Goal: Task Accomplishment & Management: Use online tool/utility

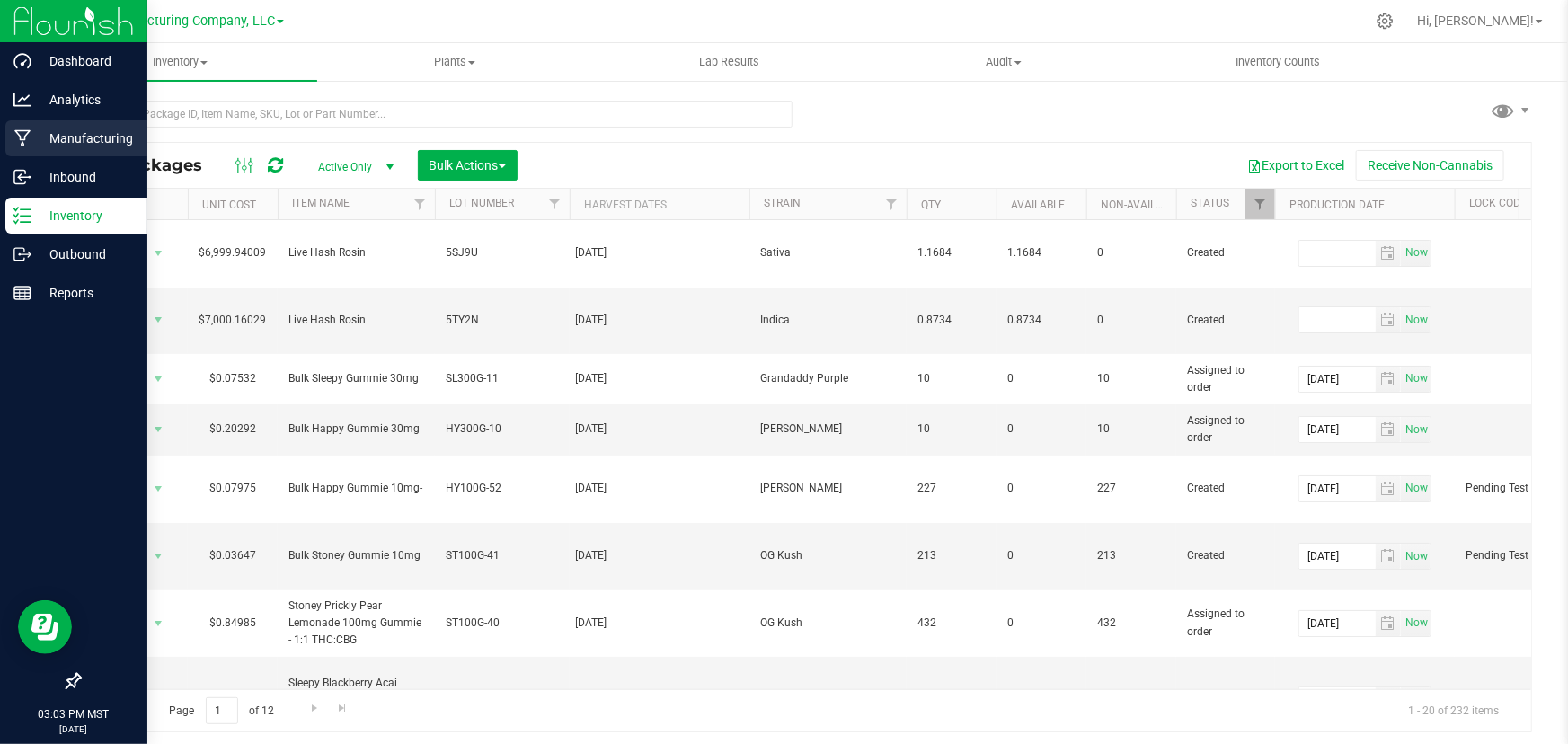
click at [87, 131] on p "Manufacturing" at bounding box center [85, 138] width 108 height 21
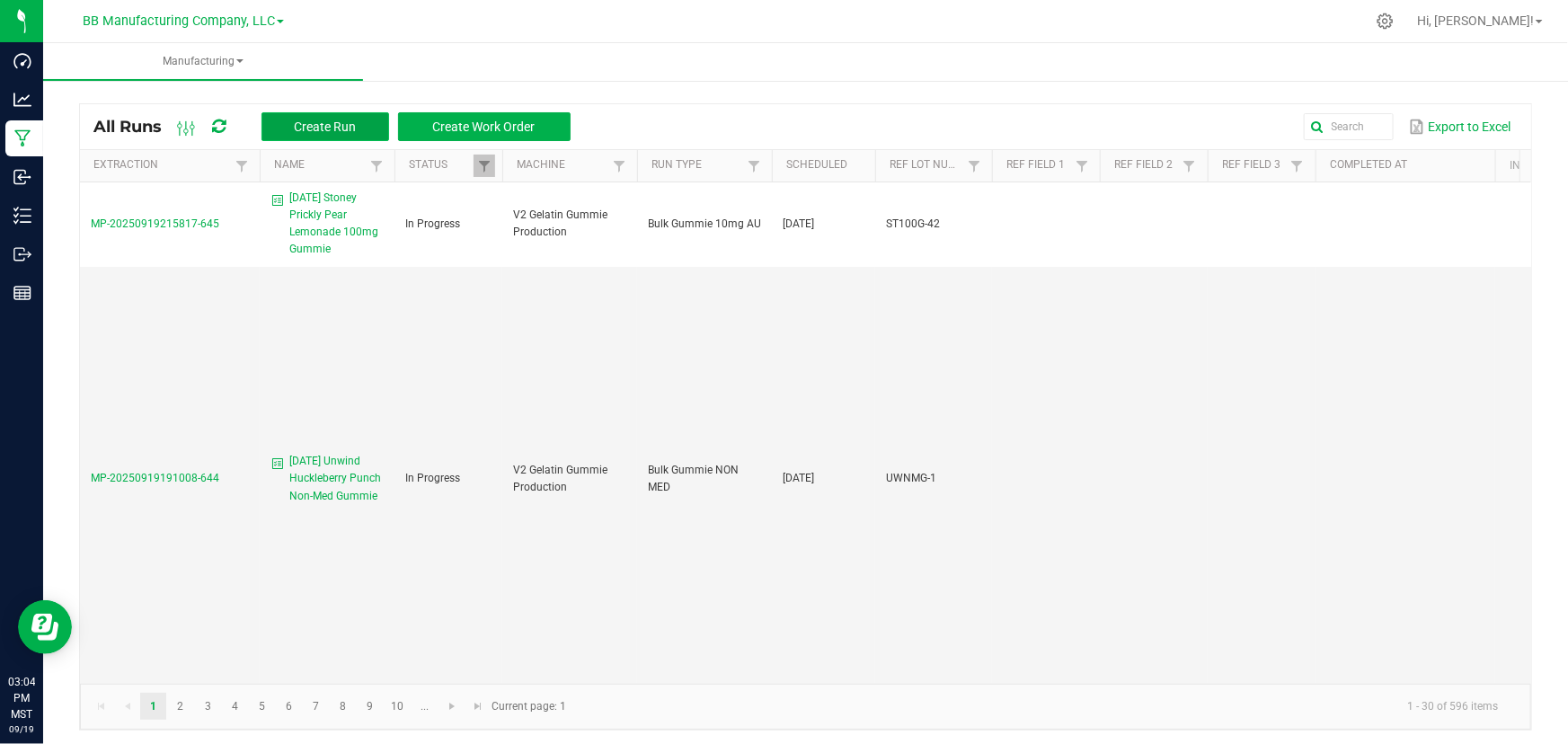
click at [309, 126] on span "Create Run" at bounding box center [325, 127] width 62 height 15
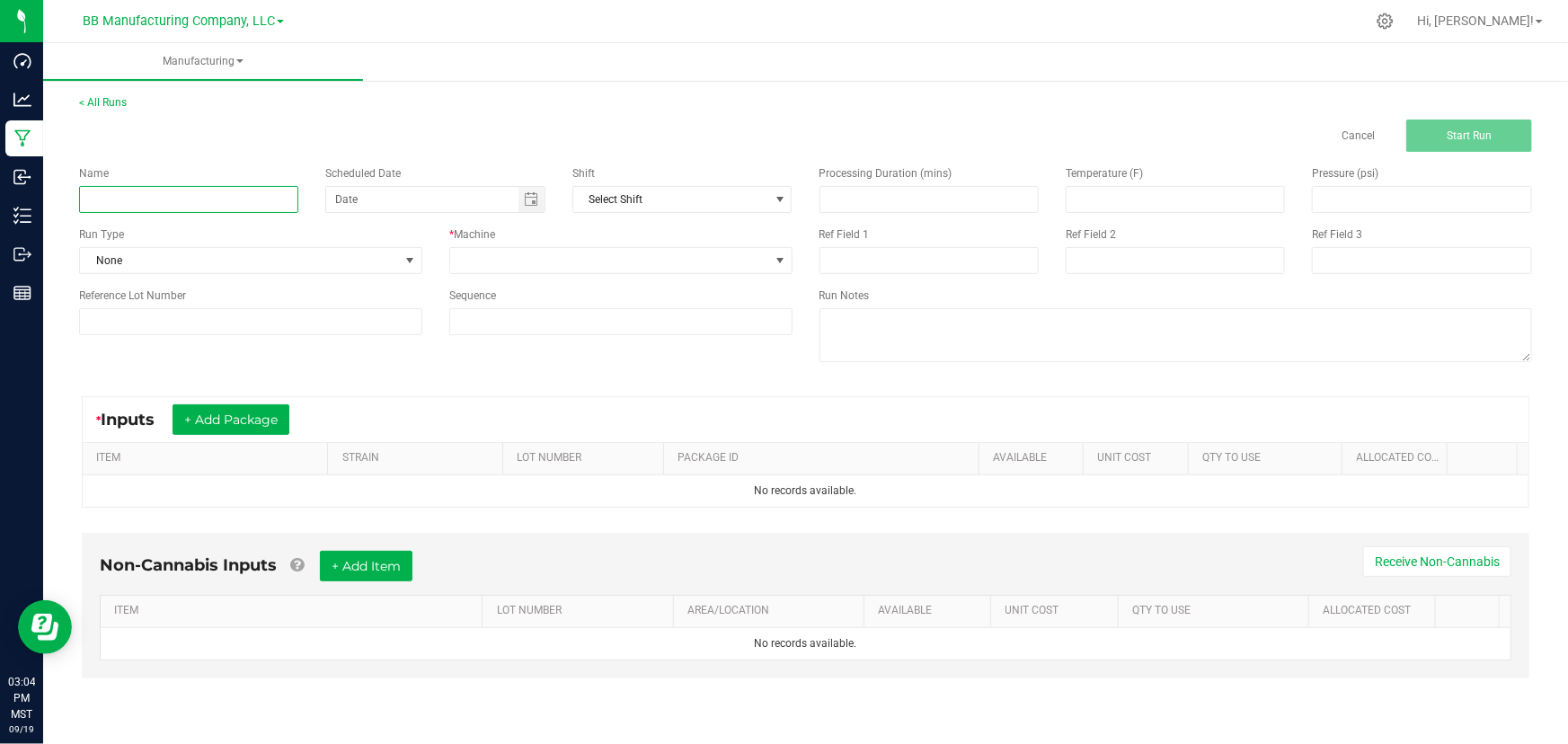
click at [171, 205] on input at bounding box center [189, 199] width 219 height 27
click at [133, 195] on input at bounding box center [189, 199] width 219 height 27
click at [528, 203] on span "Toggle calendar" at bounding box center [531, 200] width 15 height 15
type input "Adding strain names to Indica & Sativa Rosin"
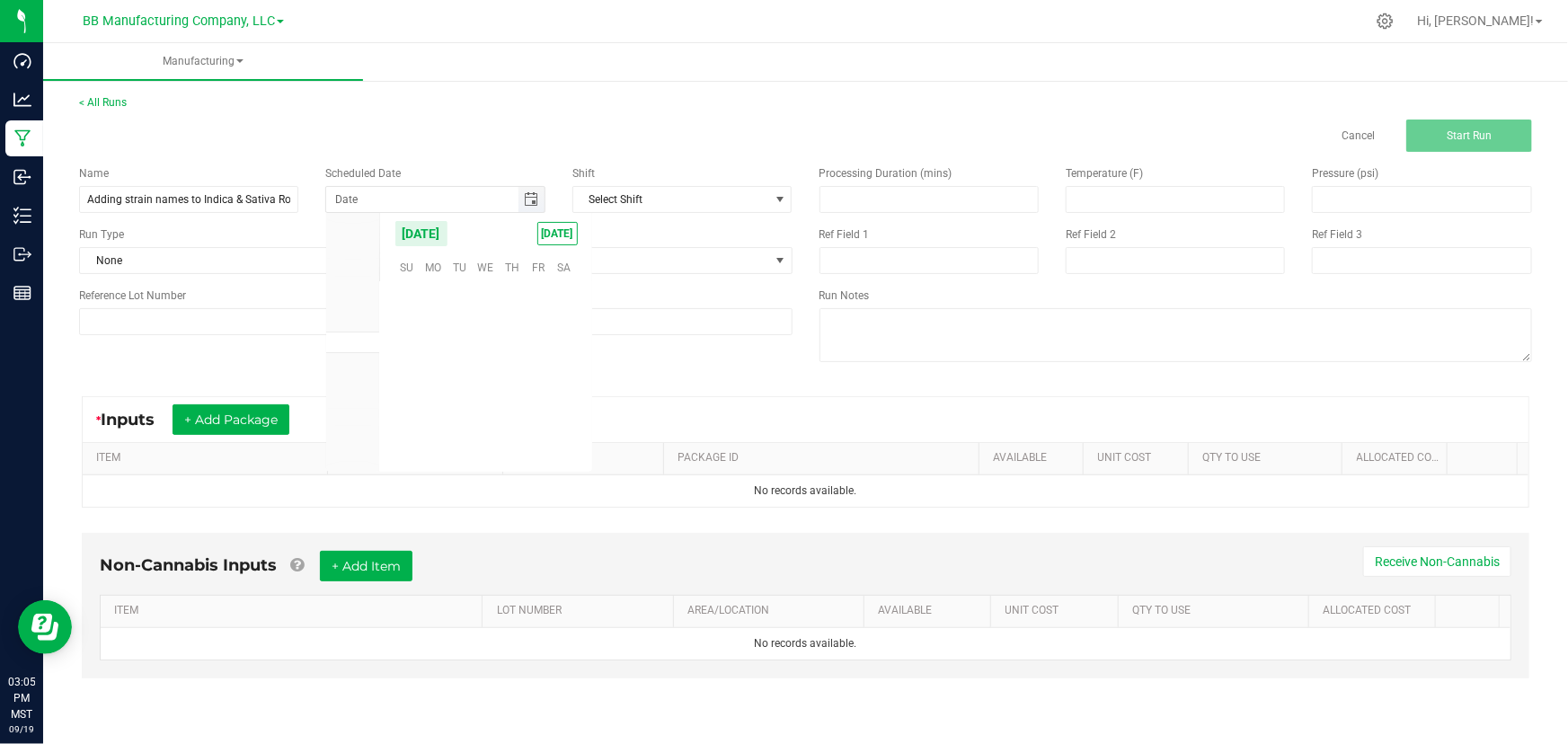
scroll to position [291526, 0]
click at [560, 234] on span "TODAY" at bounding box center [558, 233] width 41 height 23
type input "[DATE]"
click at [563, 130] on div "Cancel Start Run" at bounding box center [806, 135] width 1480 height 32
click at [409, 261] on span at bounding box center [410, 261] width 15 height 15
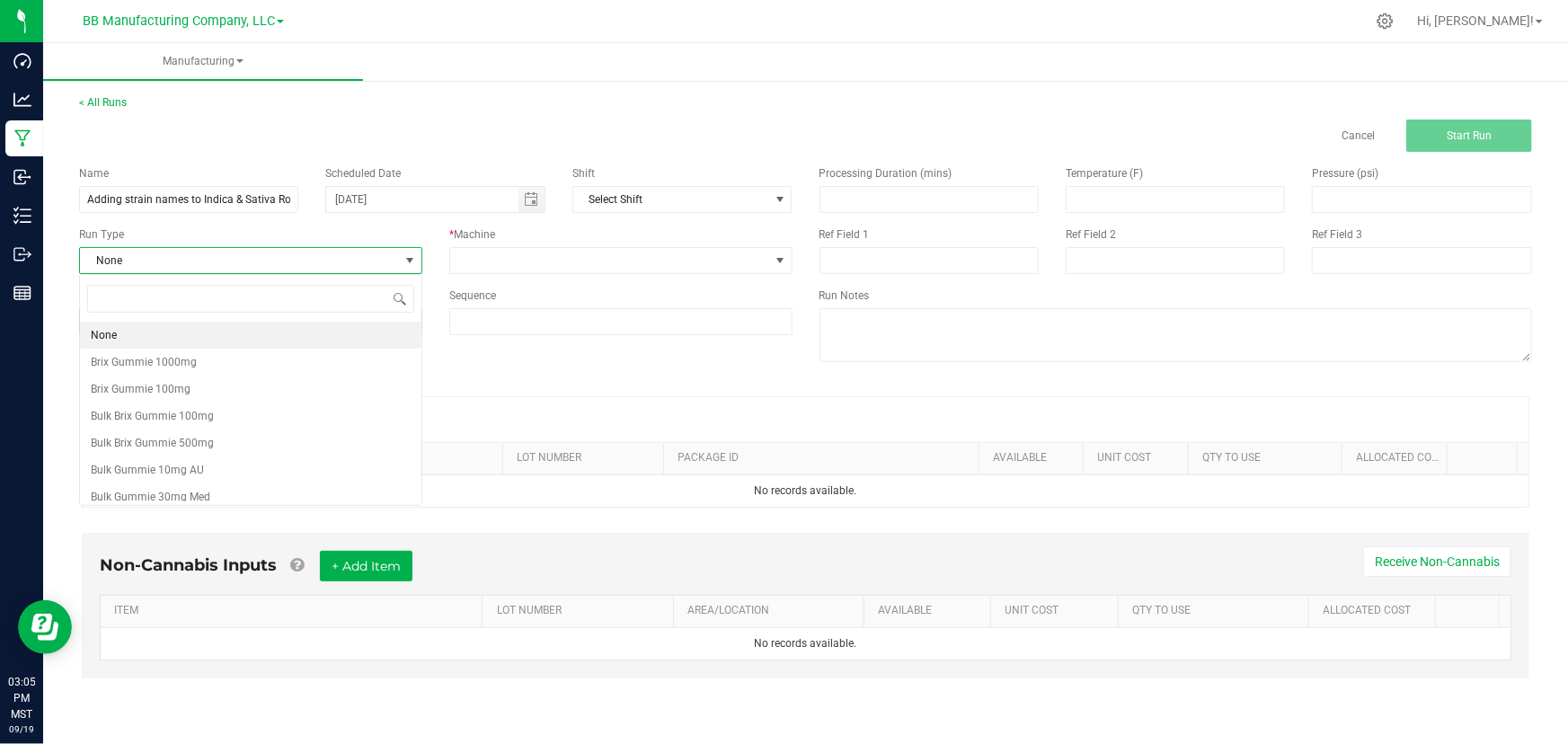
scroll to position [27, 342]
click at [107, 306] on input at bounding box center [251, 299] width 327 height 28
click at [117, 301] on input at bounding box center [251, 299] width 327 height 28
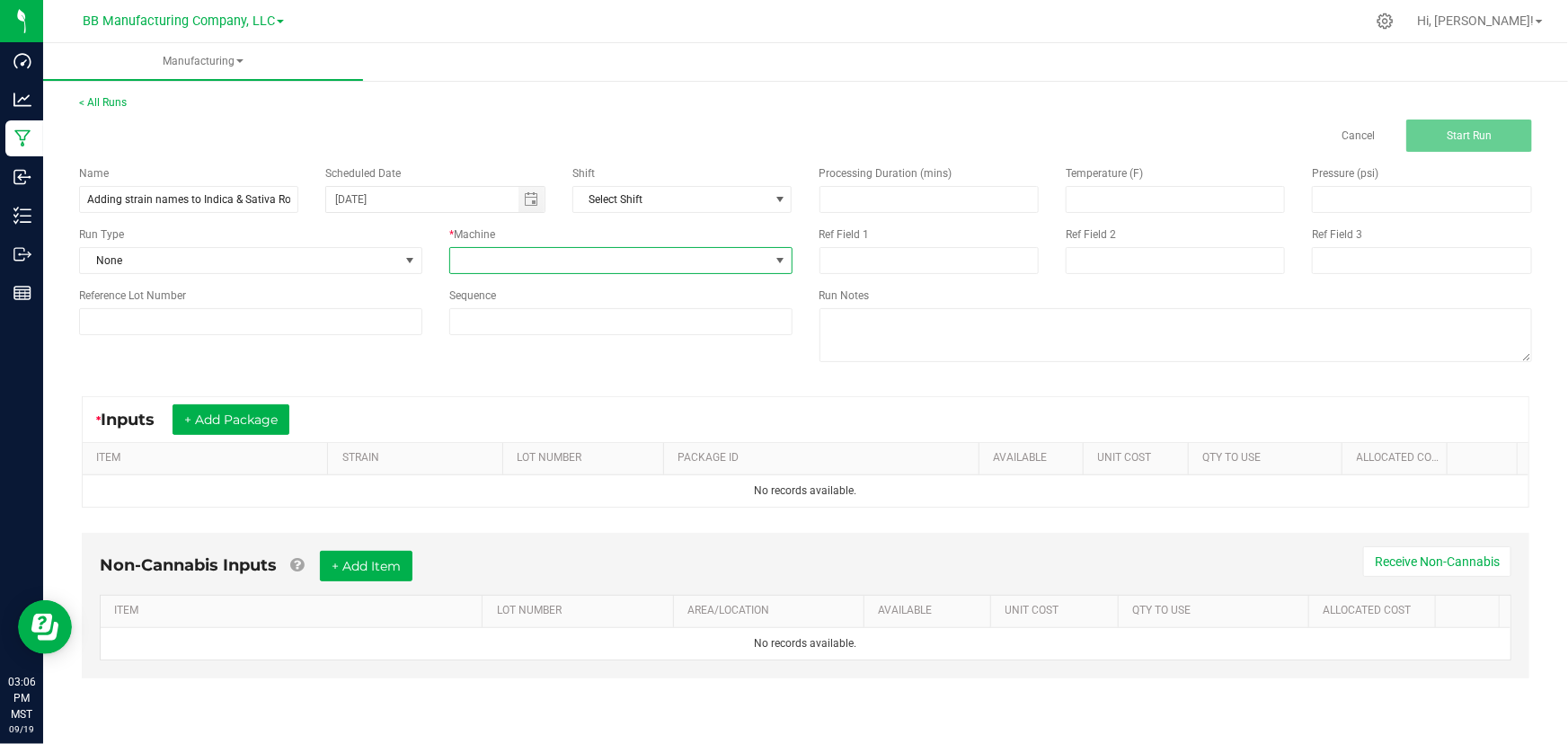
click at [781, 255] on span at bounding box center [781, 261] width 15 height 15
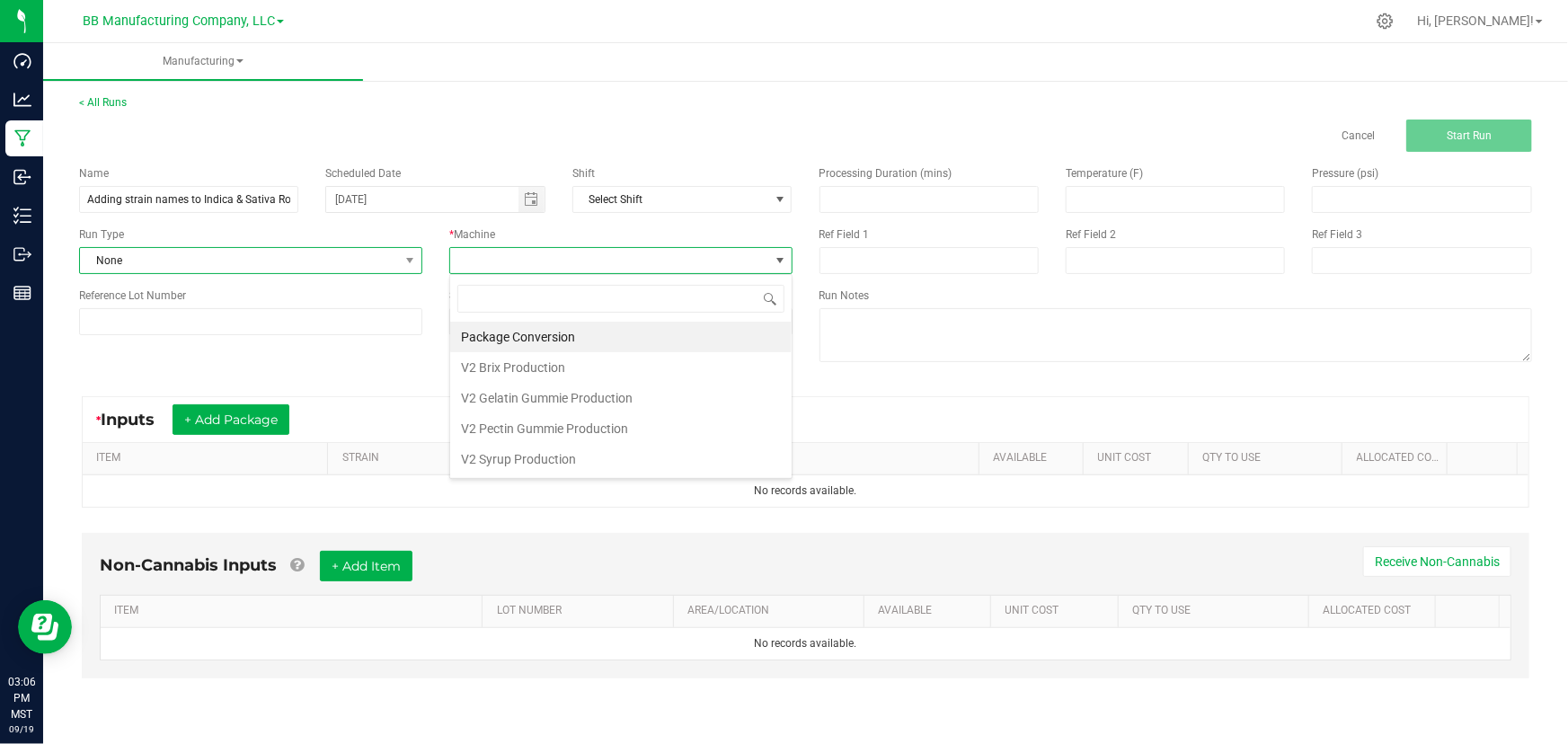
click at [132, 266] on span "None" at bounding box center [239, 260] width 319 height 25
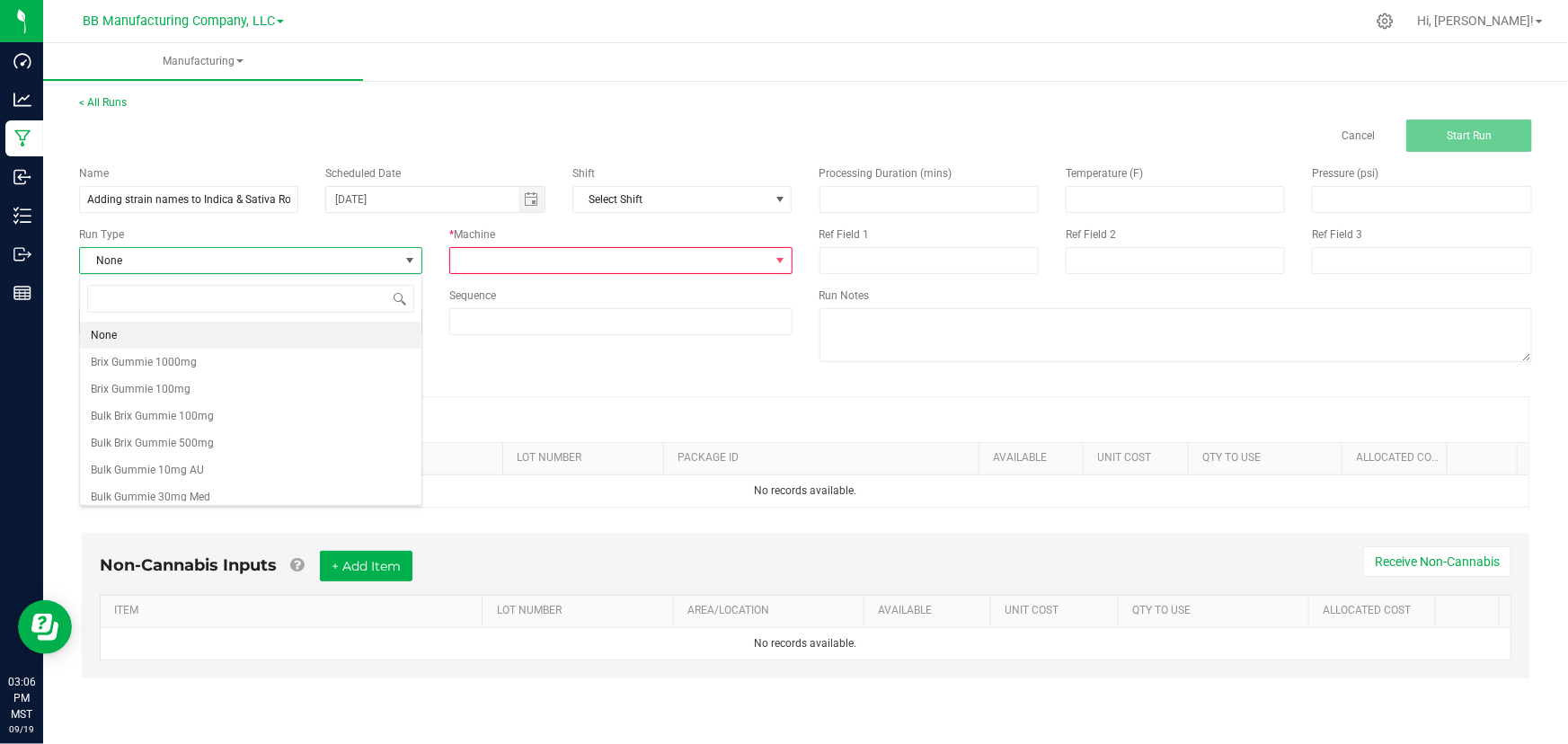
click at [624, 260] on span at bounding box center [610, 260] width 319 height 25
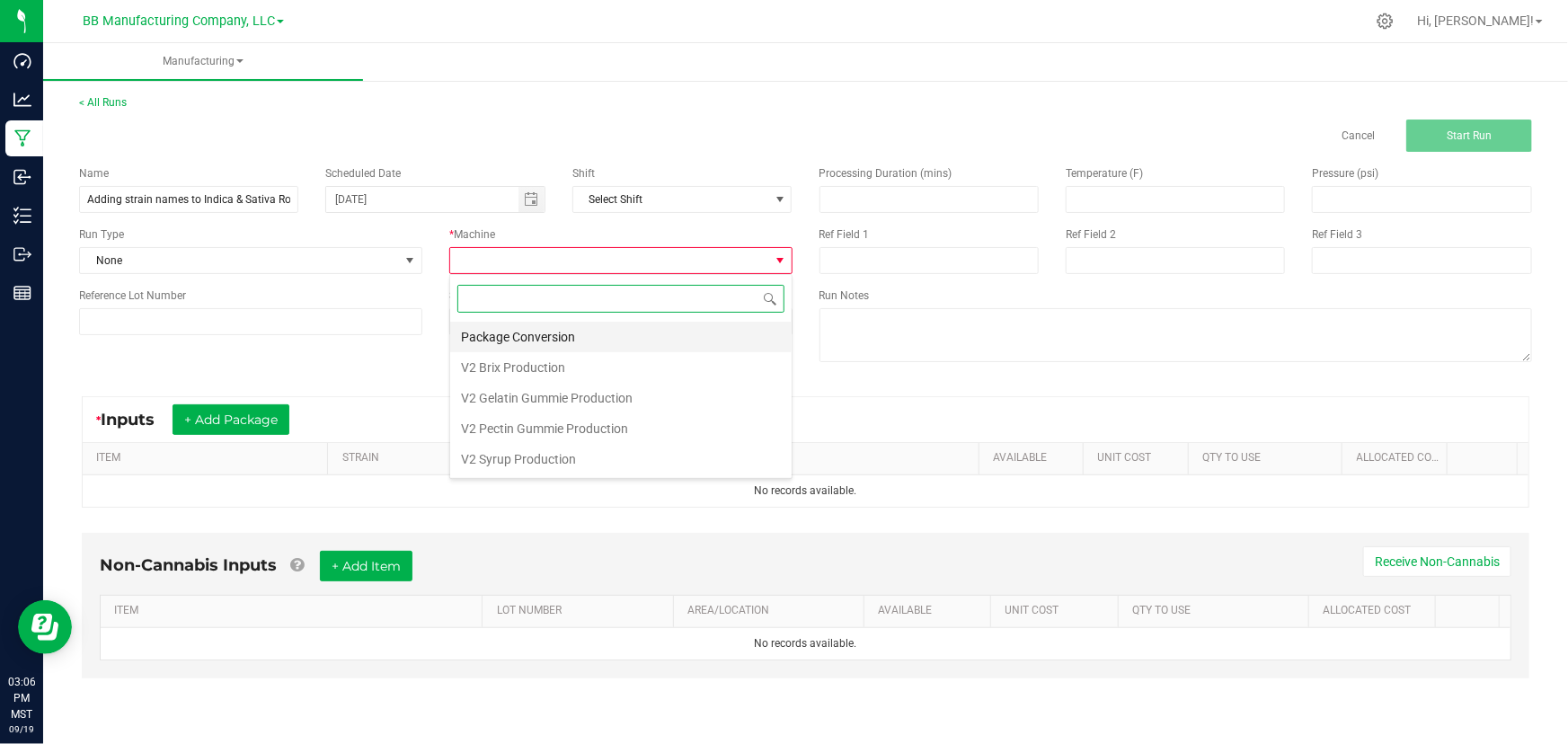
click at [537, 332] on li "Package Conversion" at bounding box center [621, 337] width 341 height 31
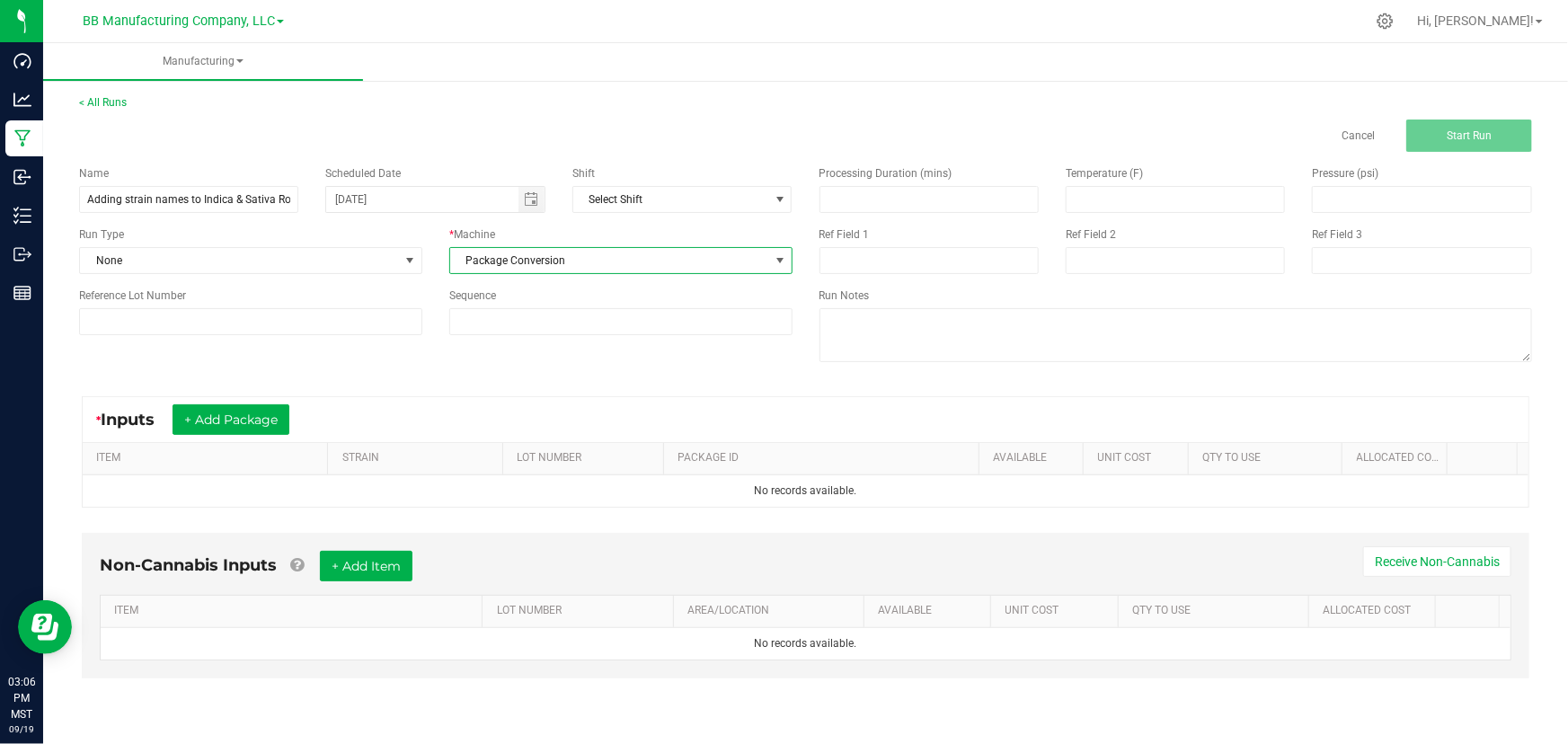
click at [436, 351] on div "Name Adding strain names to Indica & Sativa Rosin Scheduled Date 09/19/2025 Shi…" at bounding box center [806, 266] width 1480 height 229
click at [231, 415] on button "+ Add Package" at bounding box center [231, 419] width 117 height 31
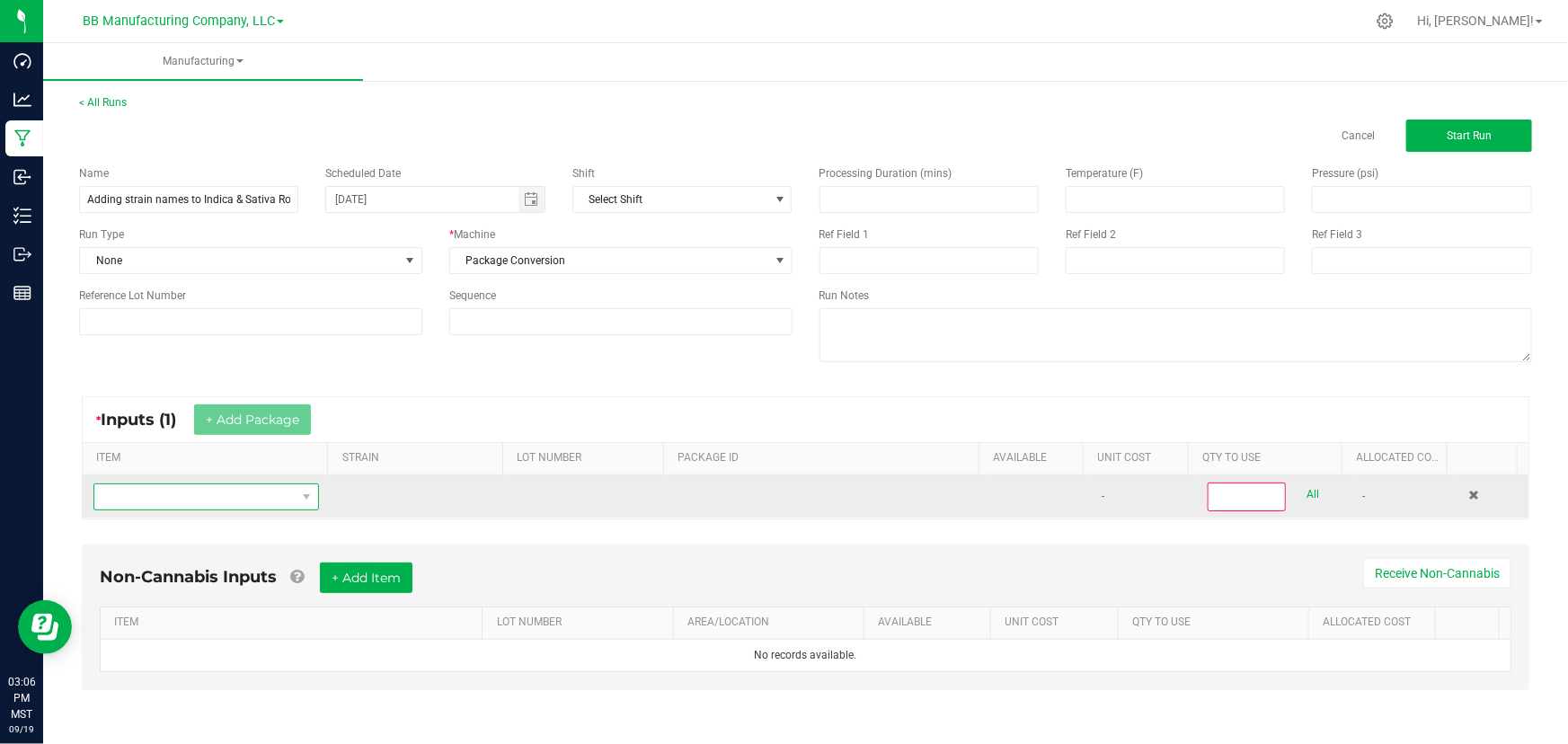
click at [242, 500] on span "NO DATA FOUND" at bounding box center [195, 497] width 202 height 25
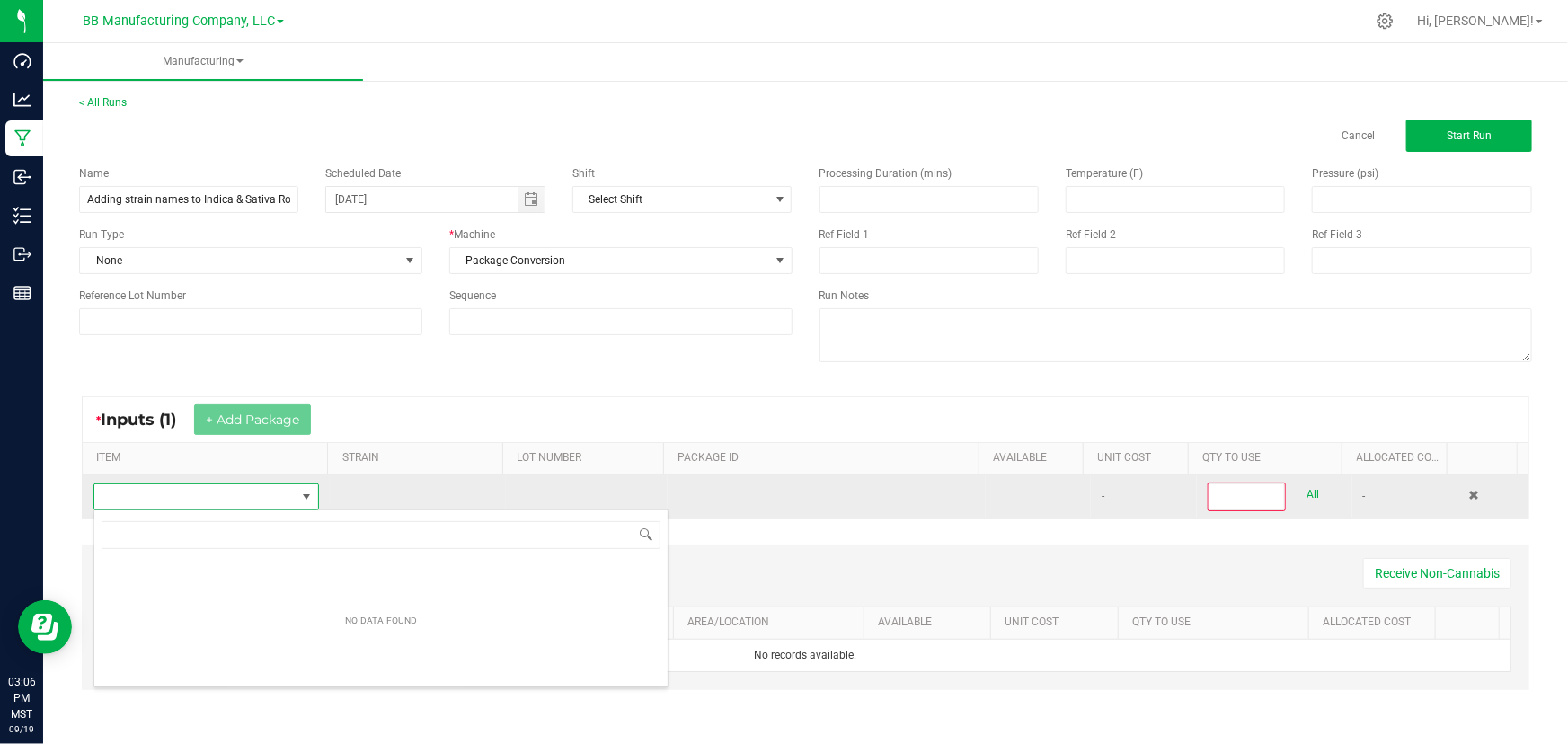
scroll to position [27, 221]
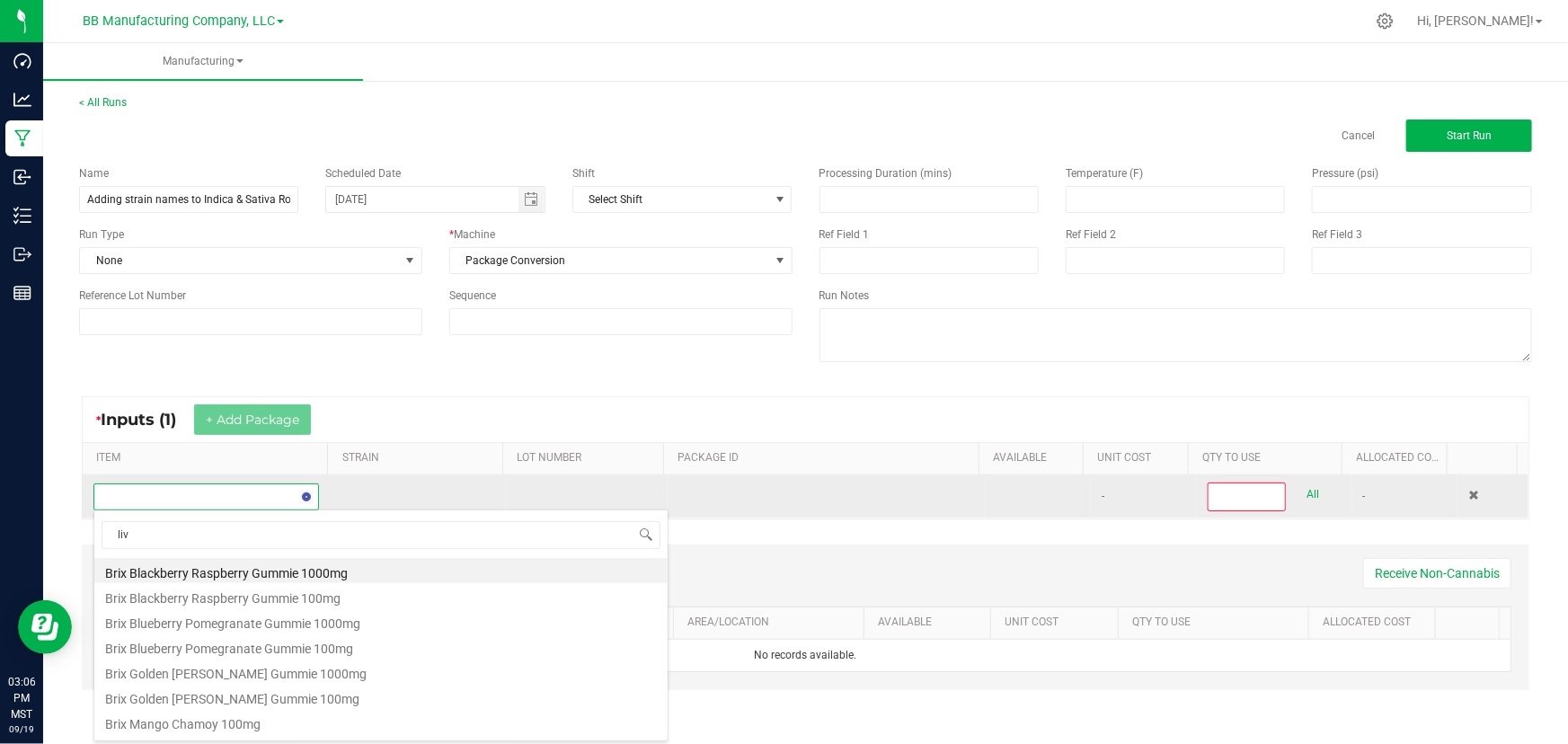
type input "live"
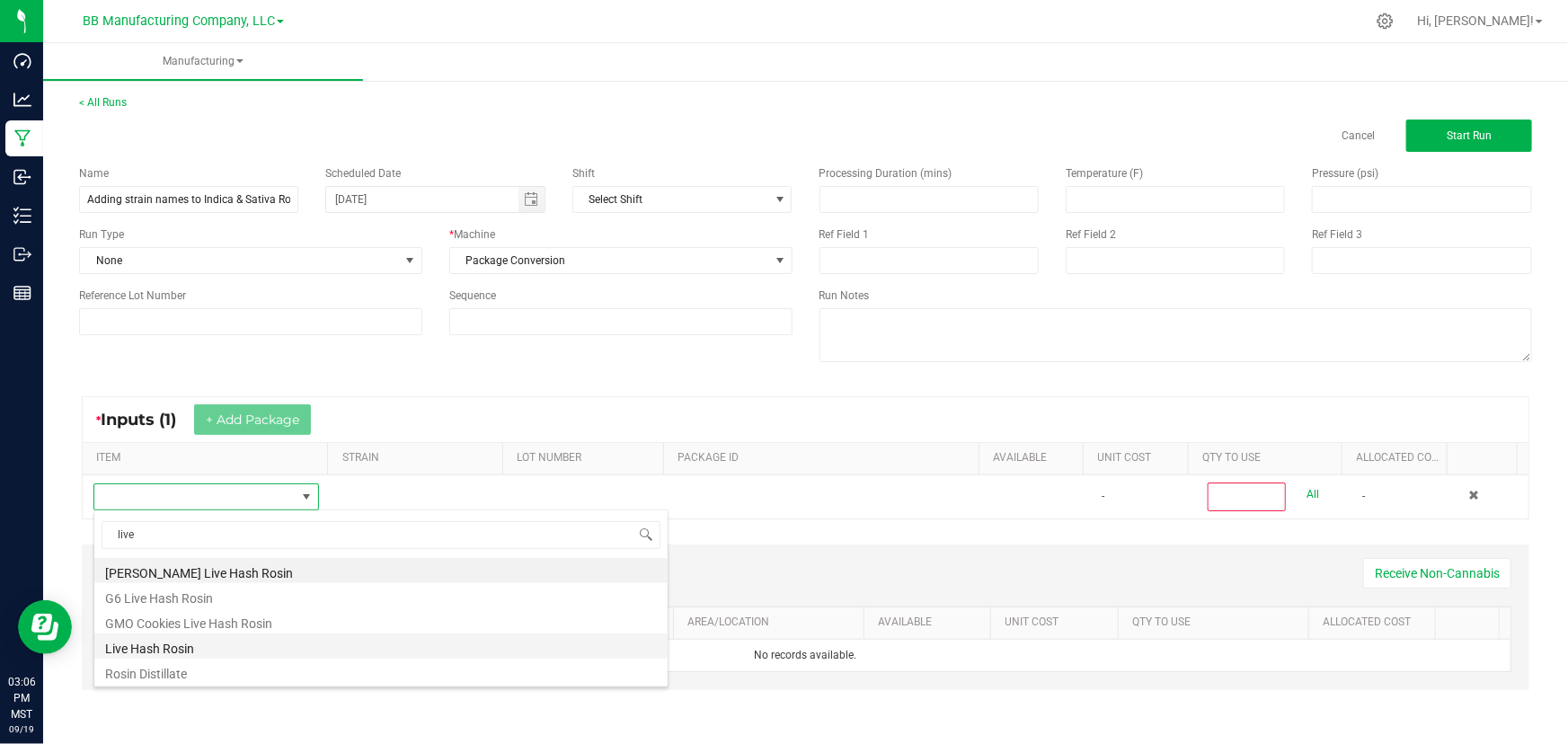
click at [142, 647] on li "Live Hash Rosin" at bounding box center [381, 646] width 574 height 25
type input "0"
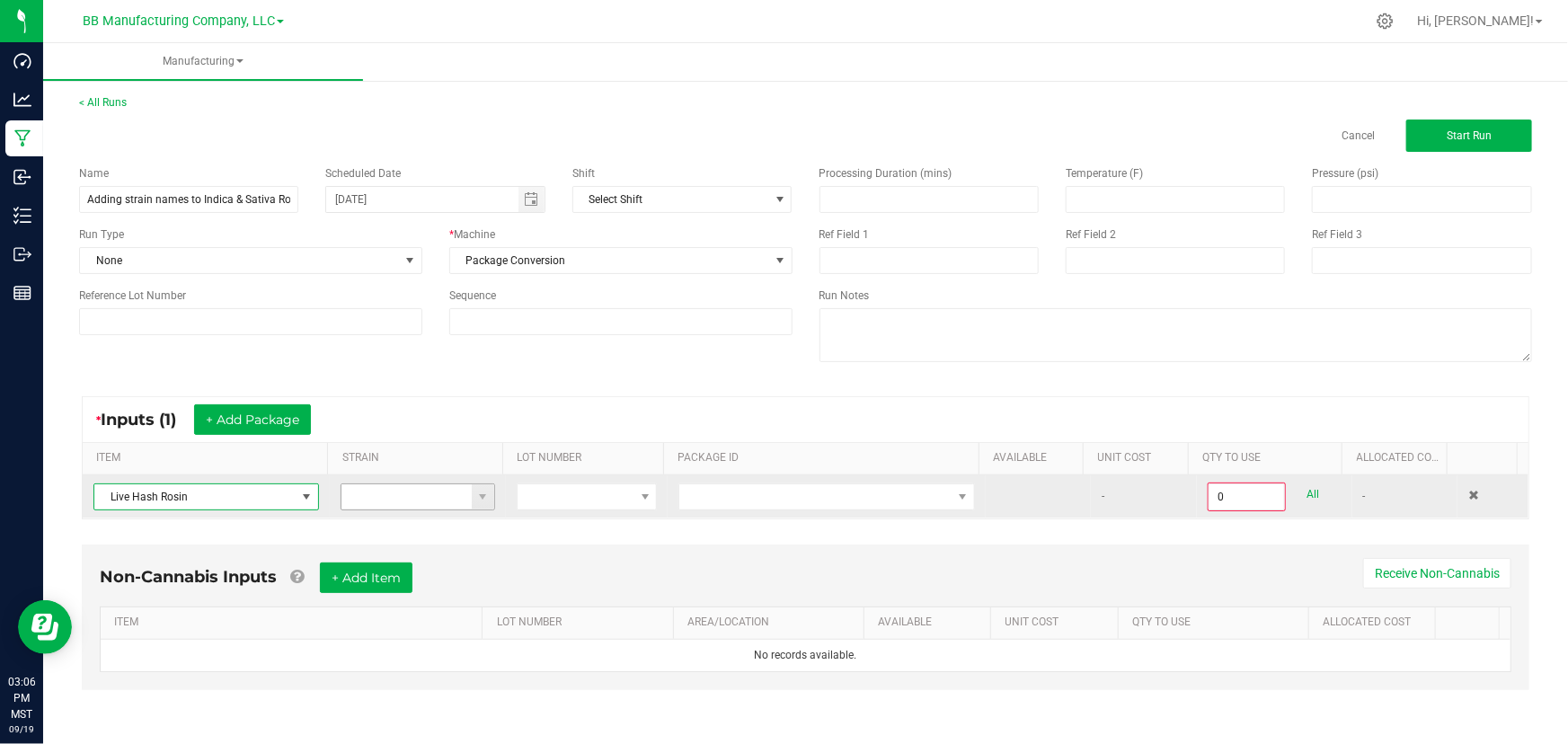
click at [417, 498] on input at bounding box center [406, 497] width 130 height 25
click at [484, 495] on span at bounding box center [483, 498] width 15 height 15
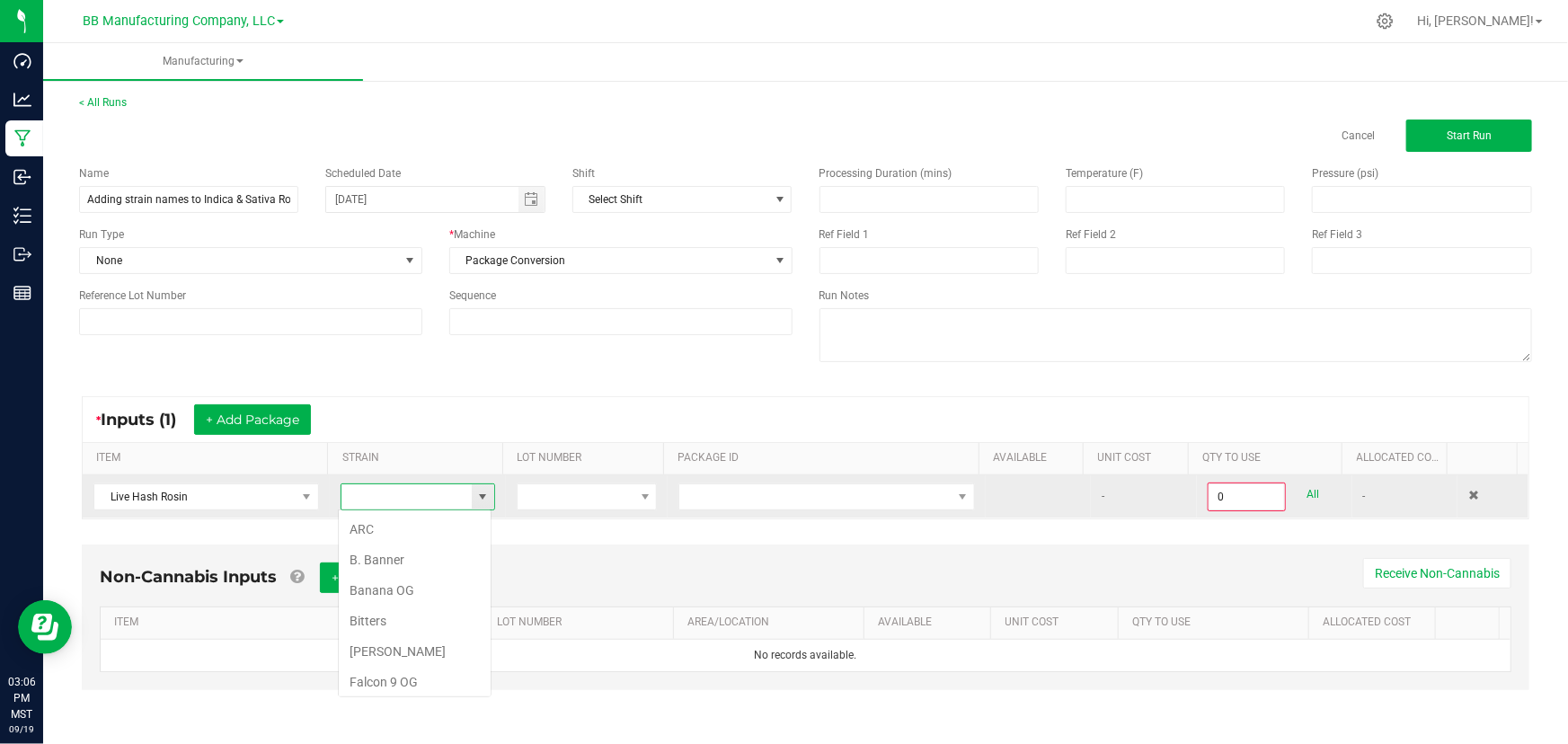
scroll to position [27, 153]
click at [381, 495] on input at bounding box center [406, 497] width 130 height 25
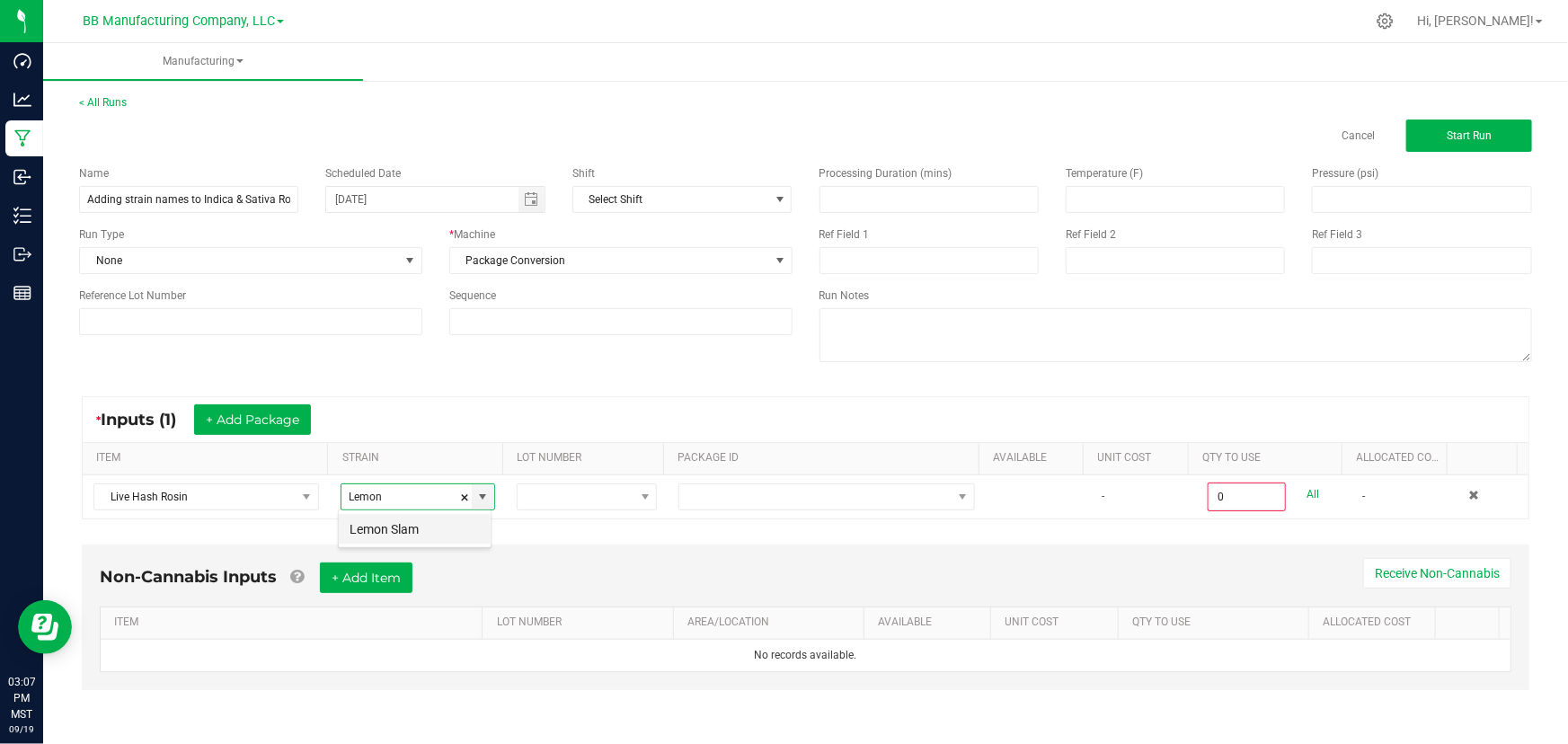
click at [381, 522] on span "Lemon Slam" at bounding box center [384, 529] width 69 height 27
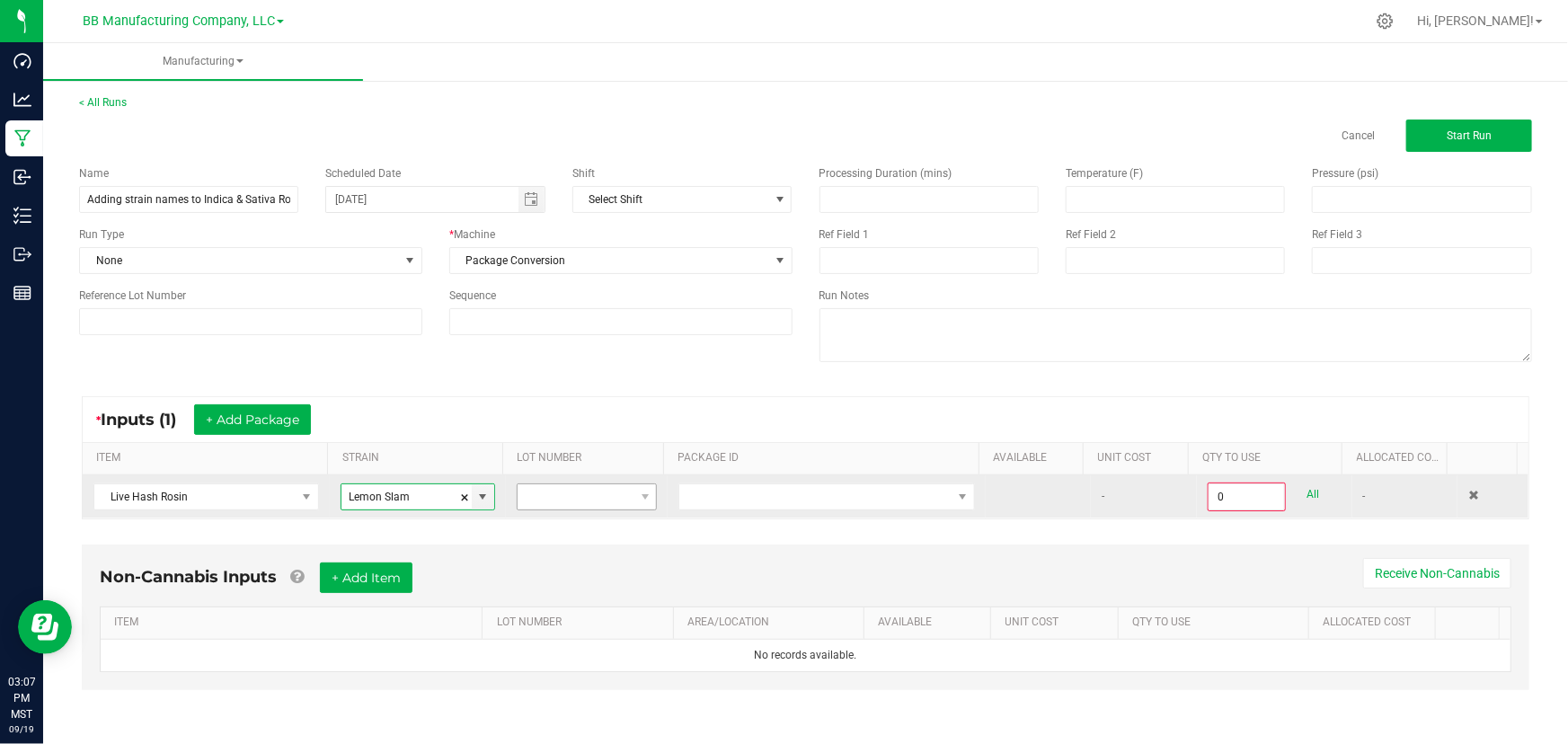
type input "Lemon Slam"
click at [634, 498] on span at bounding box center [645, 497] width 22 height 25
click at [485, 494] on span at bounding box center [483, 498] width 15 height 15
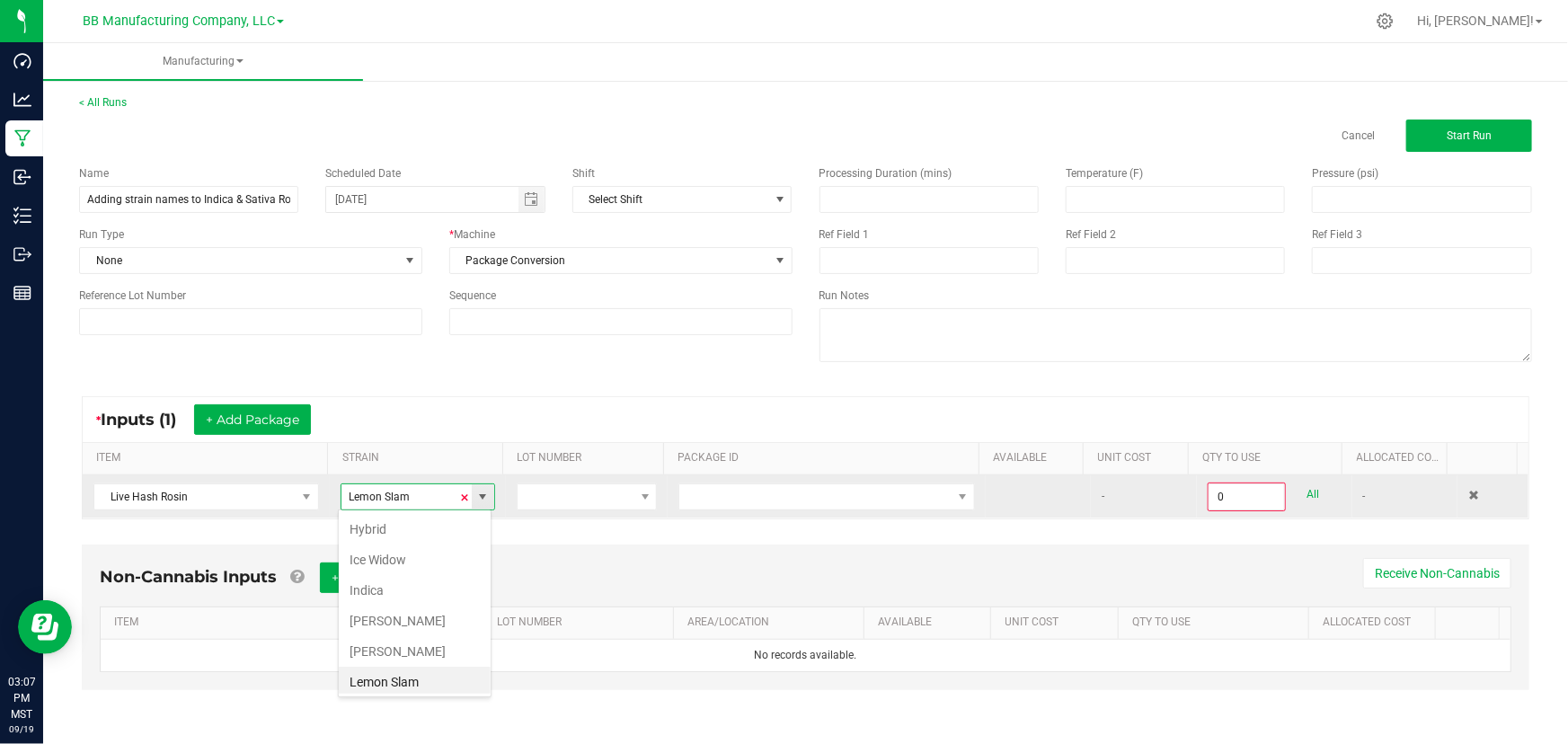
click at [463, 497] on span at bounding box center [465, 498] width 11 height 27
click at [375, 501] on input at bounding box center [406, 497] width 130 height 25
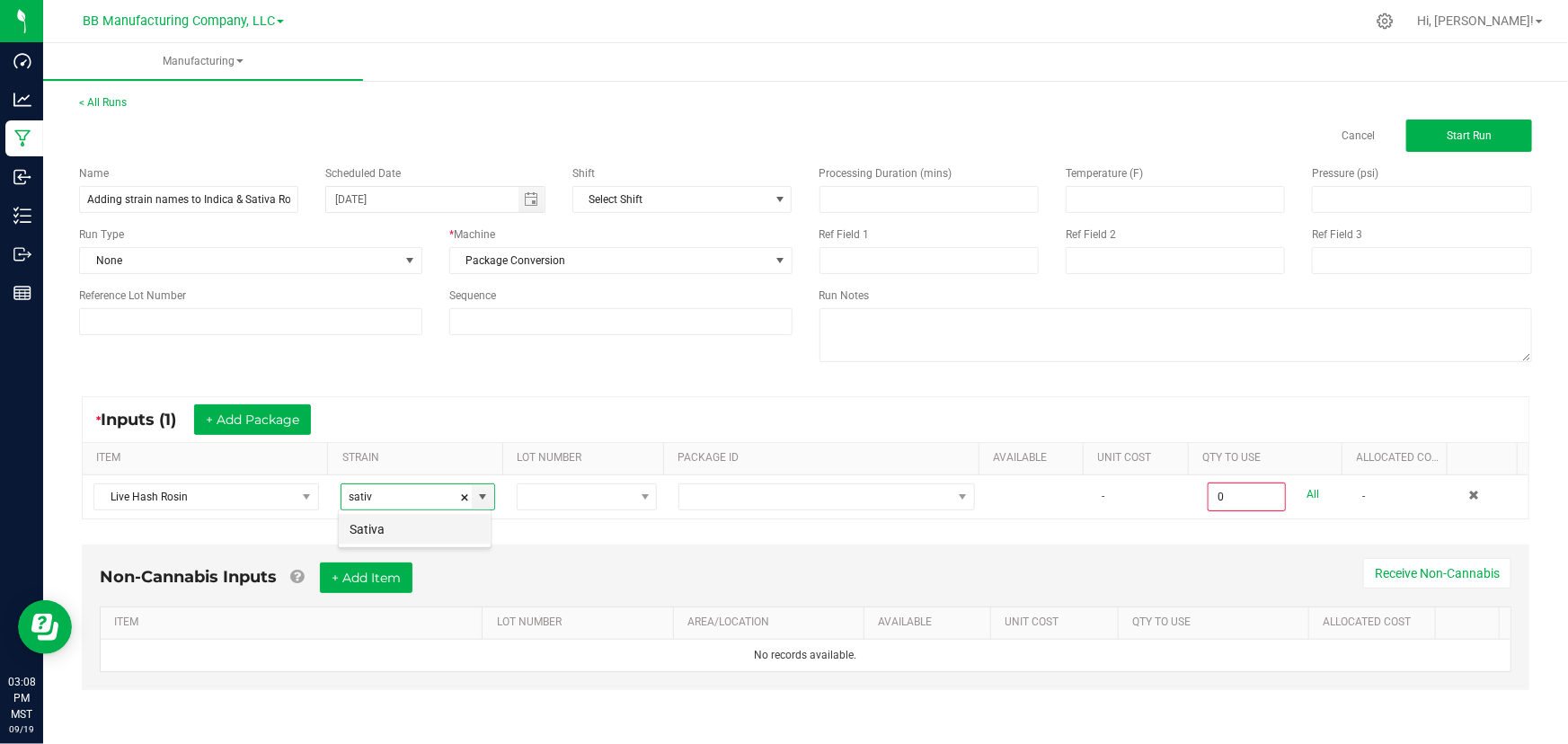
click at [376, 525] on span "Sativa" at bounding box center [367, 529] width 35 height 27
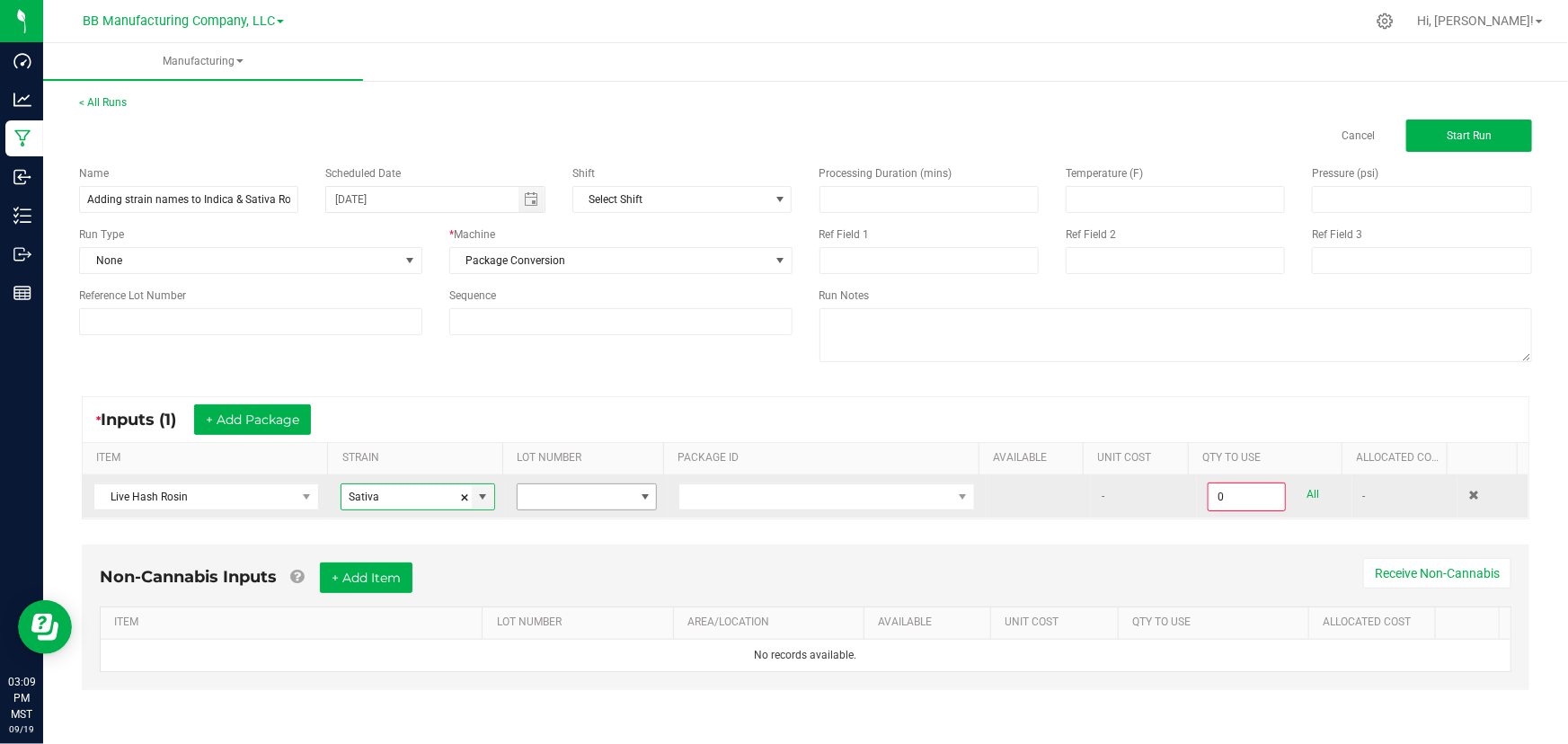
type input "Sativa"
click at [642, 491] on span at bounding box center [646, 498] width 15 height 15
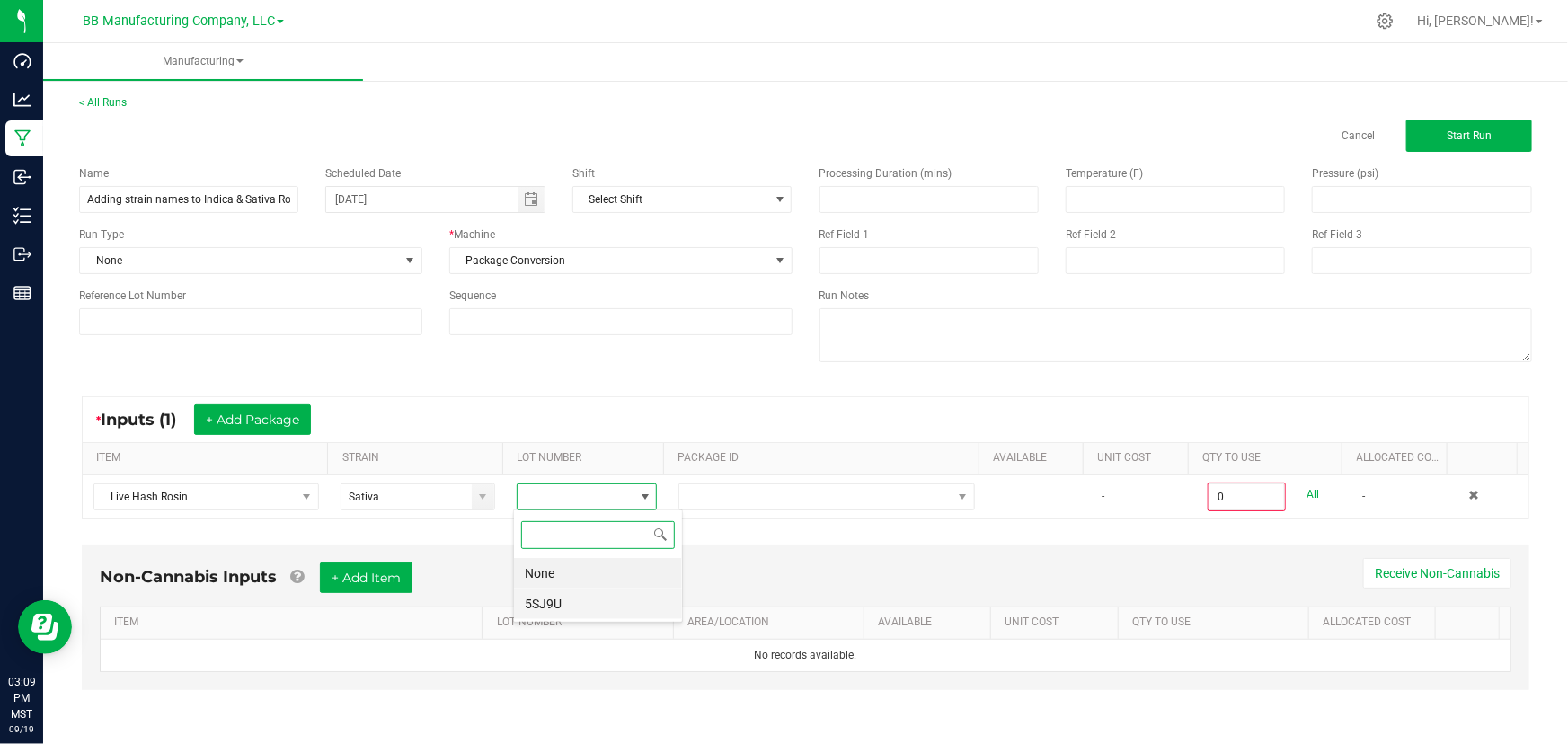
click at [546, 600] on li "5SJ9U" at bounding box center [599, 603] width 168 height 31
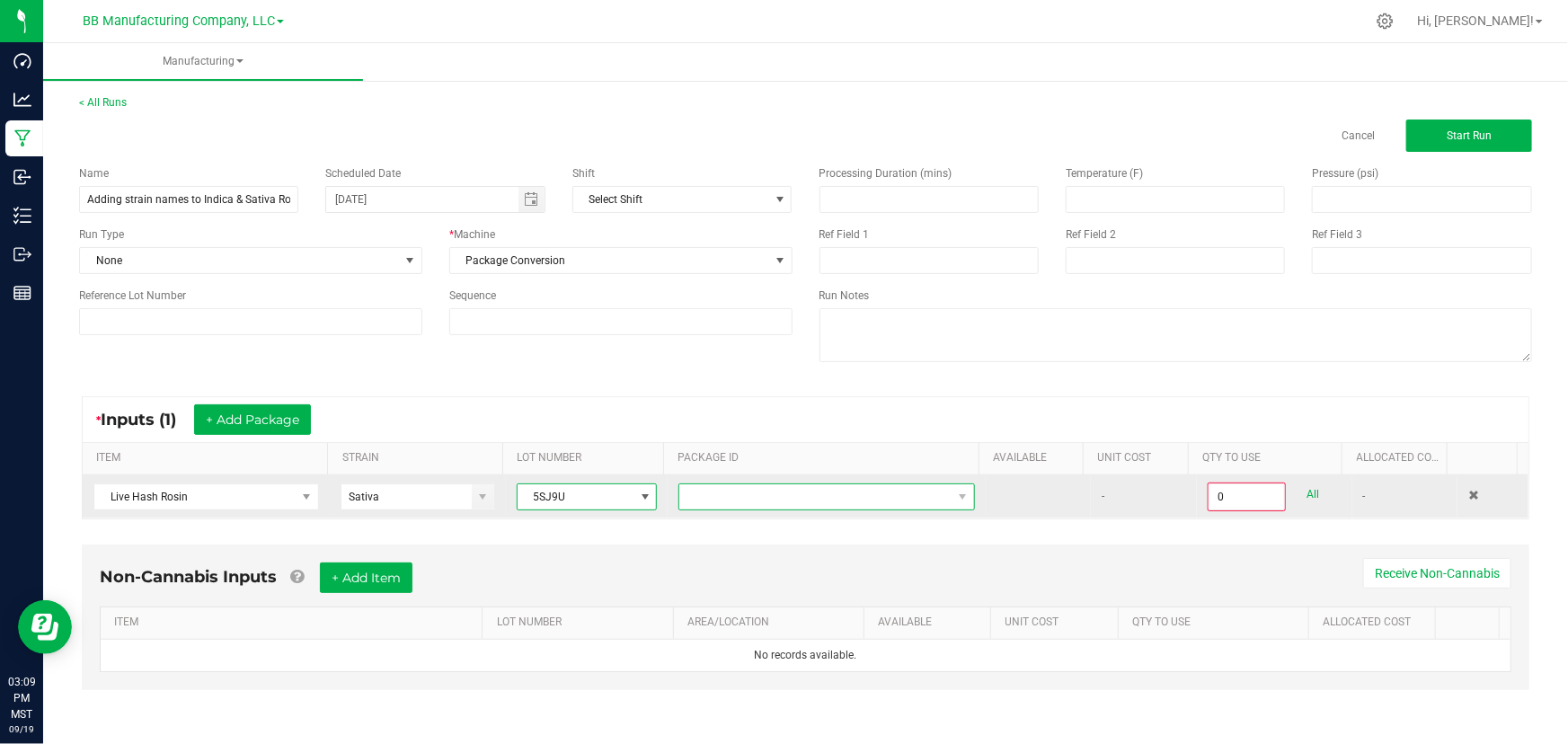
click at [758, 497] on span at bounding box center [815, 497] width 271 height 25
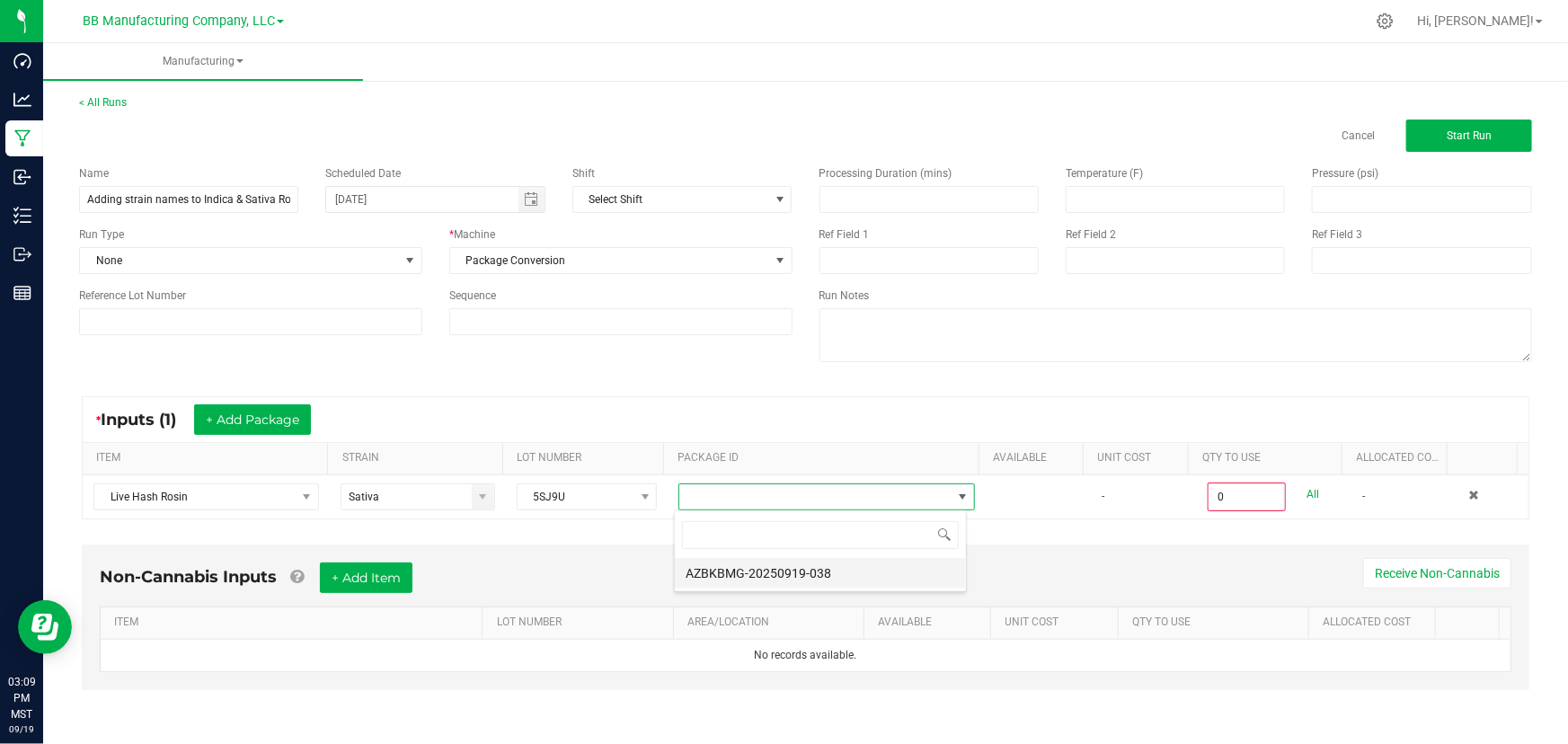
click at [758, 568] on li "AZBKBMG-20250919-038" at bounding box center [821, 573] width 291 height 31
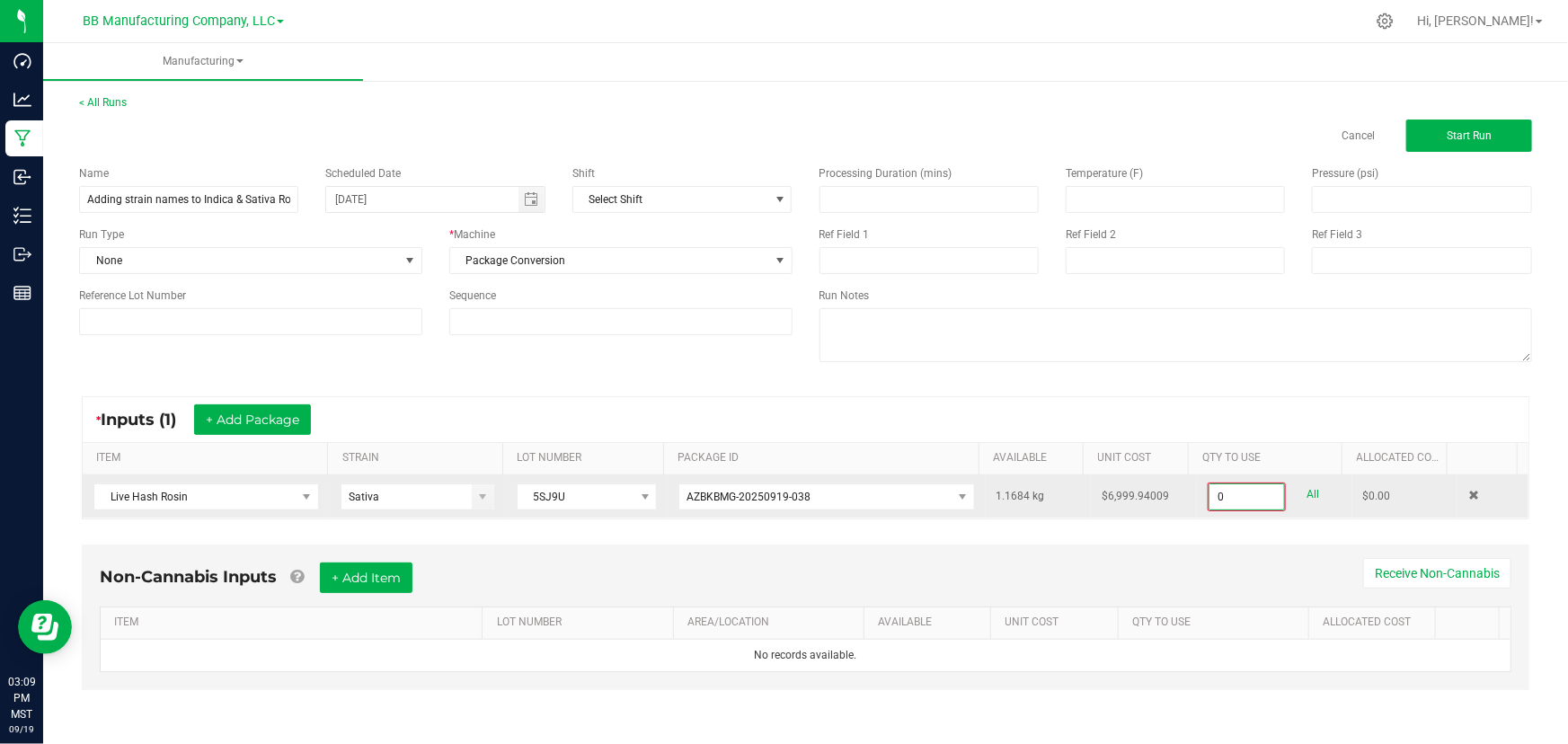
click at [1226, 501] on input "0" at bounding box center [1247, 497] width 75 height 25
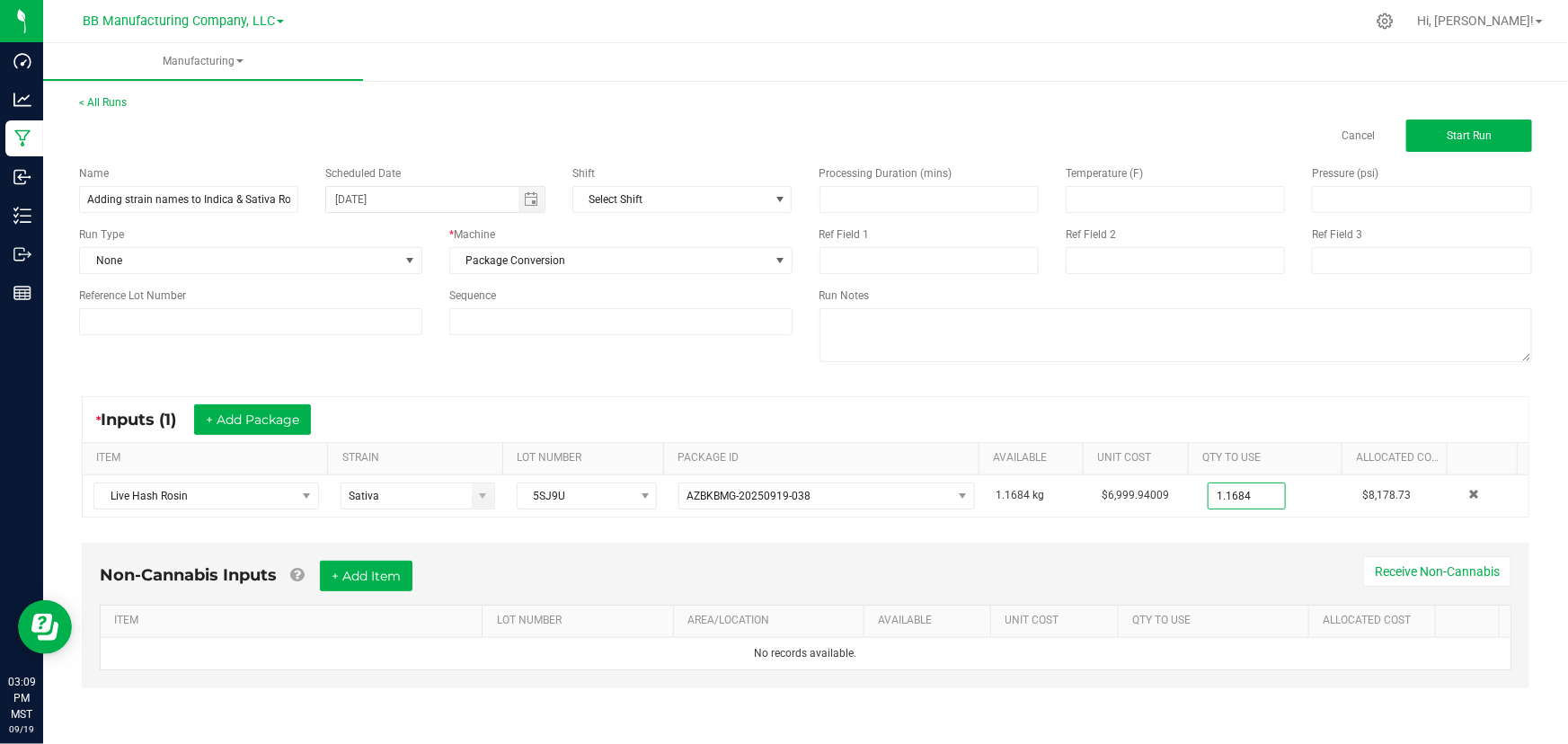
type input "1.1684 kg"
click at [926, 403] on div "* Inputs (1) + Add Package" at bounding box center [805, 419] width 1446 height 45
click at [246, 408] on button "+ Add Package" at bounding box center [253, 419] width 117 height 31
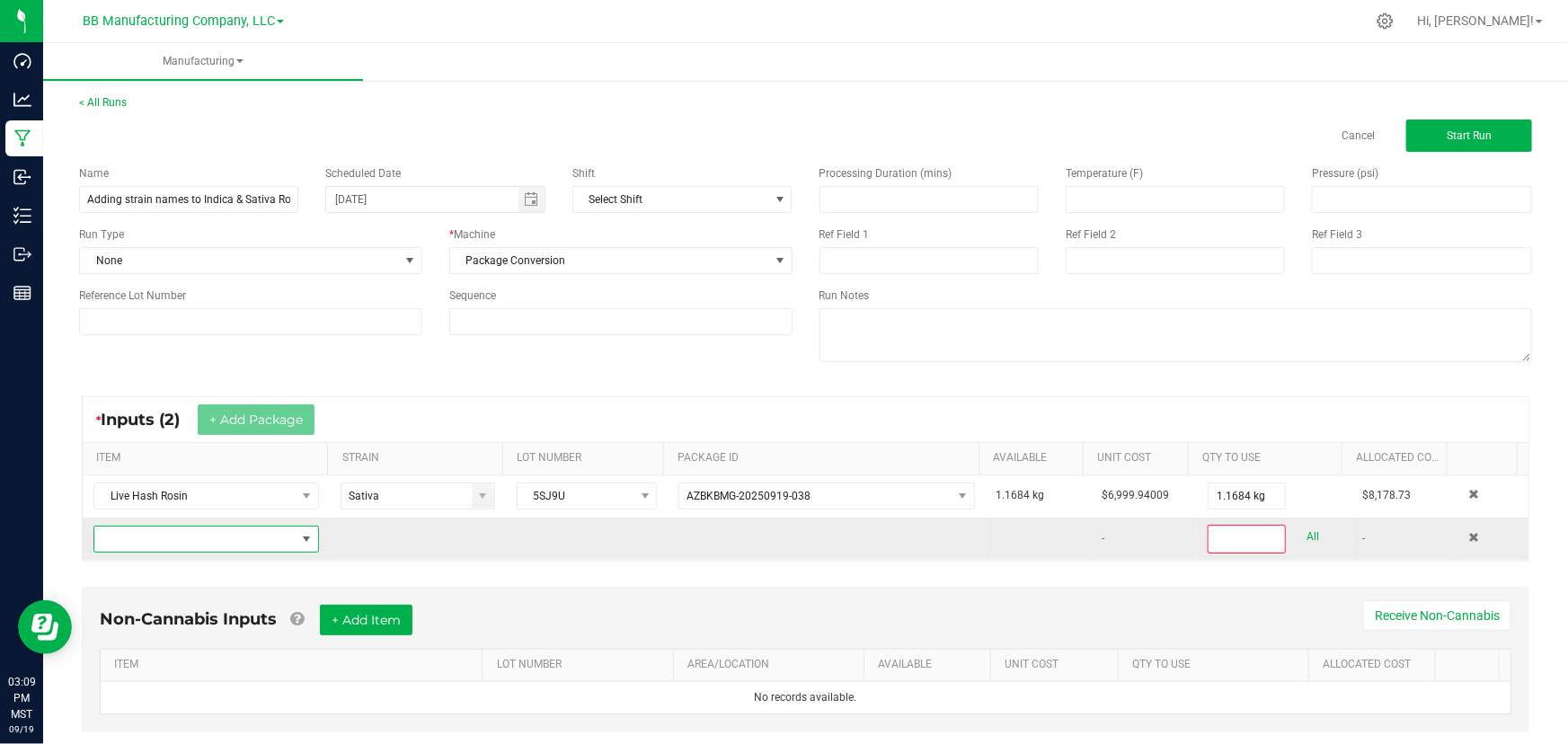
click at [156, 545] on span "NO DATA FOUND" at bounding box center [195, 539] width 202 height 25
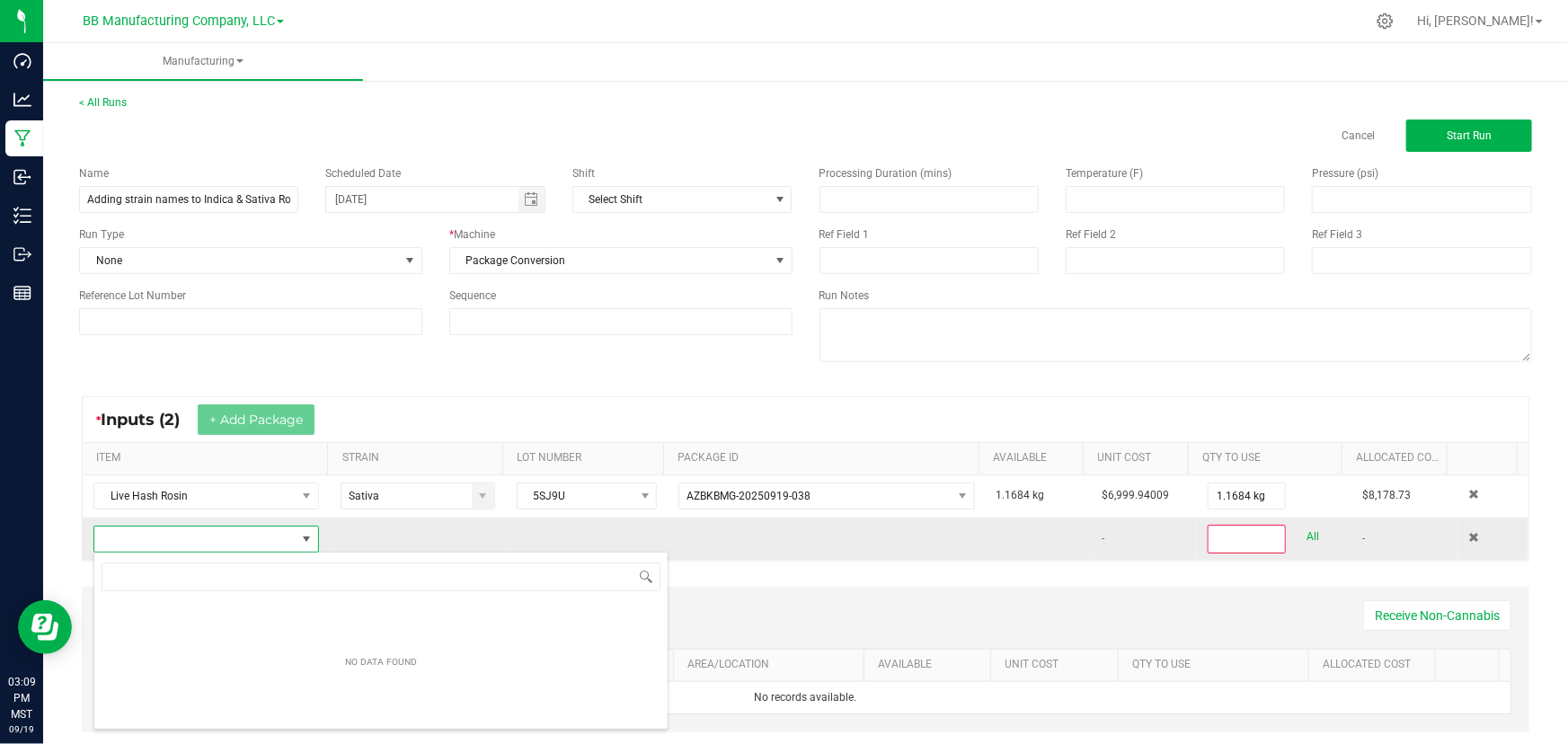
scroll to position [27, 219]
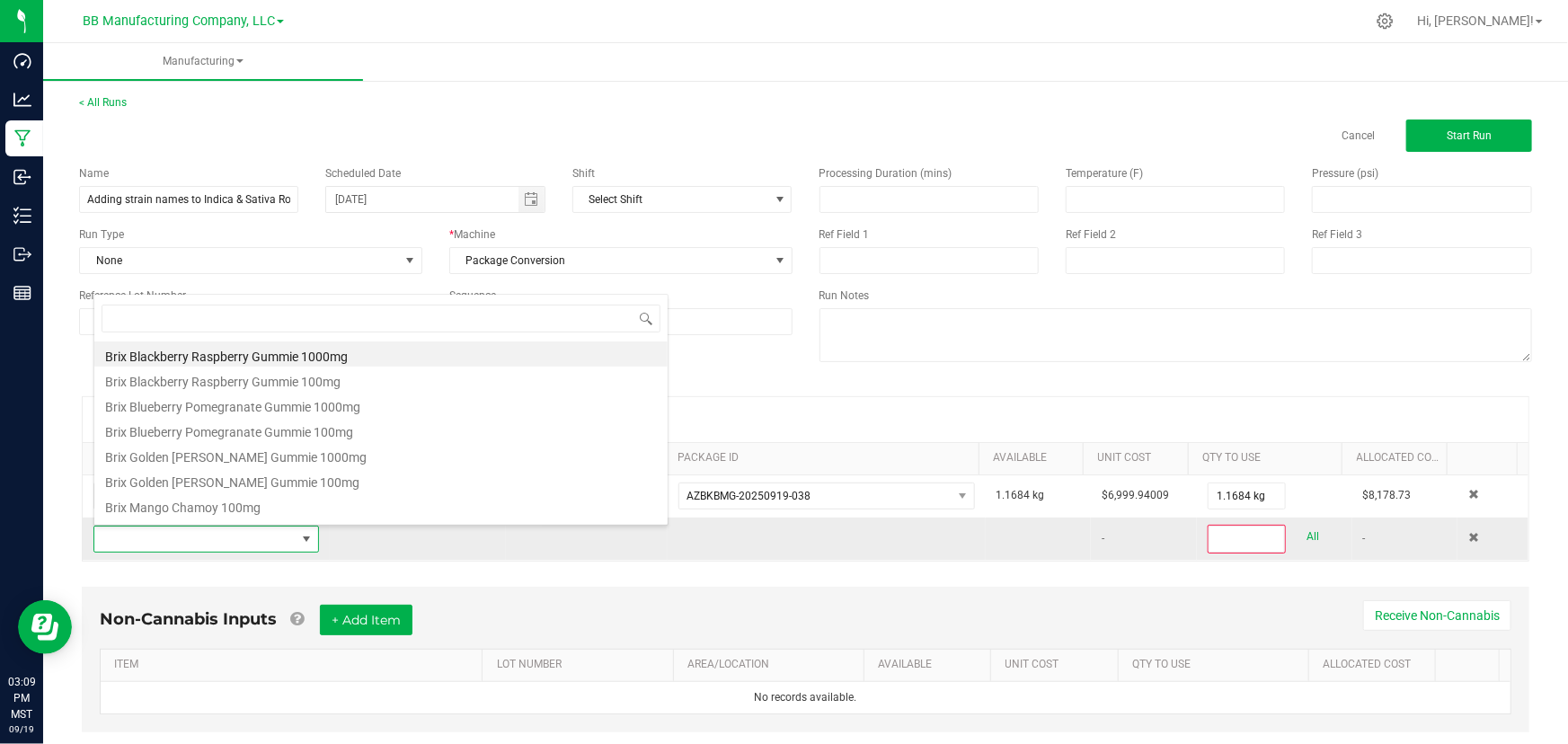
type input ";"
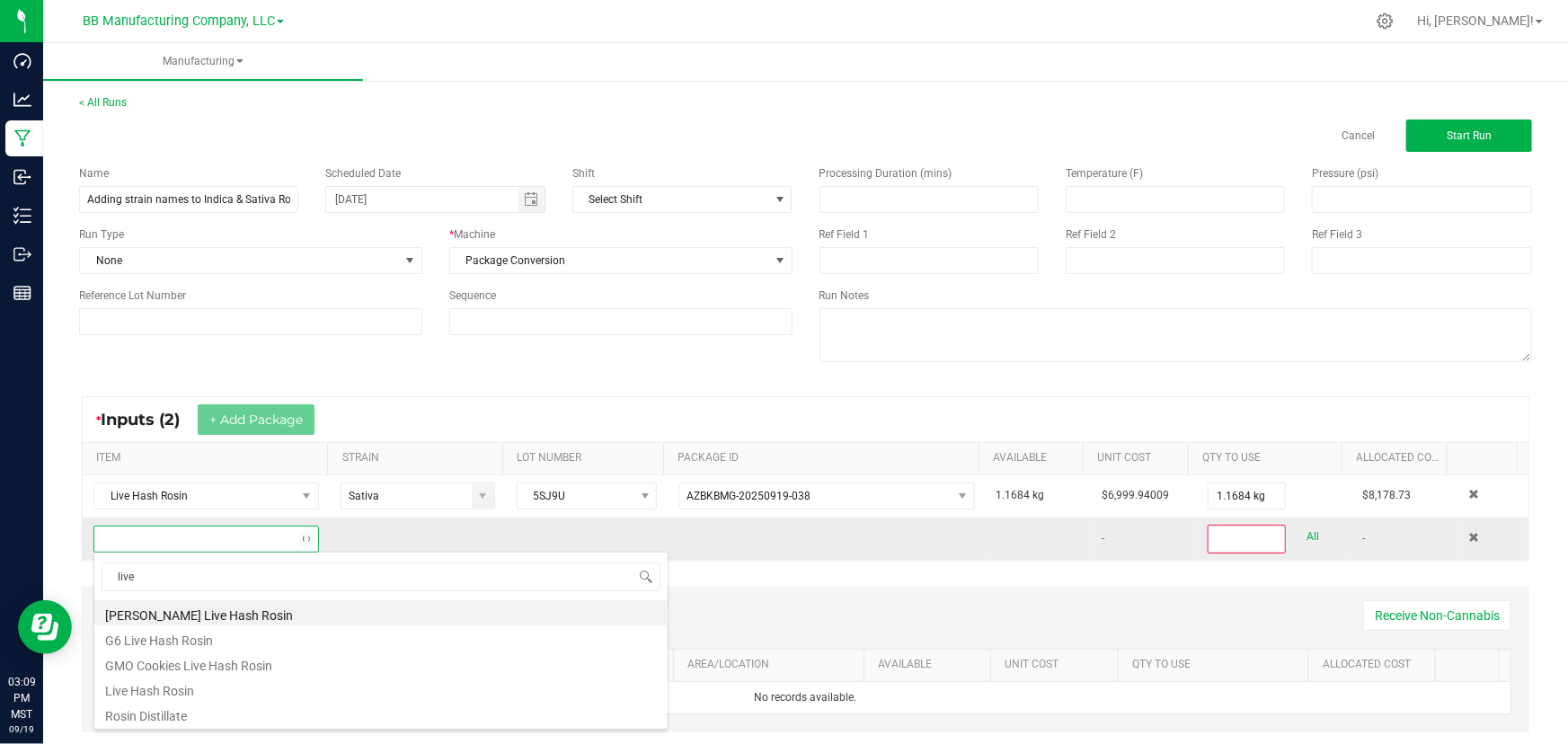
type input "live h"
click at [148, 693] on li "Live Hash Rosin" at bounding box center [381, 688] width 574 height 25
type input "0"
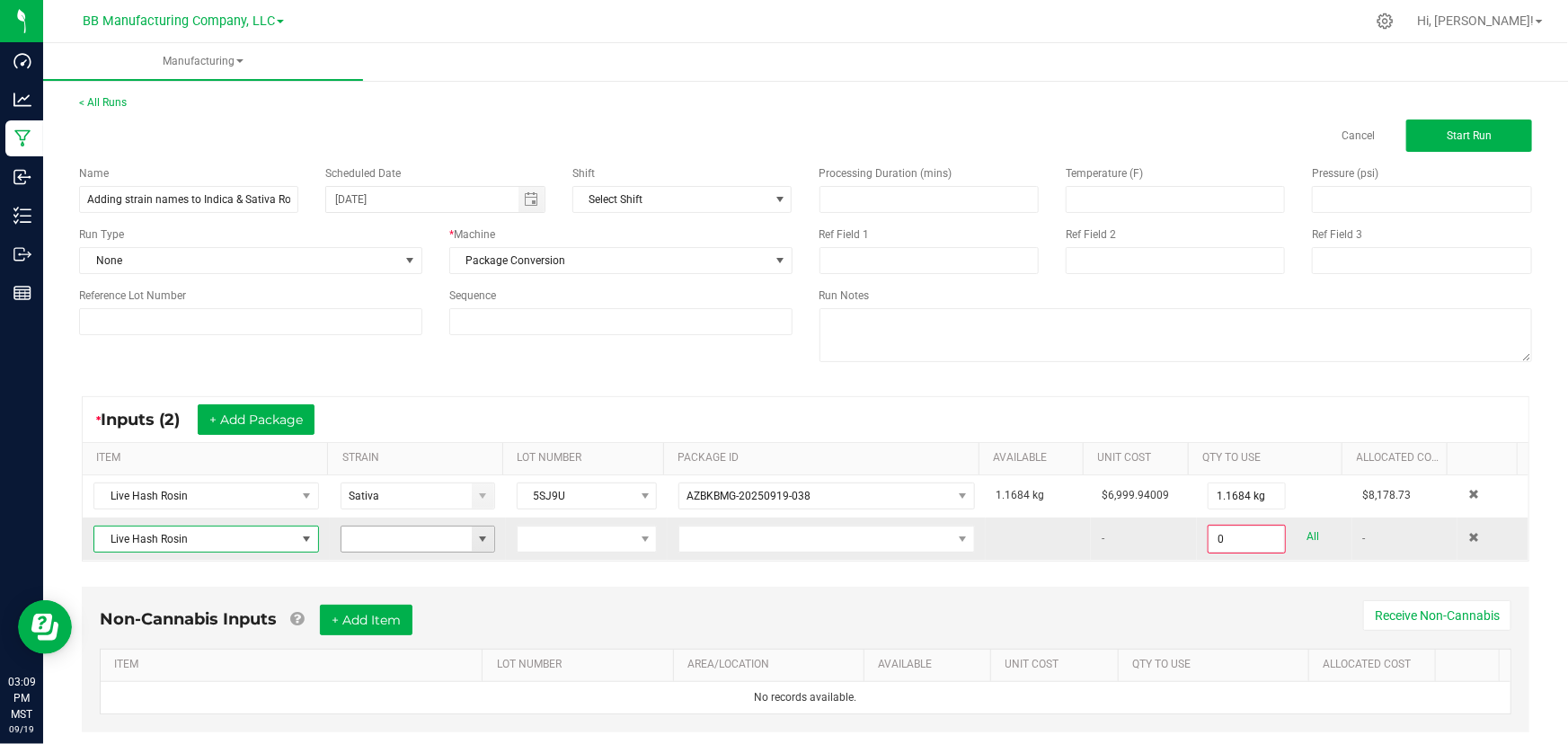
click at [475, 544] on span at bounding box center [483, 539] width 15 height 15
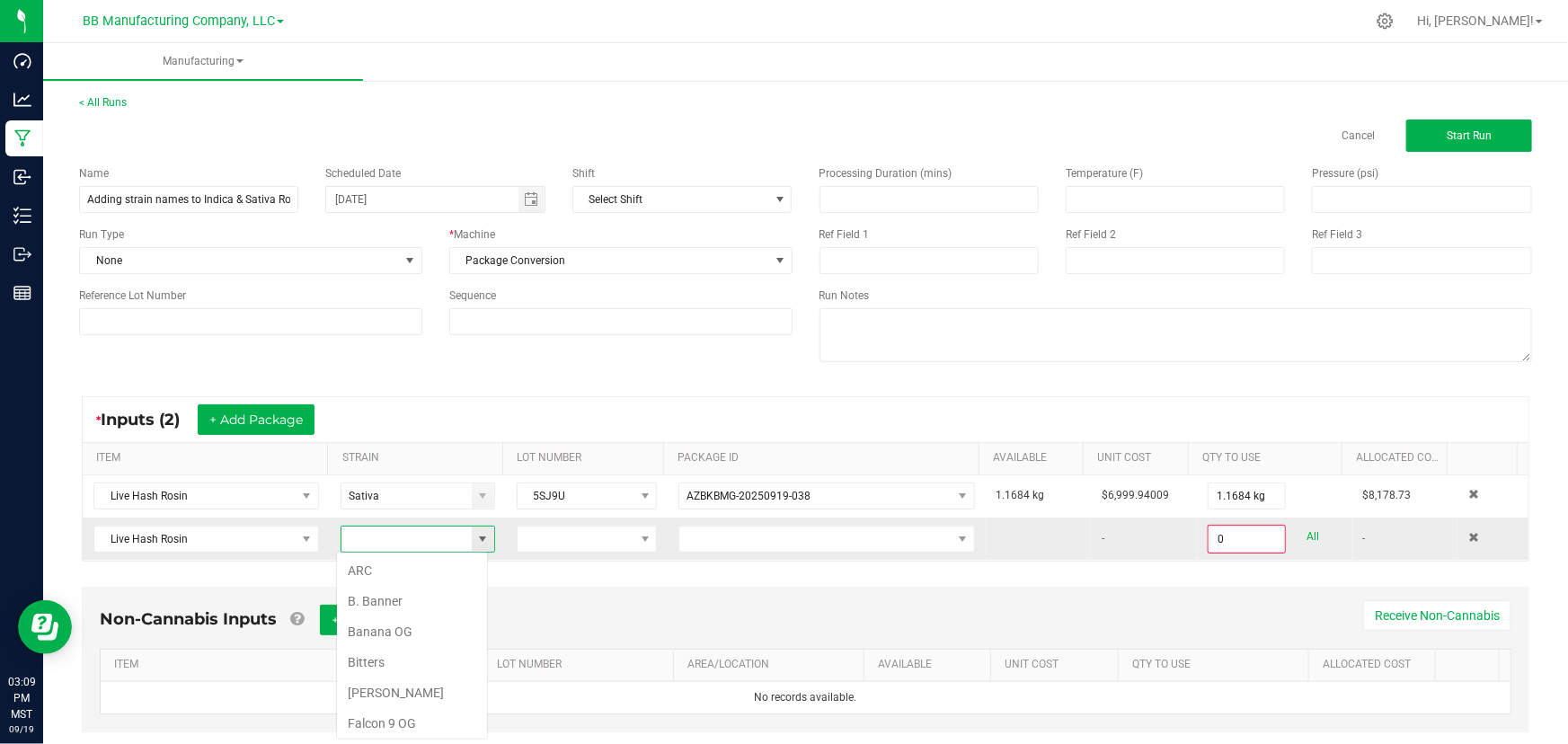
scroll to position [27, 152]
click at [396, 580] on li "Indica" at bounding box center [412, 570] width 150 height 31
type input "Indica"
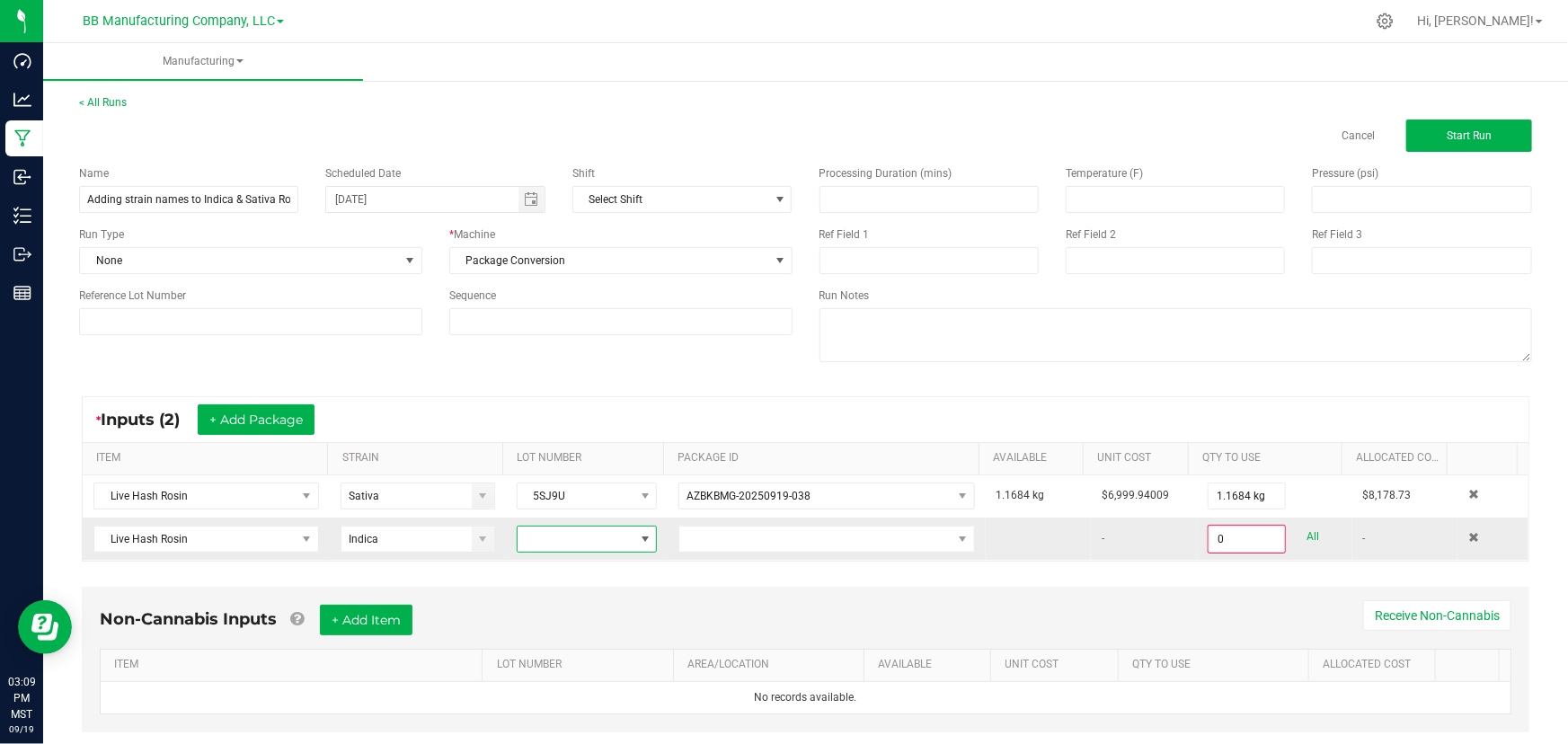
click at [638, 545] on span at bounding box center [646, 539] width 15 height 15
click at [594, 646] on li "5TY2N" at bounding box center [595, 646] width 168 height 31
drag, startPoint x: 594, startPoint y: 646, endPoint x: 647, endPoint y: 571, distance: 91.8
click at [554, 590] on div "Non-Cannabis Inputs + Add Item Receive Non-Cannabis ITEM LOT NUMBER AREA/LOCATI…" at bounding box center [805, 659] width 1448 height 145
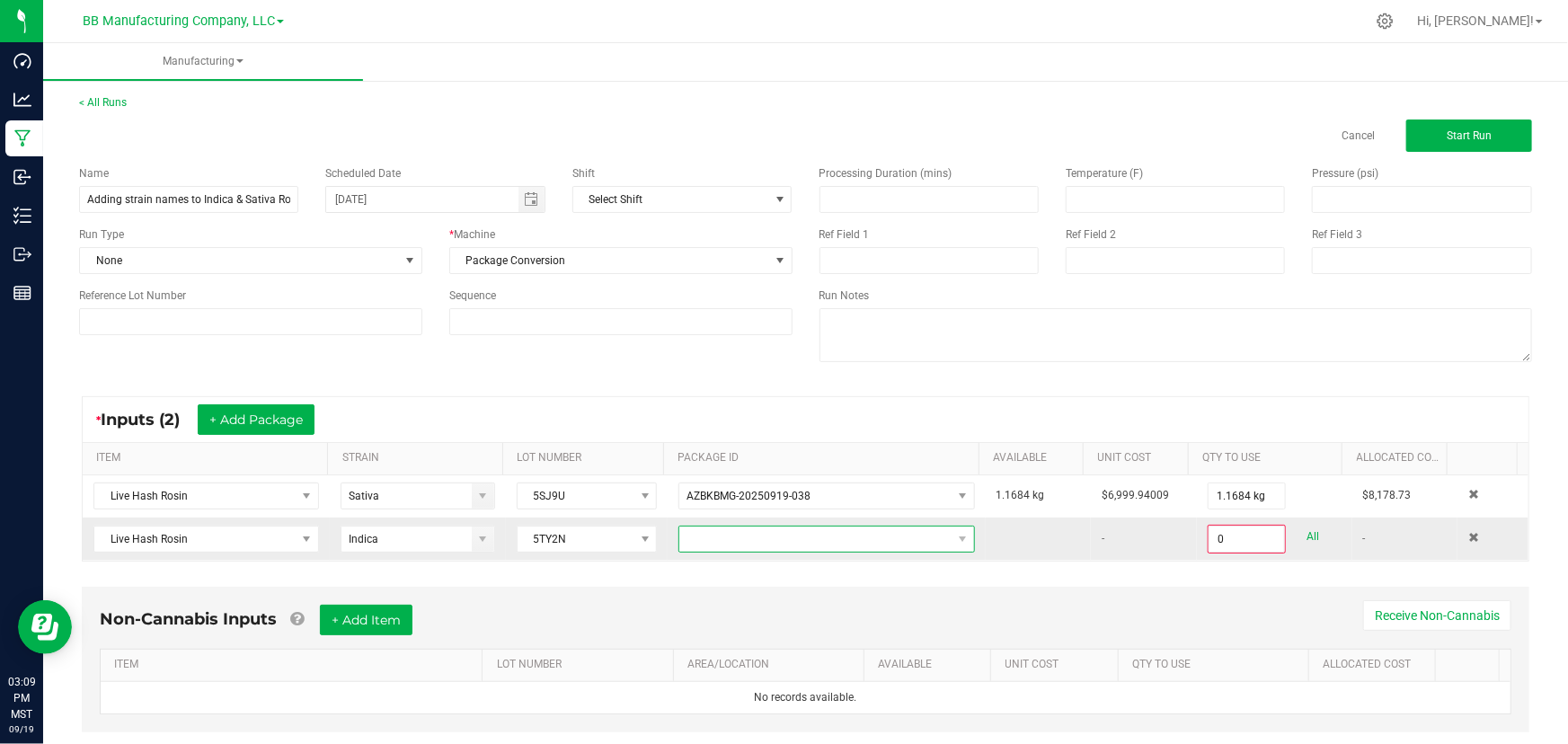
click at [842, 539] on span at bounding box center [815, 539] width 271 height 25
click at [780, 612] on li "AZBKBMG-20250919-037" at bounding box center [815, 615] width 289 height 31
click at [1213, 539] on input "0" at bounding box center [1247, 539] width 75 height 25
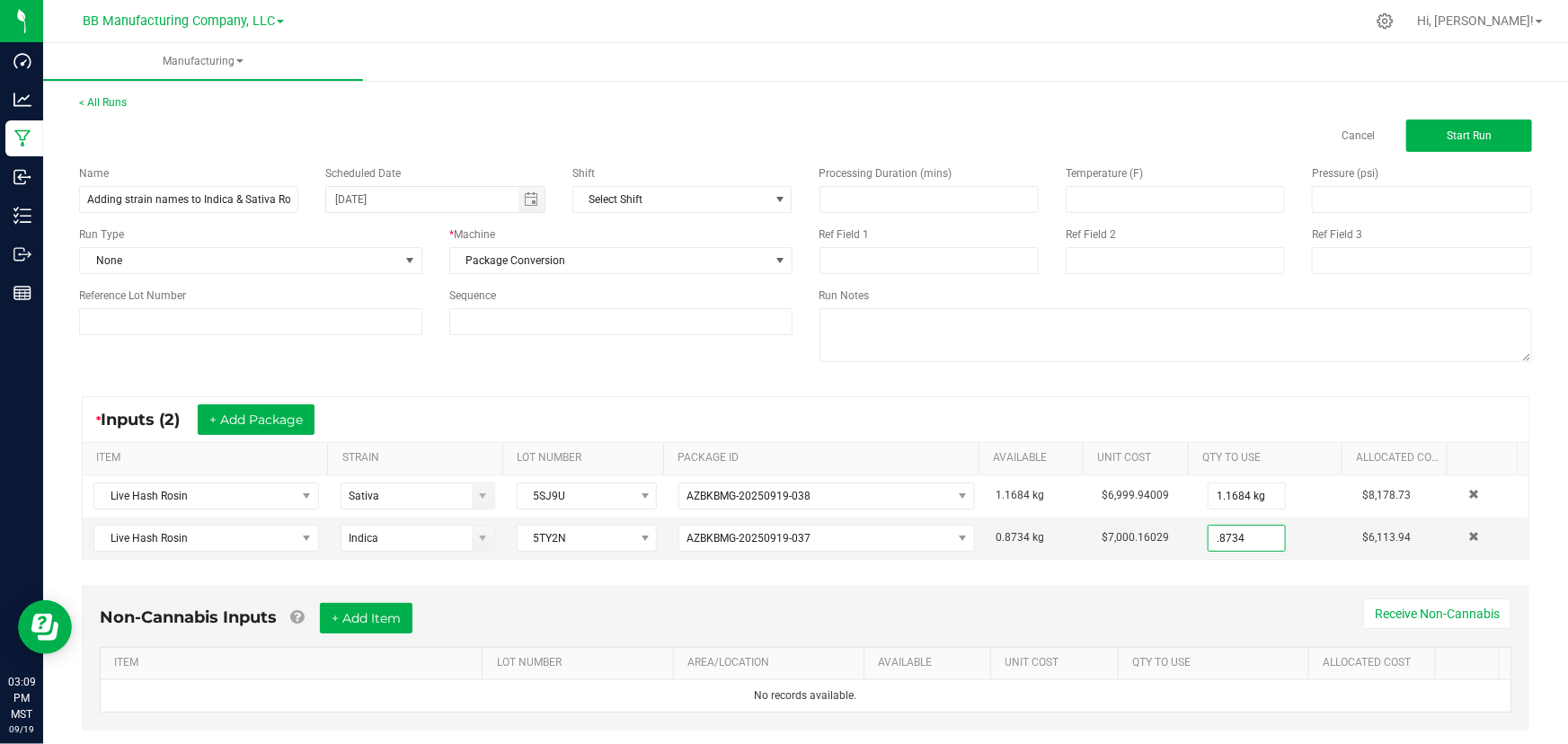
type input "0.8734 kg"
click at [991, 613] on div "Non-Cannabis Inputs + Add Item Receive Non-Cannabis" at bounding box center [806, 626] width 1412 height 44
click at [1475, 143] on button "Start Run" at bounding box center [1470, 135] width 126 height 32
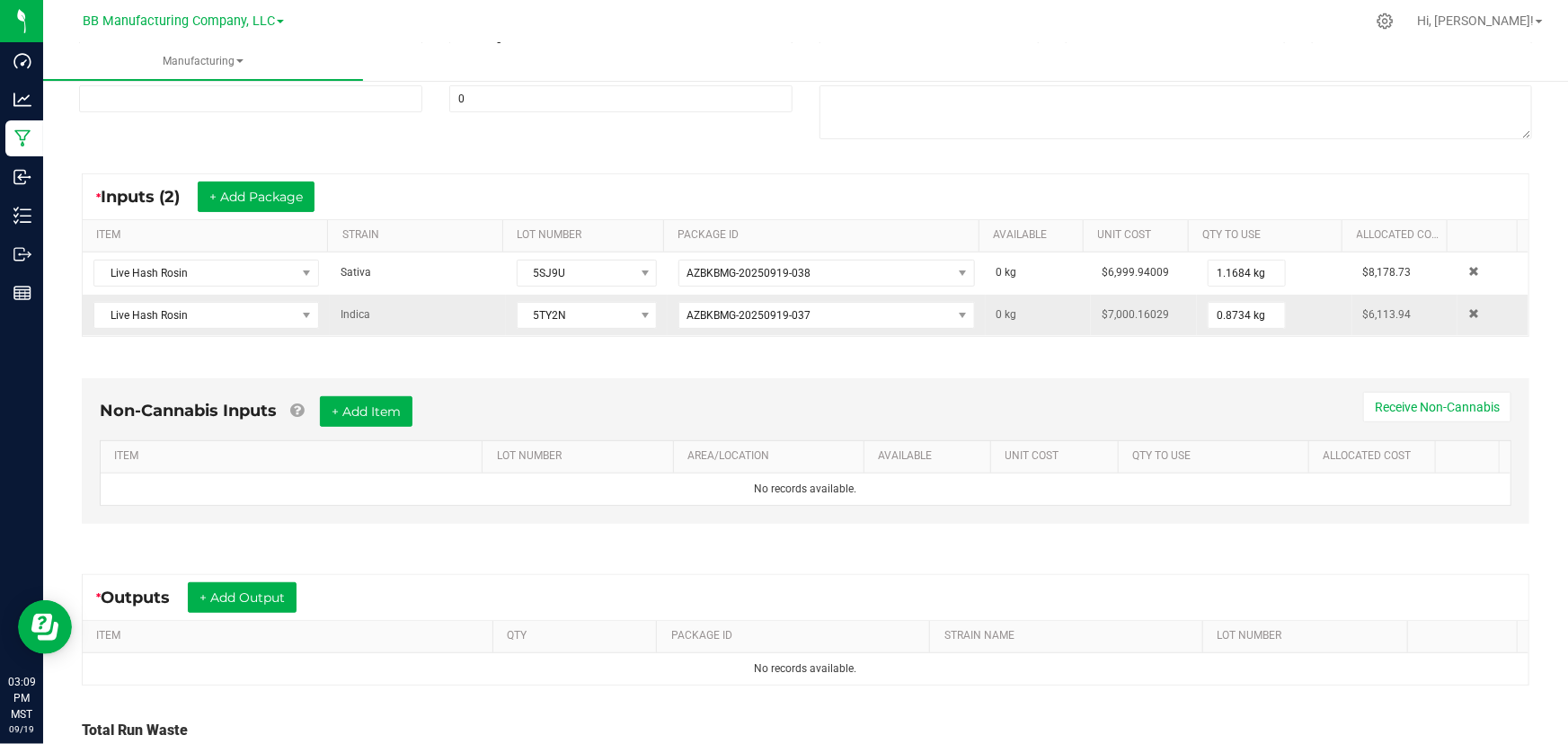
scroll to position [296, 0]
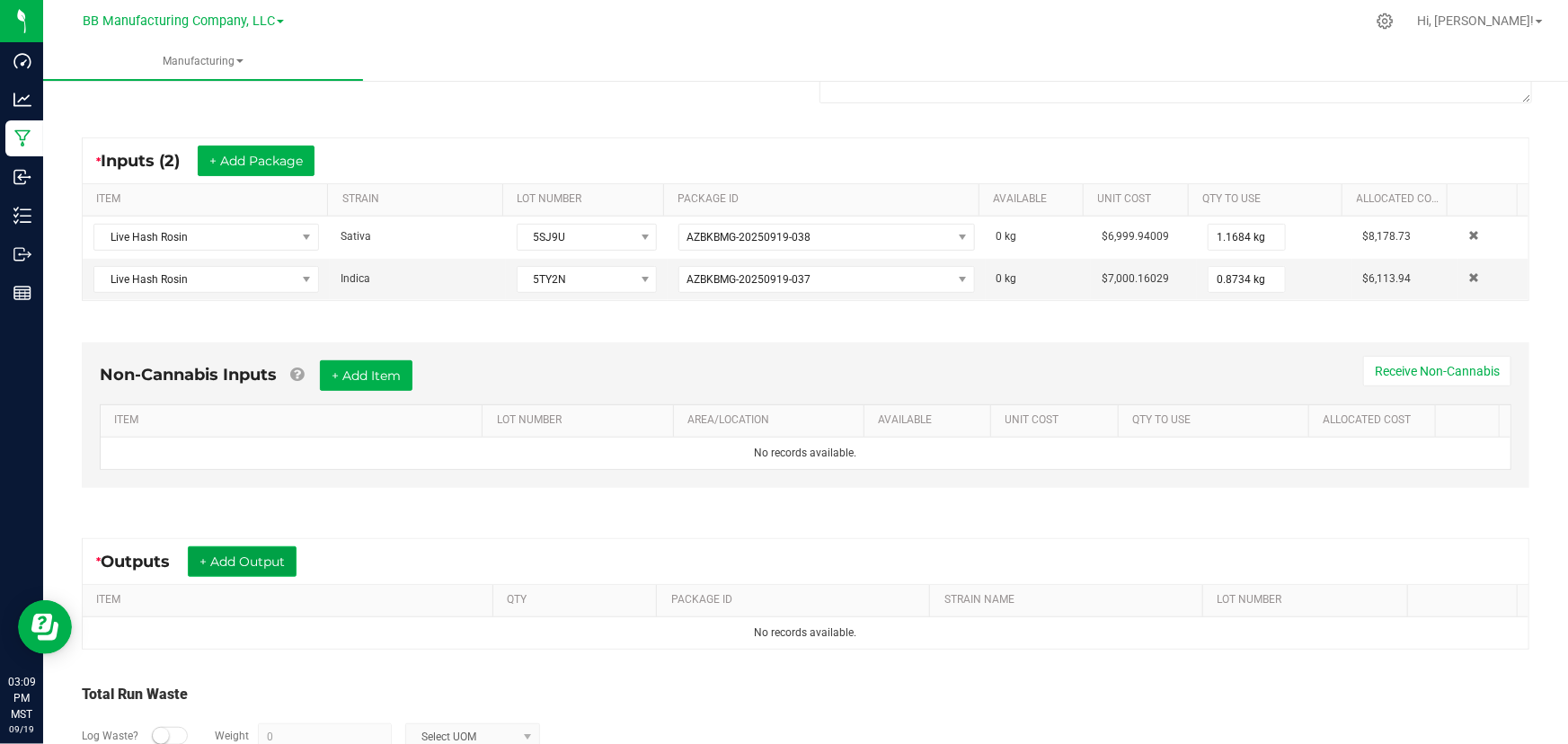
click at [275, 556] on button "+ Add Output" at bounding box center [242, 562] width 109 height 31
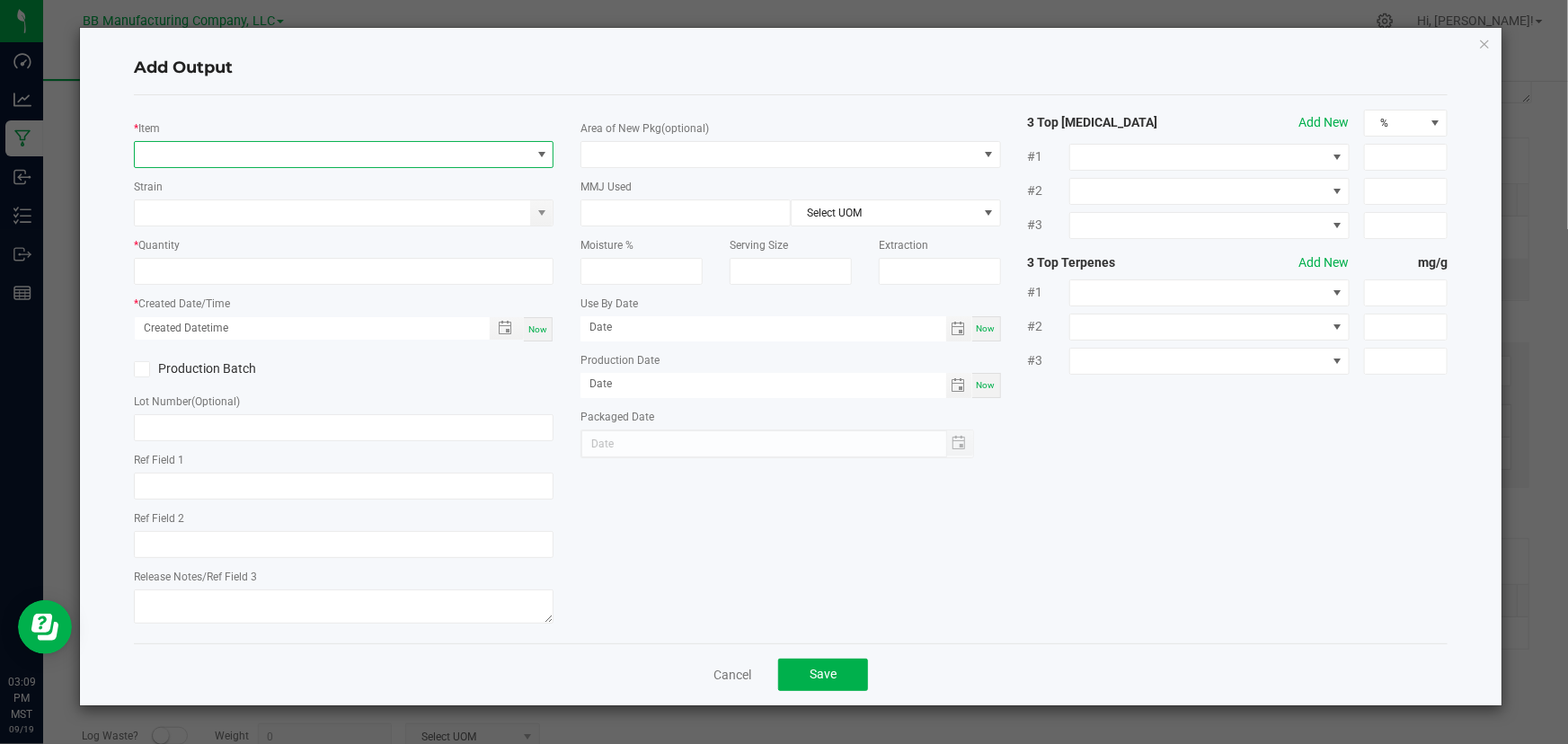
click at [541, 155] on span "NO DATA FOUND" at bounding box center [542, 155] width 15 height 15
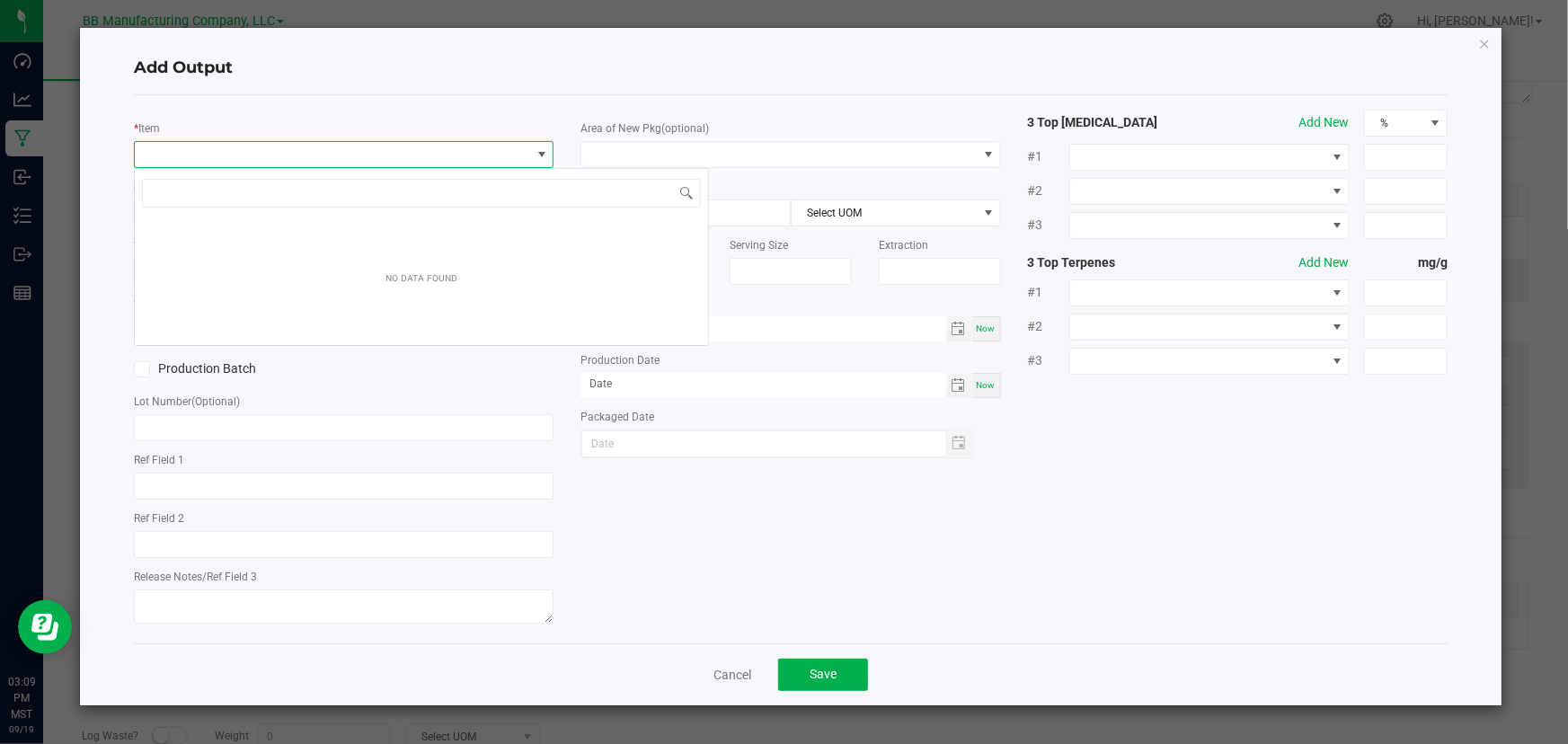
scroll to position [27, 421]
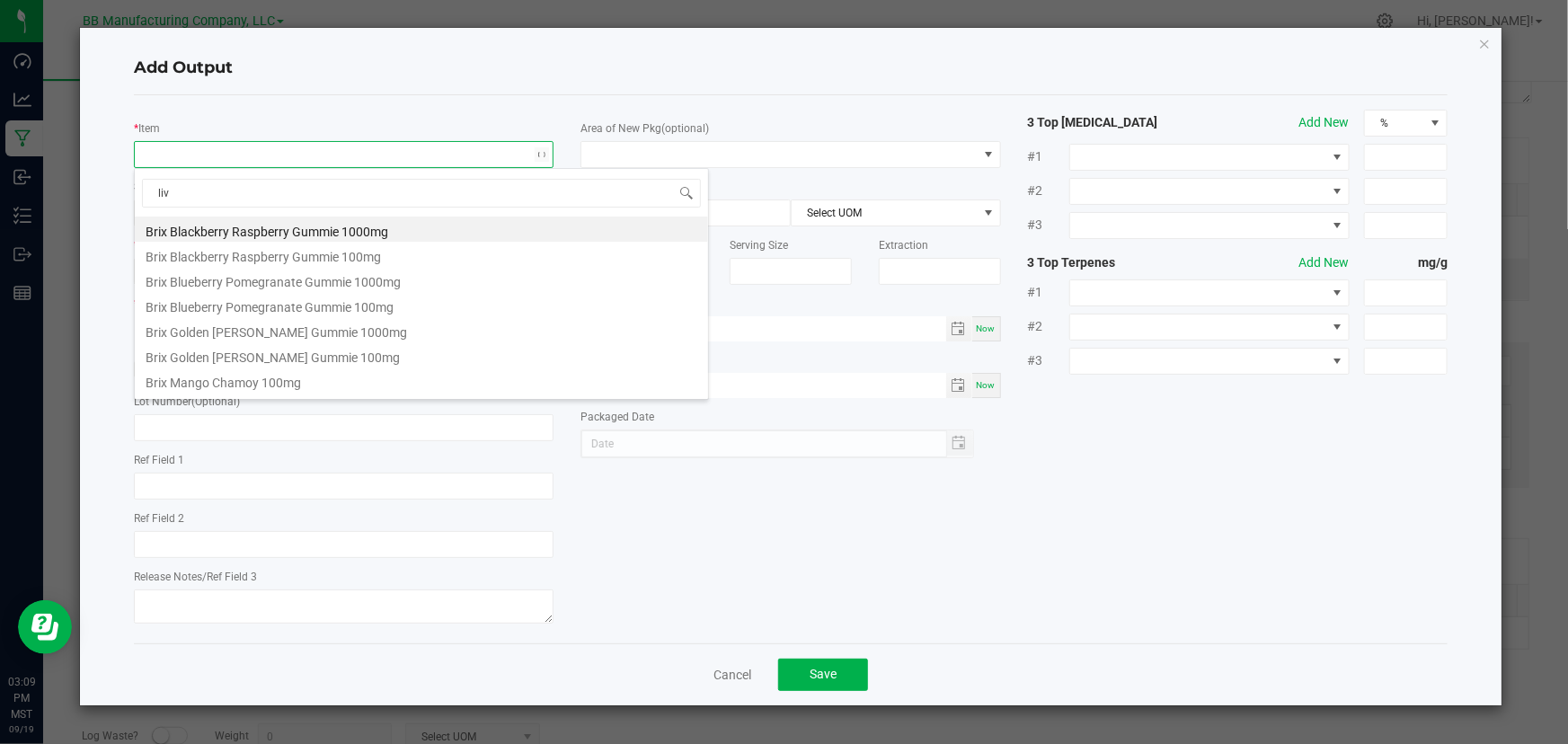
type input "live"
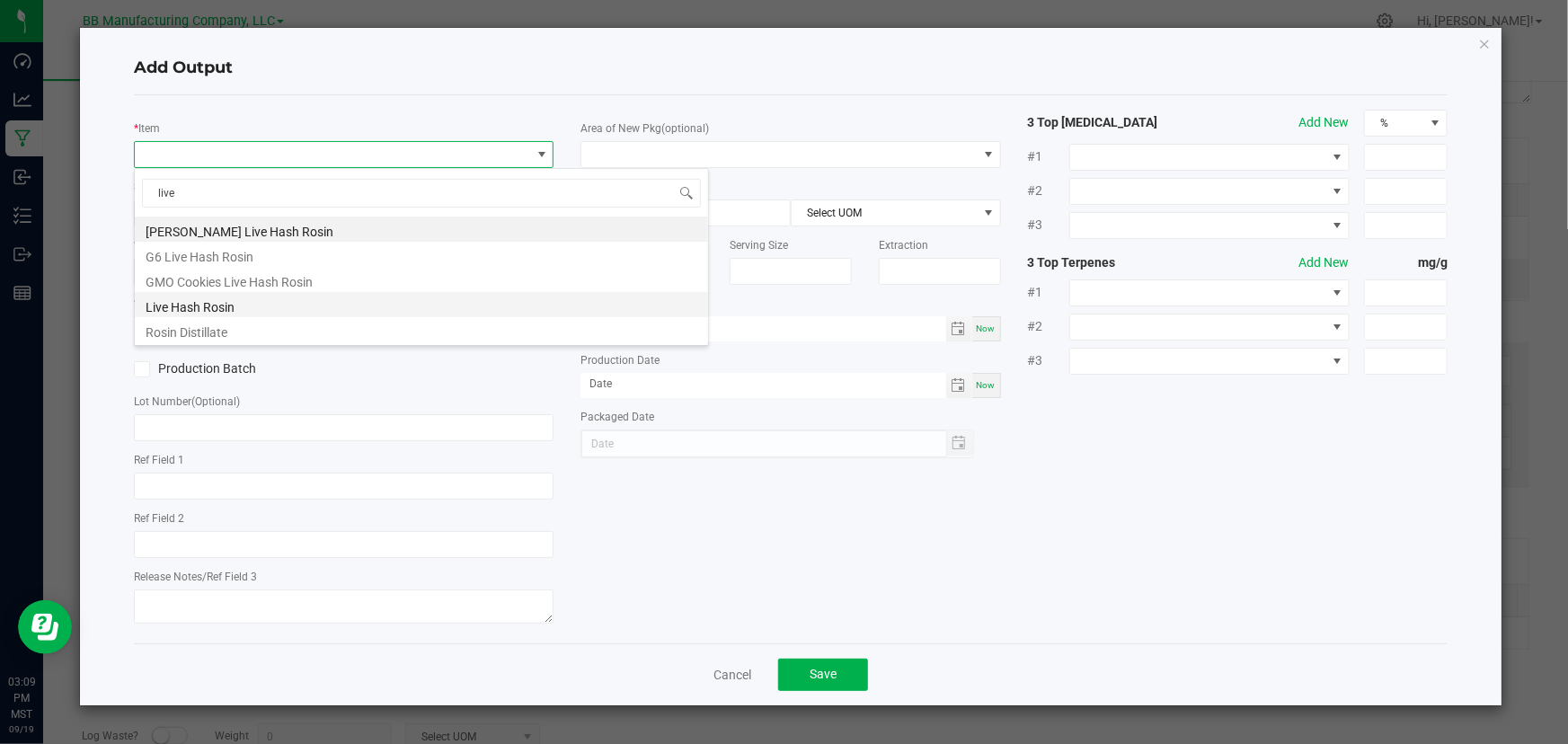
click at [261, 308] on li "Live Hash Rosin" at bounding box center [422, 304] width 574 height 25
type input "0.0000 kg"
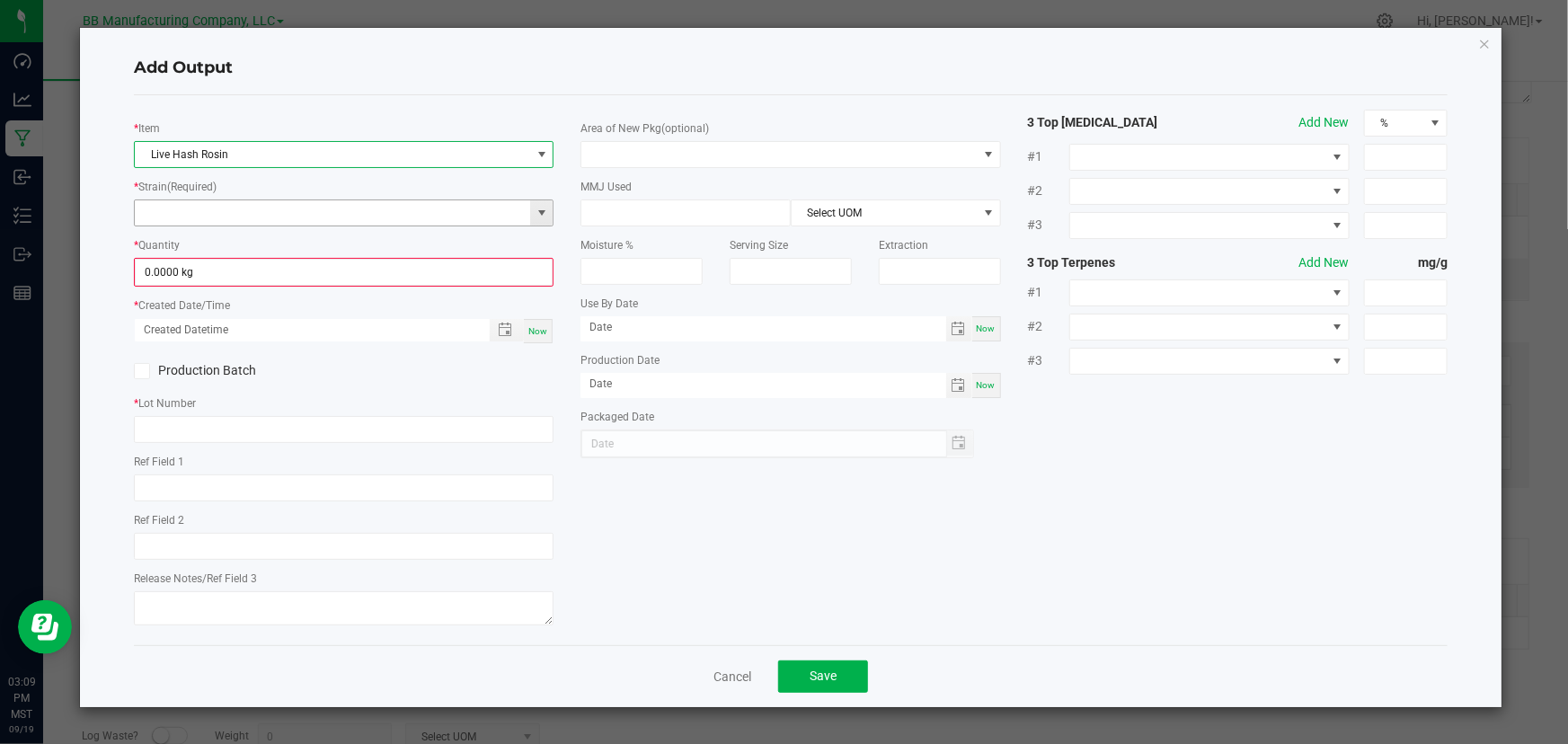
click at [543, 212] on span at bounding box center [542, 213] width 15 height 15
click at [179, 205] on input at bounding box center [333, 213] width 396 height 25
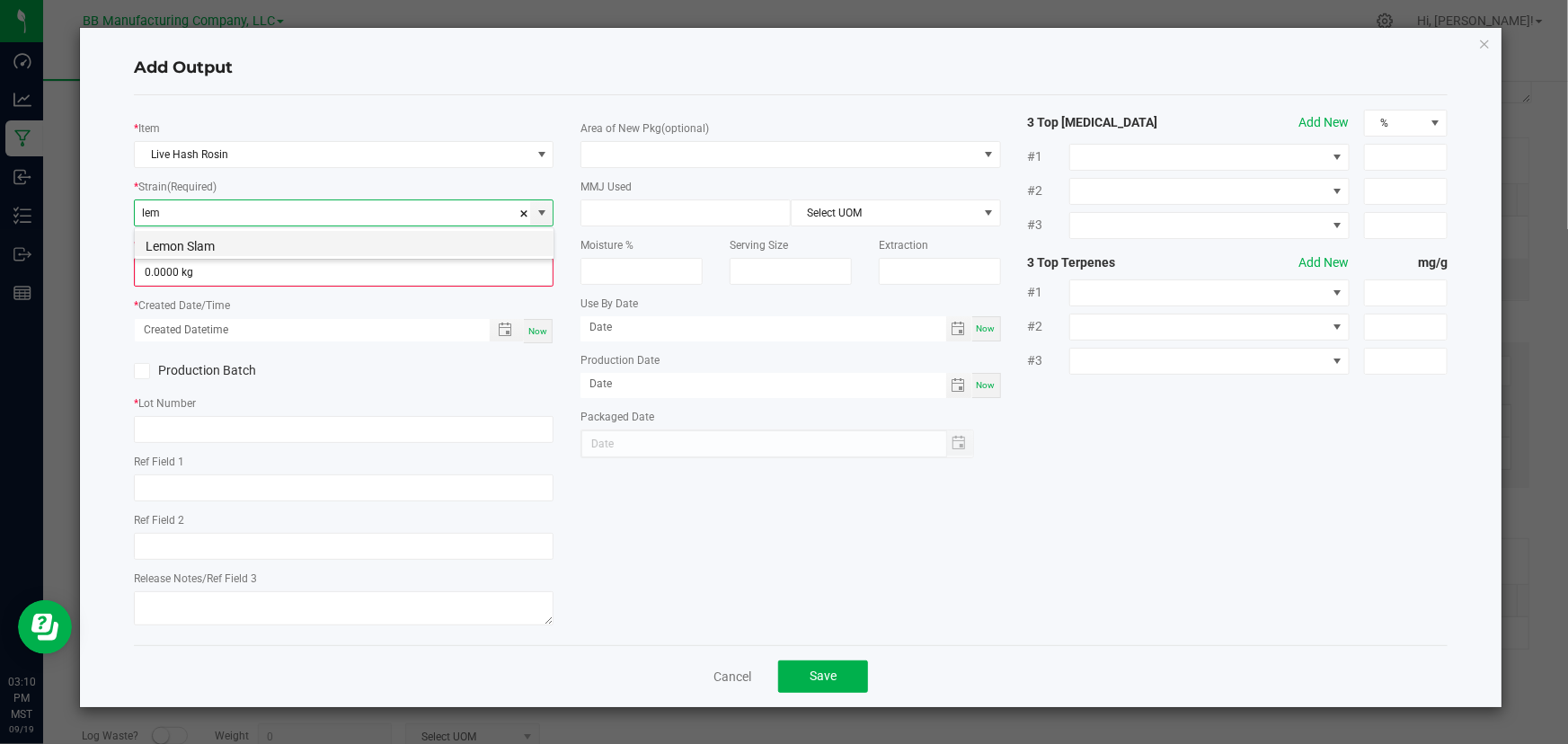
click at [162, 247] on li "Lemon Slam" at bounding box center [344, 243] width 419 height 25
type input "Lemon Slam"
type input "0"
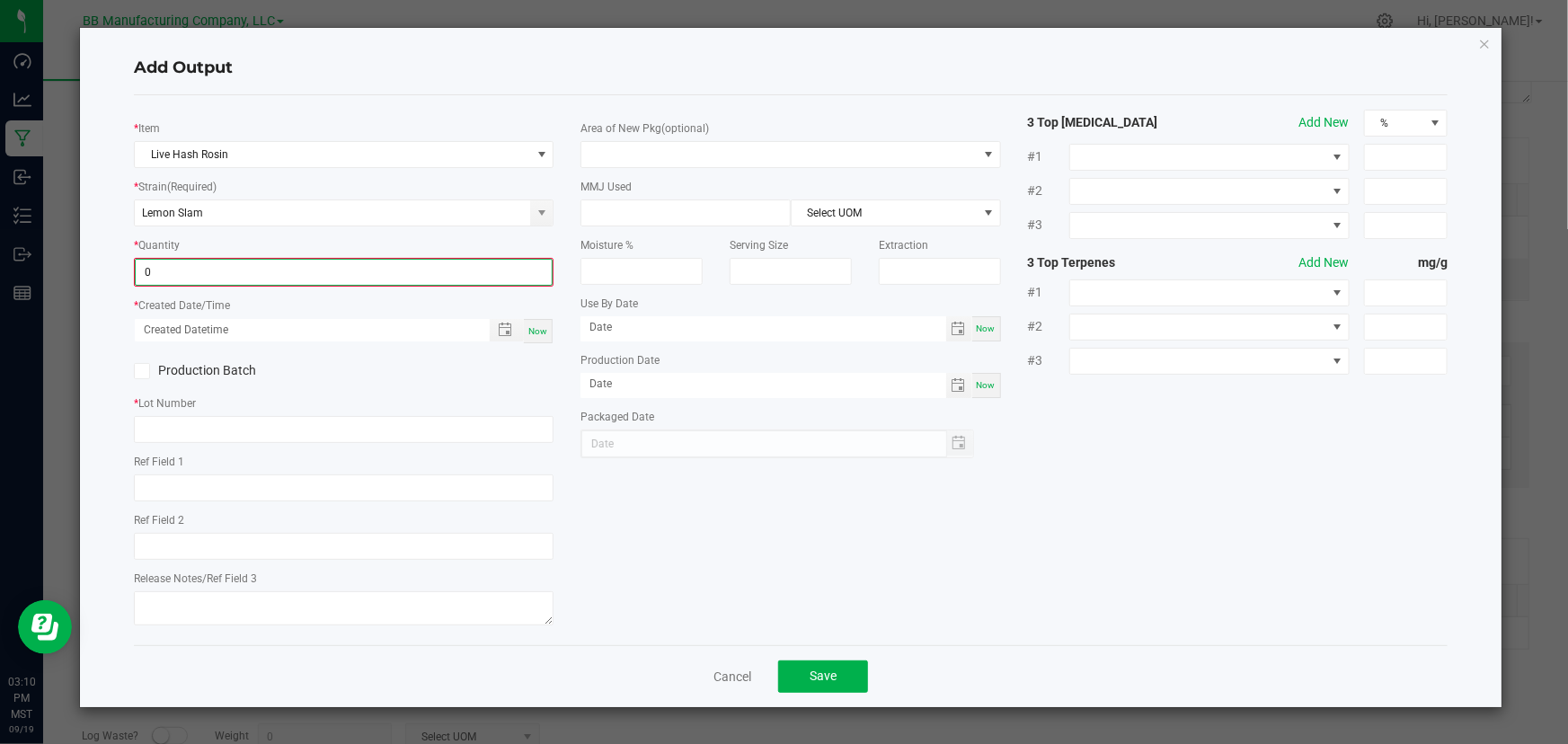
click at [198, 269] on input "0" at bounding box center [344, 272] width 416 height 25
click at [167, 274] on input "0" at bounding box center [344, 272] width 416 height 25
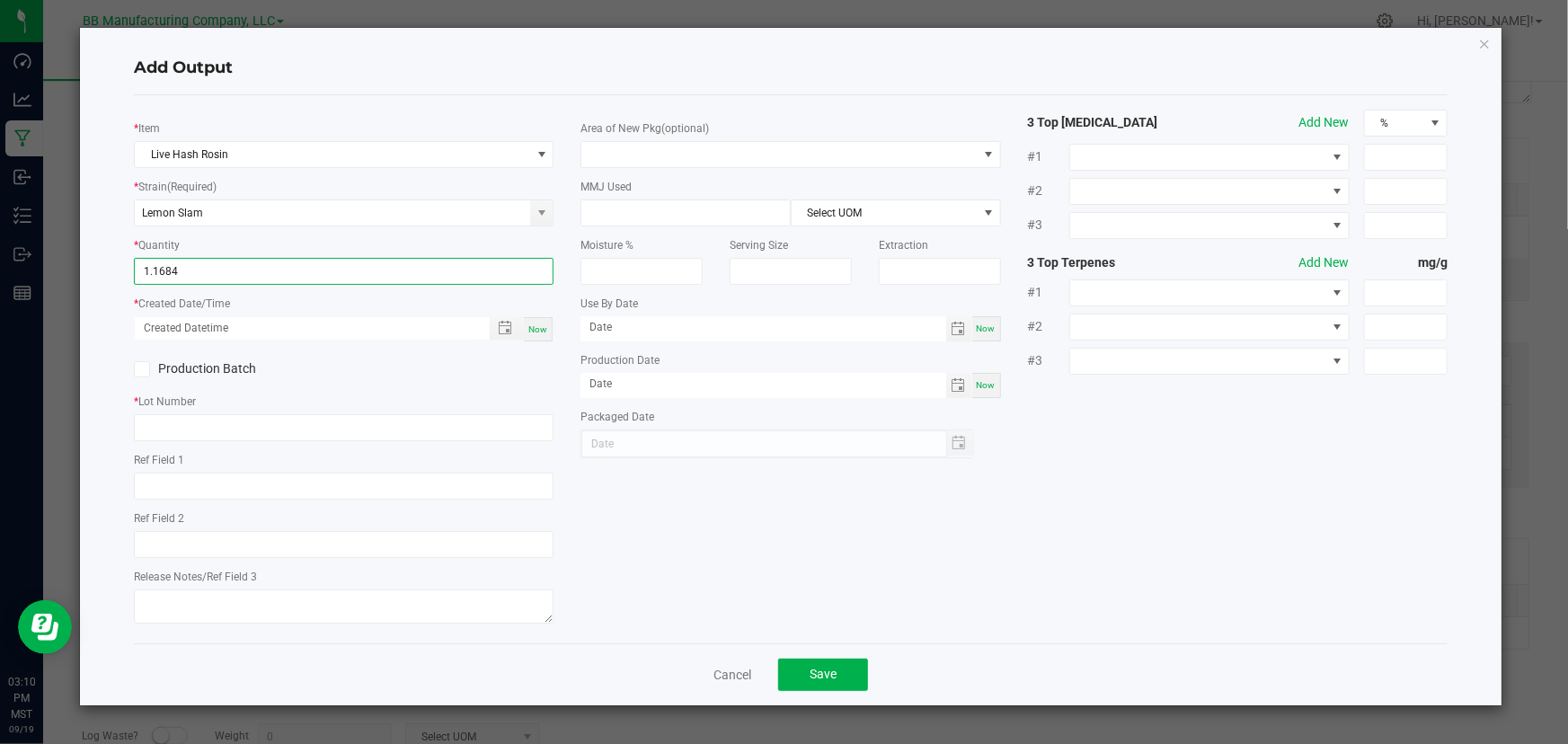
type input "1.1684 kg"
click at [535, 329] on span "Now" at bounding box center [537, 329] width 19 height 10
type input "09/19/2025 3:10 PM"
type input "[DATE]"
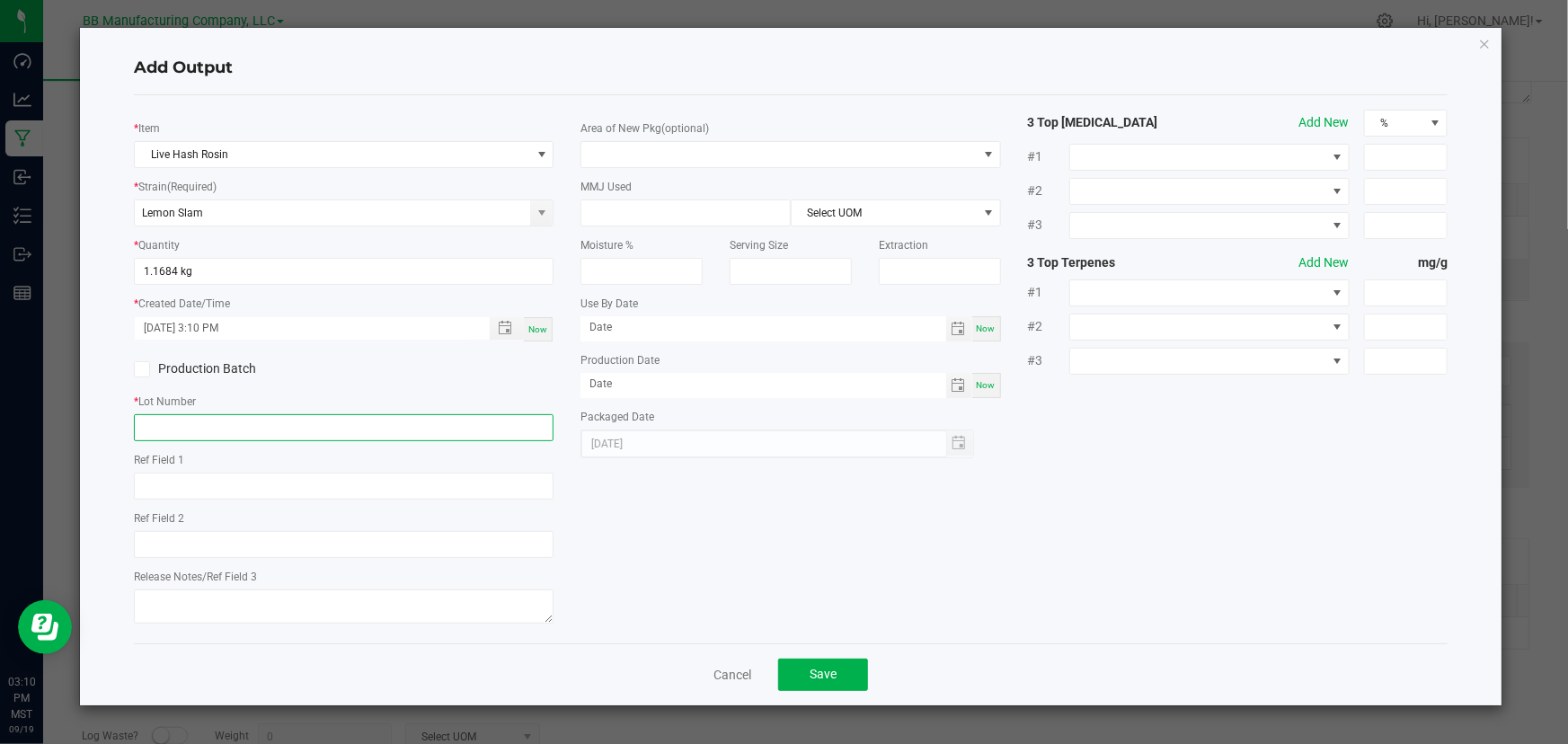
click at [179, 428] on input "text" at bounding box center [344, 428] width 420 height 27
click at [187, 424] on input "text" at bounding box center [344, 428] width 420 height 27
paste input "5SJ9U"
type input "5SJ9U"
click at [569, 512] on div "* Item Live Hash Rosin * Strain (Required) Lemon Slam * Quantity 1.1684 kg * Cr…" at bounding box center [791, 370] width 1341 height 520
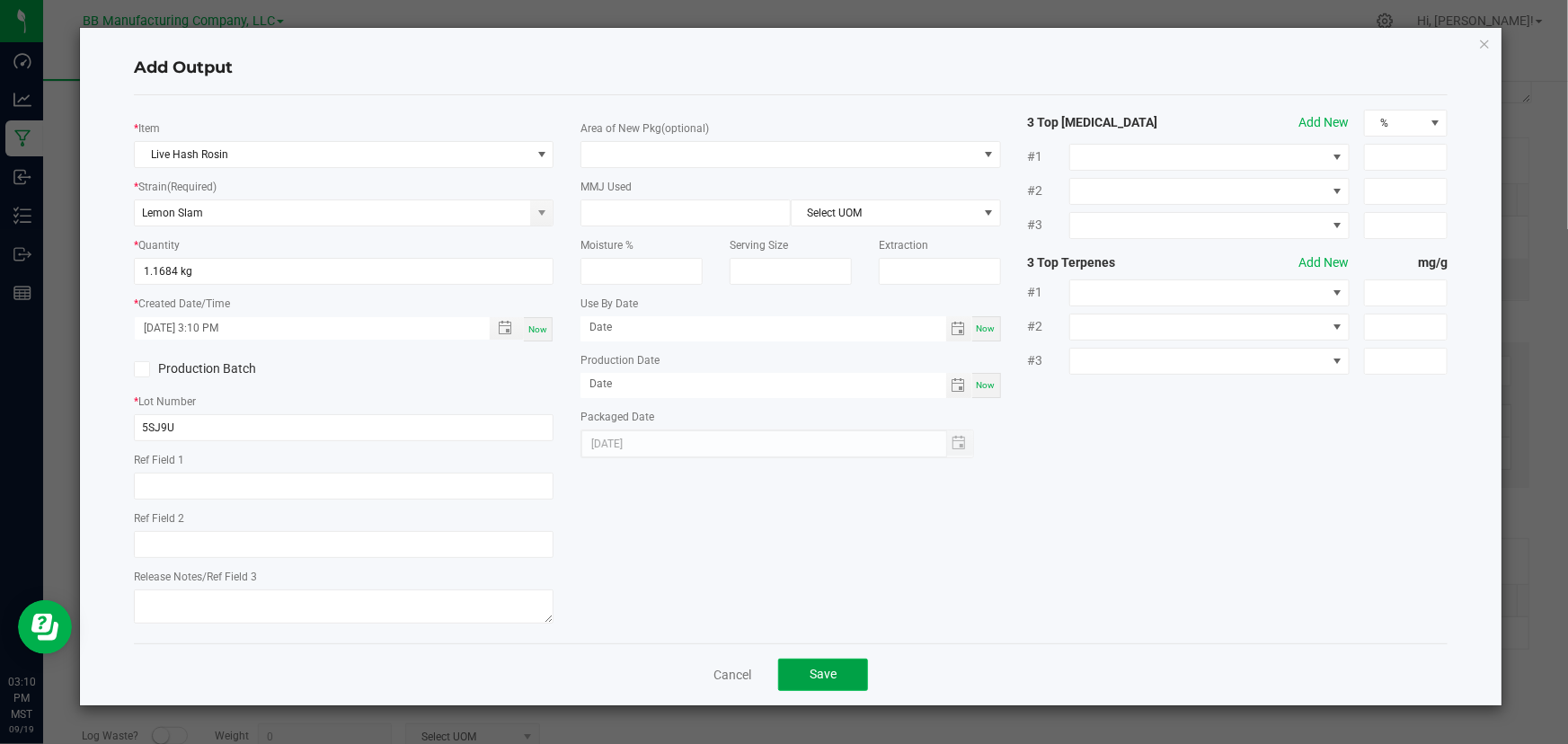
click at [818, 673] on span "Save" at bounding box center [822, 675] width 27 height 15
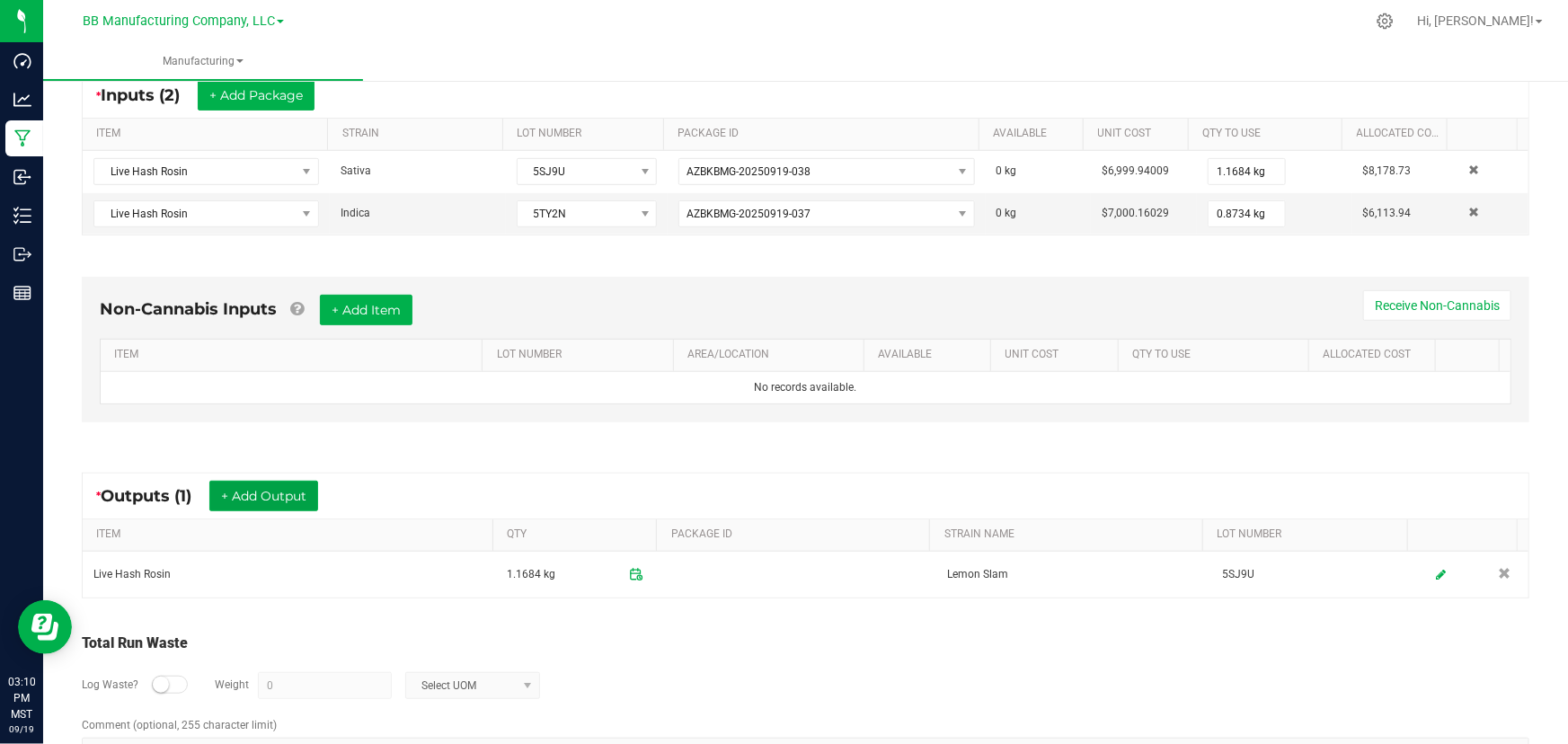
scroll to position [419, 0]
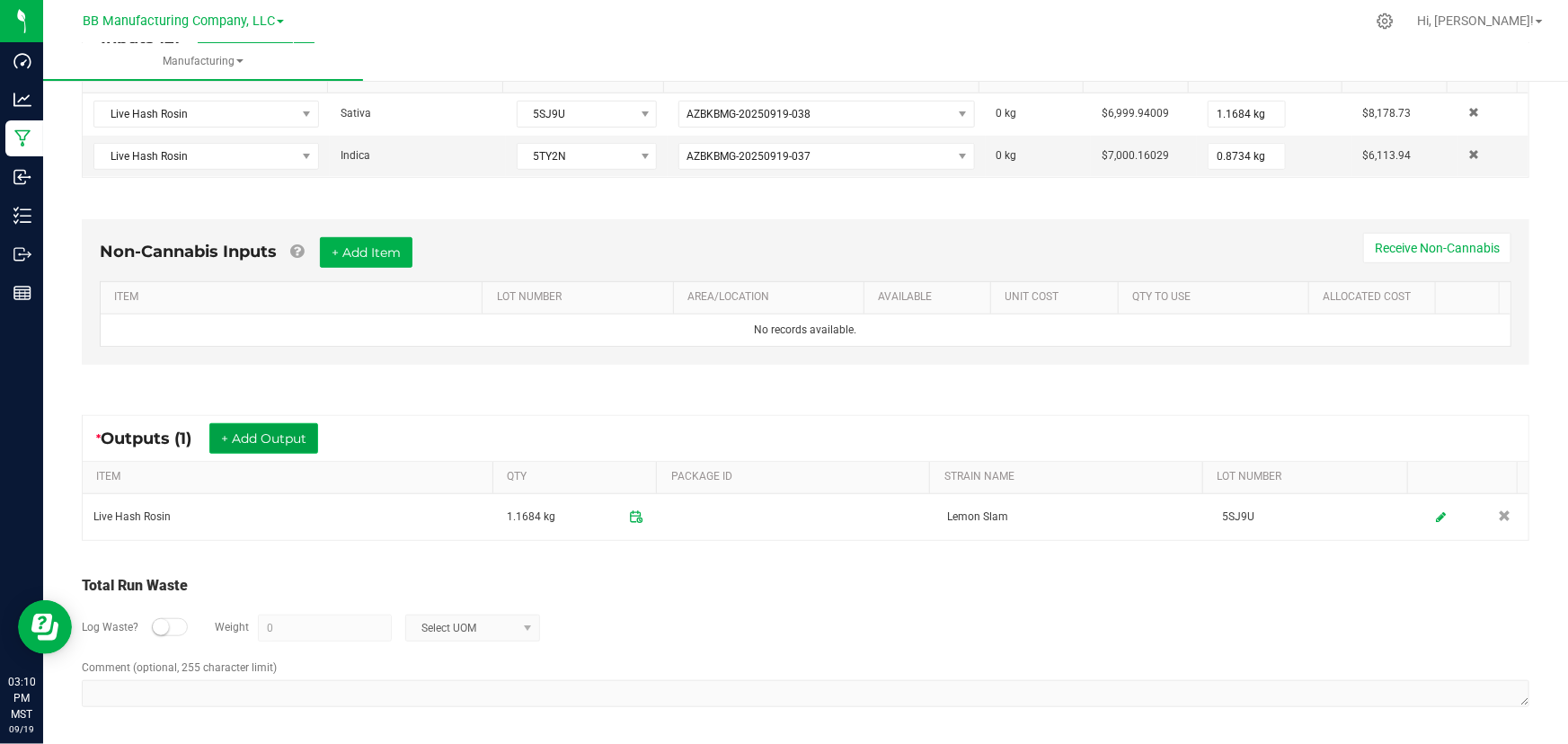
click at [229, 430] on button "+ Add Output" at bounding box center [264, 439] width 109 height 31
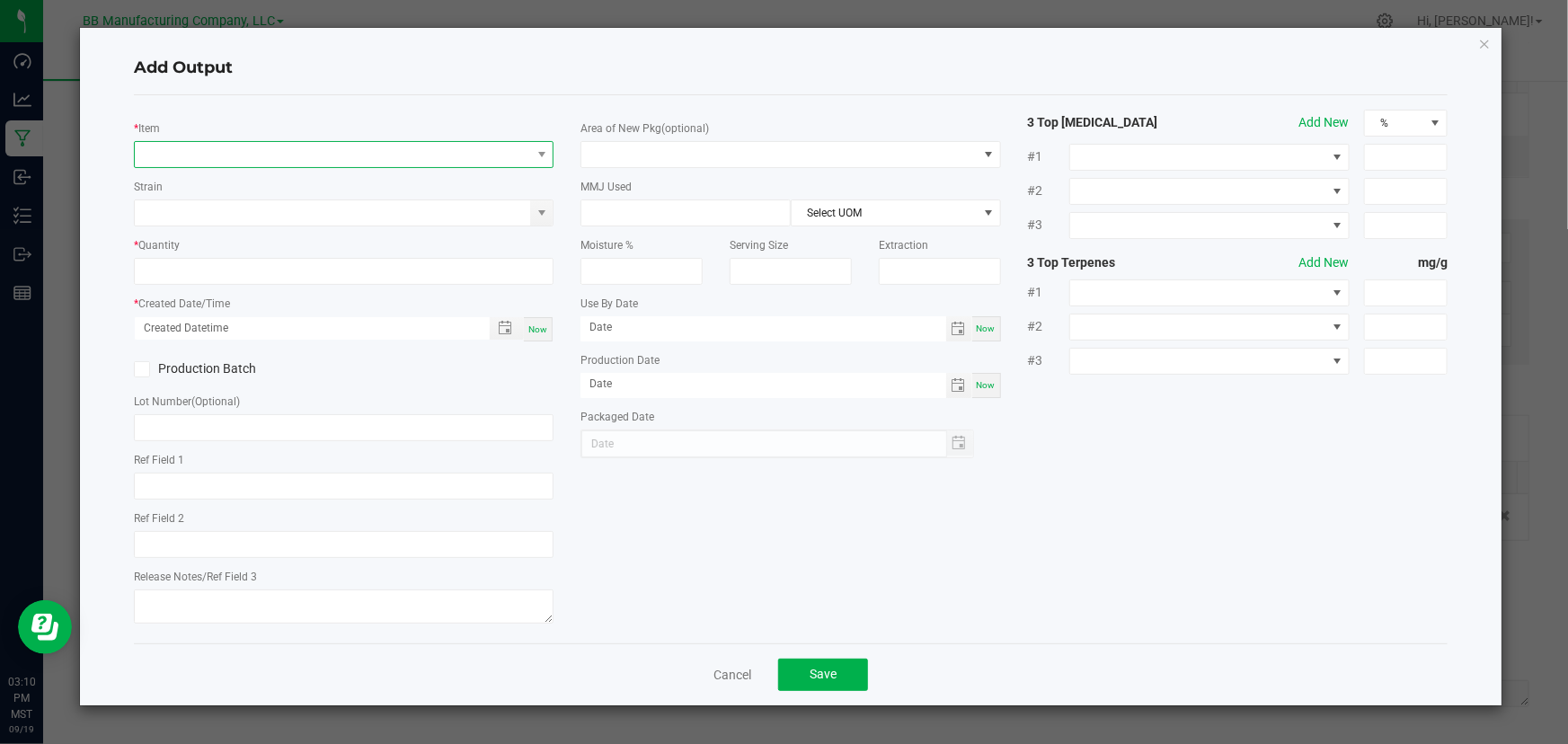
click at [551, 149] on span "NO DATA FOUND" at bounding box center [541, 155] width 22 height 25
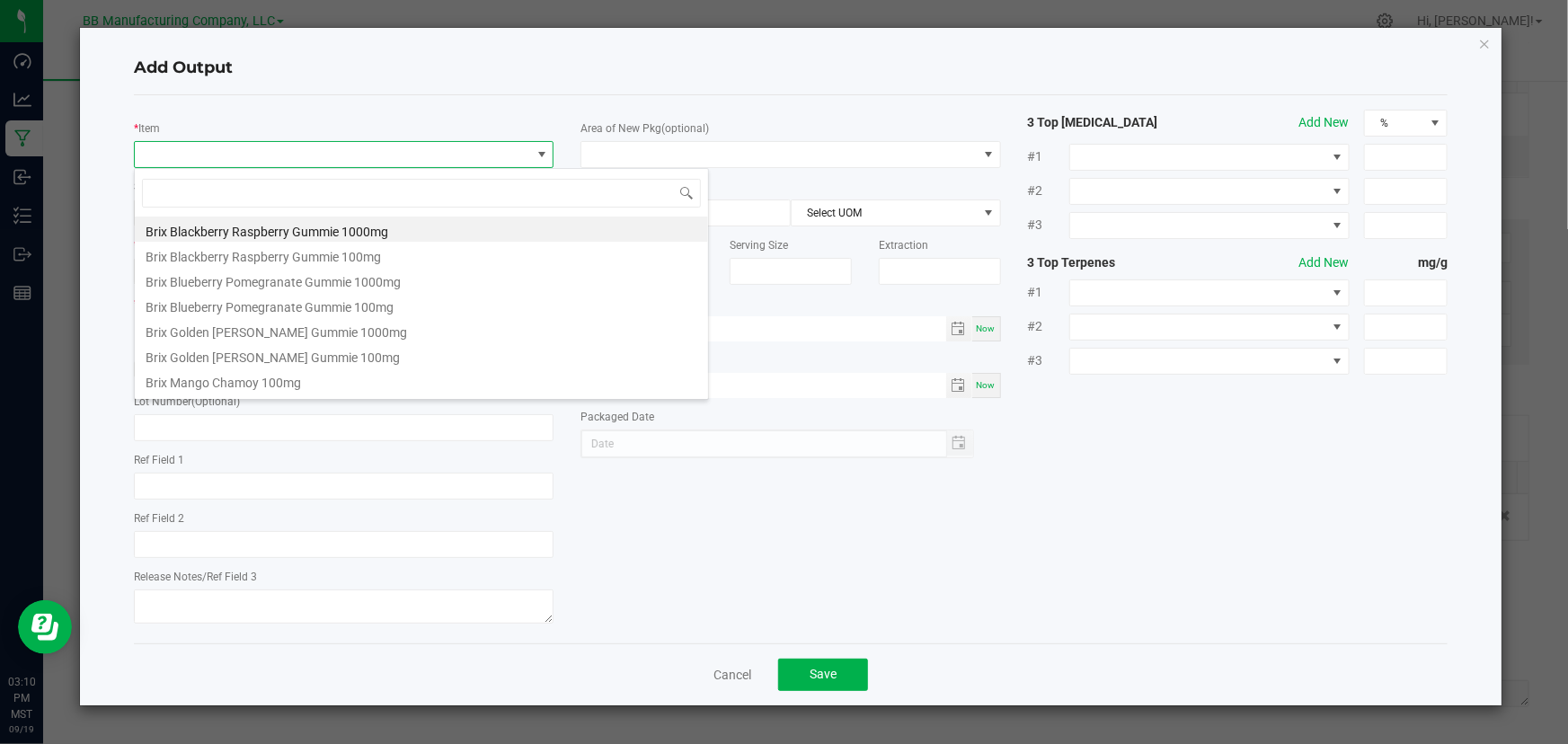
scroll to position [27, 421]
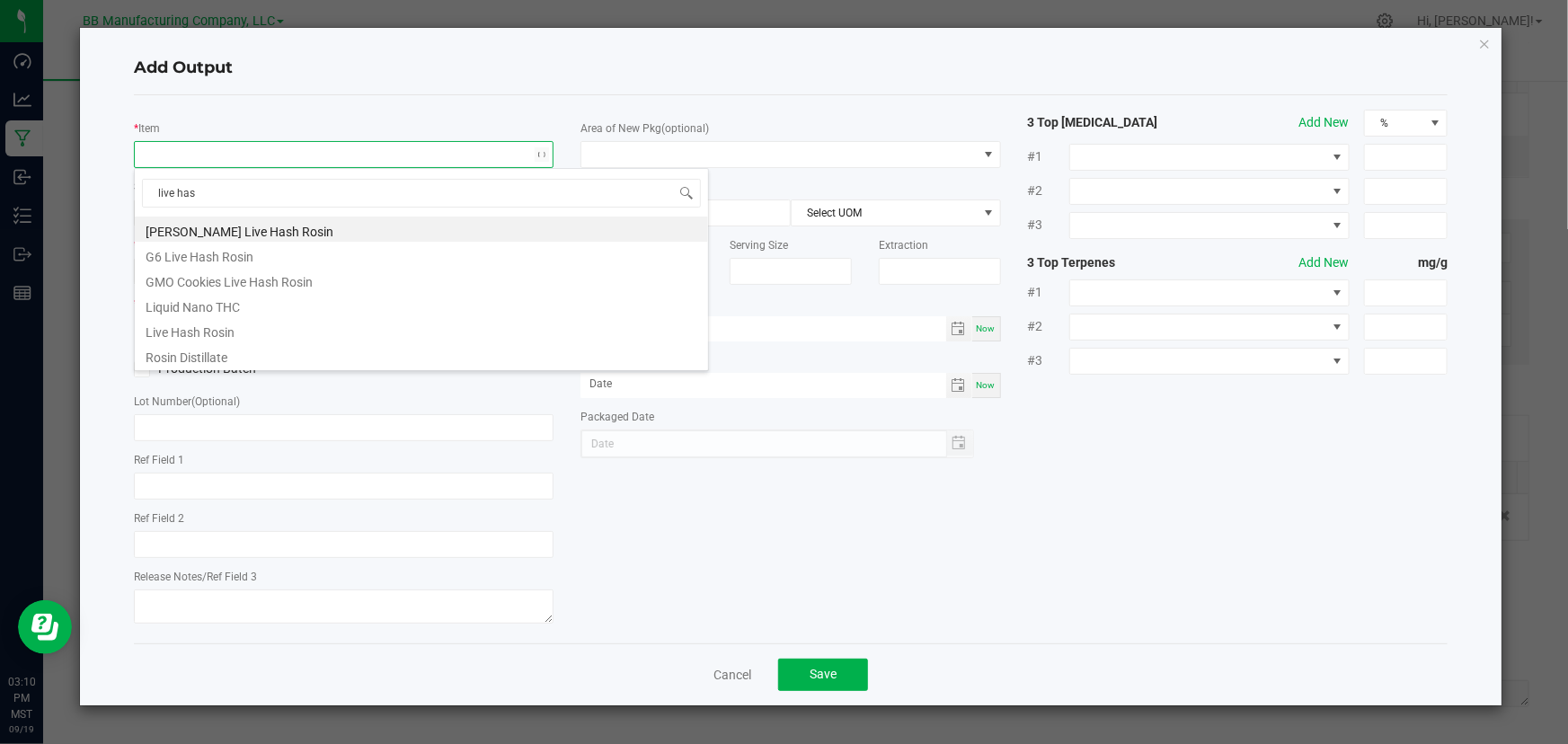
type input "live hash"
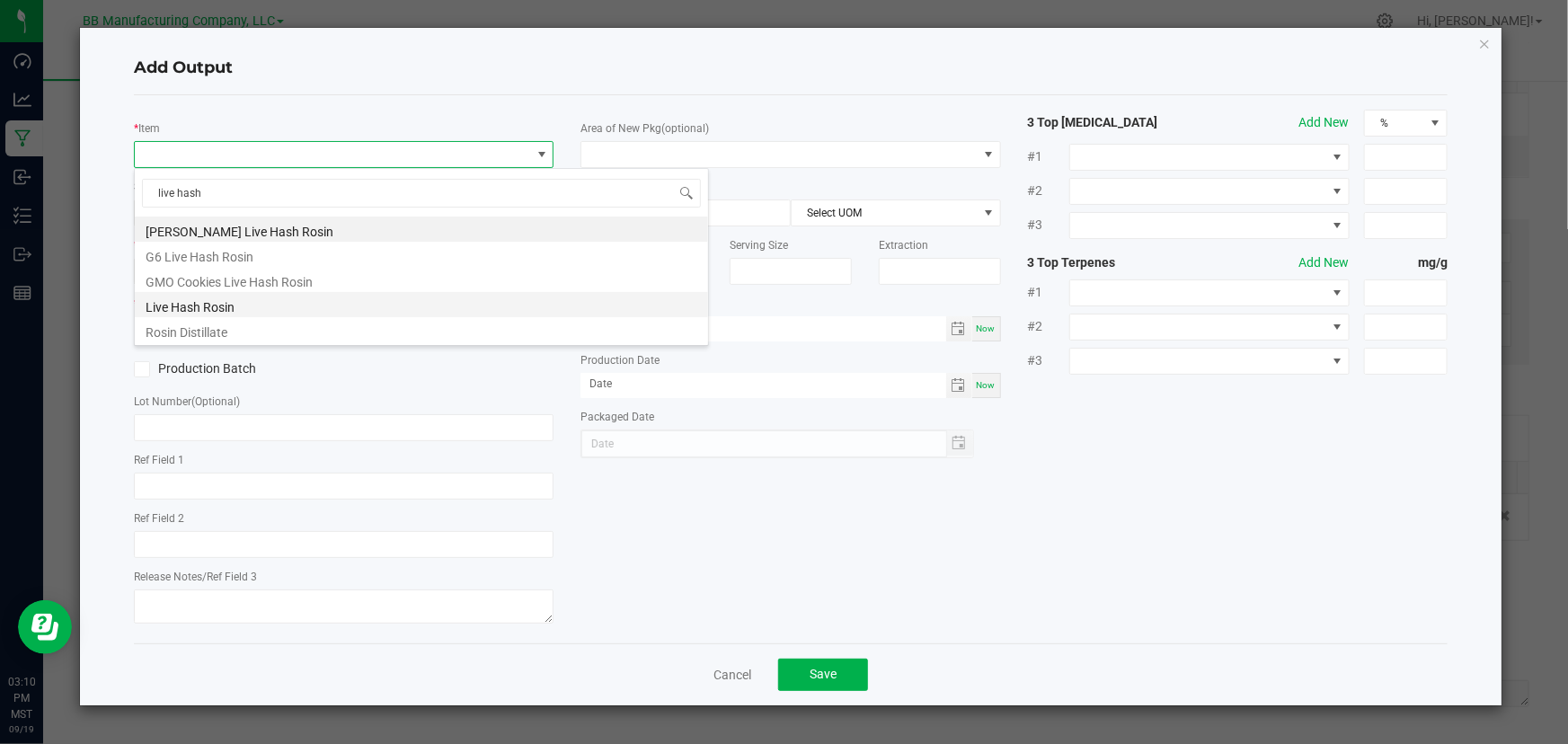
click at [261, 304] on li "Live Hash Rosin" at bounding box center [422, 304] width 574 height 25
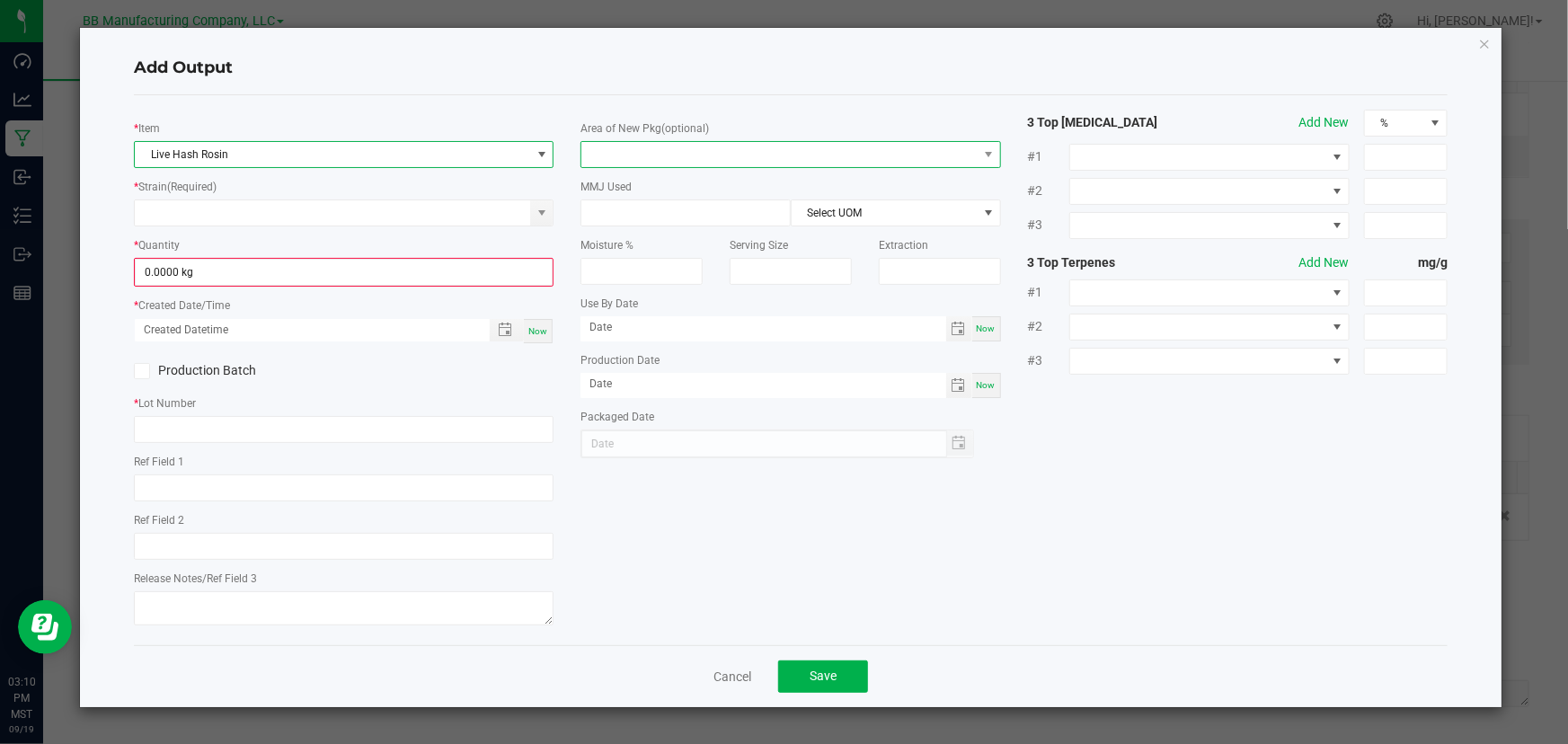
click at [687, 148] on span at bounding box center [780, 155] width 396 height 25
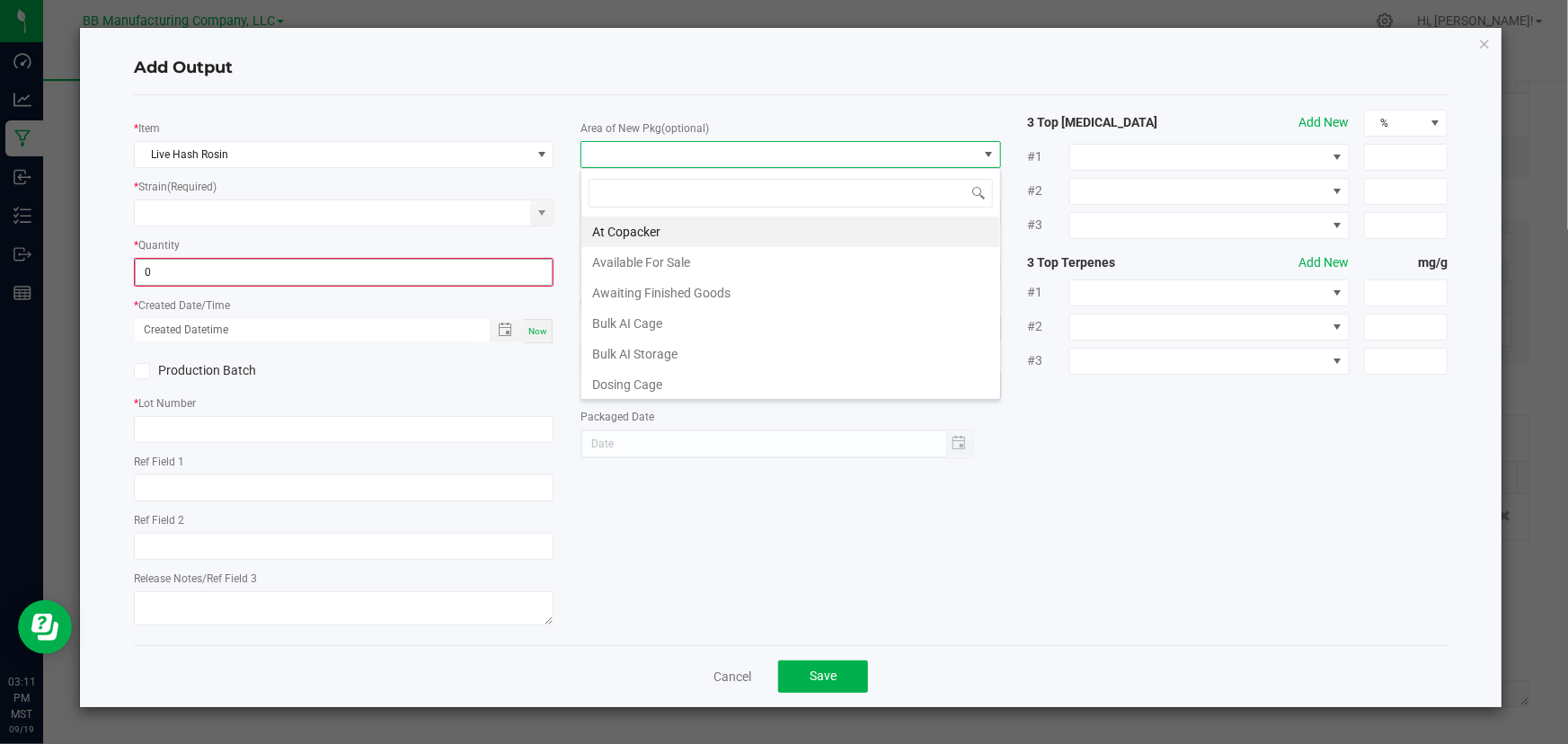
click at [180, 274] on input "0" at bounding box center [344, 272] width 416 height 25
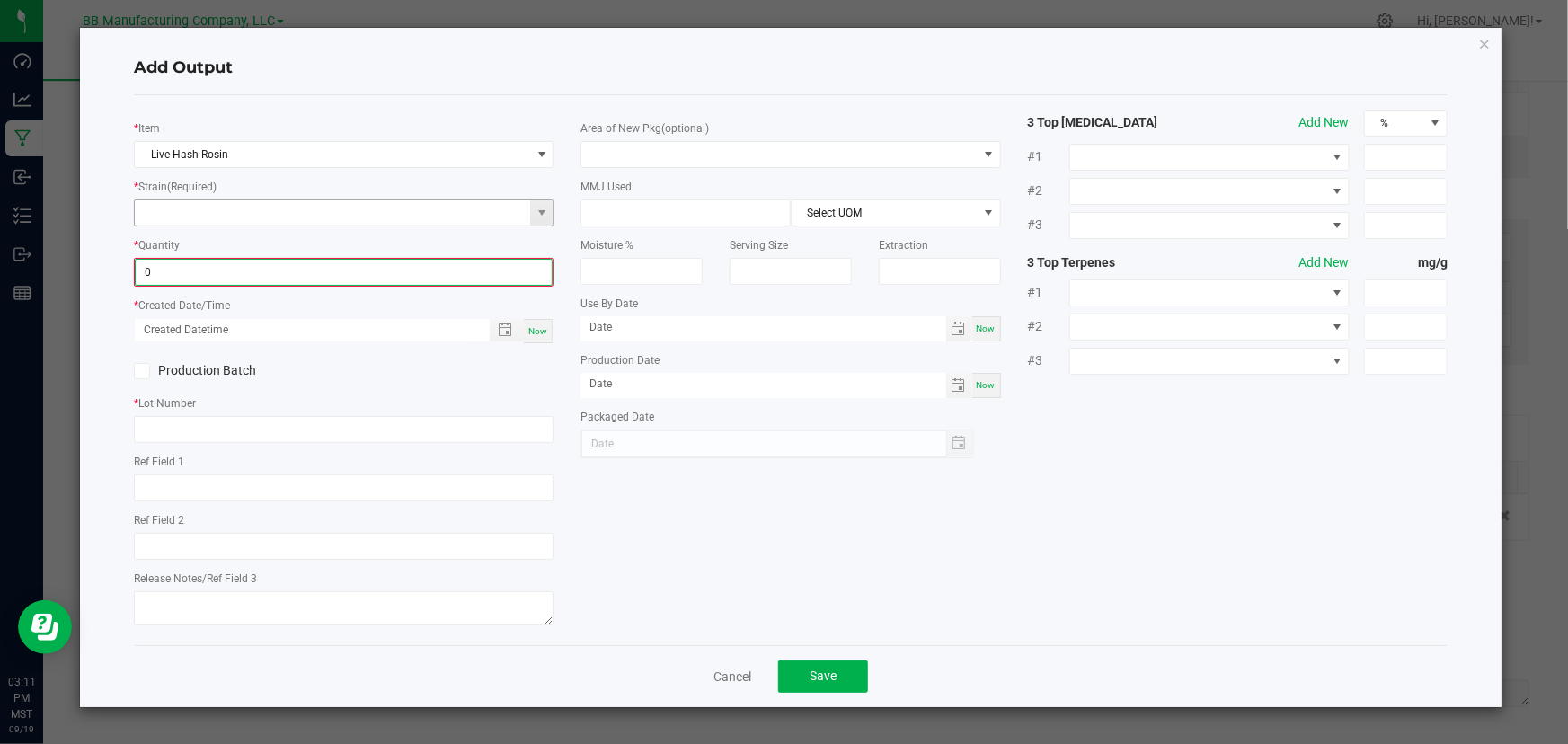
type input "0.0000 kg"
click at [469, 206] on input at bounding box center [333, 213] width 396 height 25
click at [152, 208] on input at bounding box center [333, 213] width 396 height 25
click at [226, 239] on li "S.T." at bounding box center [344, 243] width 419 height 25
type input "S.T."
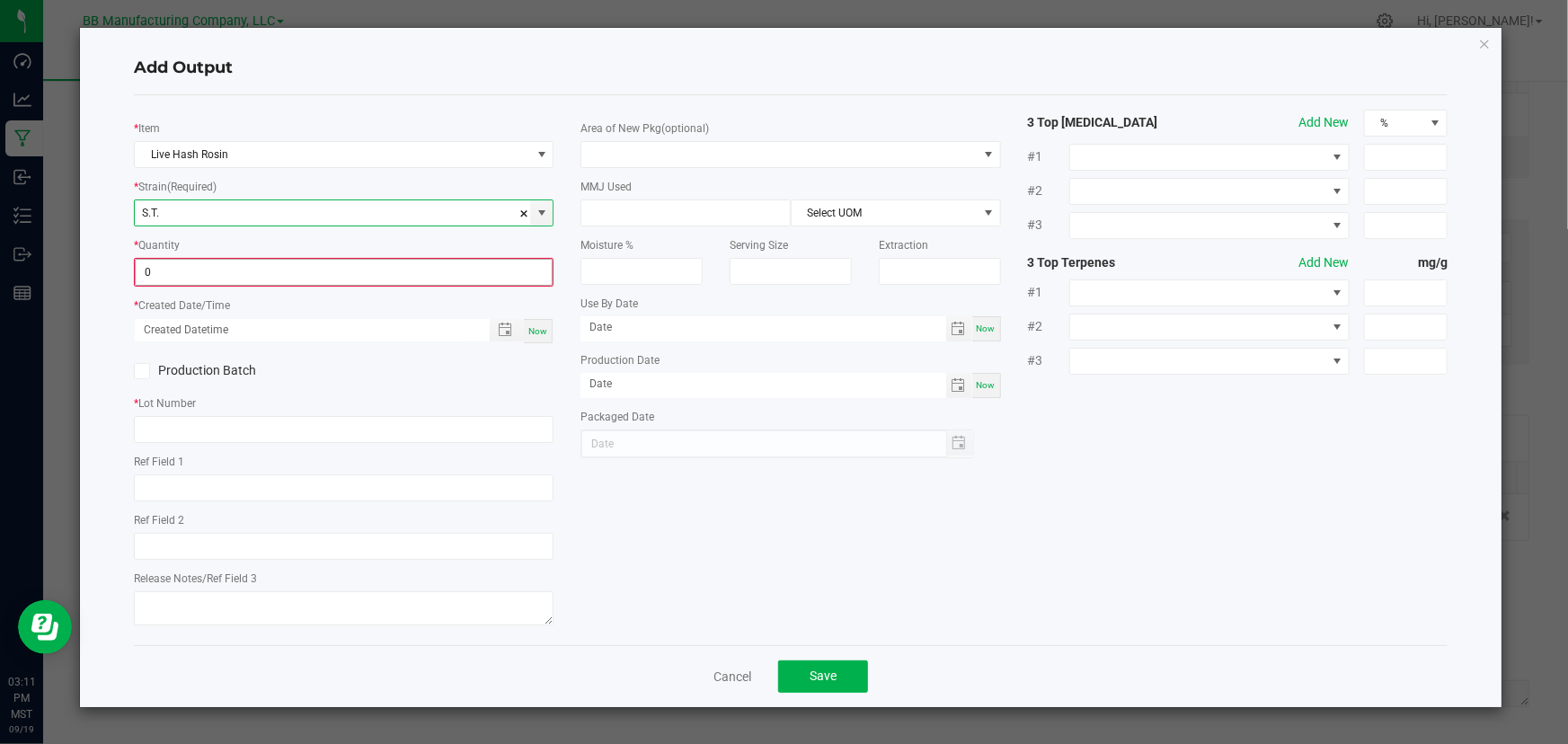
click at [197, 273] on input "0" at bounding box center [344, 272] width 416 height 25
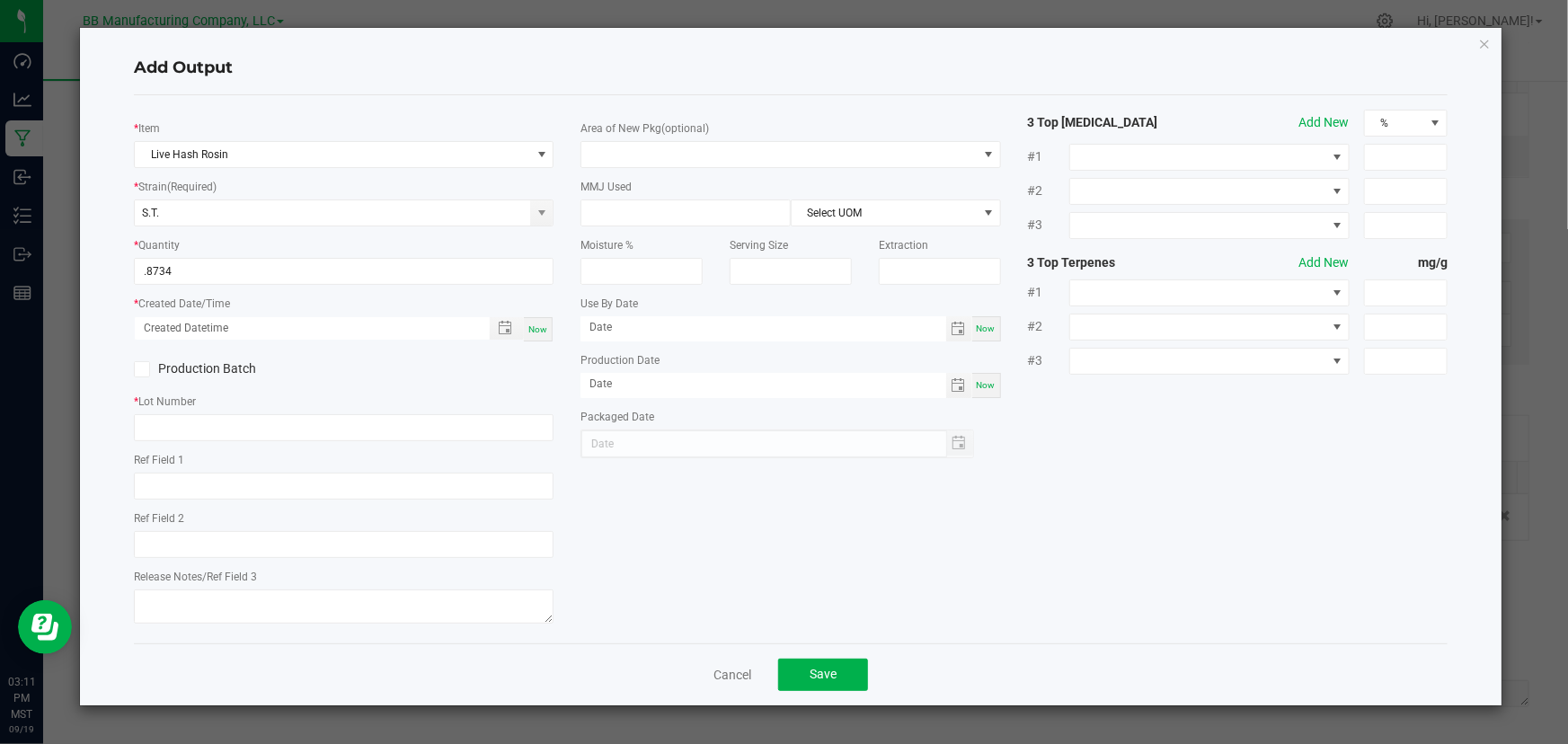
type input "0.8734 kg"
click at [541, 332] on span "Now" at bounding box center [537, 329] width 19 height 10
type input "09/19/2025 3:11 PM"
type input "[DATE]"
click at [215, 428] on input "text" at bounding box center [344, 428] width 420 height 27
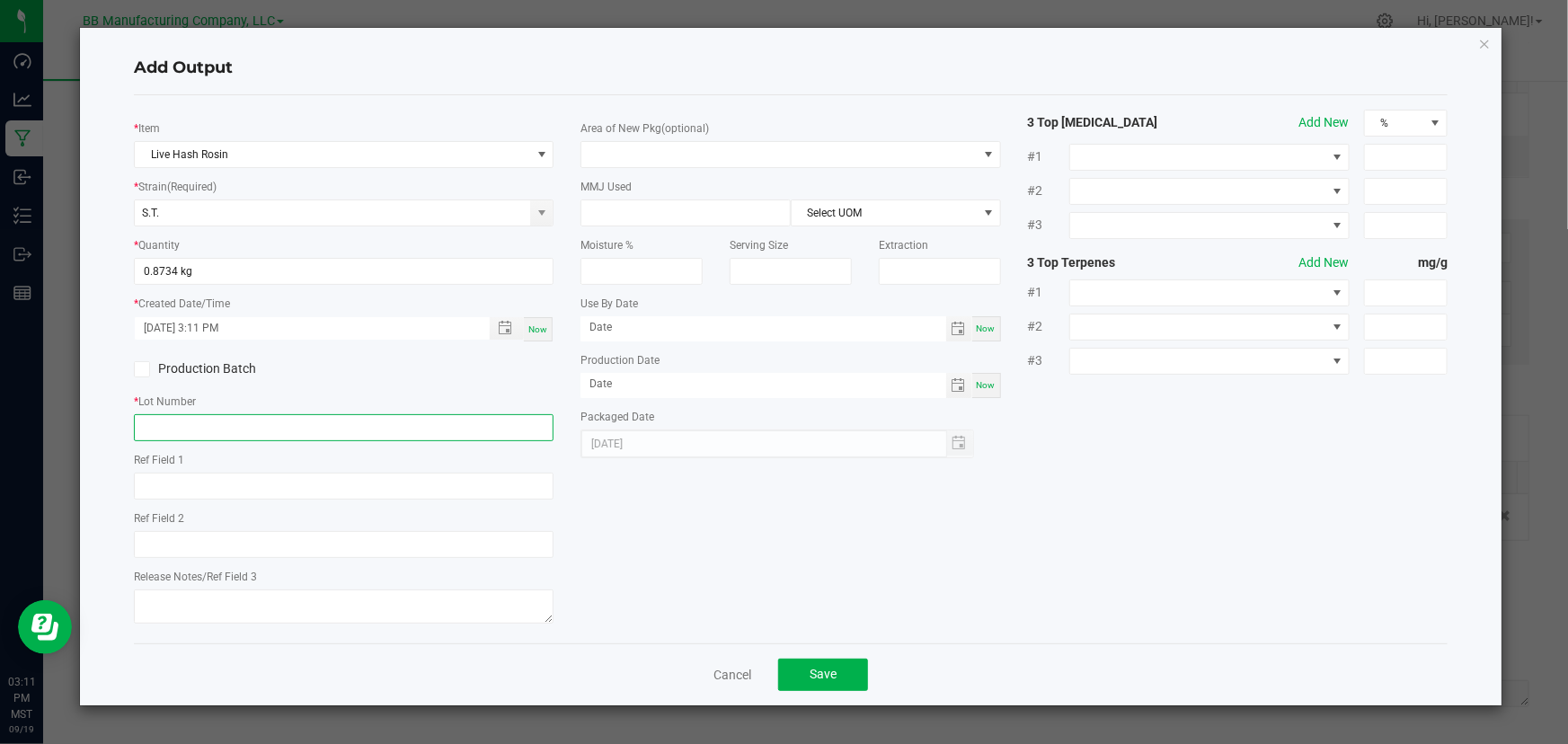
click at [172, 430] on input "text" at bounding box center [344, 428] width 420 height 27
paste input "5TY2N"
type input "5TY2N"
click at [747, 536] on div "* Item Live Hash Rosin * Strain (Required) S.T. * Quantity 0.8734 kg * Created …" at bounding box center [791, 370] width 1341 height 520
click at [839, 681] on button "Save" at bounding box center [822, 675] width 90 height 32
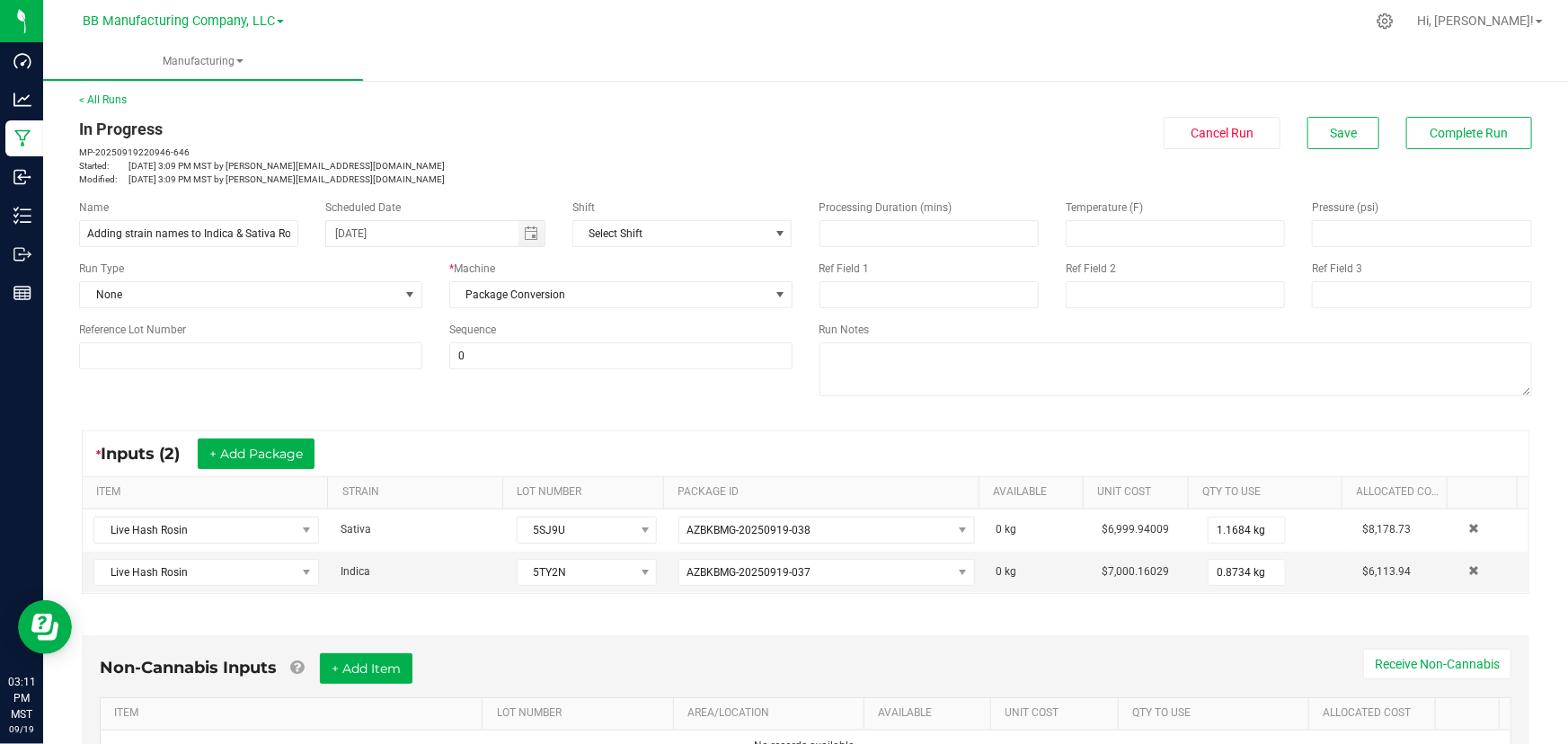
scroll to position [0, 0]
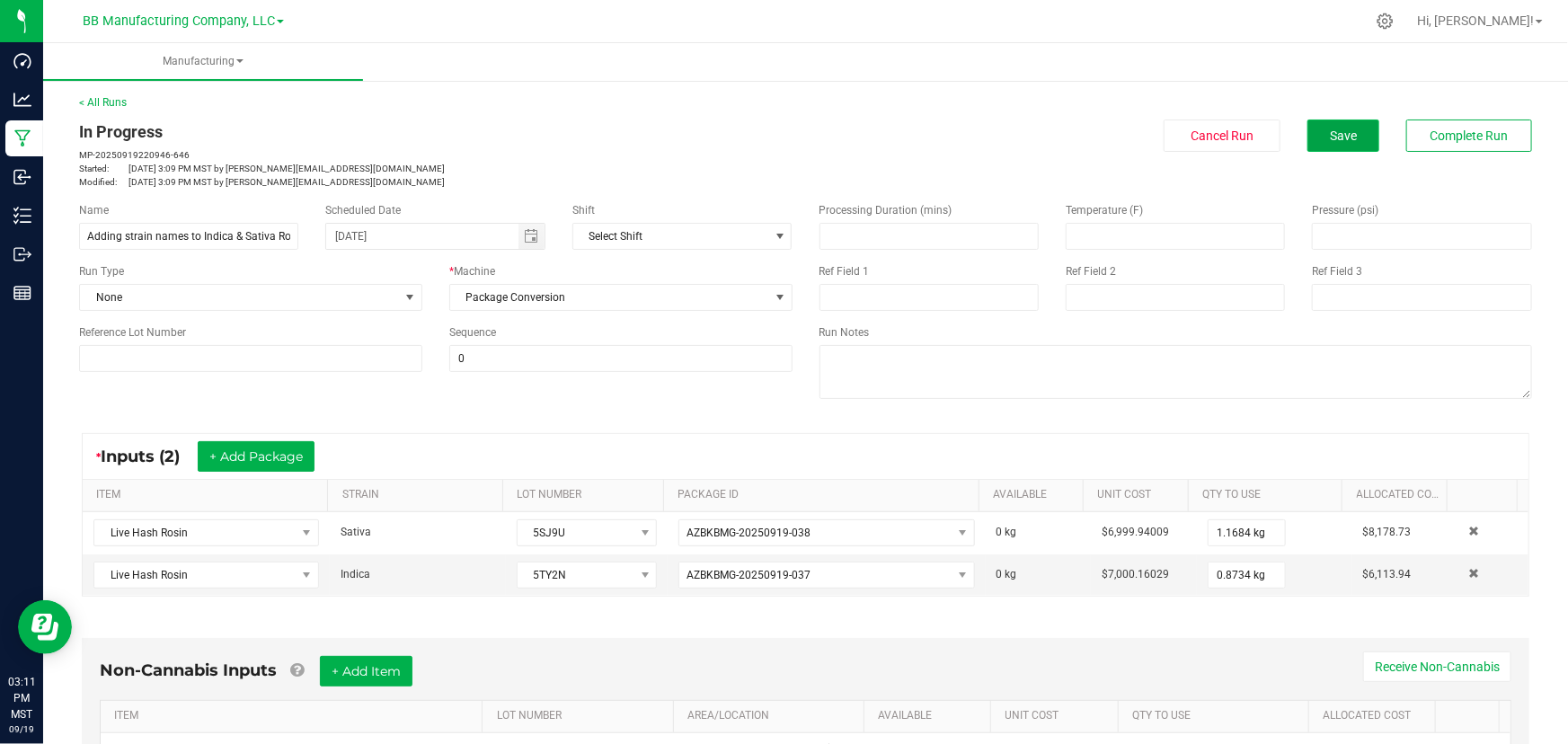
click at [1332, 146] on button "Save" at bounding box center [1344, 135] width 72 height 32
click at [1440, 134] on span "Complete Run" at bounding box center [1470, 136] width 79 height 15
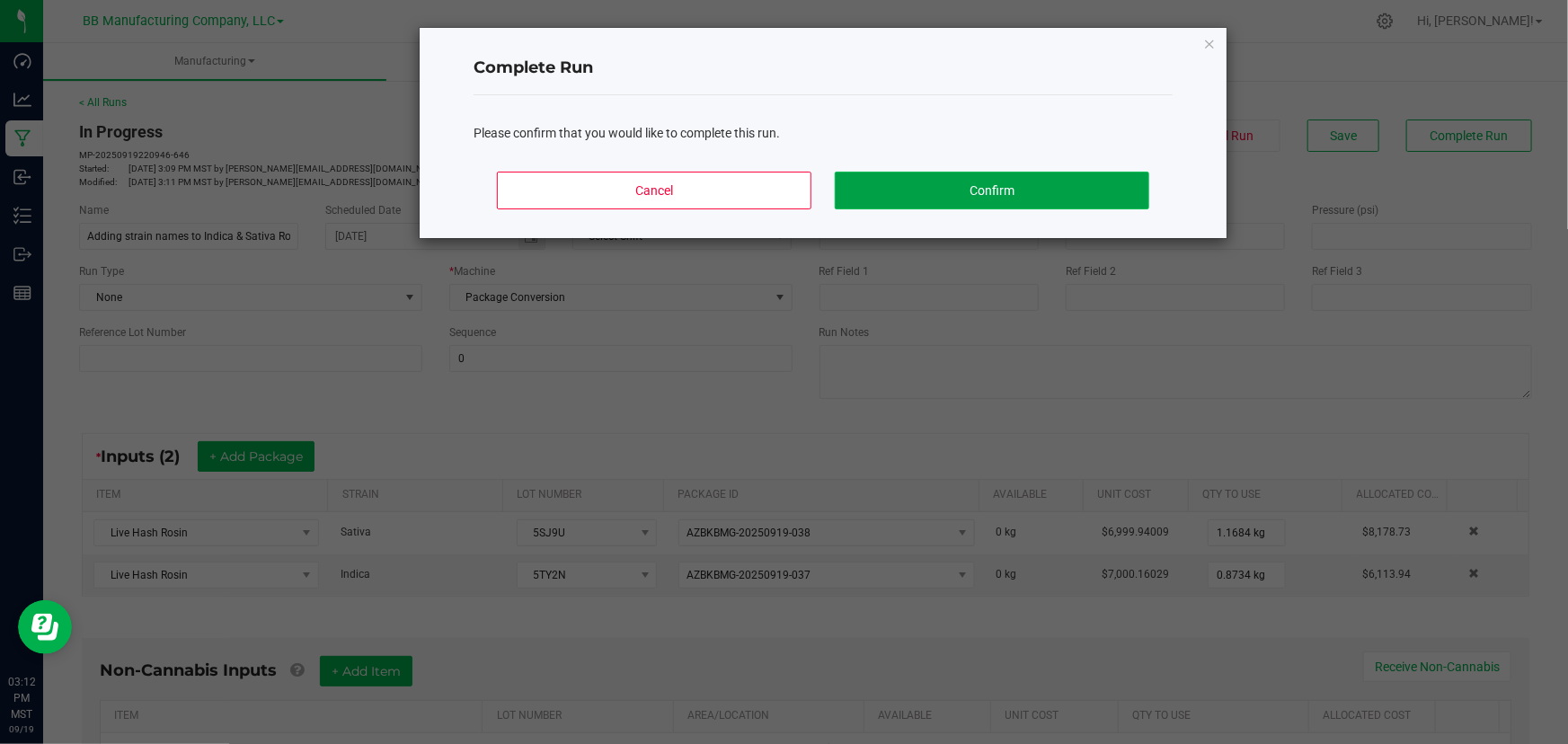
click at [965, 193] on button "Confirm" at bounding box center [993, 191] width 315 height 38
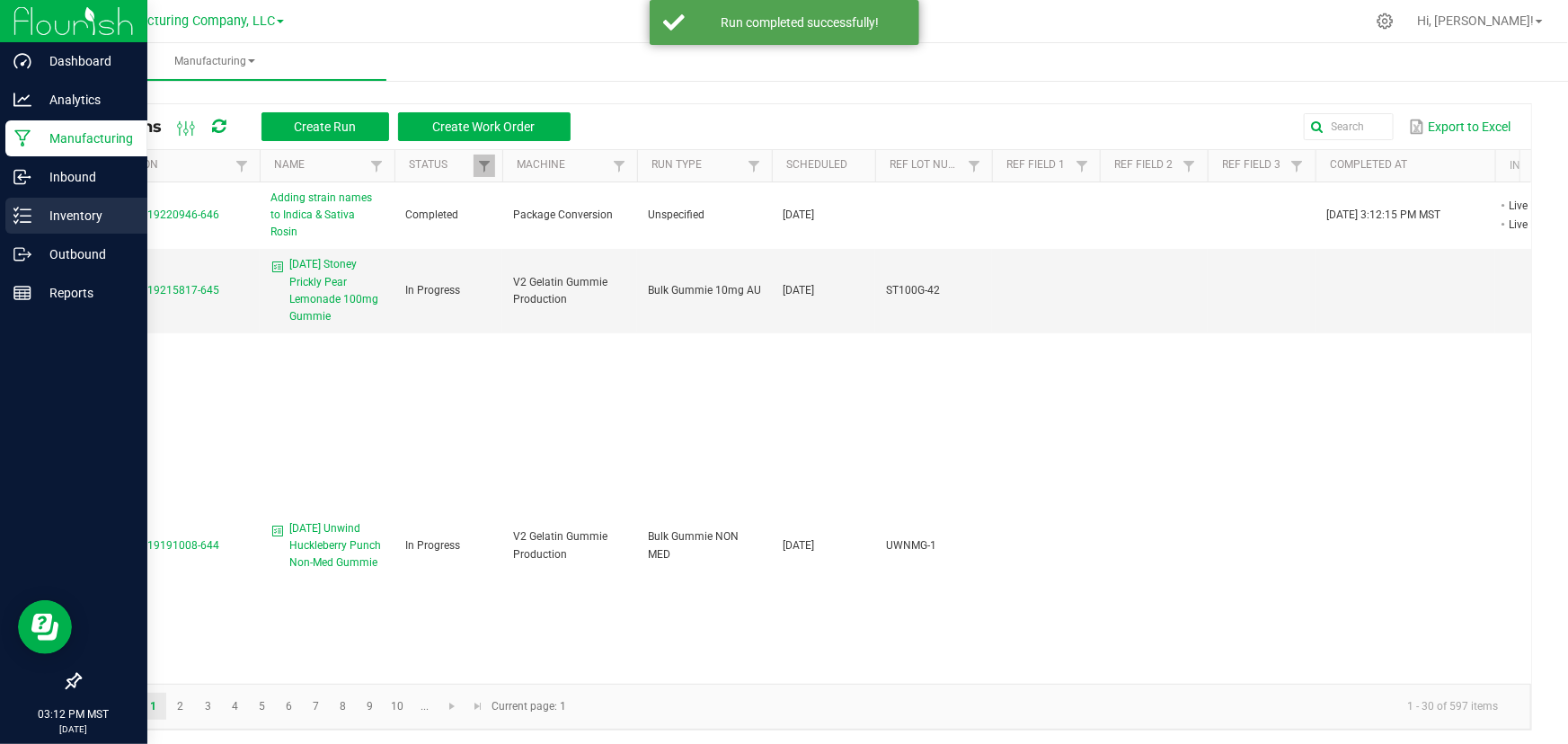
click at [30, 215] on icon at bounding box center [22, 215] width 18 height 18
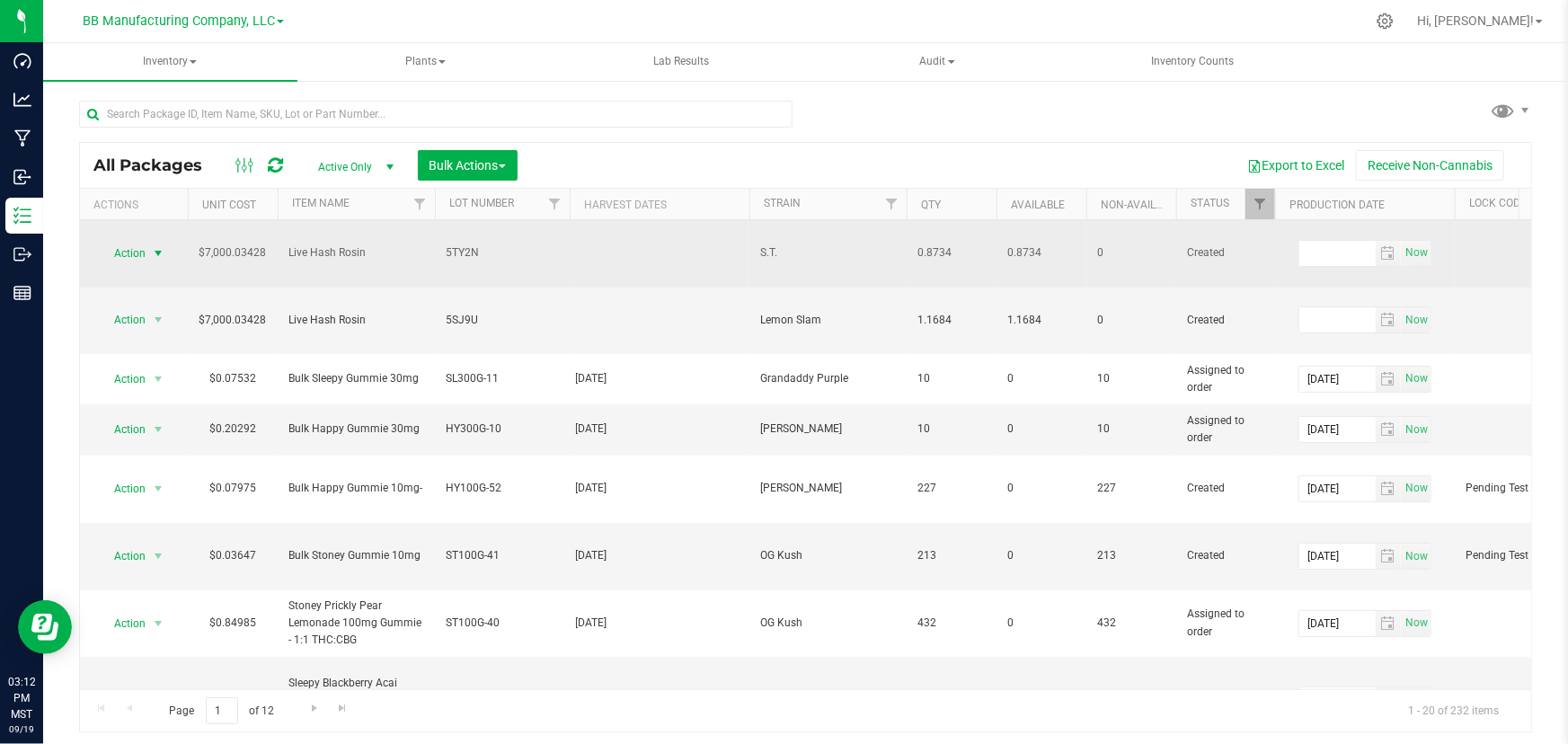
click at [149, 241] on span "select" at bounding box center [158, 253] width 22 height 25
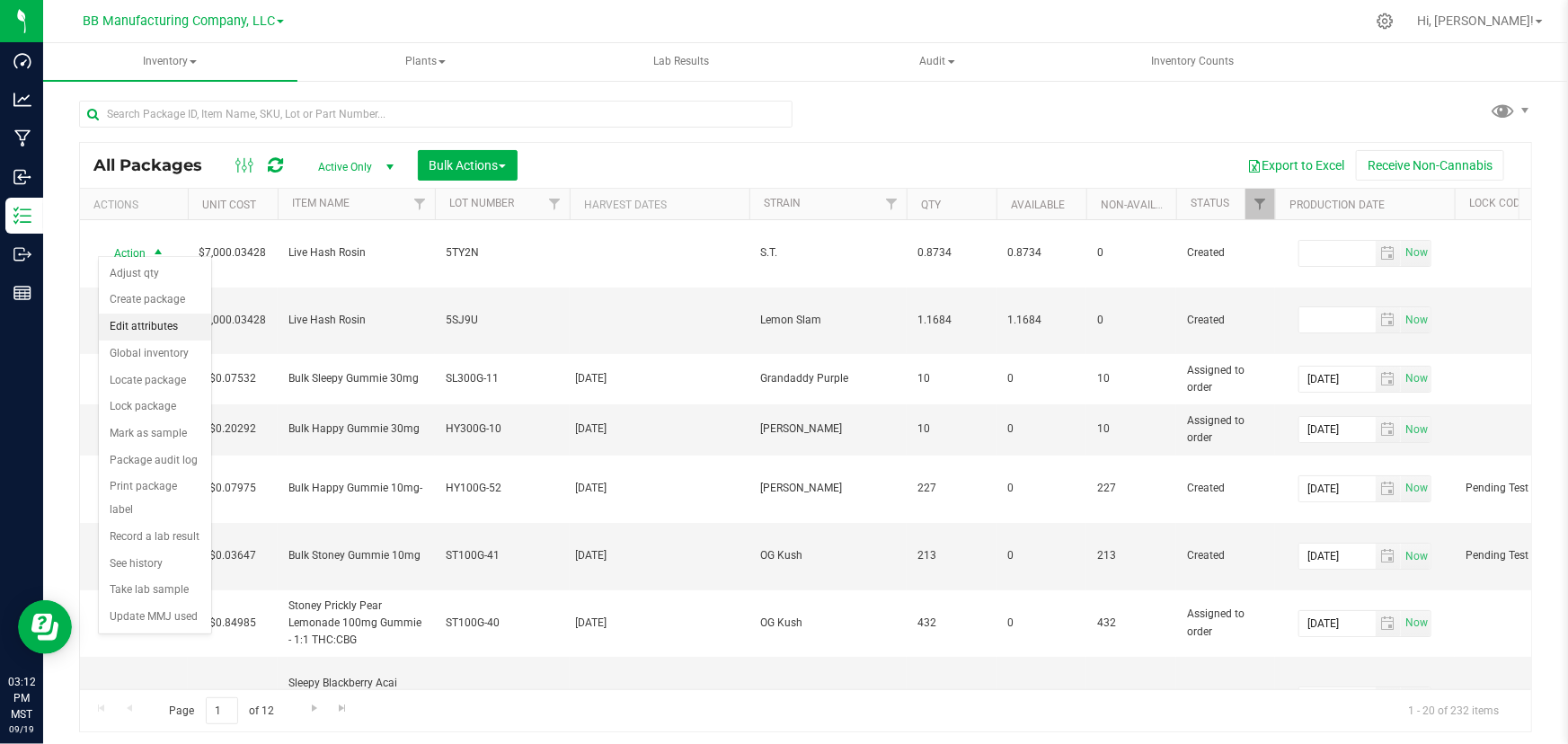
click at [127, 322] on li "Edit attributes" at bounding box center [154, 327] width 112 height 27
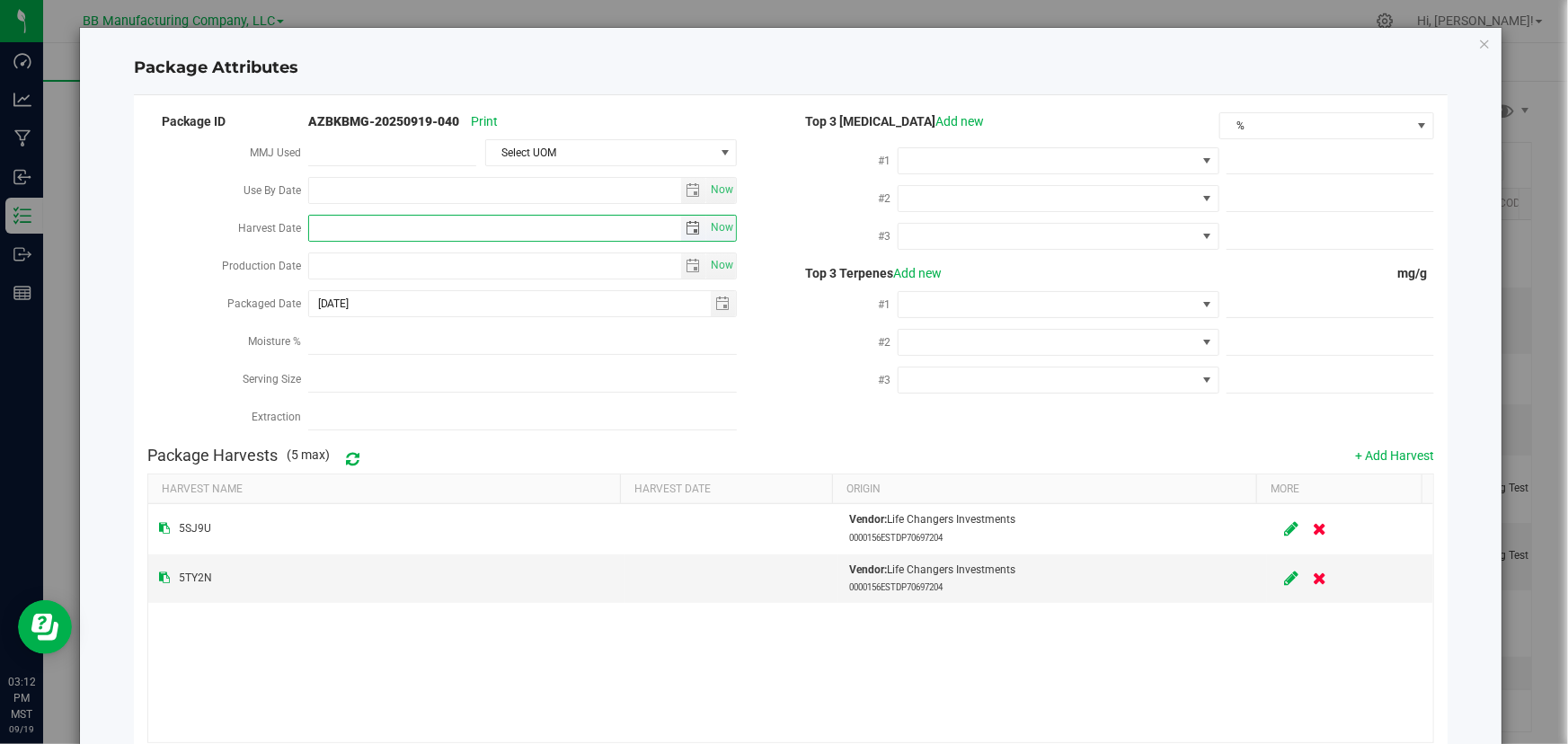
click at [386, 230] on input "Harvest Date" at bounding box center [495, 228] width 372 height 25
click at [689, 224] on span "select" at bounding box center [693, 229] width 15 height 15
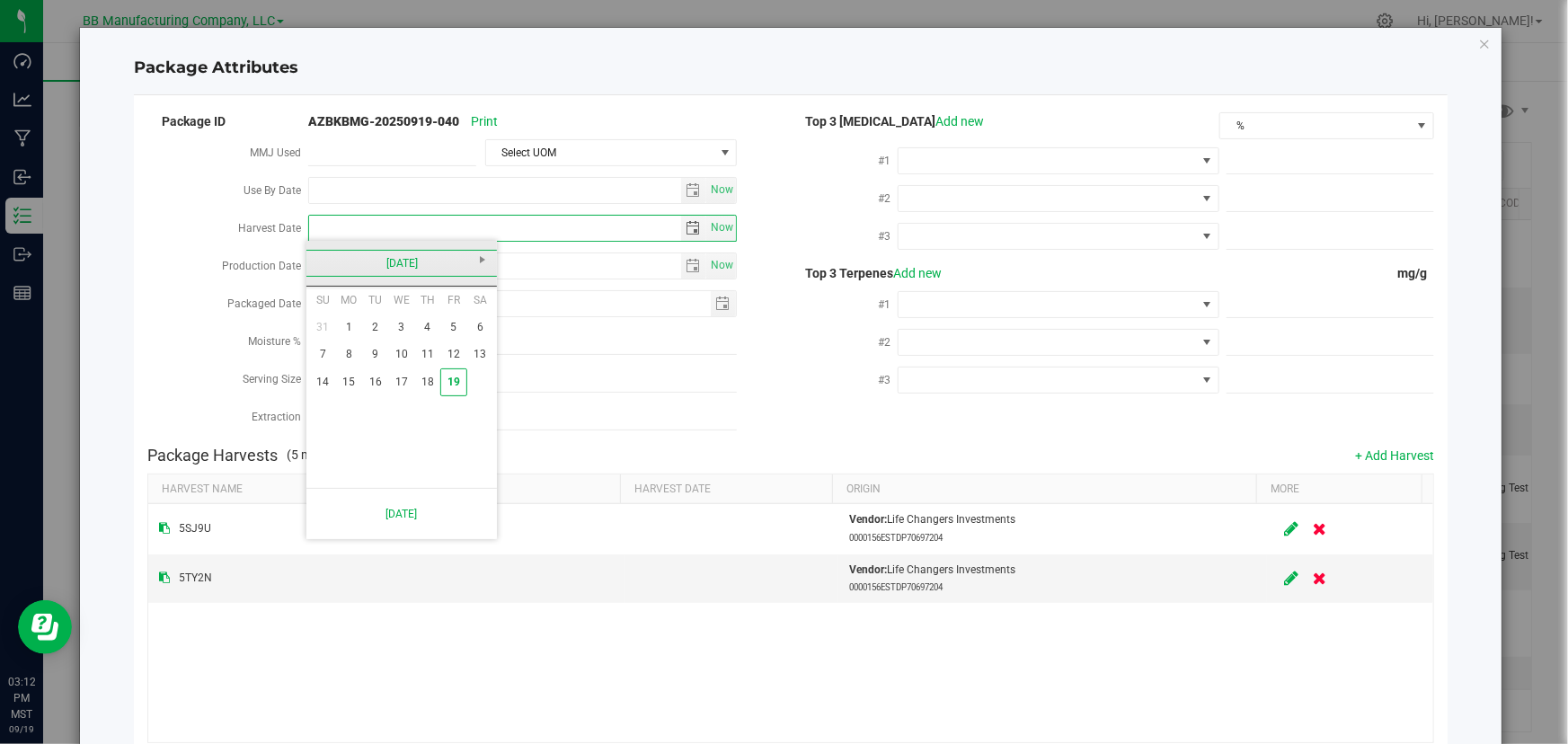
click at [313, 254] on link "September 2025" at bounding box center [401, 264] width 193 height 28
click at [314, 261] on link "2025" at bounding box center [401, 264] width 193 height 28
click at [422, 342] on link "2025" at bounding box center [425, 363] width 46 height 46
click at [419, 353] on link "Jul" at bounding box center [425, 363] width 46 height 46
click at [407, 383] on link "16" at bounding box center [401, 382] width 26 height 28
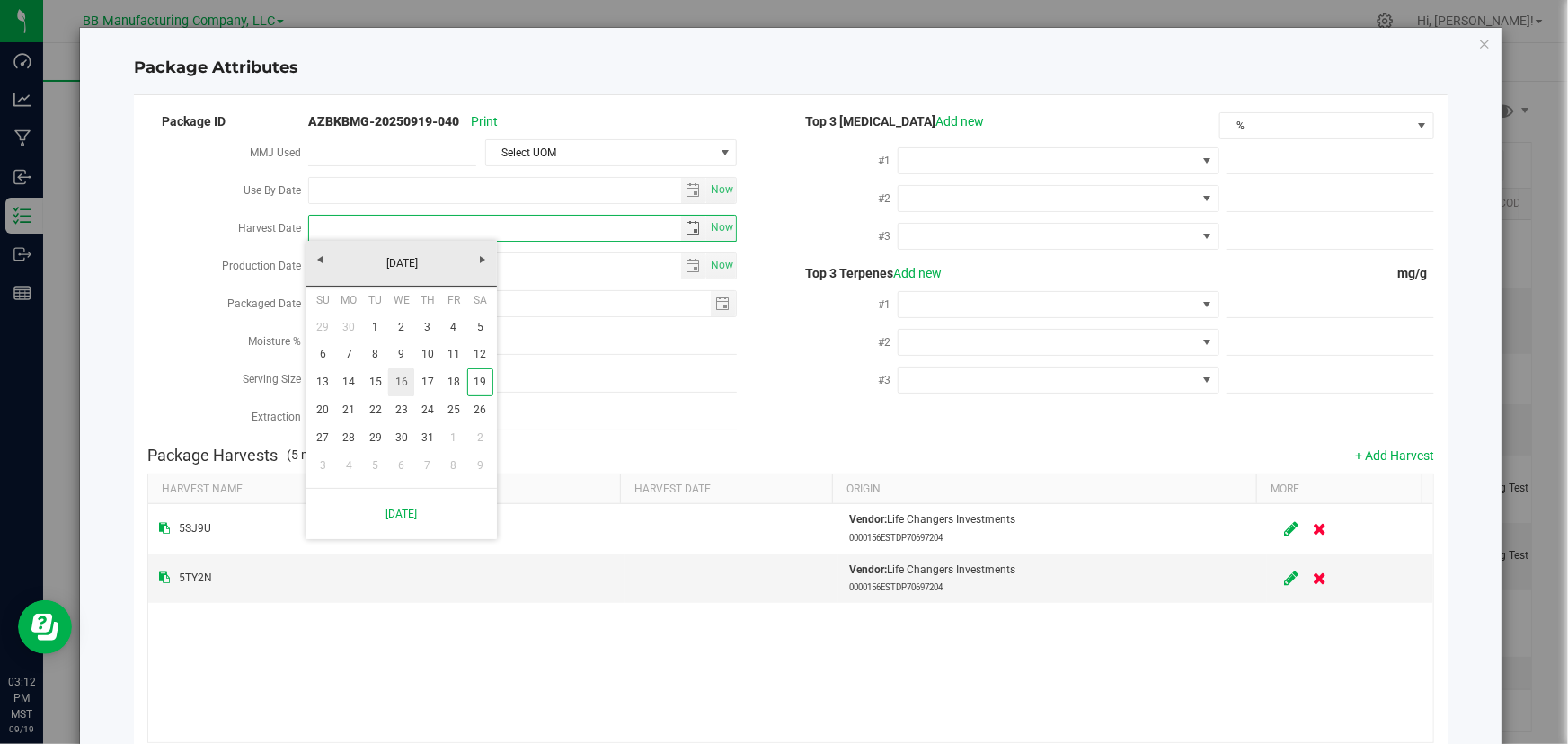
type input "[DATE]"
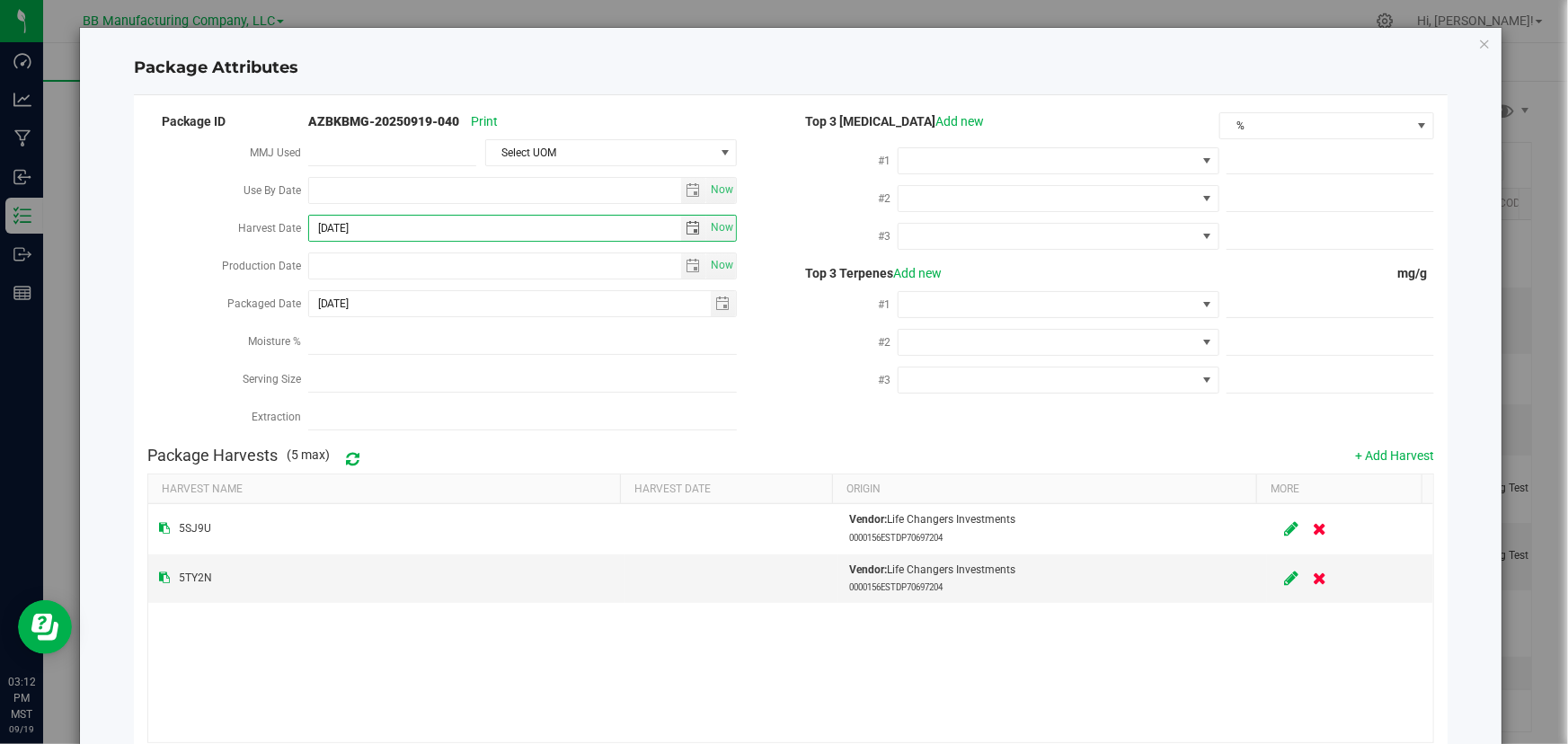
click at [182, 298] on div "Packaged Date" at bounding box center [228, 305] width 161 height 38
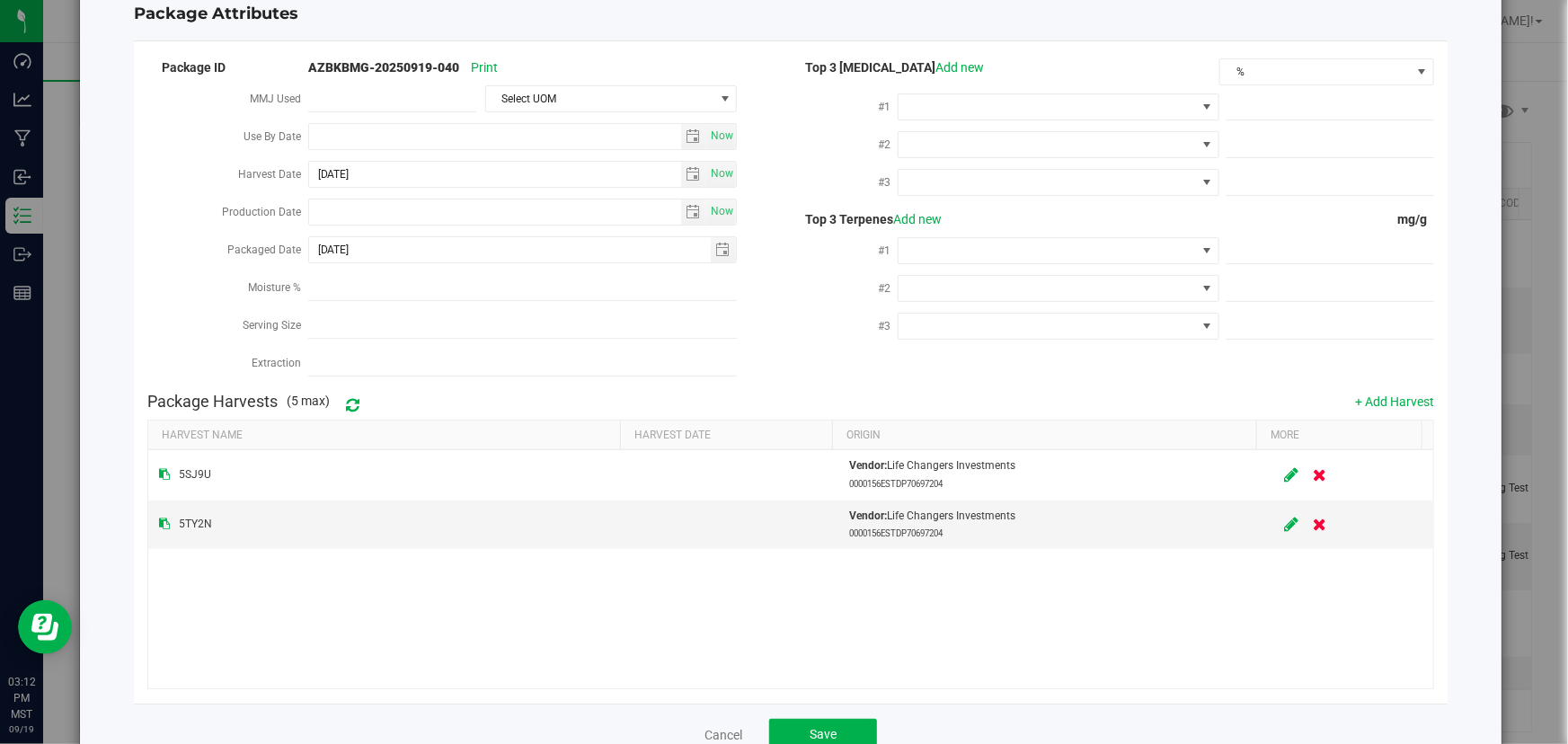
scroll to position [101, 0]
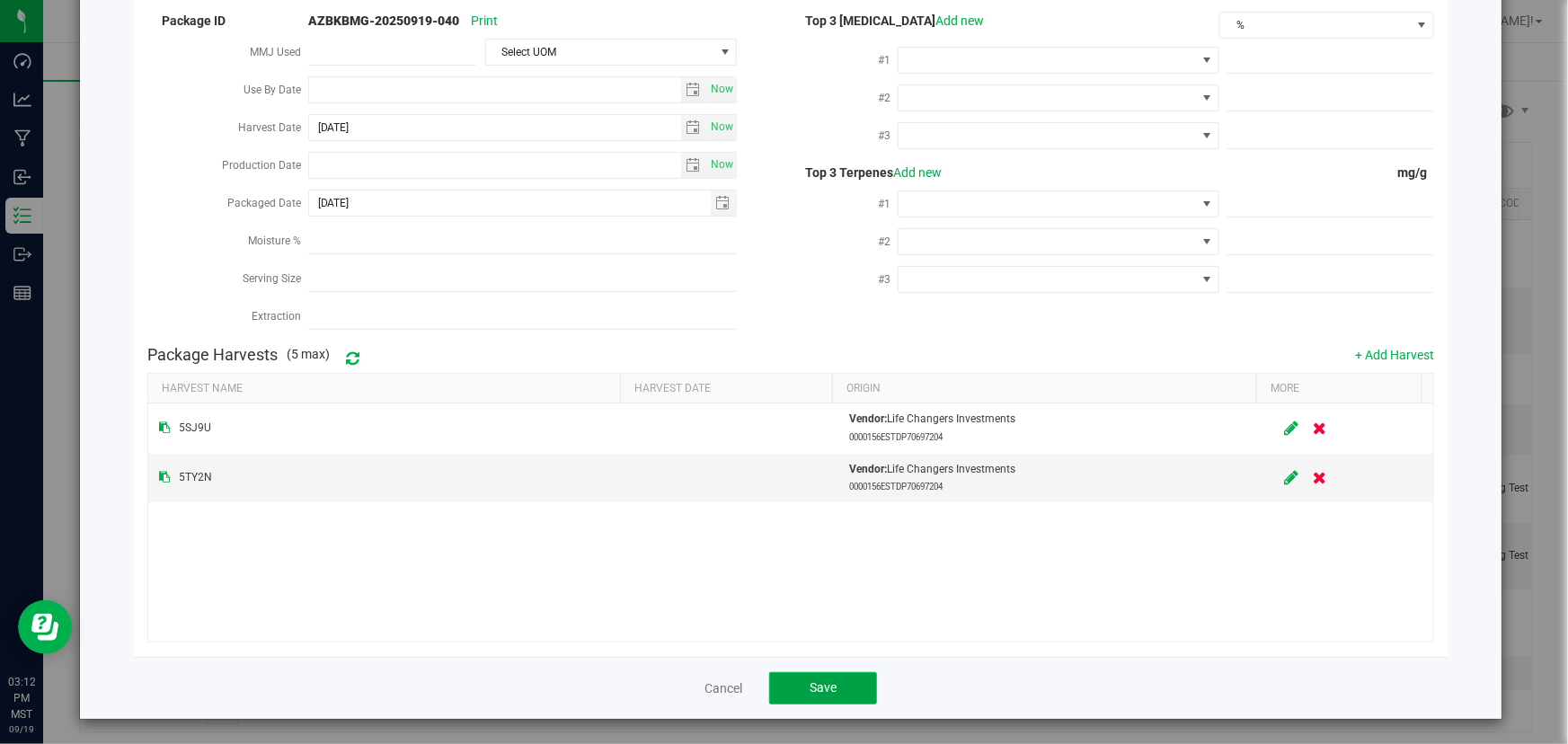
click at [822, 681] on span "Save" at bounding box center [822, 688] width 27 height 15
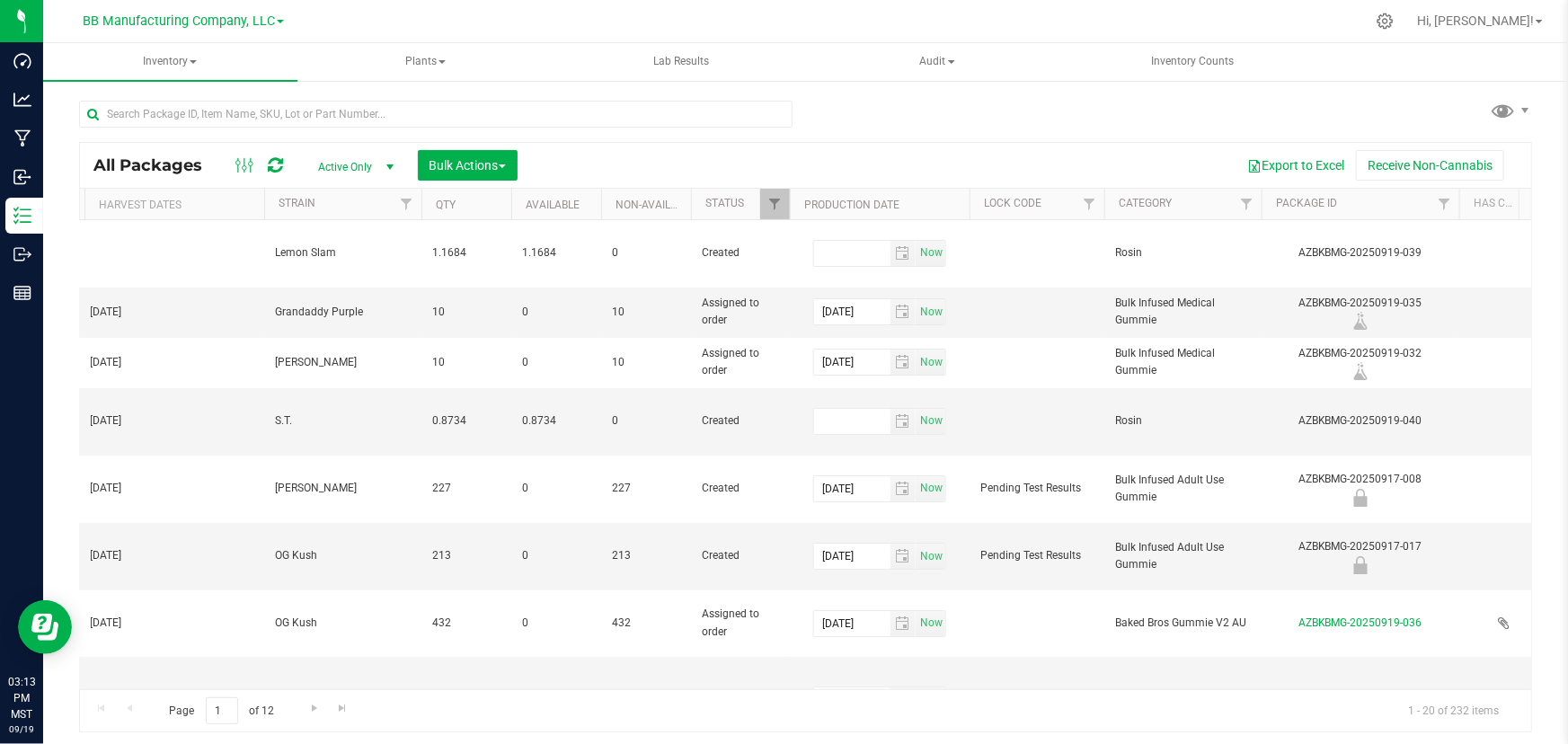
scroll to position [0, 0]
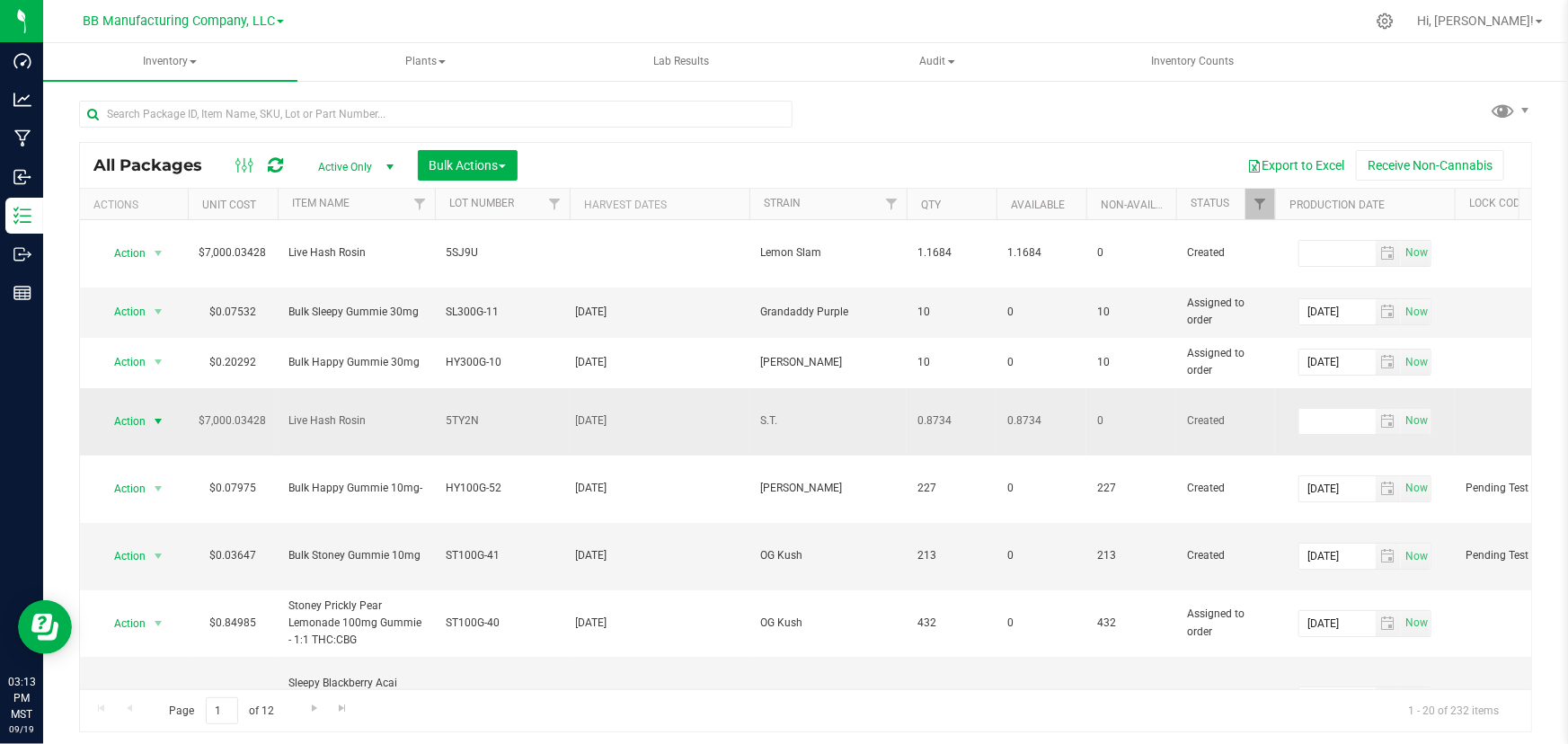
click at [117, 409] on span "Action" at bounding box center [122, 421] width 48 height 25
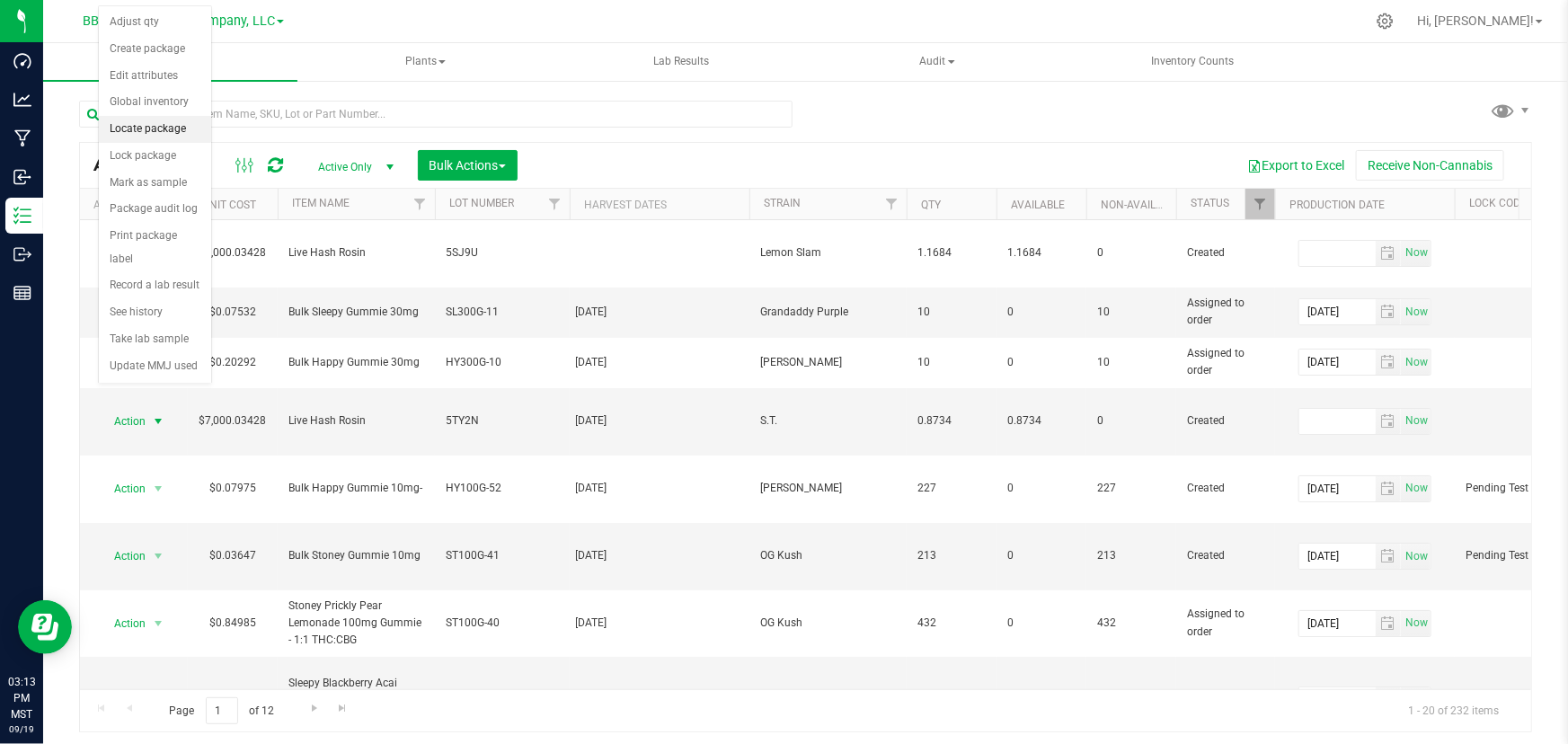
click at [135, 130] on li "Locate package" at bounding box center [154, 129] width 112 height 27
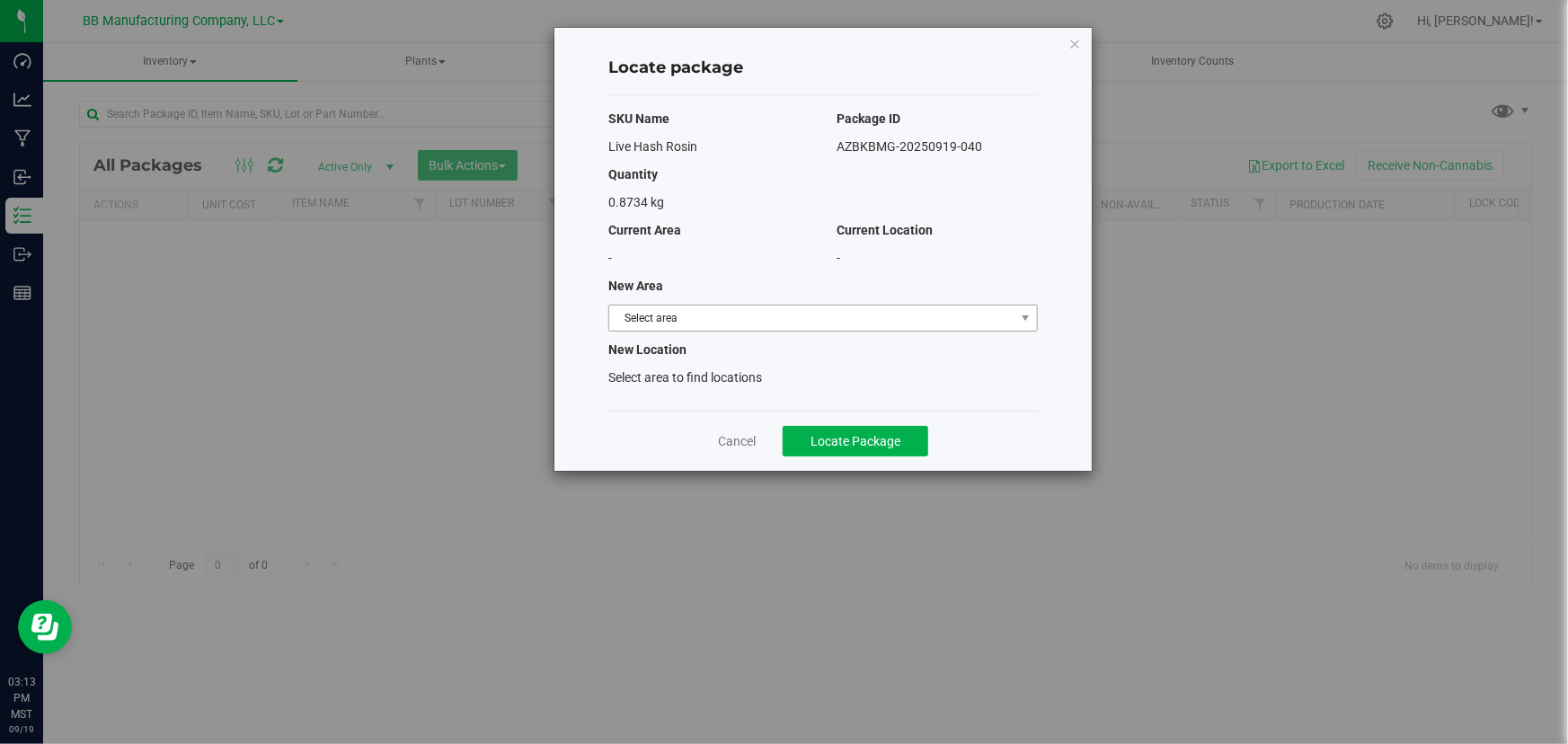
click at [674, 324] on span "Select area" at bounding box center [812, 317] width 405 height 25
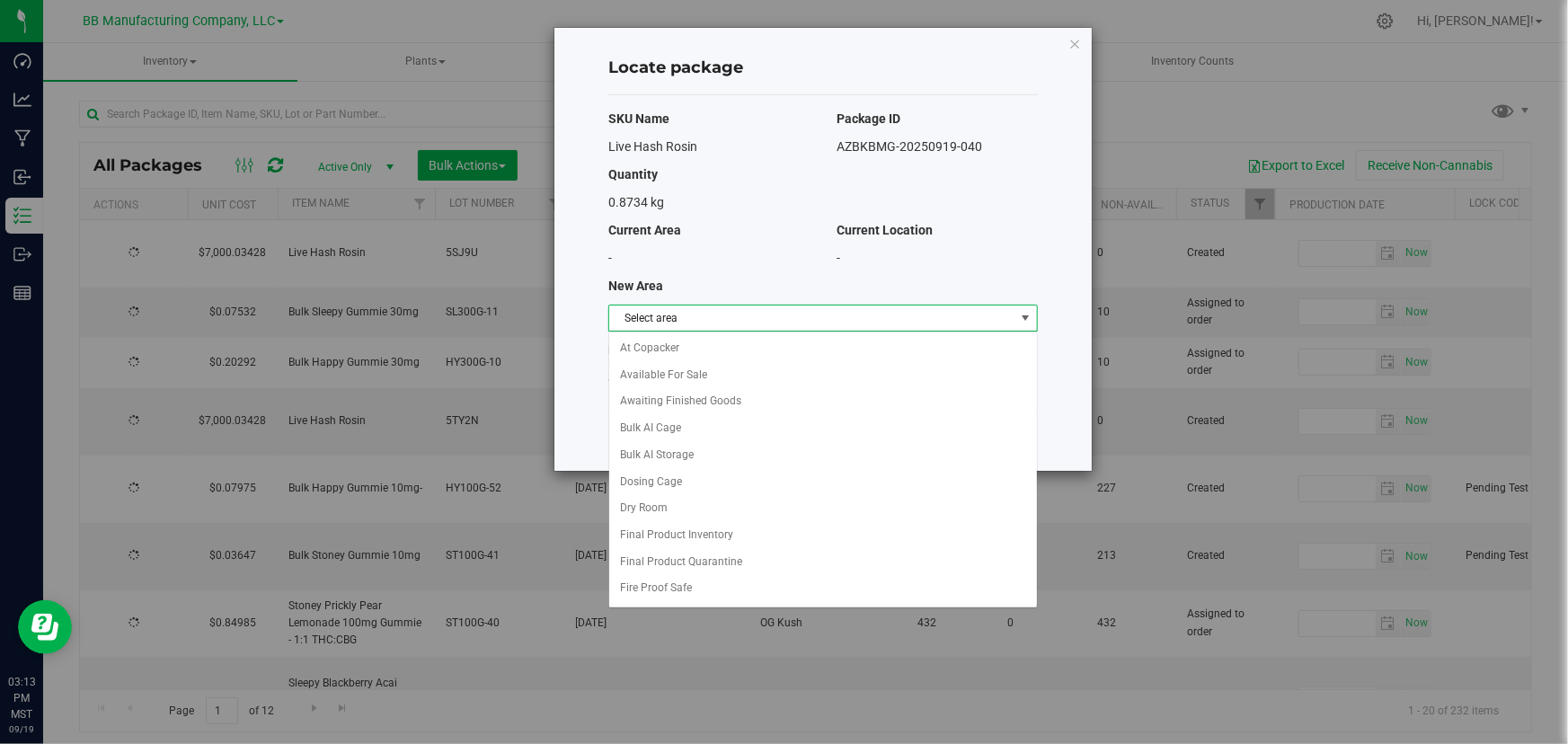
type input "[DATE]"
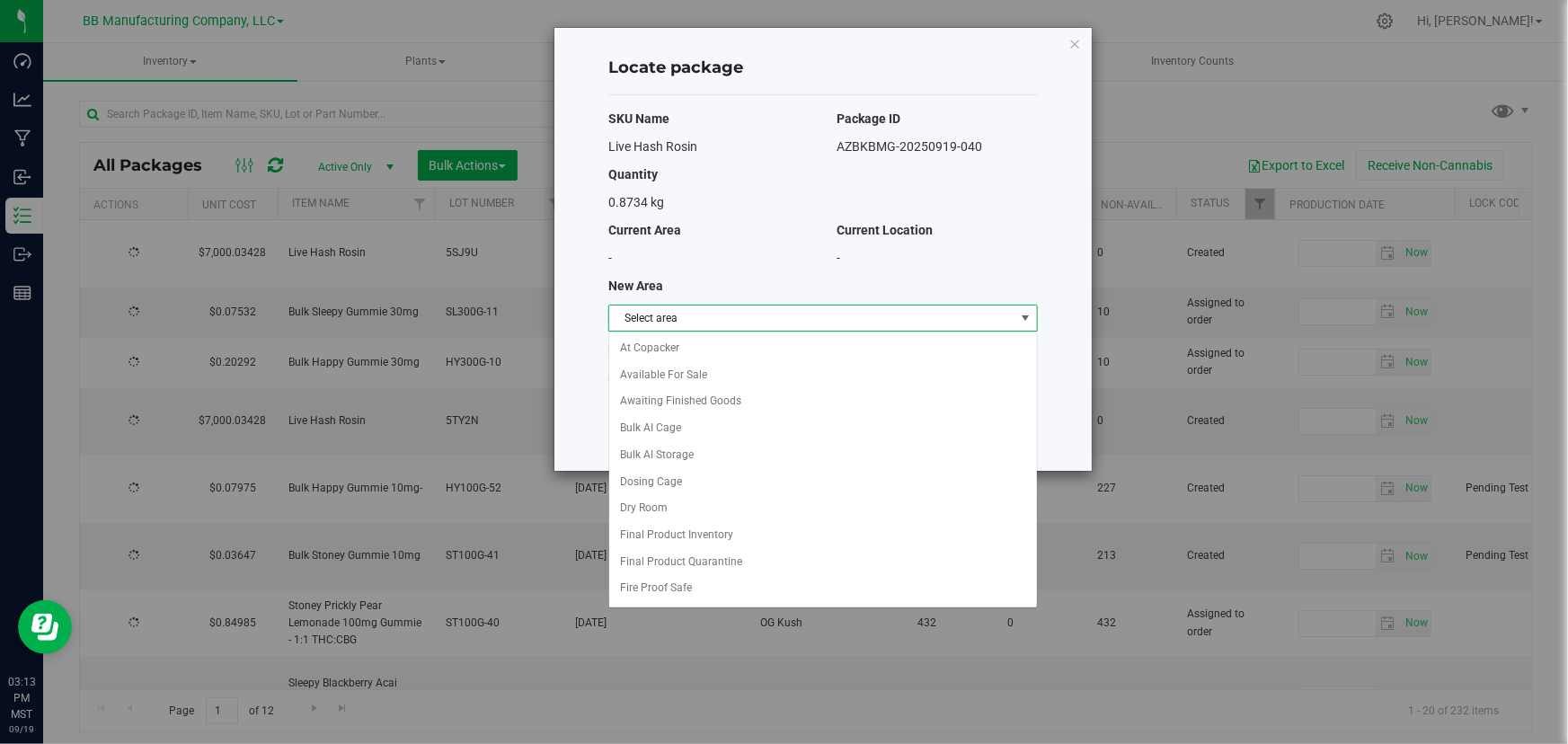
type input "[DATE]"
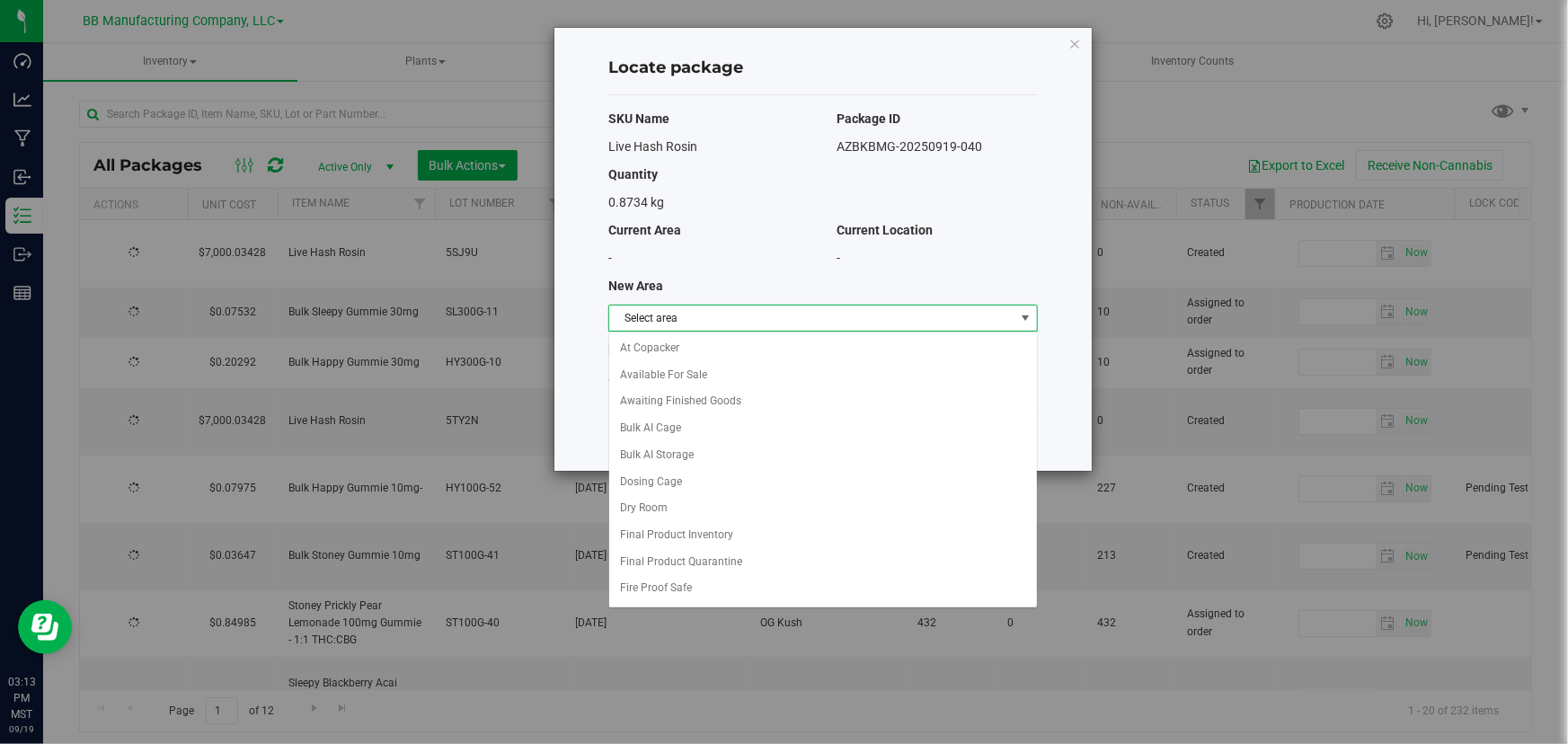
type input "[DATE]"
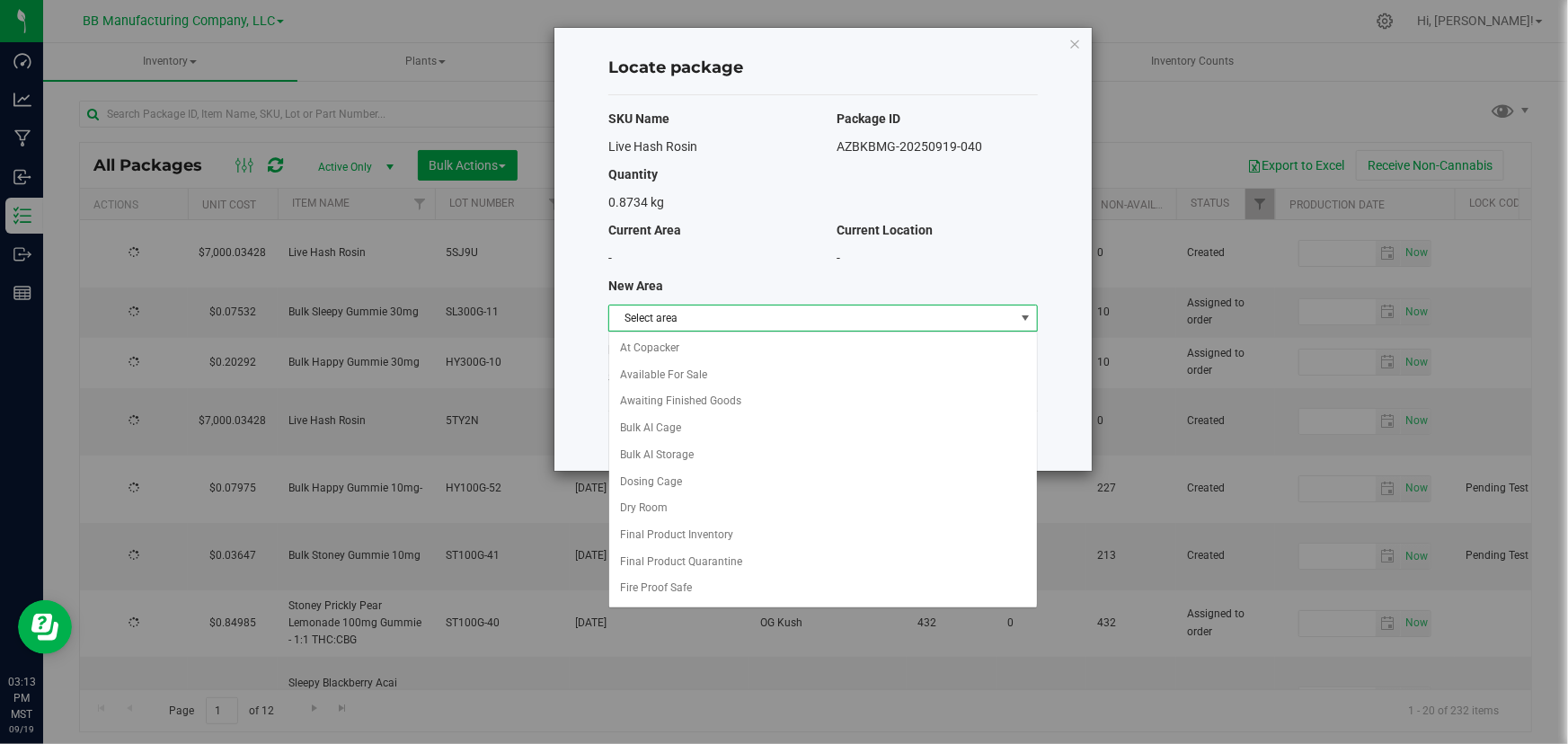
type input "[DATE]"
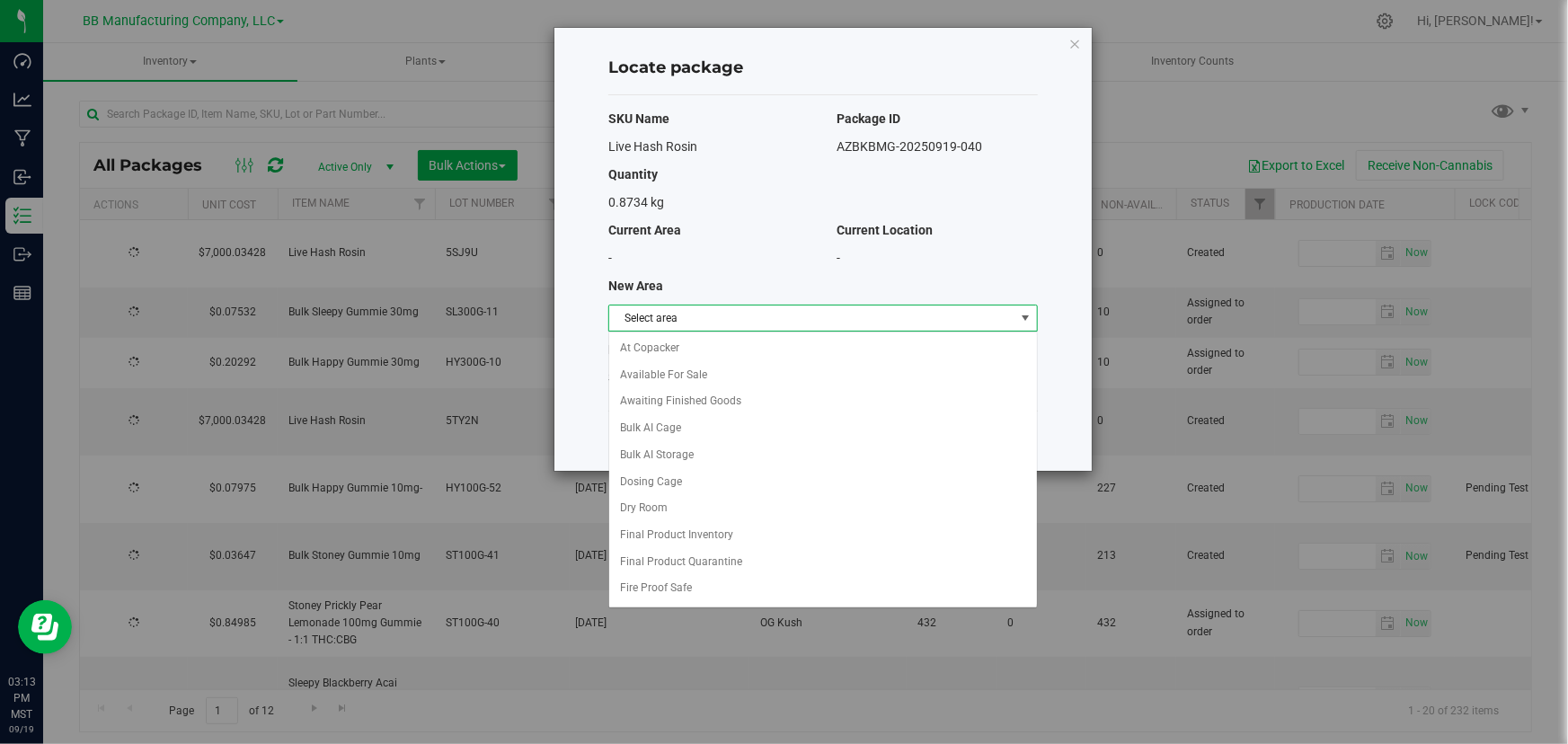
type input "[DATE]"
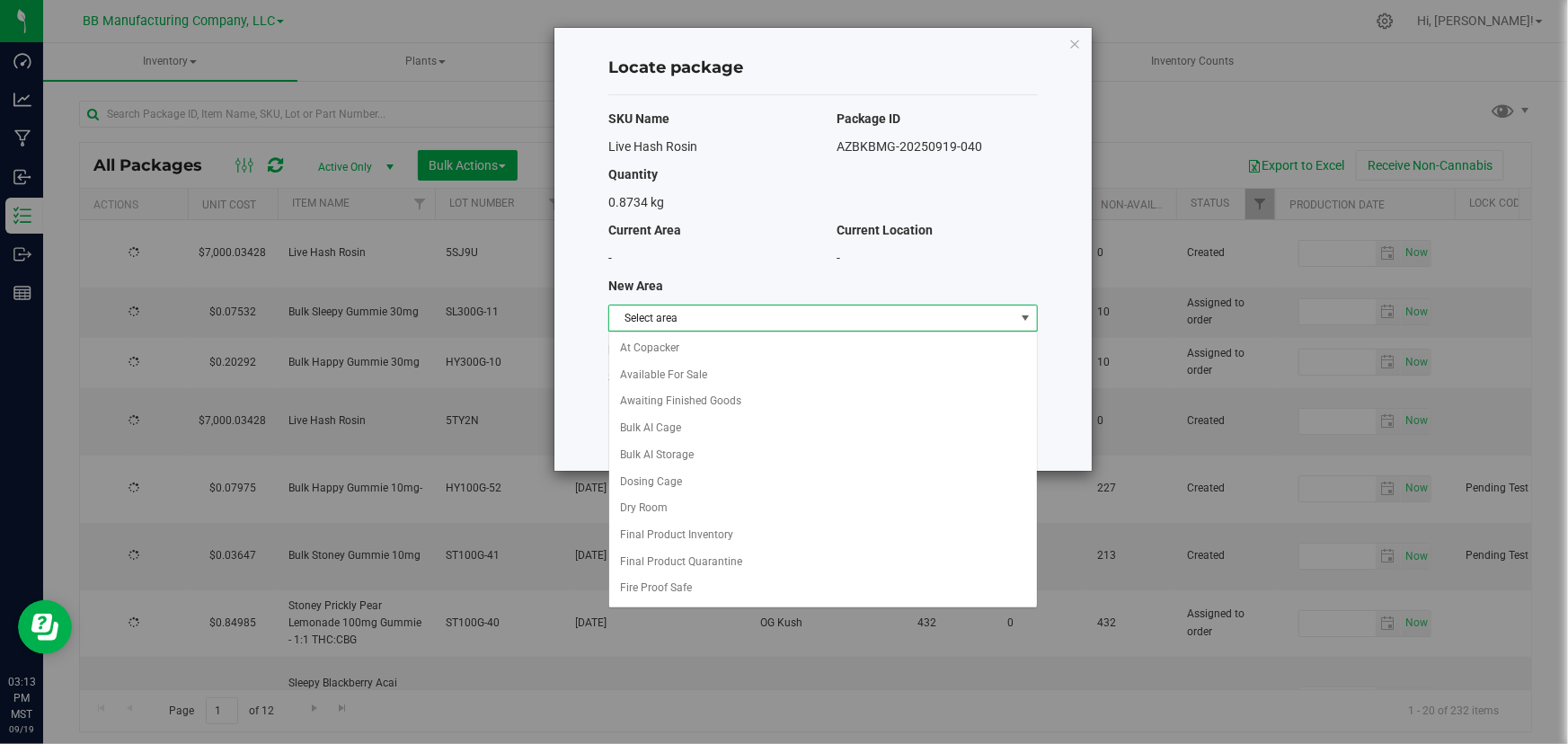
type input "[DATE]"
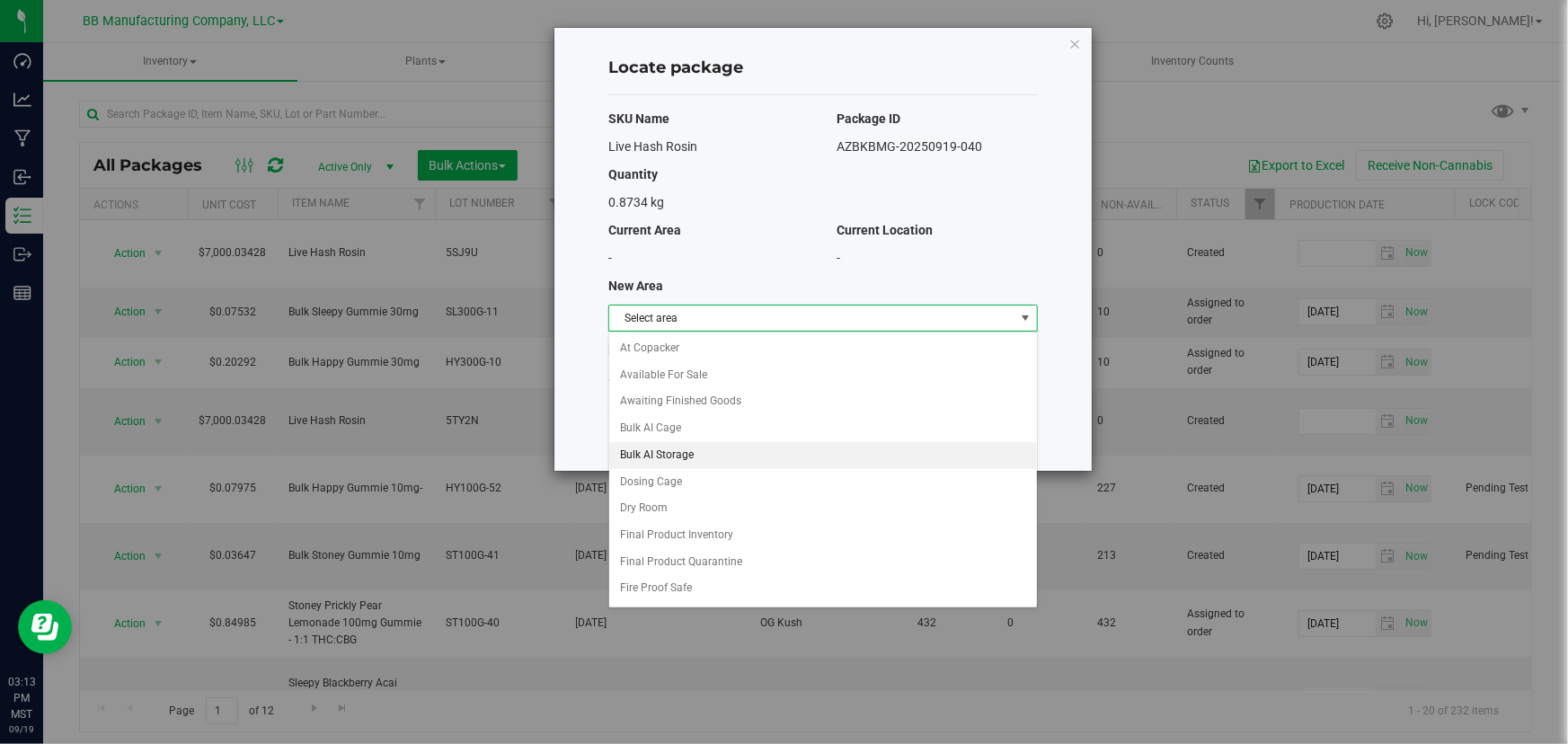
click at [659, 450] on li "Bulk AI Storage" at bounding box center [823, 455] width 427 height 27
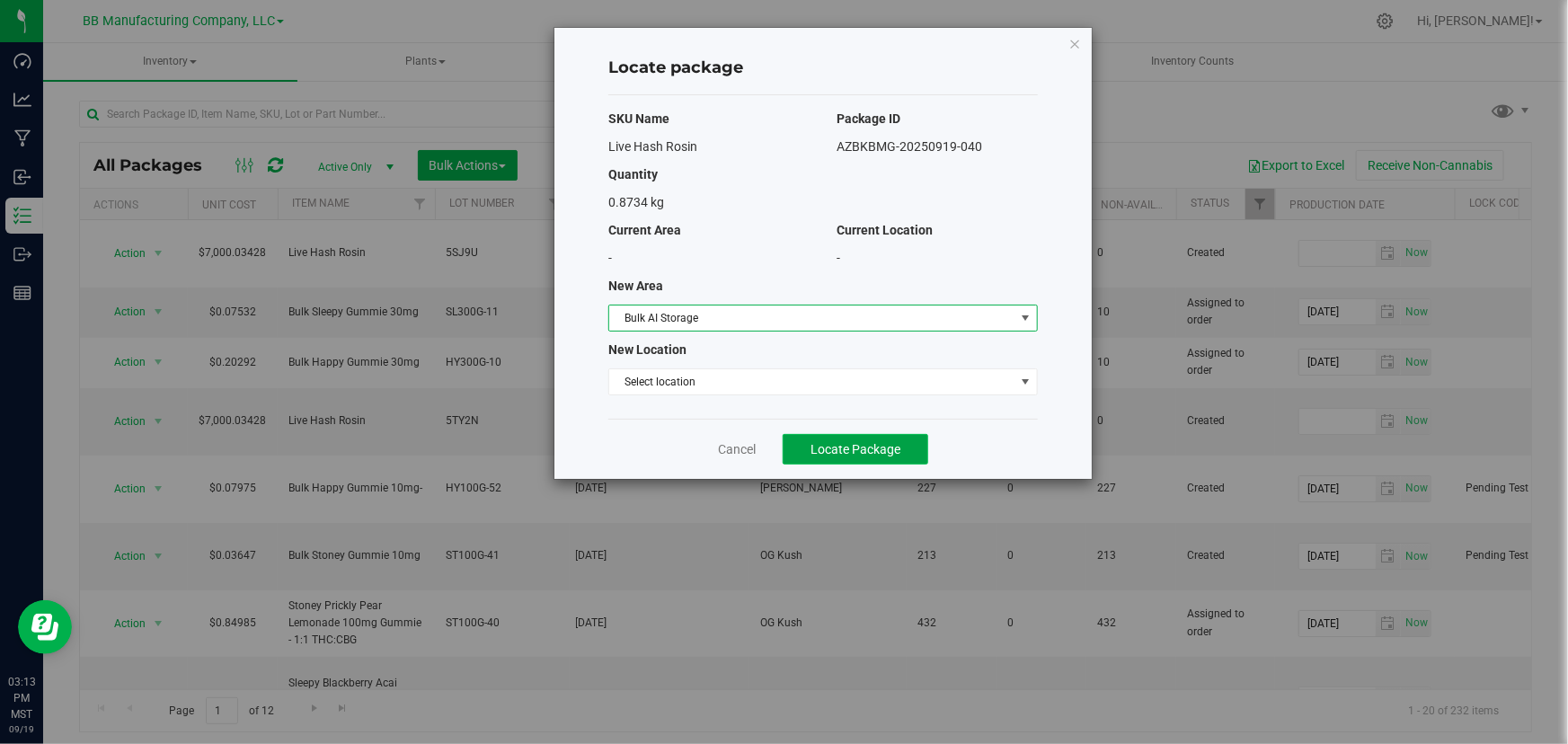
click at [835, 448] on span "Locate Package" at bounding box center [855, 450] width 90 height 15
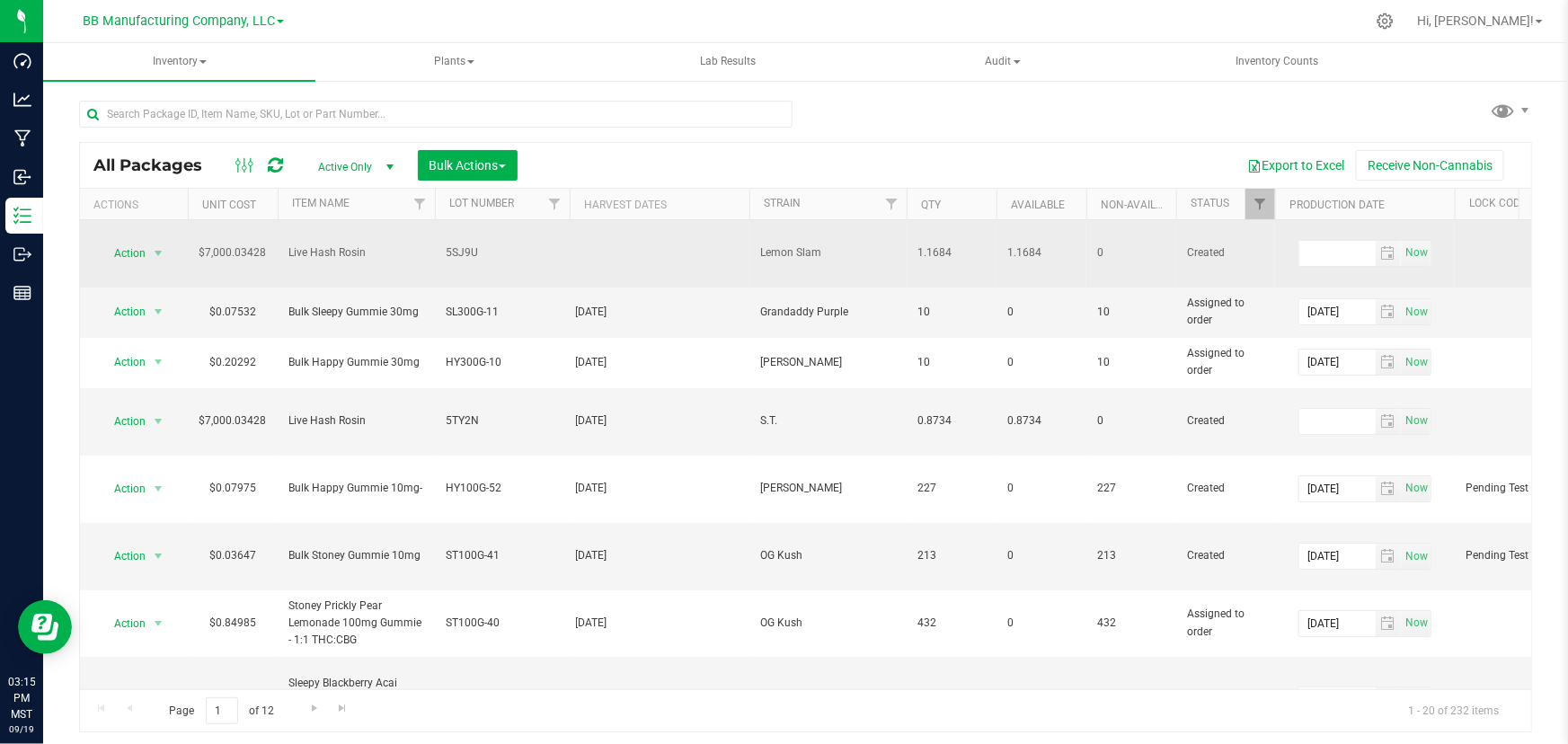
click at [458, 244] on span "5SJ9U" at bounding box center [502, 253] width 113 height 17
click at [458, 239] on input "5SJ9U" at bounding box center [498, 253] width 129 height 28
click at [679, 252] on div at bounding box center [661, 254] width 172 height 4
click at [144, 251] on span "Action" at bounding box center [122, 253] width 48 height 25
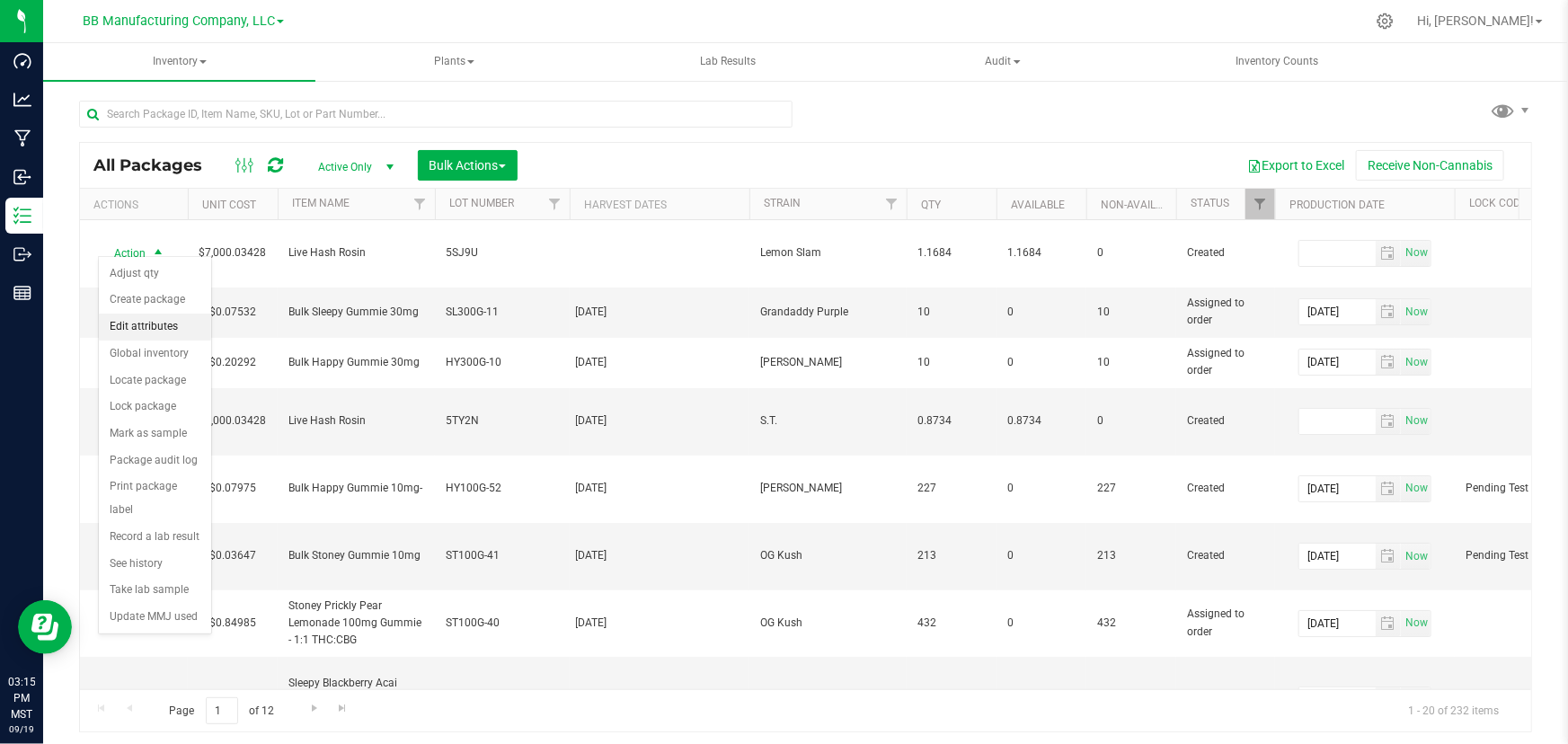
click at [140, 327] on li "Edit attributes" at bounding box center [154, 327] width 112 height 27
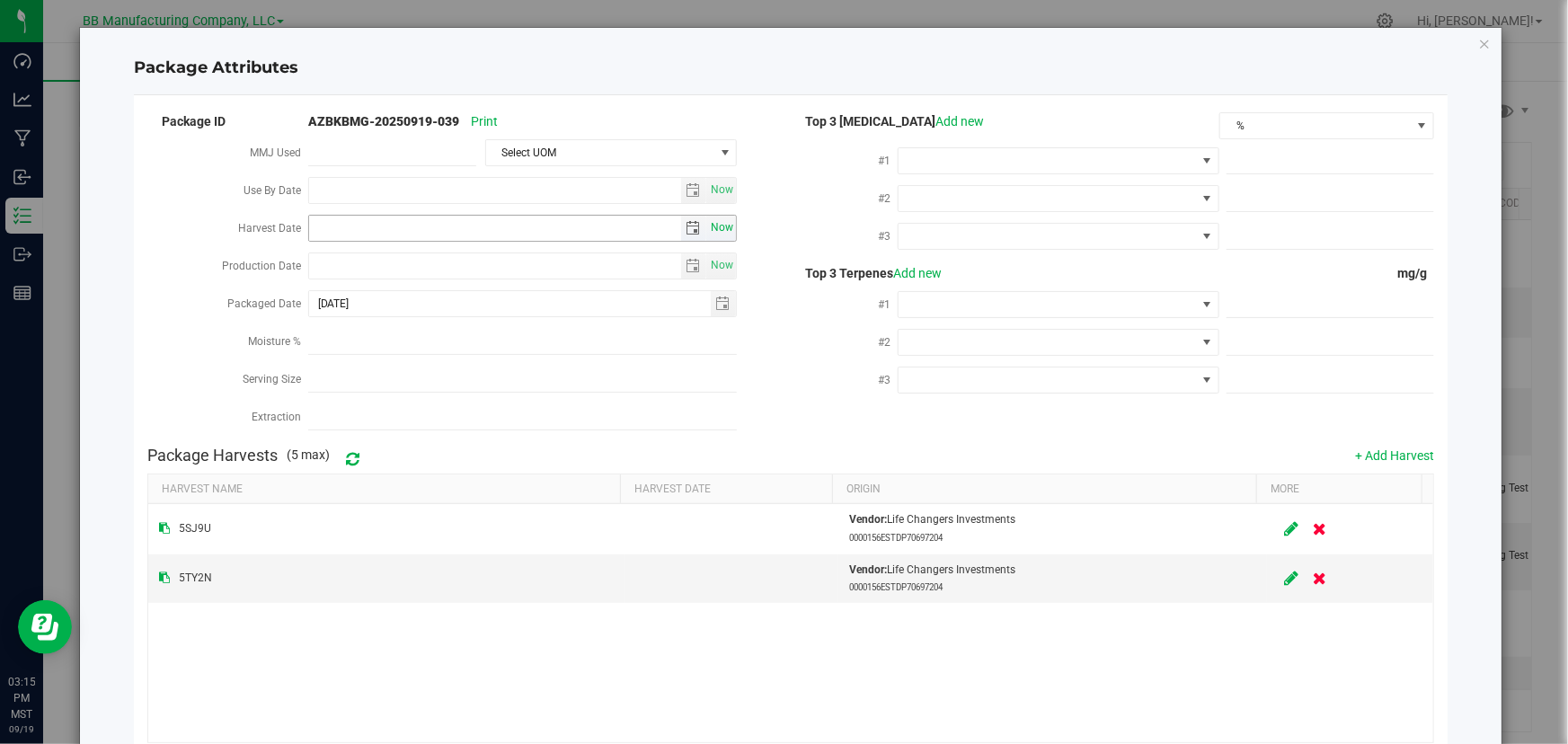
click at [718, 231] on span "Now" at bounding box center [722, 228] width 31 height 26
click at [350, 229] on input "2025-09-19" at bounding box center [495, 228] width 372 height 25
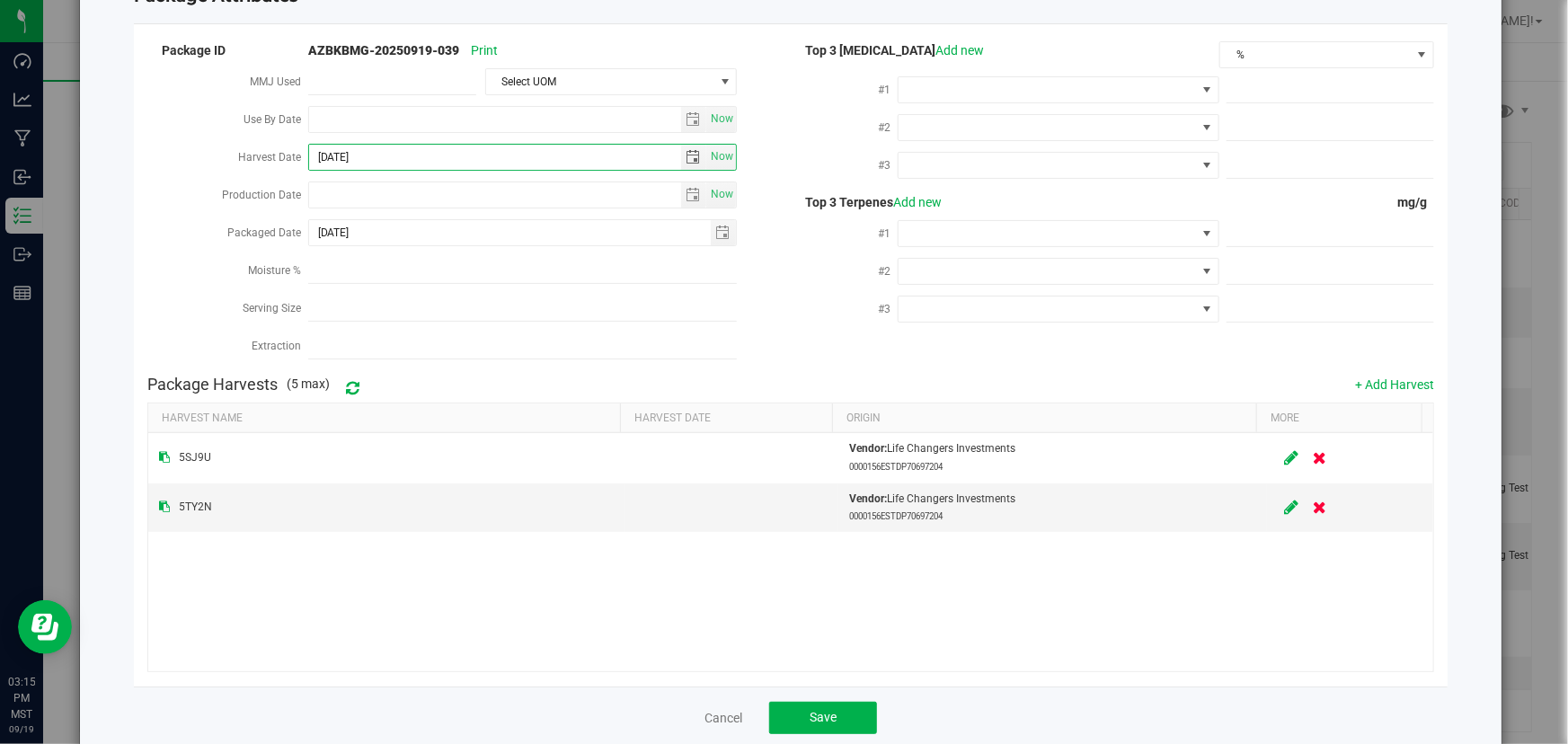
scroll to position [101, 0]
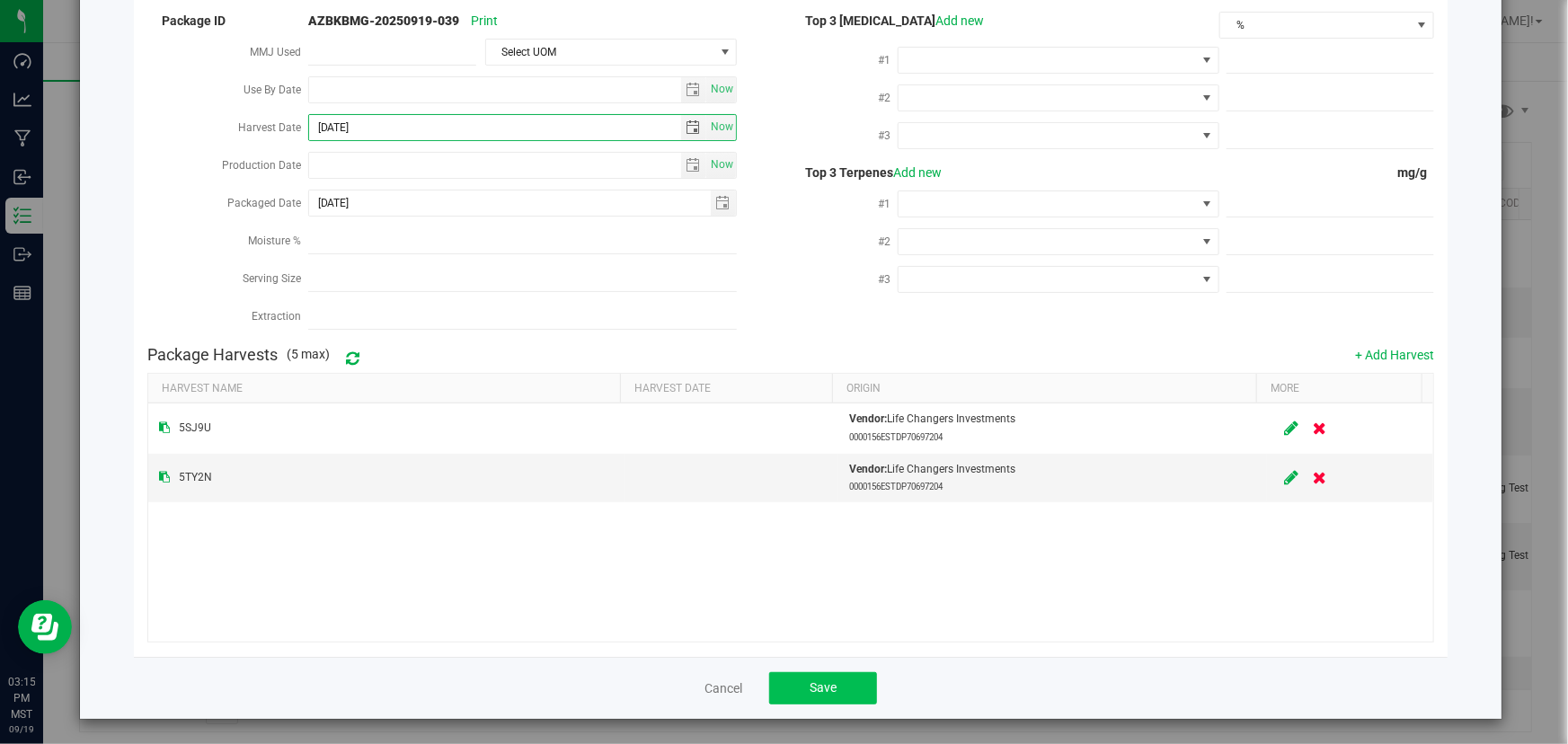
type input "[DATE]"
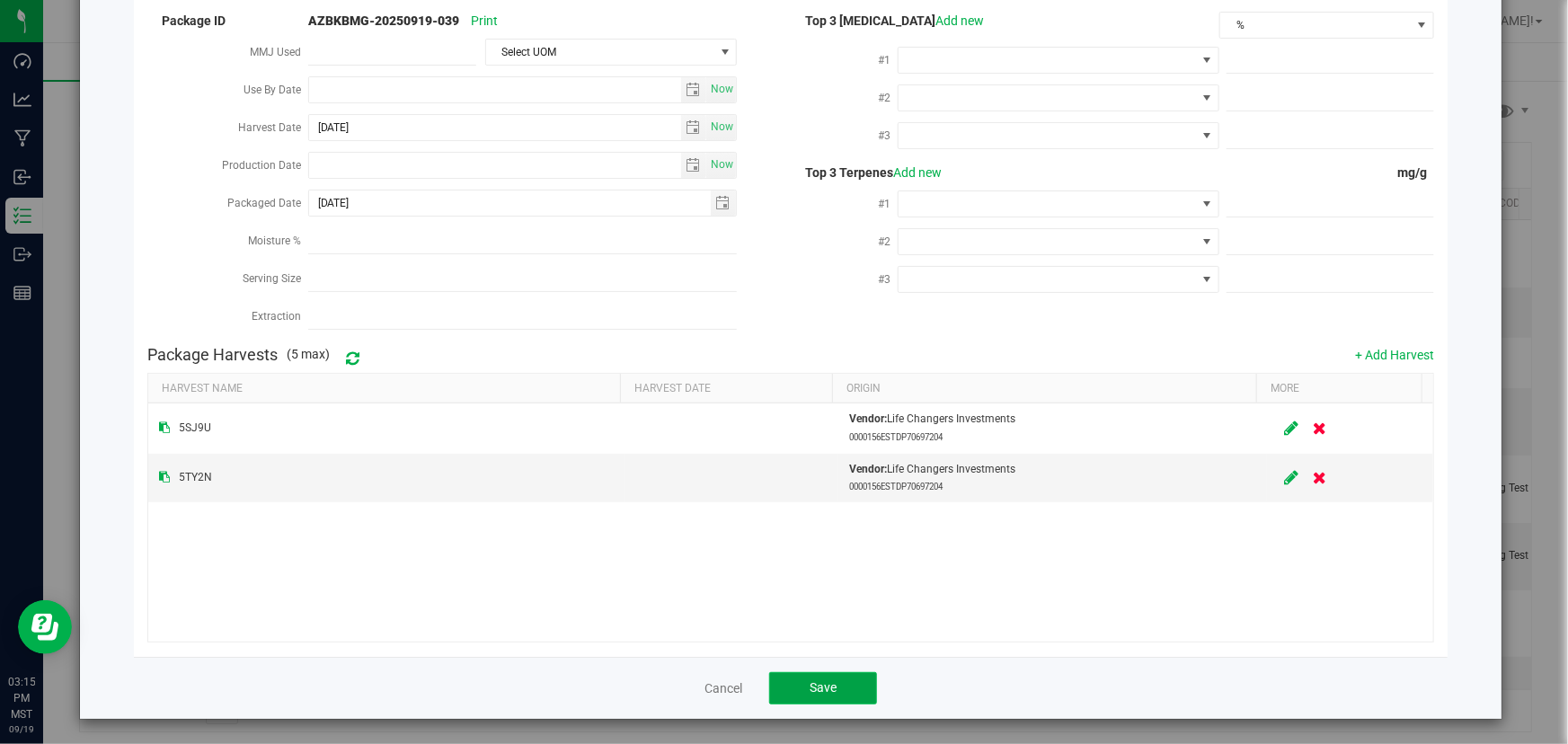
click at [819, 681] on span "Save" at bounding box center [822, 688] width 27 height 15
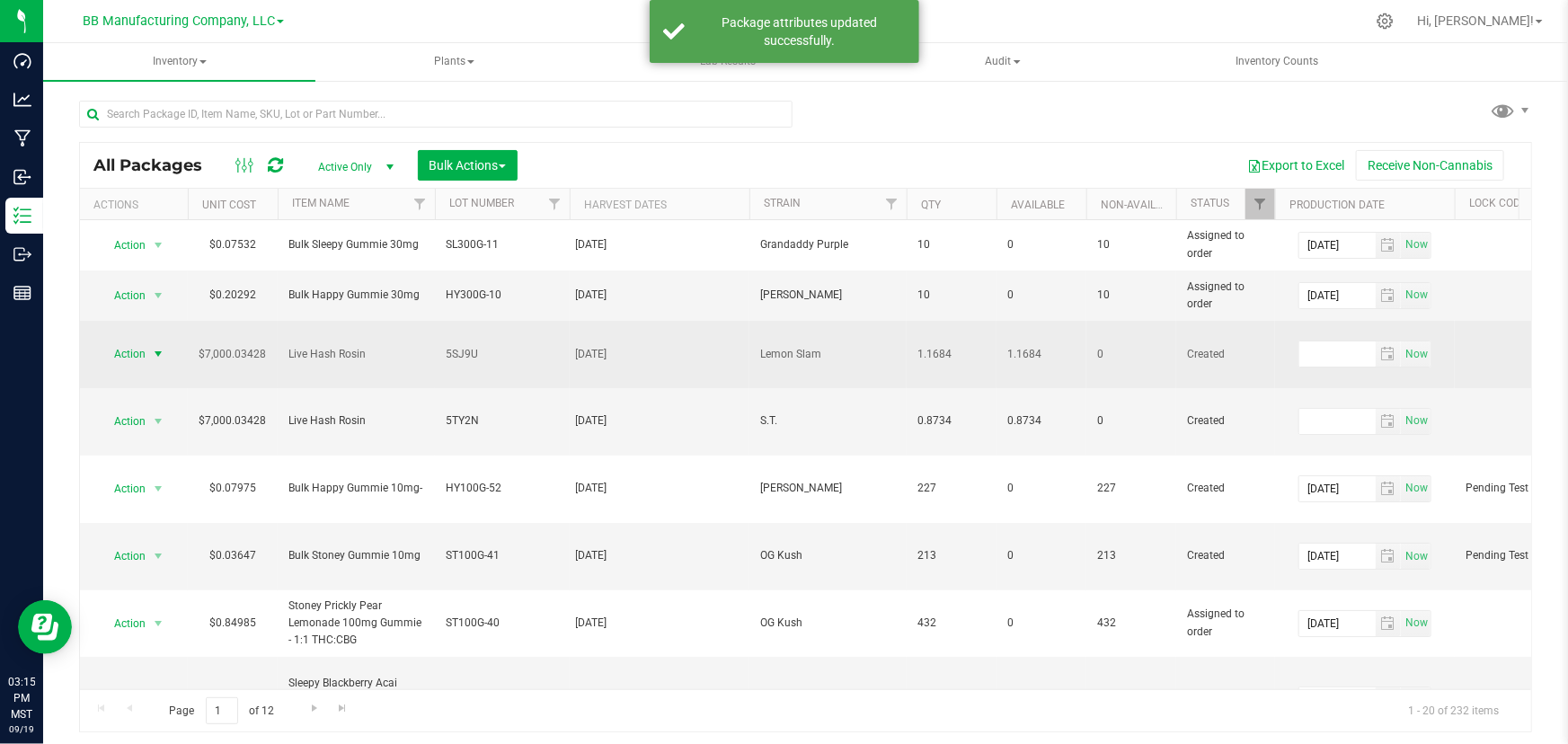
click at [157, 347] on span "select" at bounding box center [158, 354] width 15 height 15
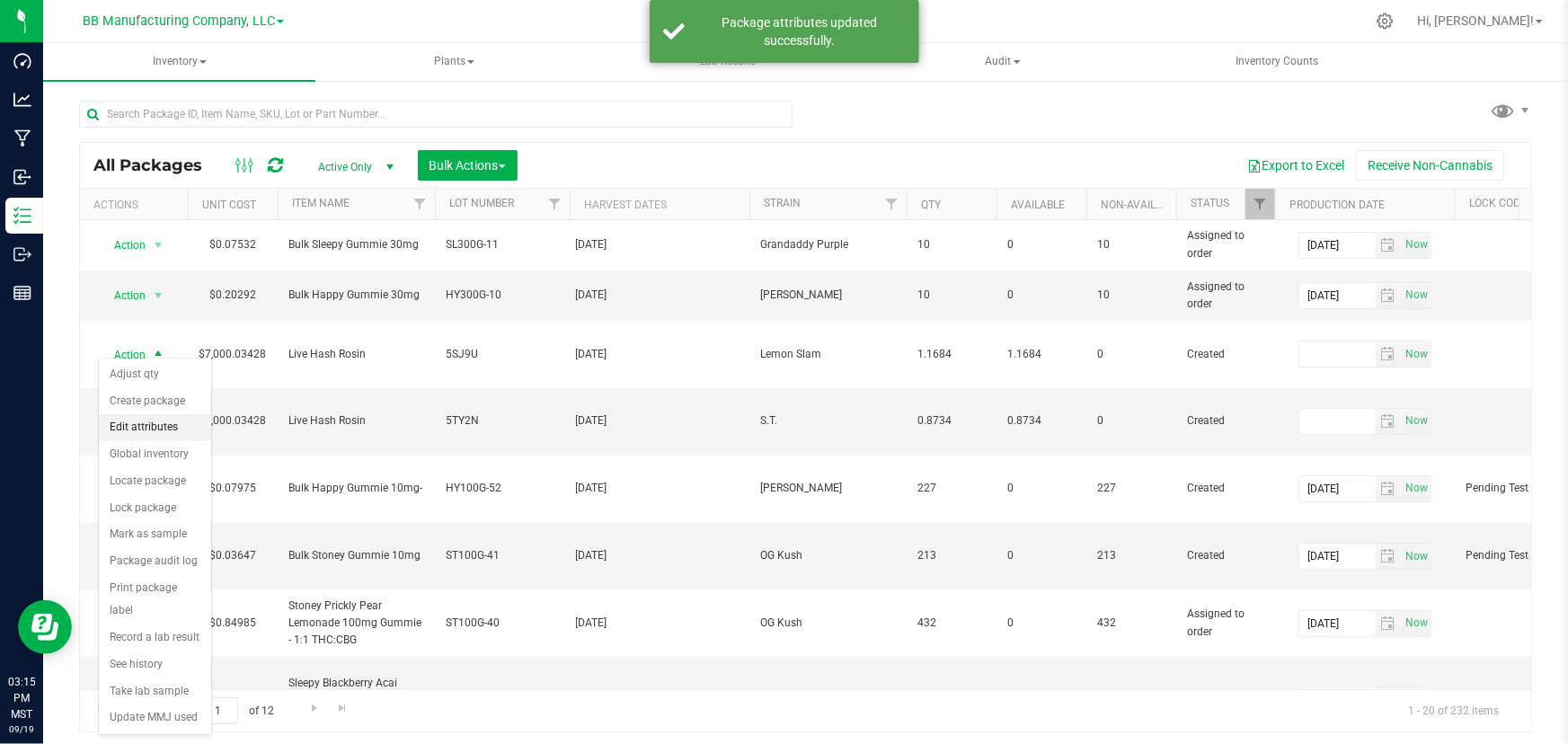
click at [153, 438] on li "Edit attributes" at bounding box center [154, 428] width 112 height 27
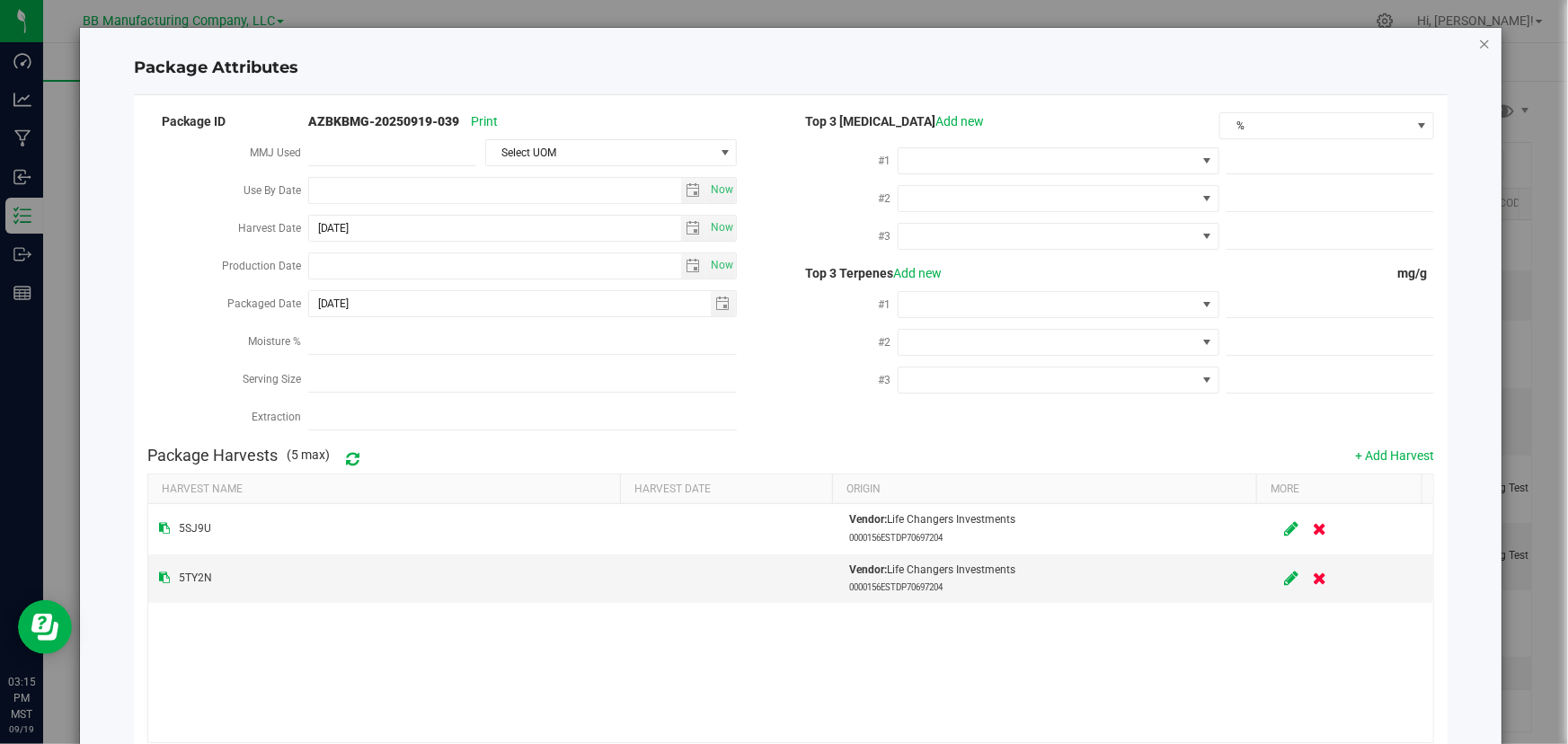
click at [1478, 43] on icon "Close modal" at bounding box center [1485, 43] width 13 height 21
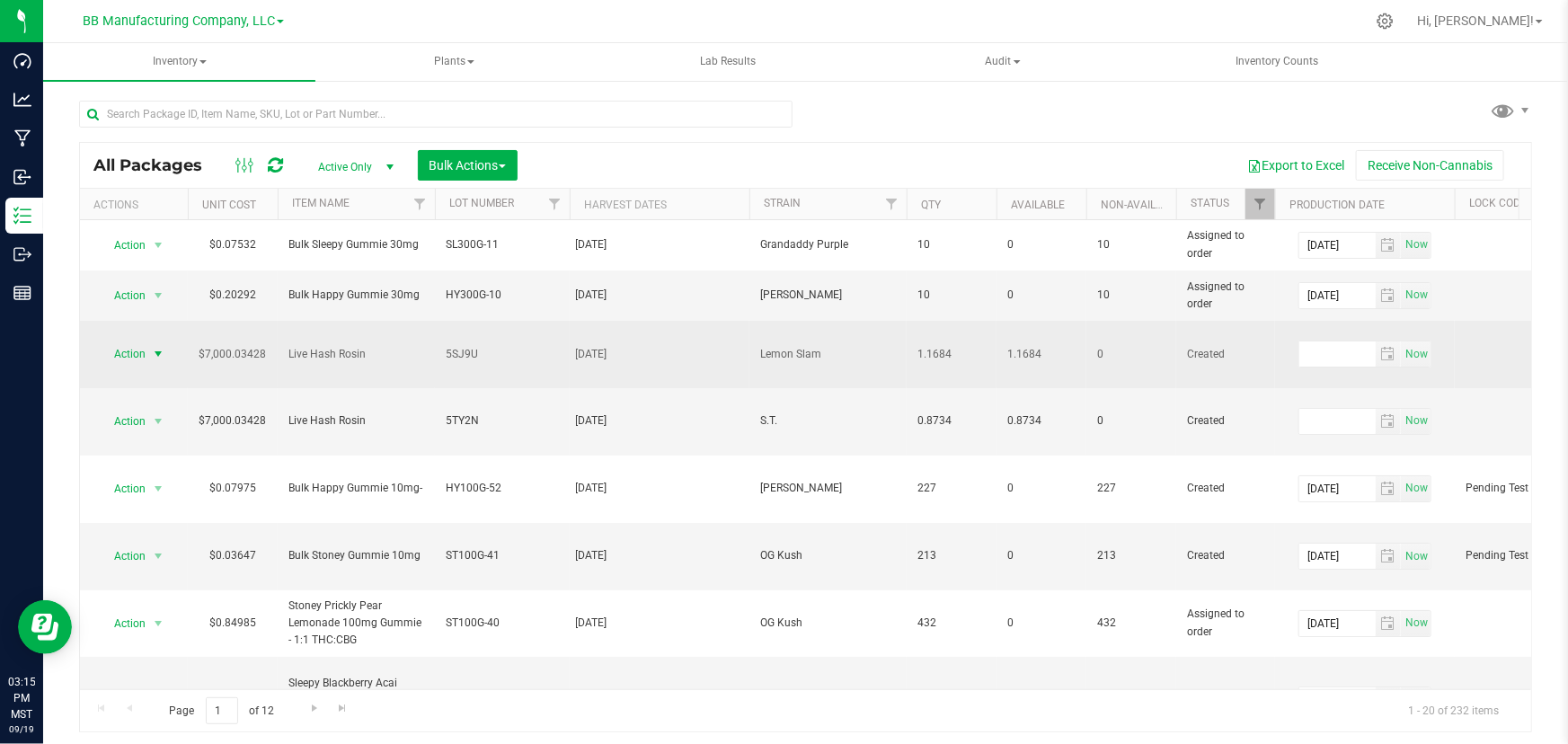
click at [154, 347] on span "select" at bounding box center [158, 354] width 15 height 15
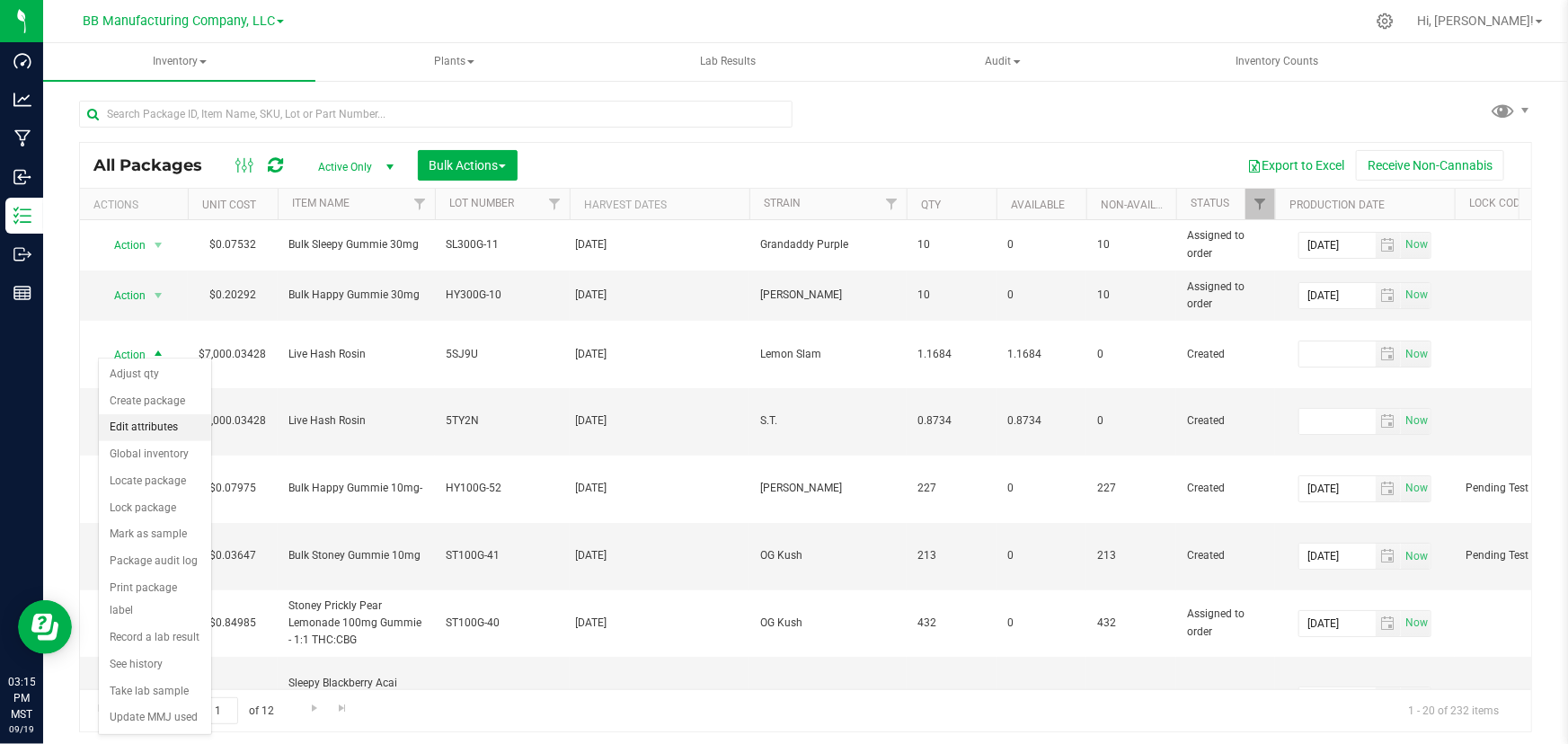
click at [134, 419] on li "Edit attributes" at bounding box center [154, 428] width 112 height 27
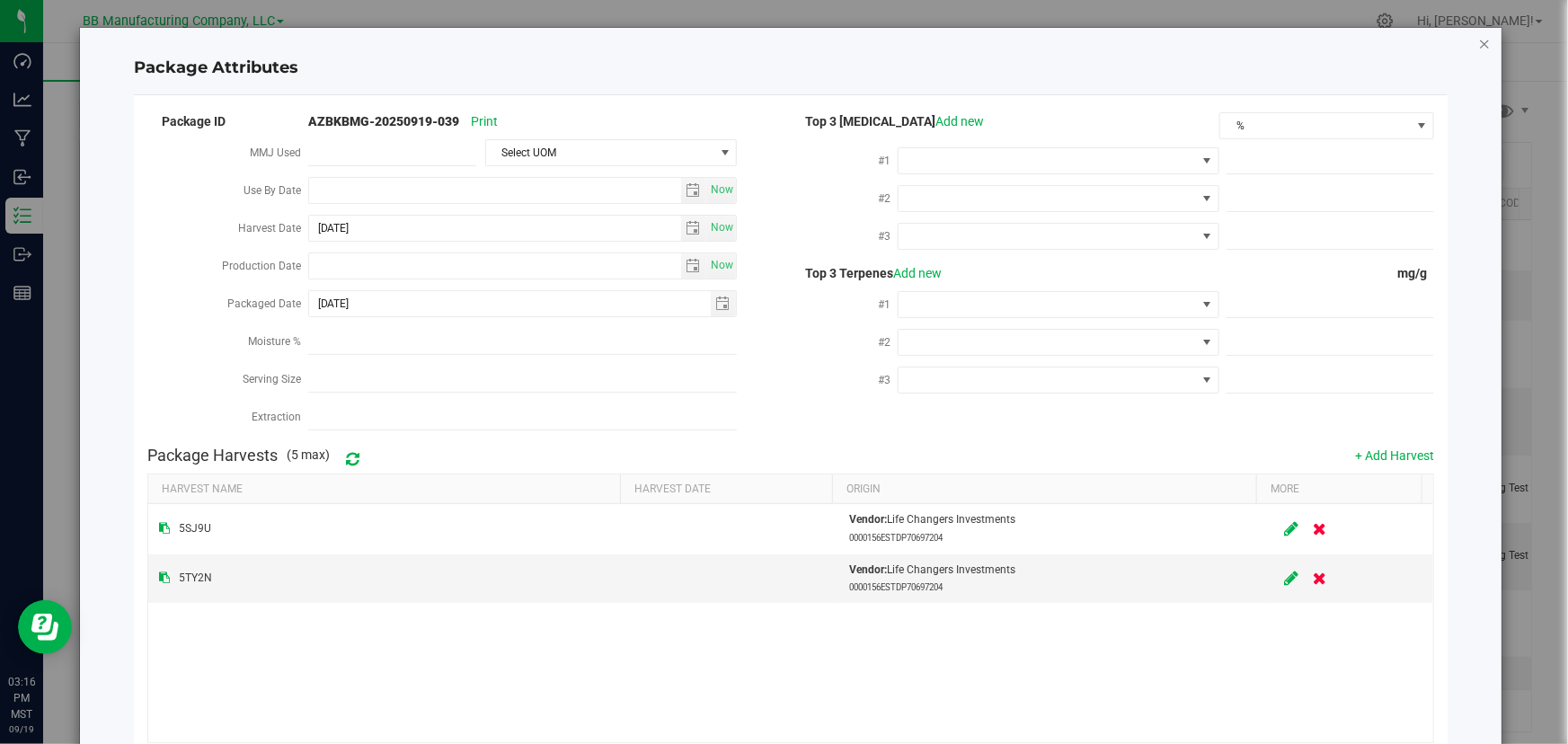
click at [1478, 45] on icon "Close modal" at bounding box center [1485, 43] width 13 height 21
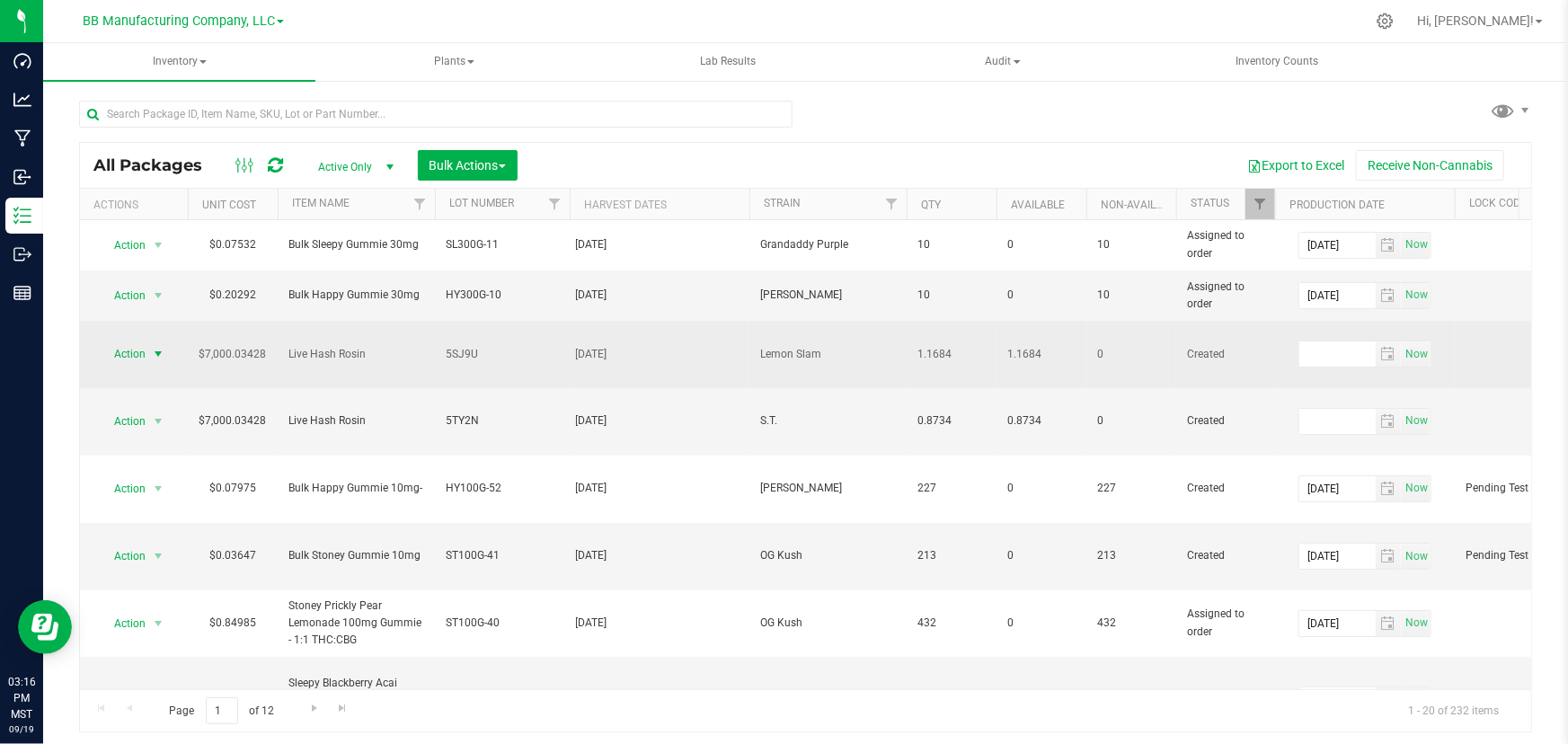
click at [152, 347] on span "select" at bounding box center [158, 354] width 15 height 15
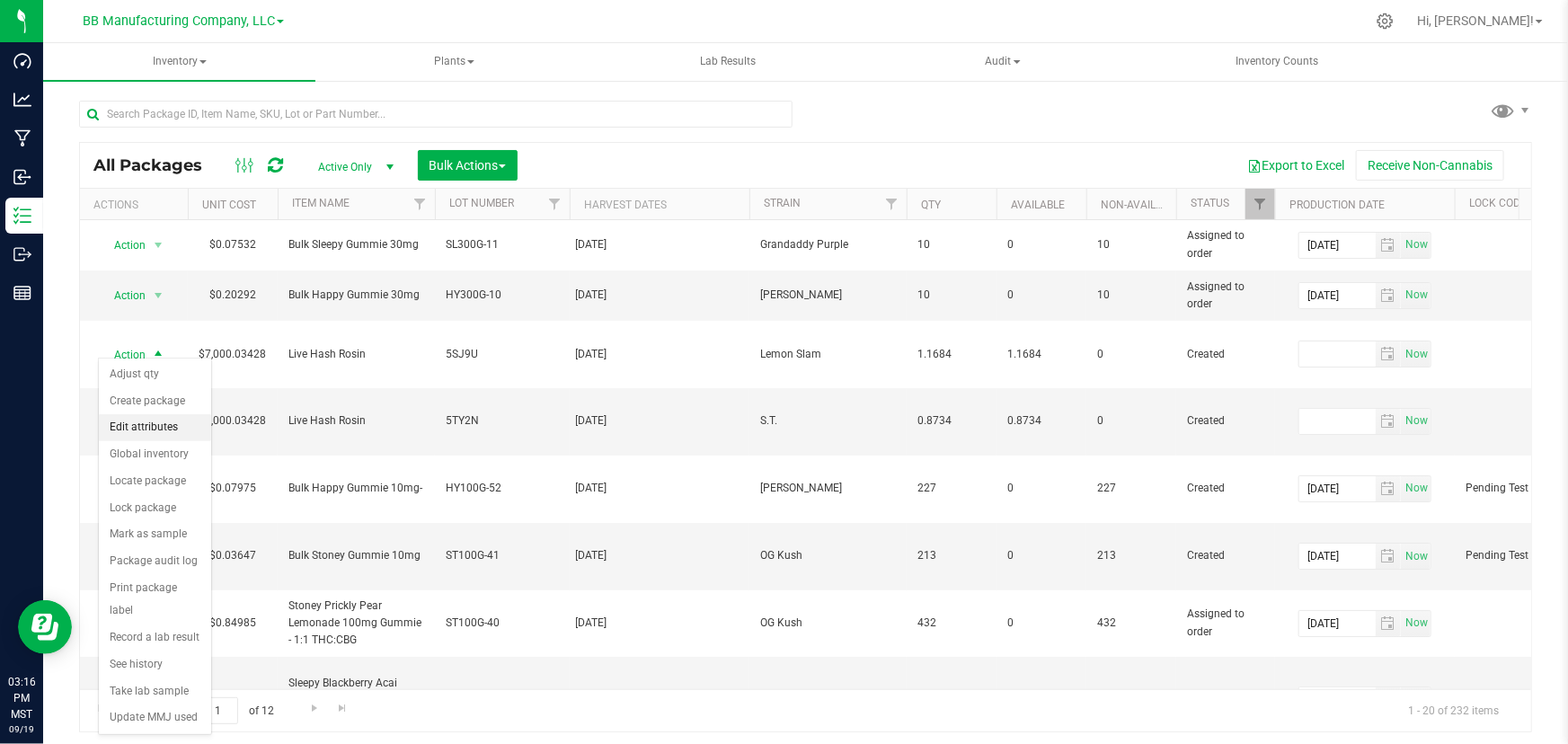
click at [129, 426] on li "Edit attributes" at bounding box center [154, 428] width 112 height 27
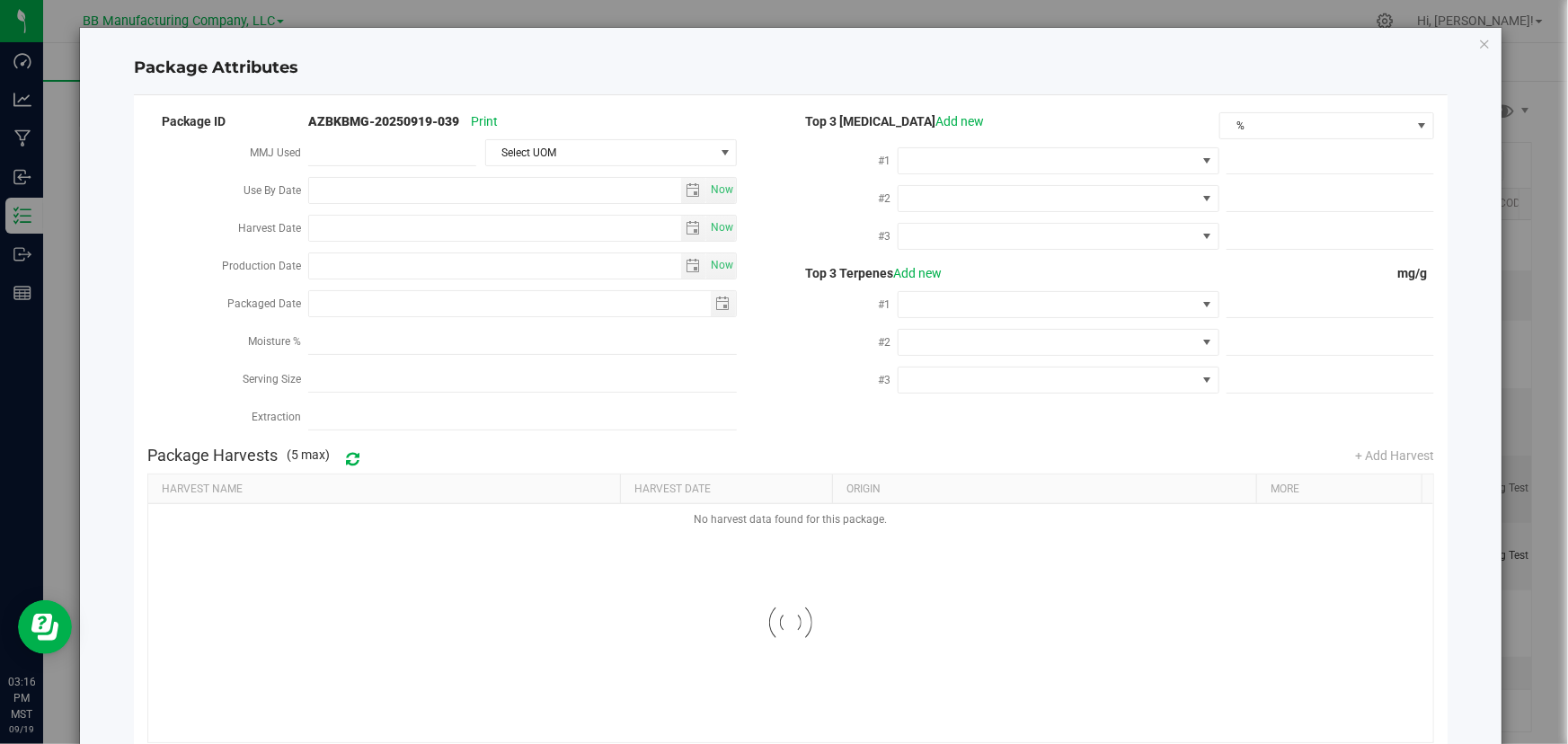
type input "[DATE]"
type input "2025-09-19"
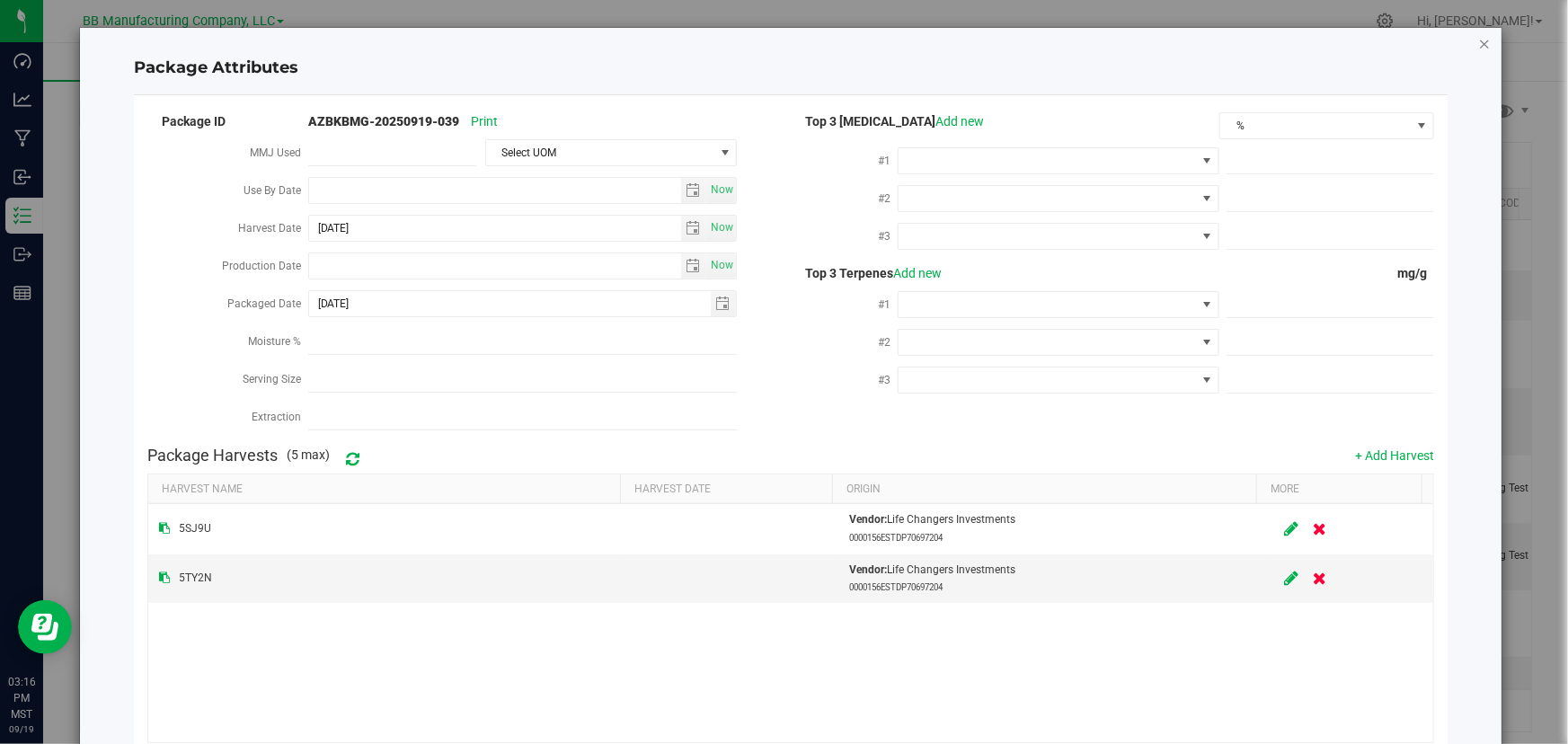
click at [1478, 43] on icon "Close modal" at bounding box center [1485, 43] width 13 height 21
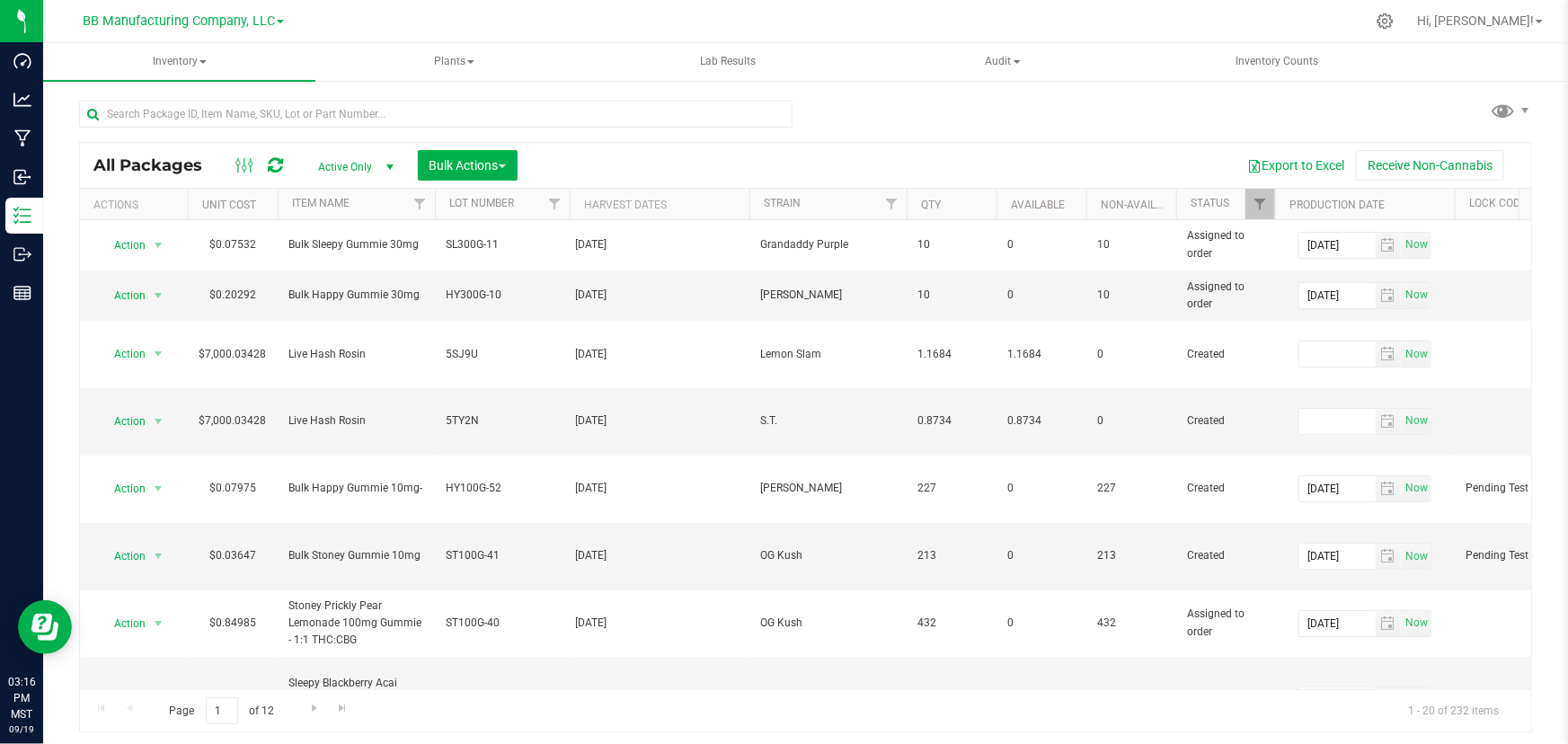
click at [996, 121] on div "All Packages Active Only Active Only Lab Samples Locked All Bulk Actions Add to…" at bounding box center [806, 408] width 1453 height 650
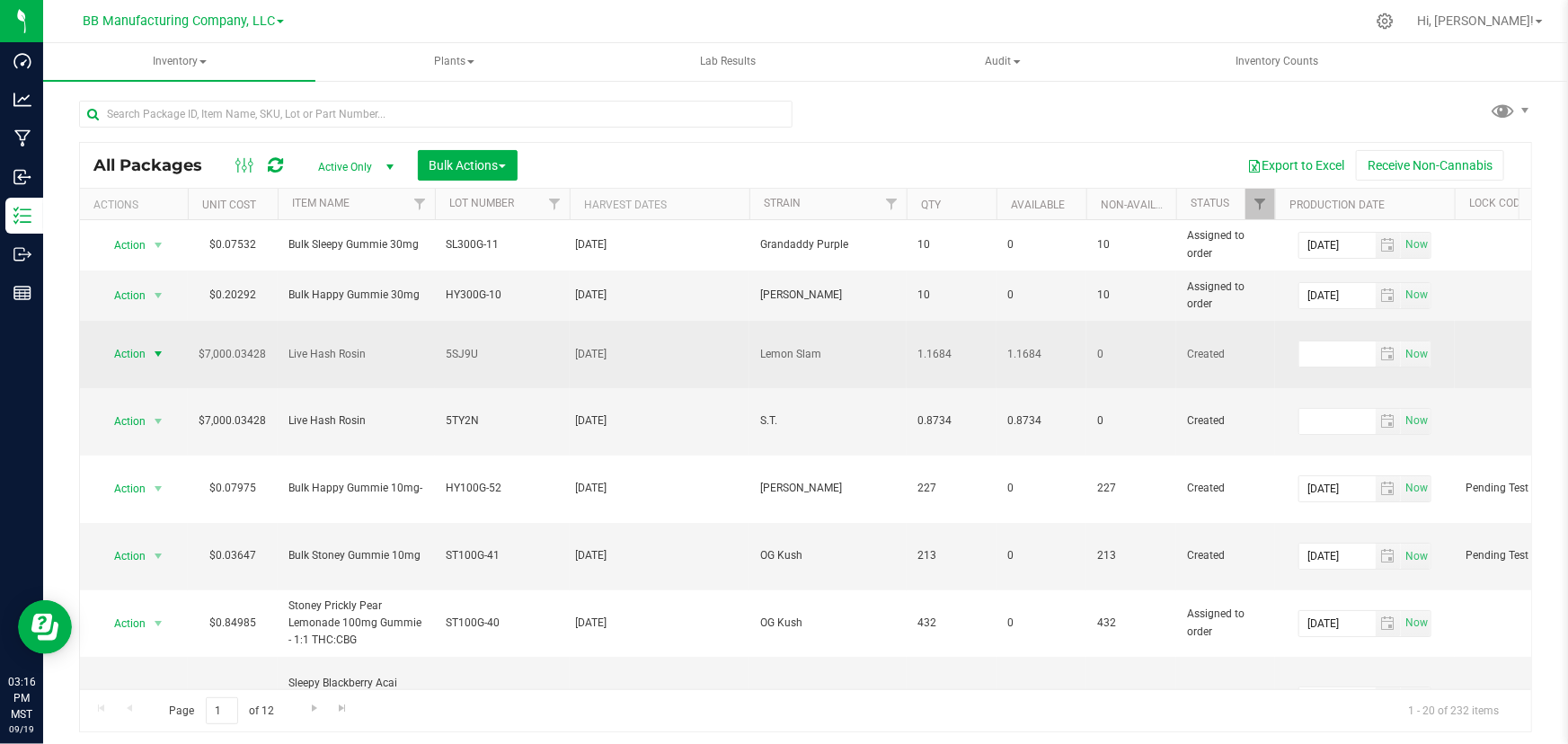
click at [126, 342] on span "Action" at bounding box center [122, 353] width 48 height 25
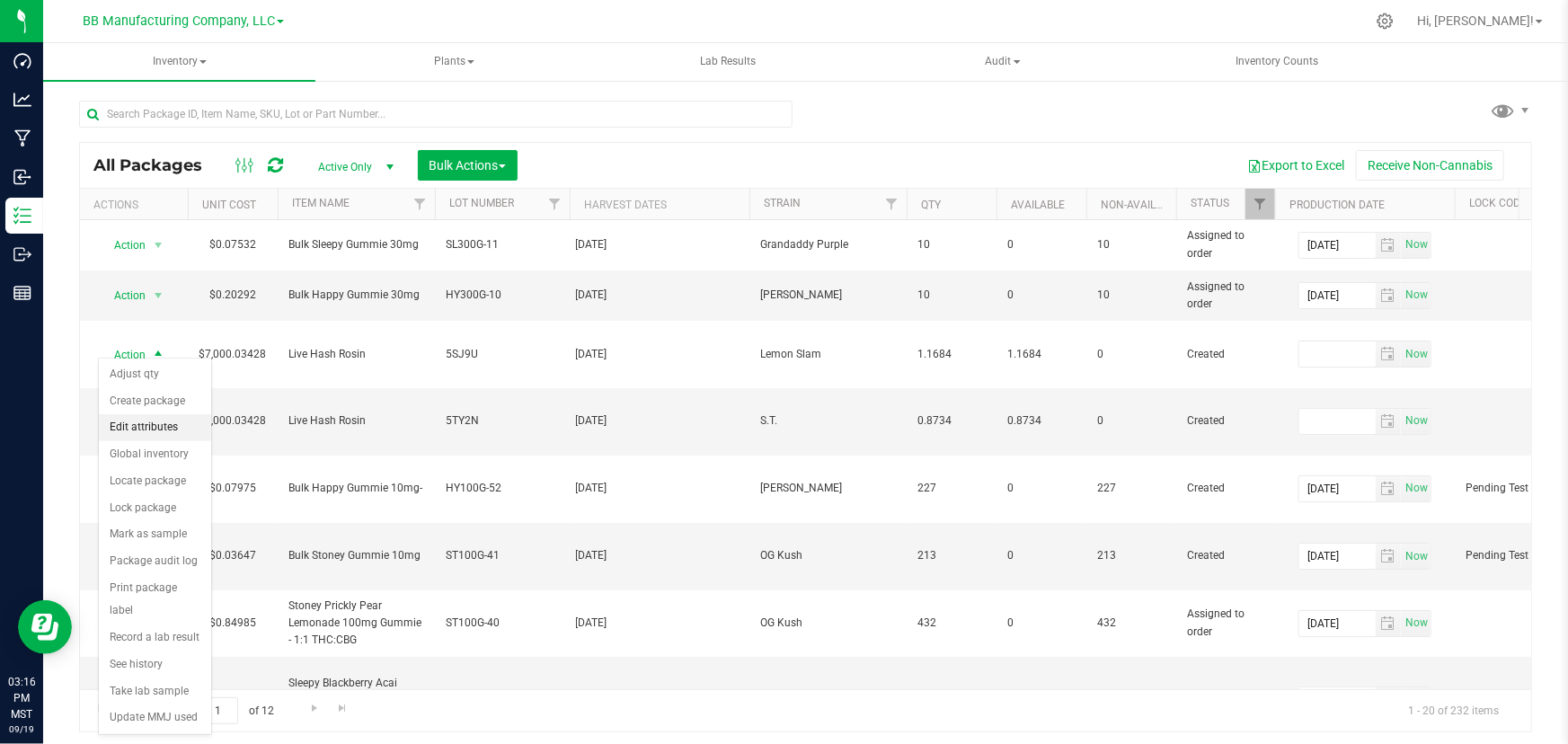
click at [136, 425] on li "Edit attributes" at bounding box center [154, 428] width 112 height 27
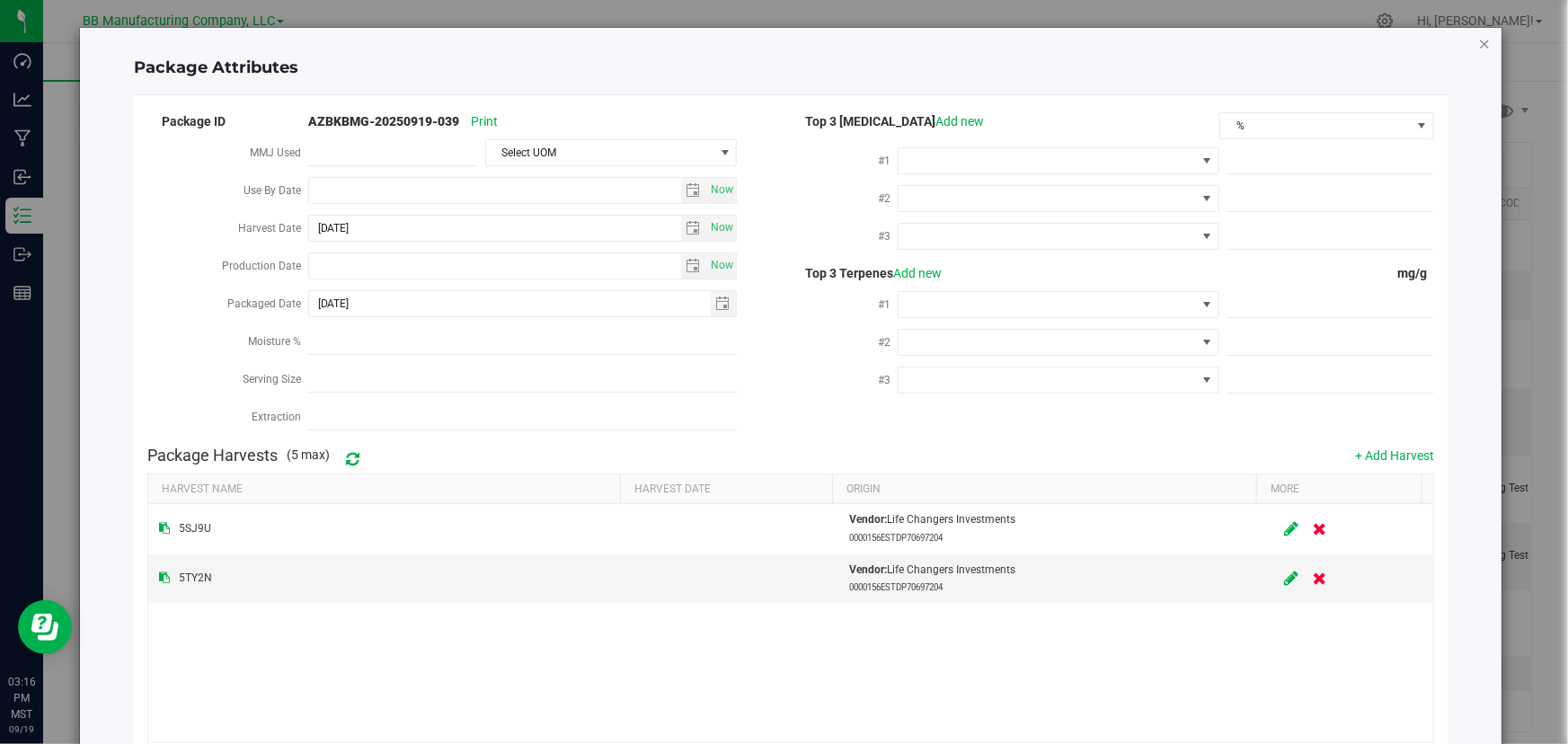
click at [1478, 36] on icon "Close modal" at bounding box center [1485, 43] width 13 height 21
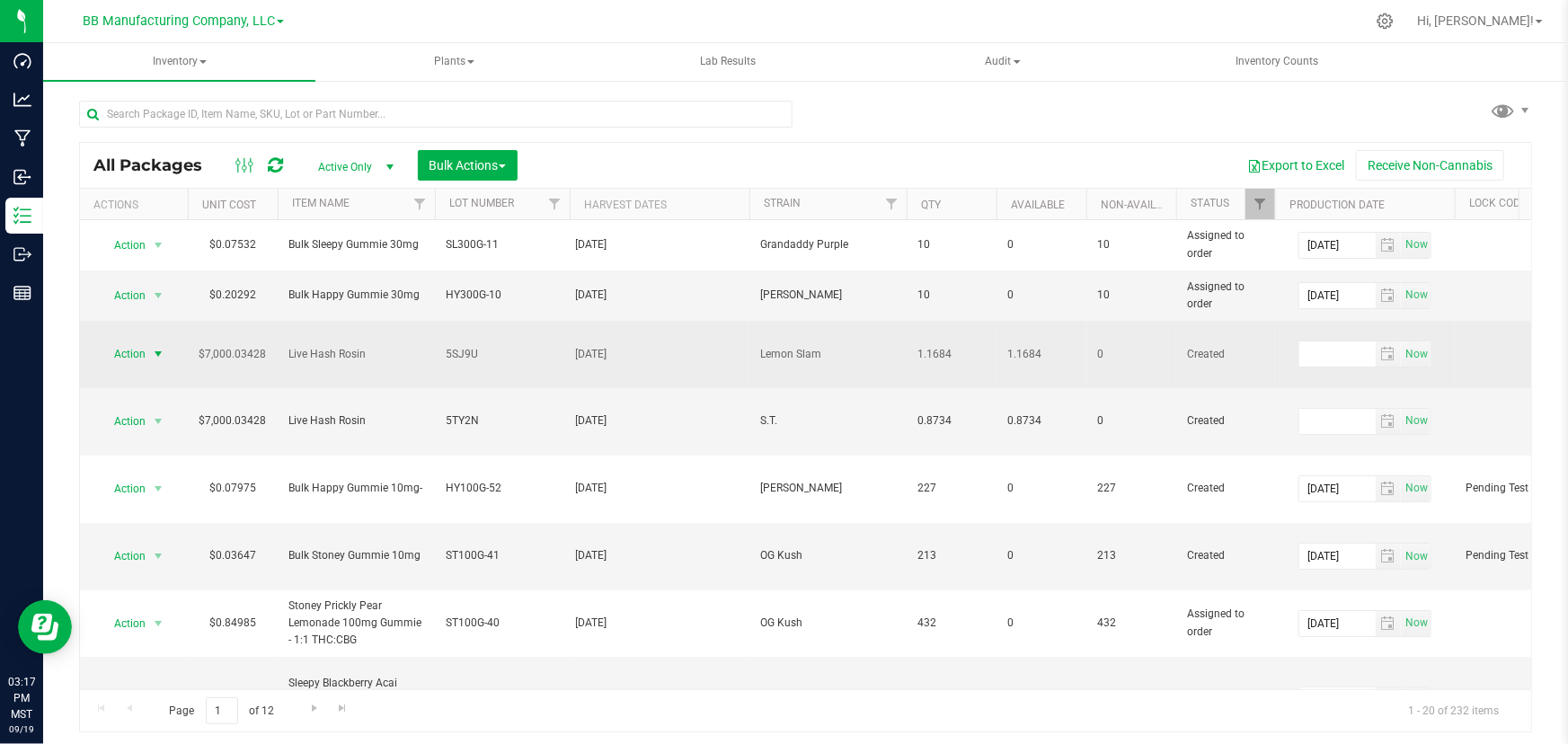
click at [147, 342] on span "select" at bounding box center [158, 353] width 22 height 25
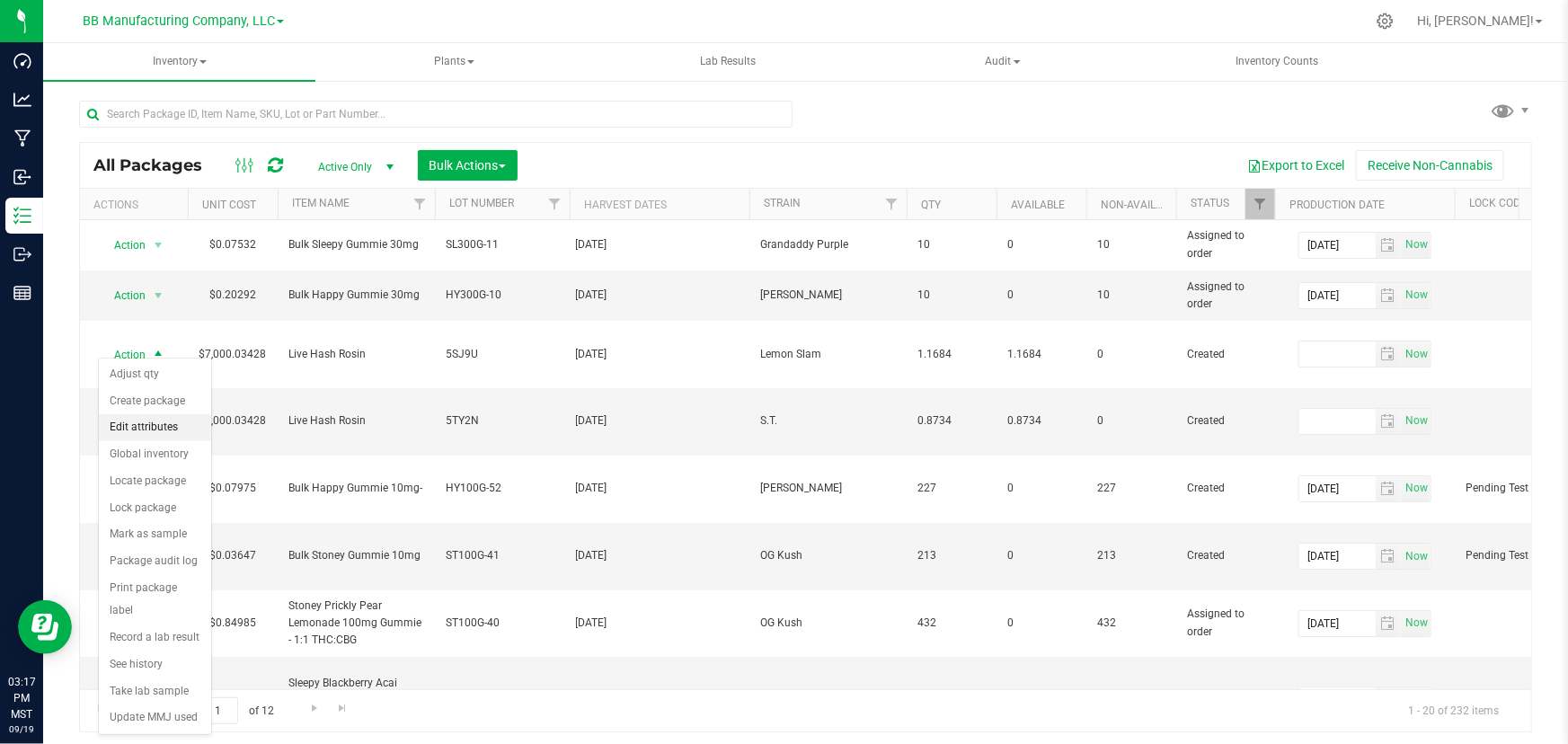
click at [143, 435] on li "Edit attributes" at bounding box center [154, 428] width 112 height 27
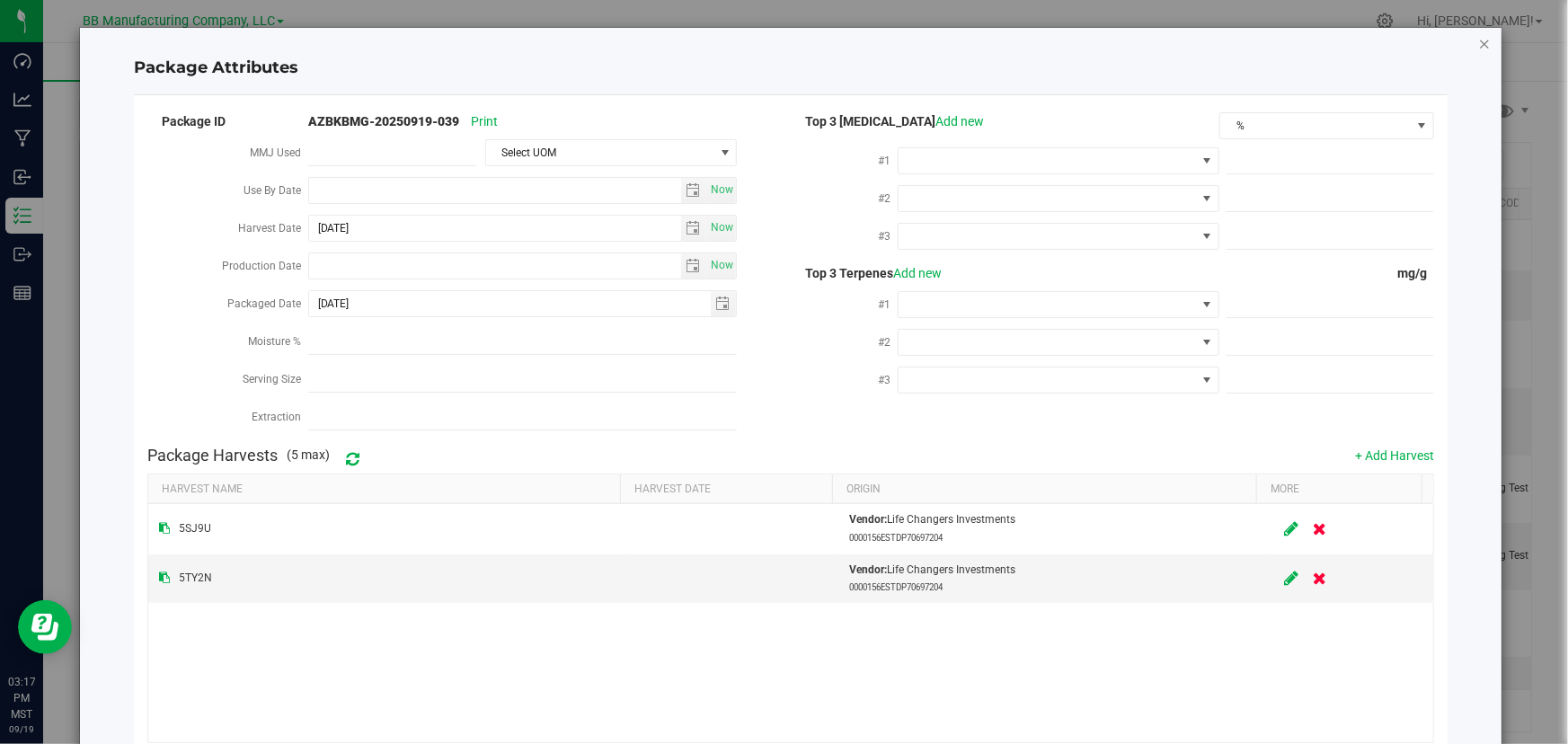
click at [1479, 38] on icon "Close modal" at bounding box center [1485, 43] width 13 height 21
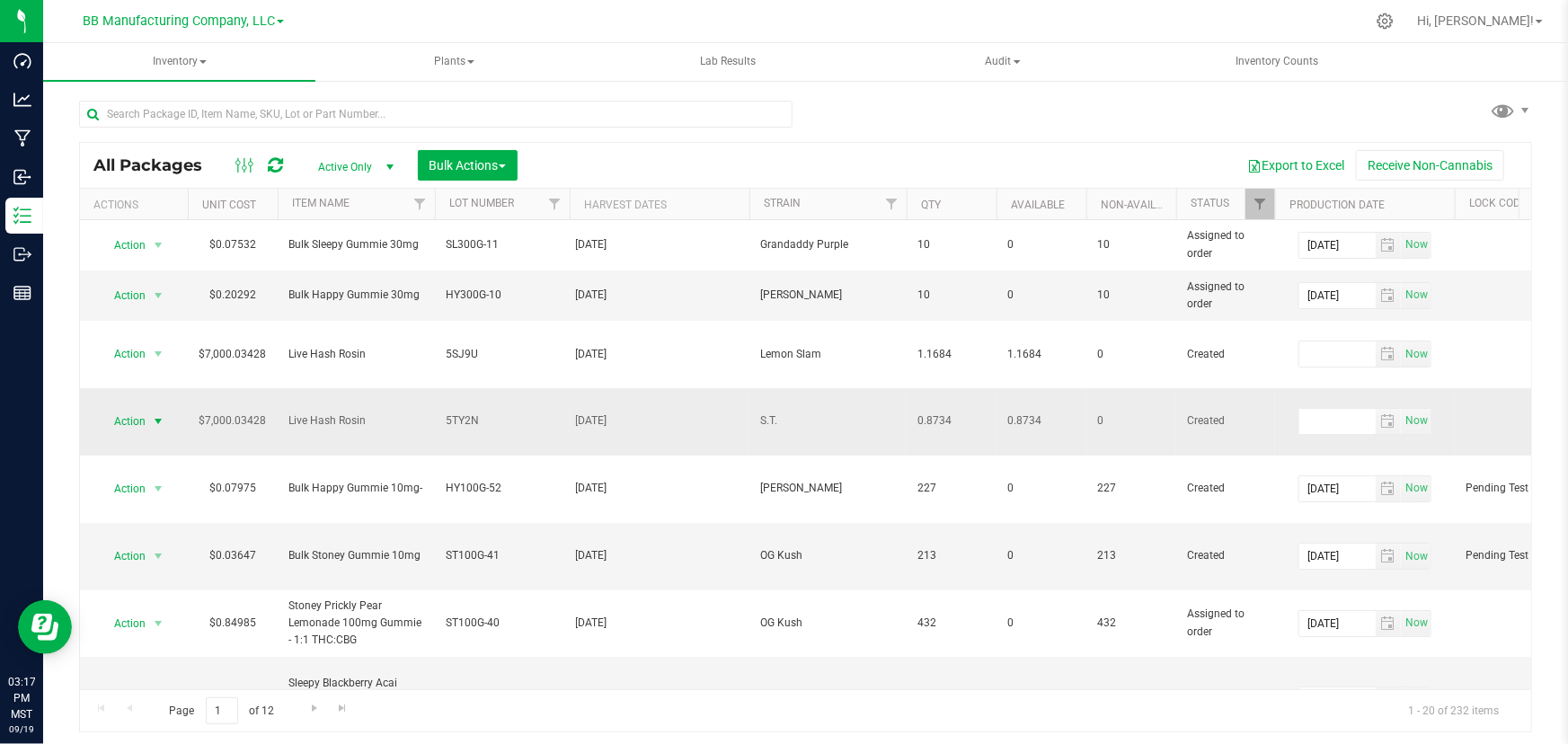
click at [142, 409] on span "Action" at bounding box center [122, 421] width 48 height 25
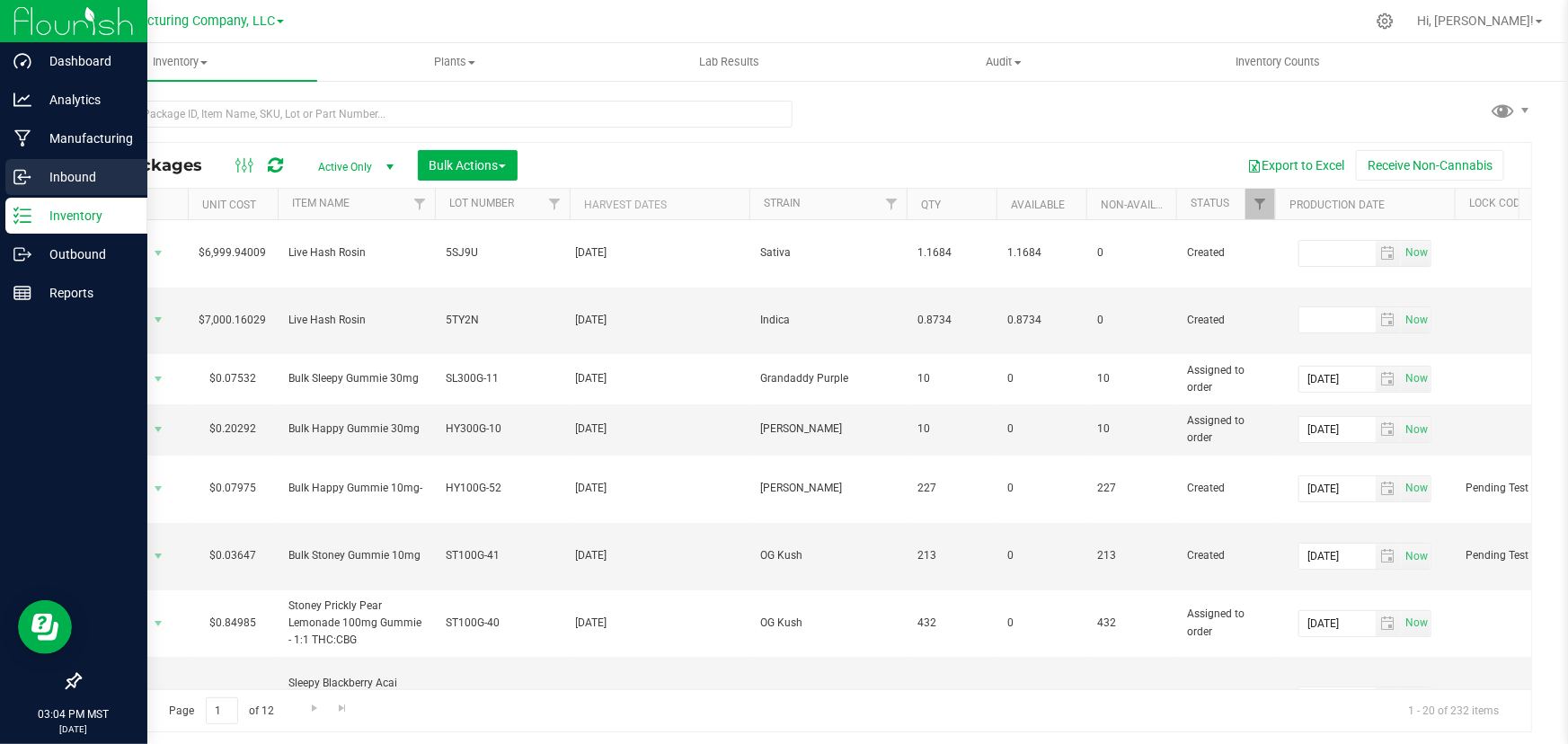
click at [88, 168] on p "Inbound" at bounding box center [85, 177] width 108 height 21
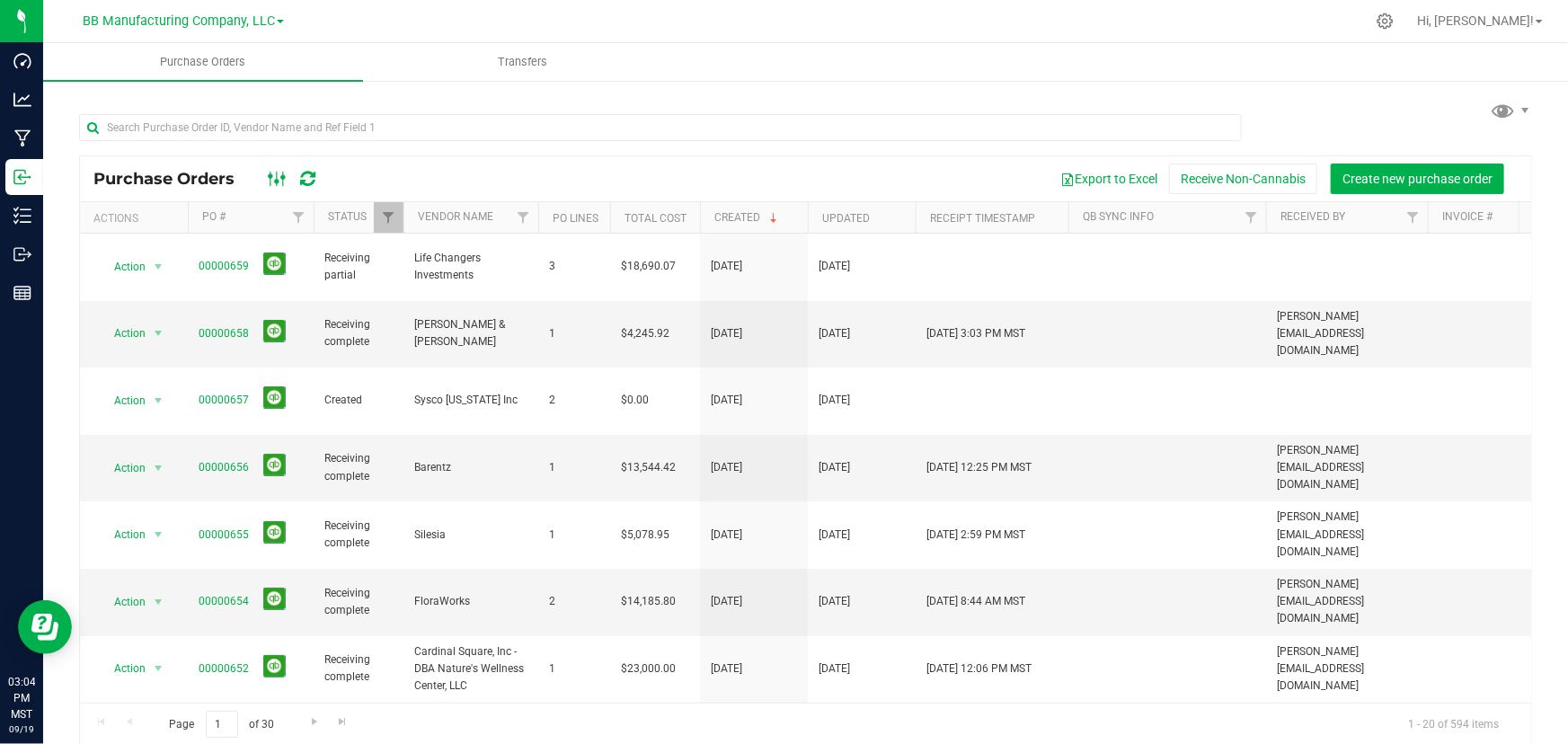
click at [281, 179] on ellipse at bounding box center [283, 177] width 5 height 5
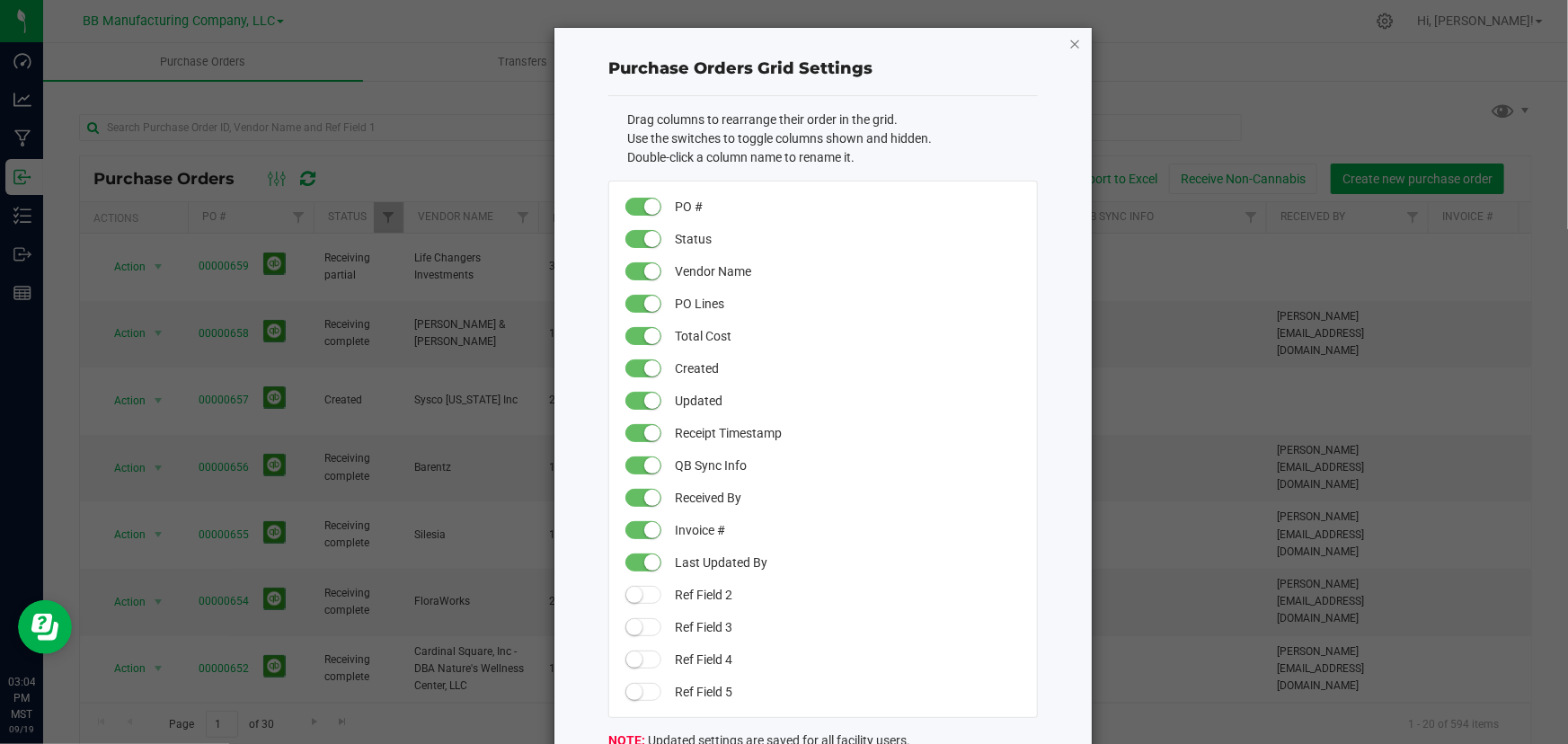
click at [1068, 40] on icon "button" at bounding box center [1075, 43] width 13 height 21
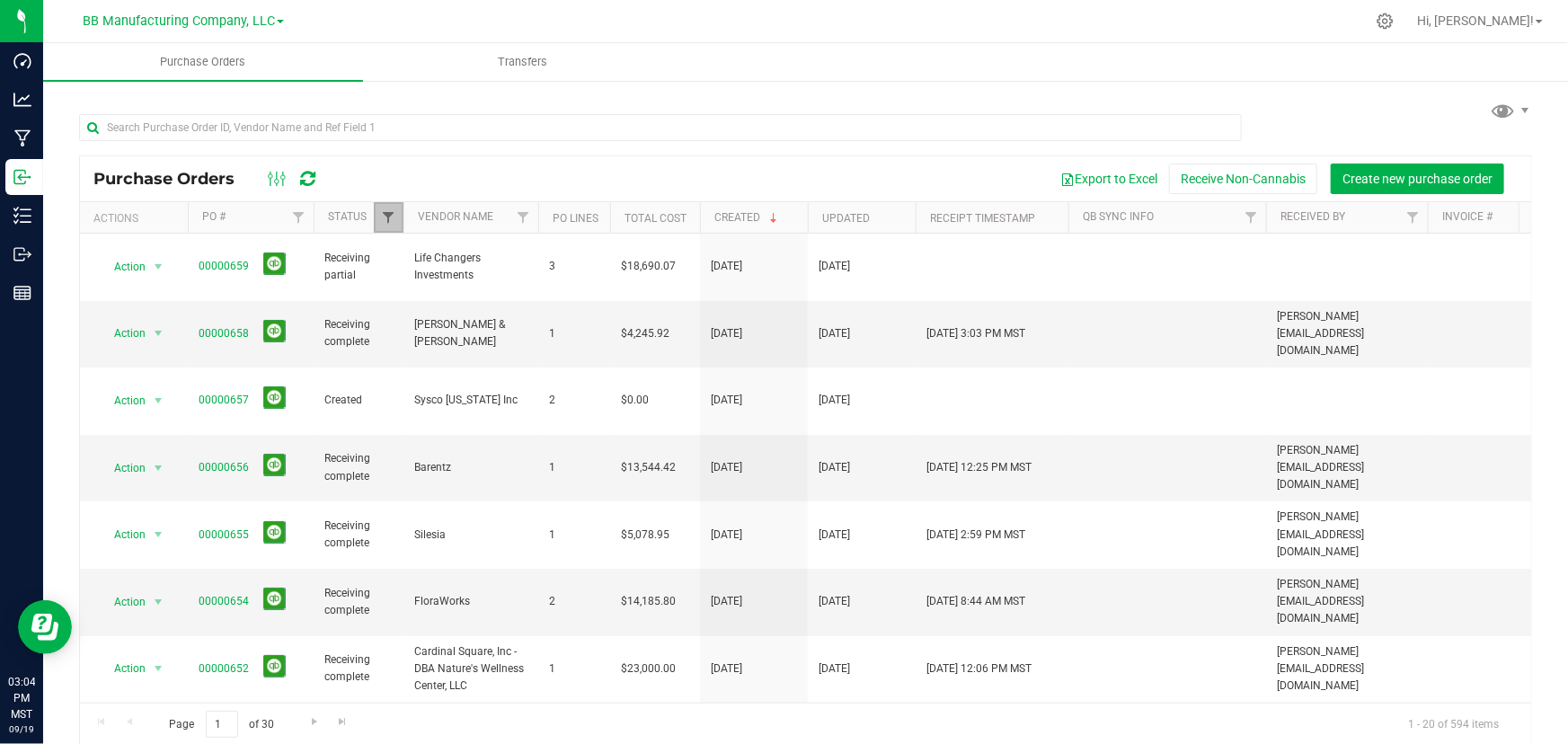
click at [387, 213] on span "Filter" at bounding box center [389, 217] width 15 height 15
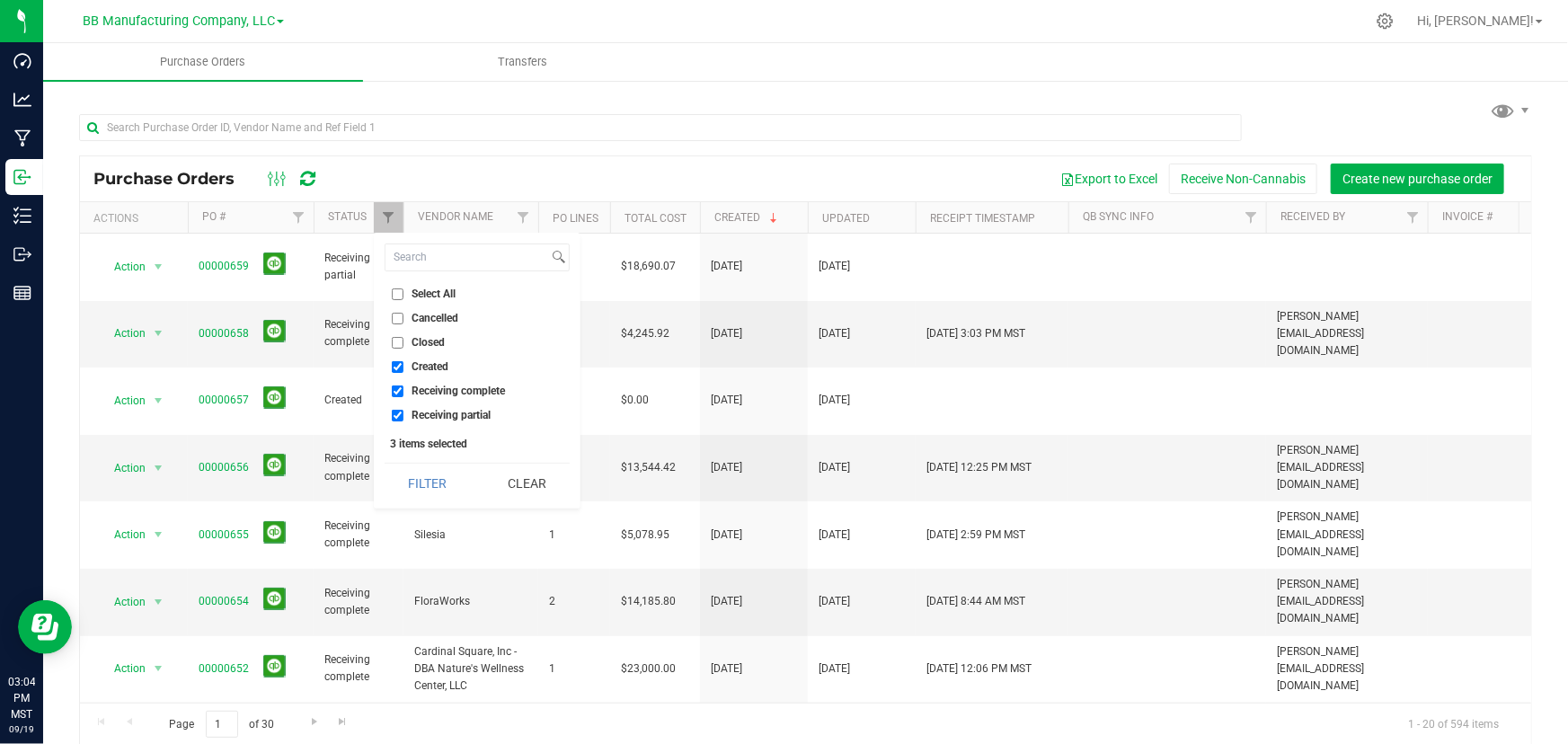
click at [417, 410] on span "Receiving partial" at bounding box center [451, 415] width 80 height 11
click at [403, 410] on input "Receiving partial" at bounding box center [398, 415] width 12 height 12
checkbox input "false"
click at [417, 365] on span "Created" at bounding box center [430, 367] width 37 height 11
click at [403, 365] on input "Created" at bounding box center [398, 367] width 12 height 12
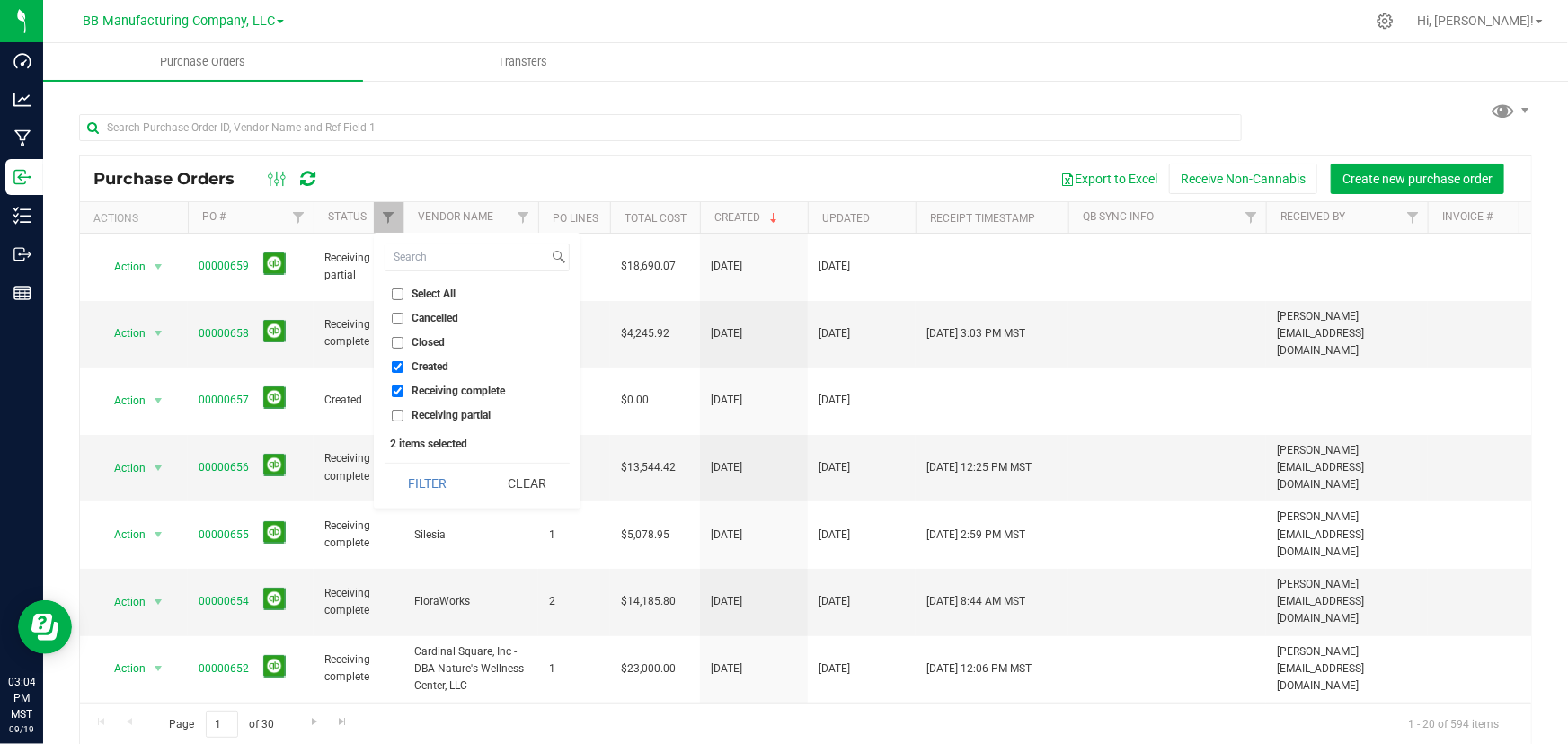
checkbox input "false"
click at [423, 479] on button "Filter" at bounding box center [427, 483] width 86 height 40
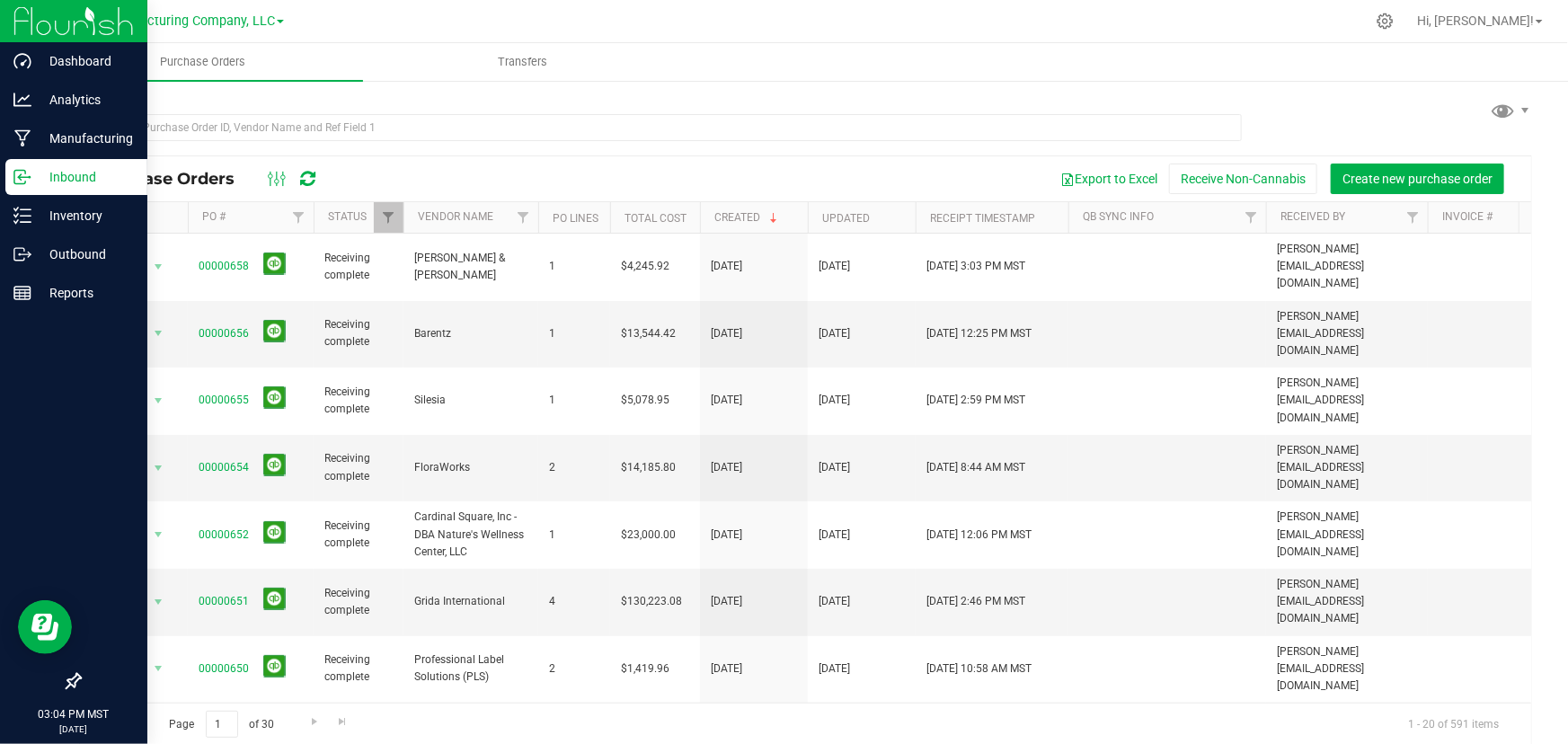
click at [24, 180] on icon at bounding box center [22, 177] width 18 height 18
click at [52, 254] on p "Outbound" at bounding box center [85, 254] width 108 height 21
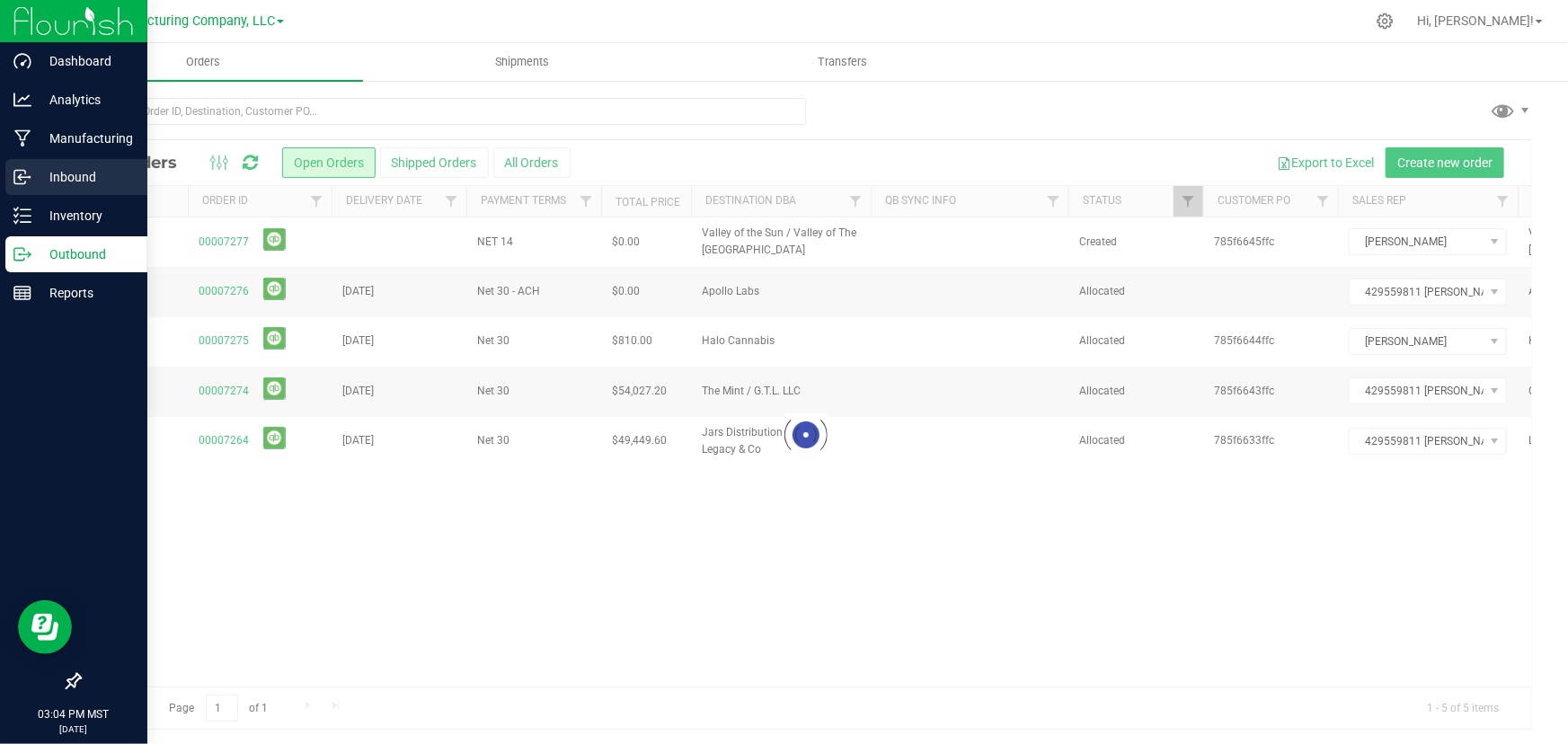
click at [50, 172] on p "Inbound" at bounding box center [85, 177] width 108 height 21
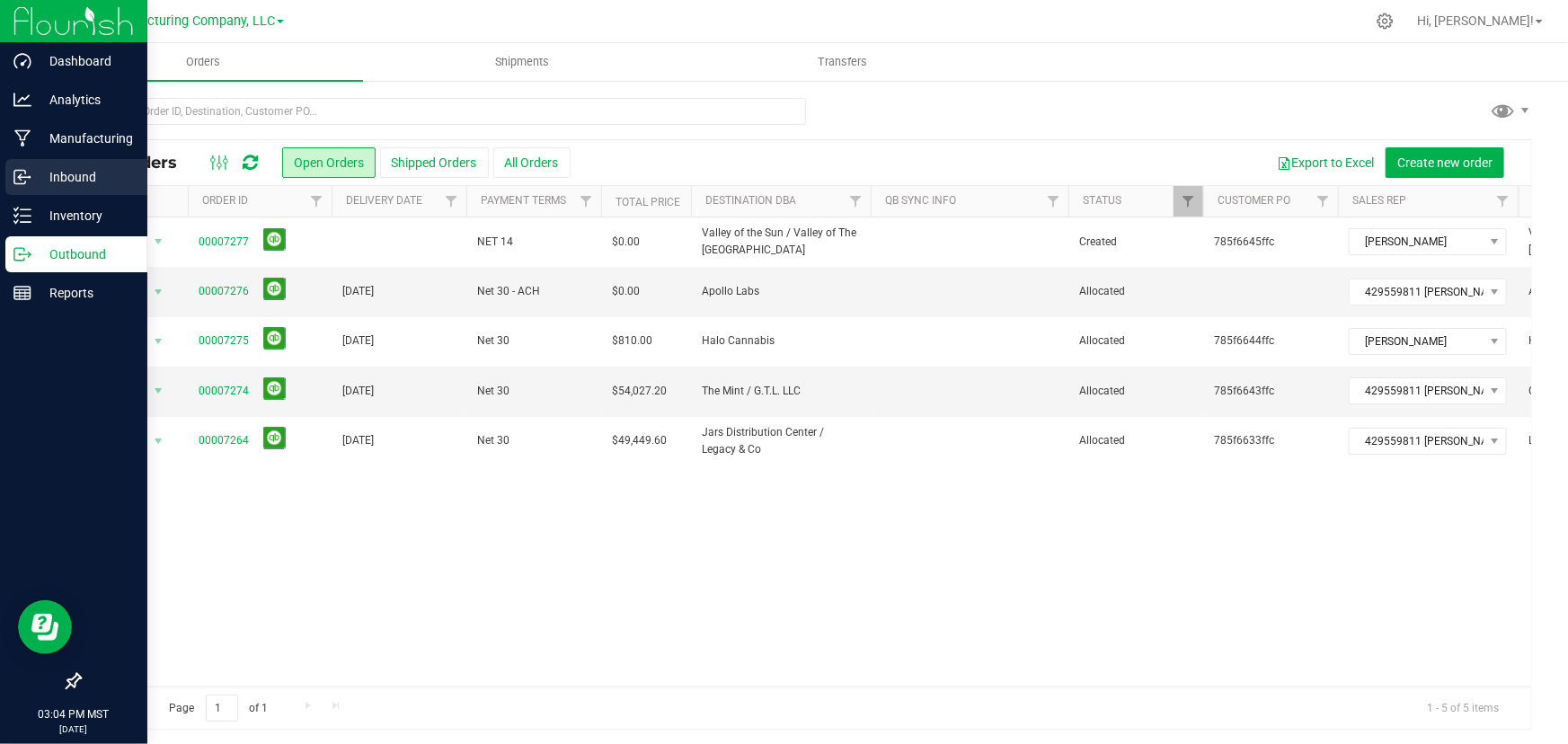
click at [50, 172] on p "Inbound" at bounding box center [85, 177] width 108 height 21
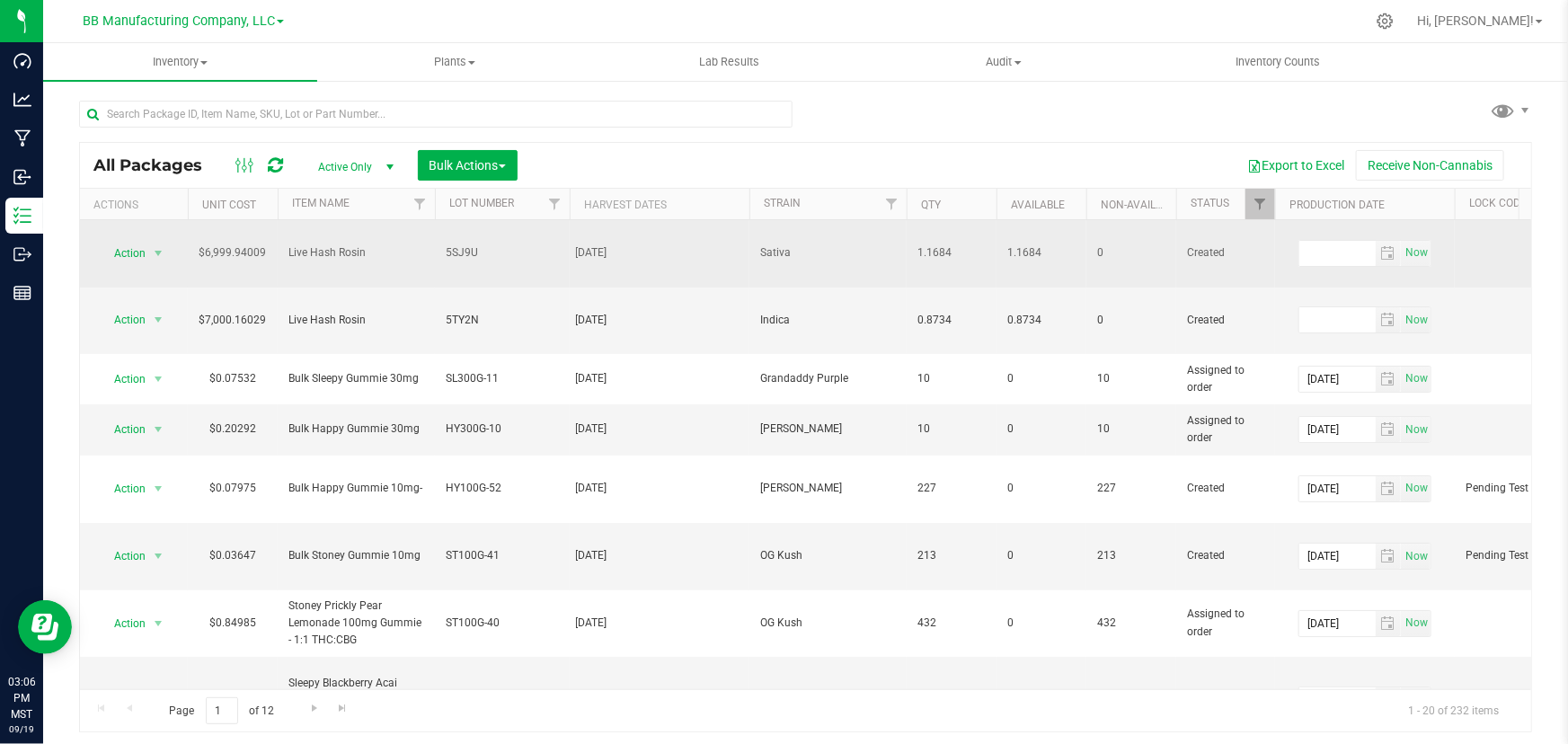
click at [458, 244] on span "5SJ9U" at bounding box center [502, 253] width 113 height 17
click at [458, 239] on input "5SJ9U" at bounding box center [498, 253] width 129 height 28
click at [989, 154] on div "Export to Excel Receive Non-Cannabis" at bounding box center [1024, 165] width 987 height 31
click at [463, 244] on span "5SJ9U" at bounding box center [502, 253] width 113 height 17
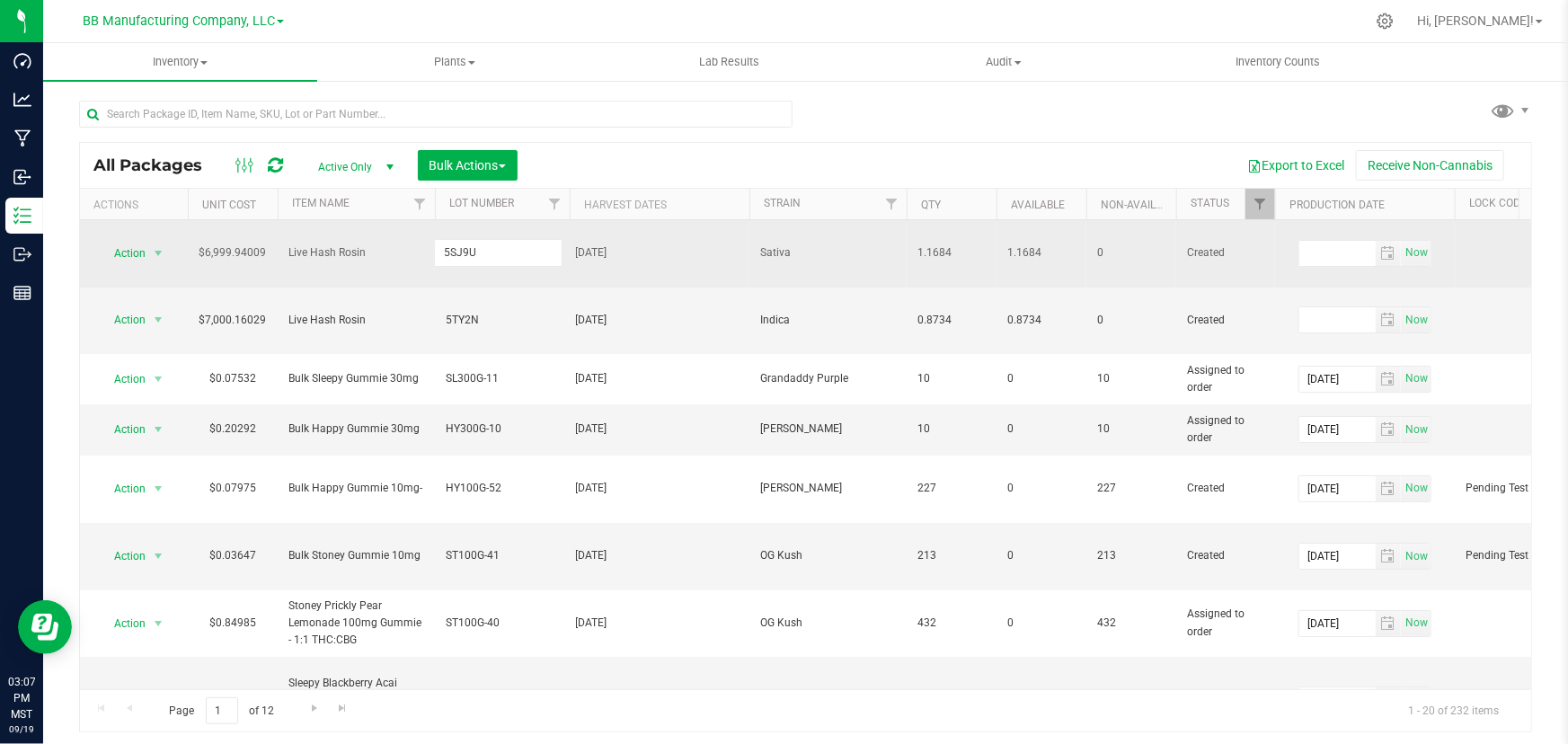
click at [463, 242] on input "5SJ9U" at bounding box center [498, 253] width 129 height 28
click at [499, 242] on input "5SJ9U" at bounding box center [498, 253] width 129 height 28
click at [500, 240] on input "5SJ9U" at bounding box center [498, 253] width 129 height 28
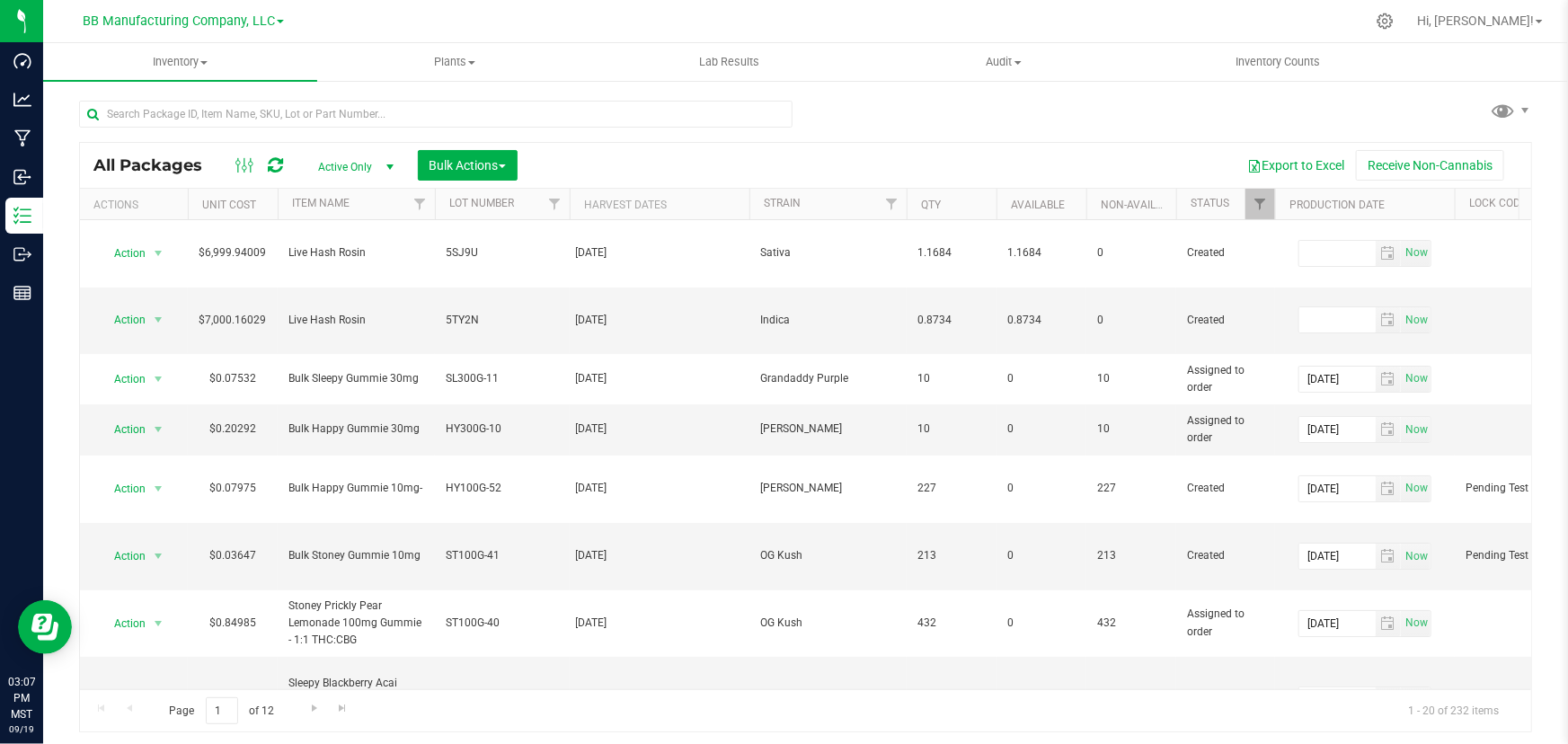
click at [1031, 97] on div "All Packages Active Only Active Only Lab Samples Locked All Bulk Actions Add to…" at bounding box center [806, 408] width 1453 height 650
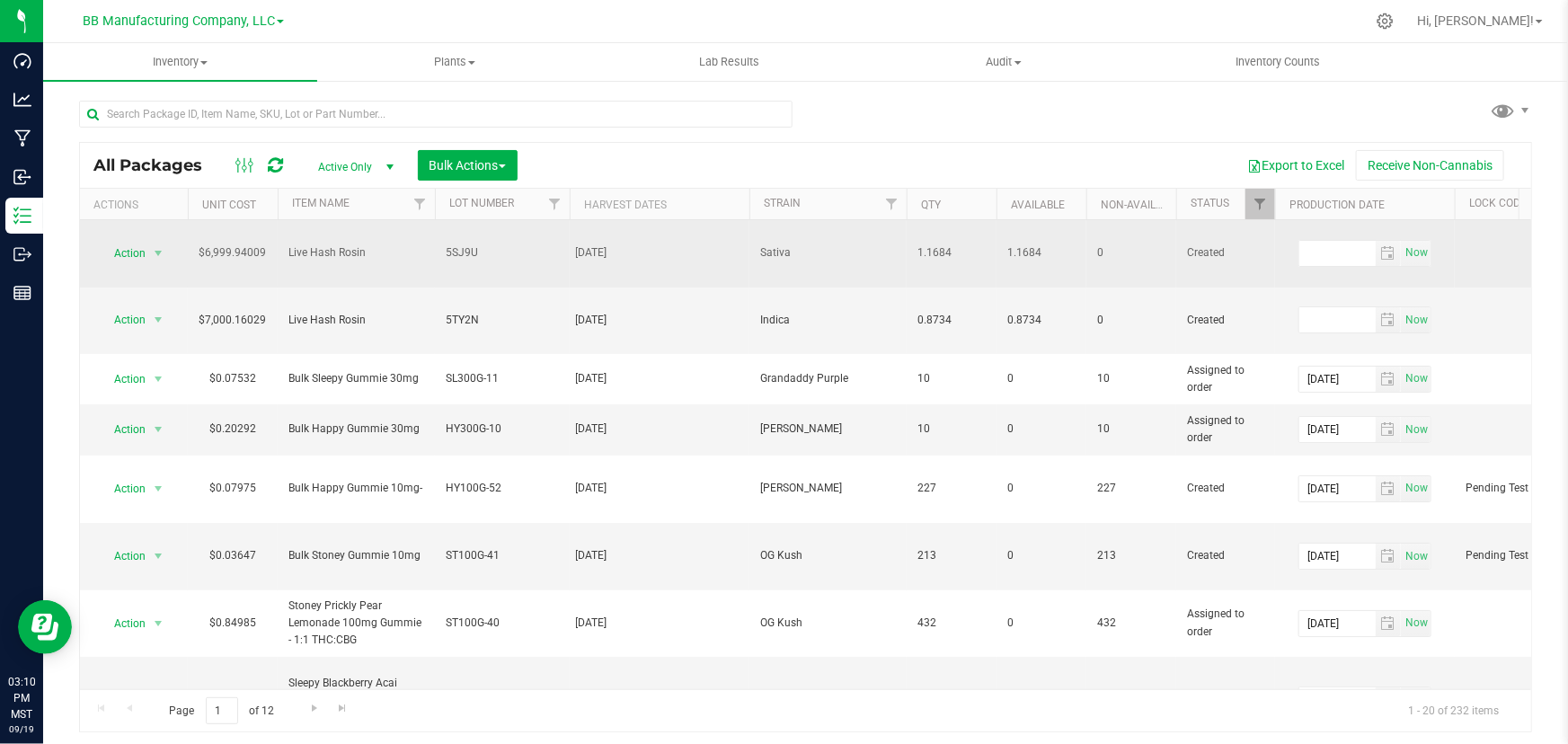
click at [454, 244] on span "5SJ9U" at bounding box center [502, 253] width 113 height 17
click at [454, 240] on input "5SJ9U" at bounding box center [498, 253] width 129 height 28
click at [452, 312] on span "5TY2N" at bounding box center [502, 320] width 113 height 17
click at [452, 306] on input "5TY2N" at bounding box center [498, 320] width 129 height 28
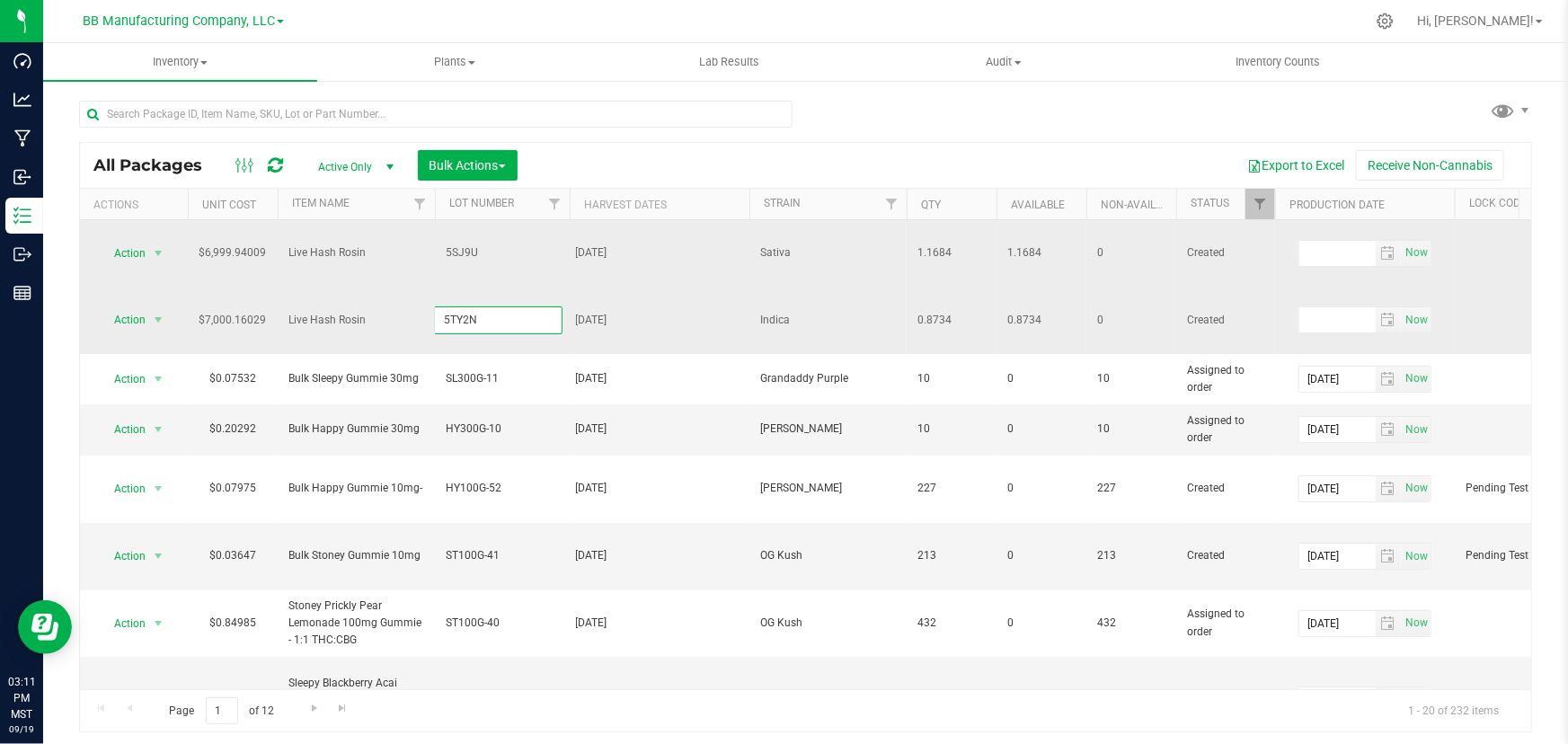
click at [457, 306] on input "5TY2N" at bounding box center [498, 320] width 129 height 28
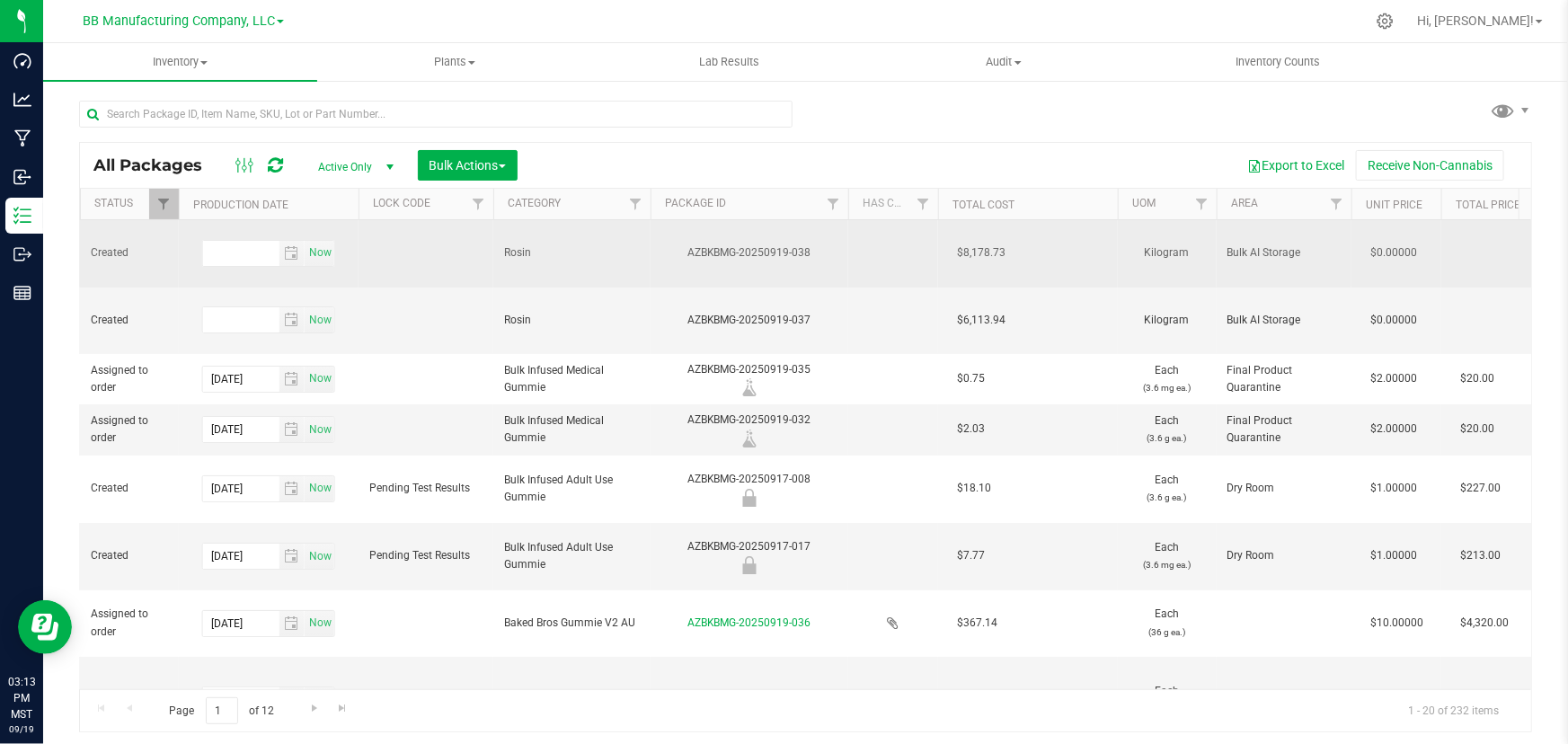
scroll to position [0, 1262]
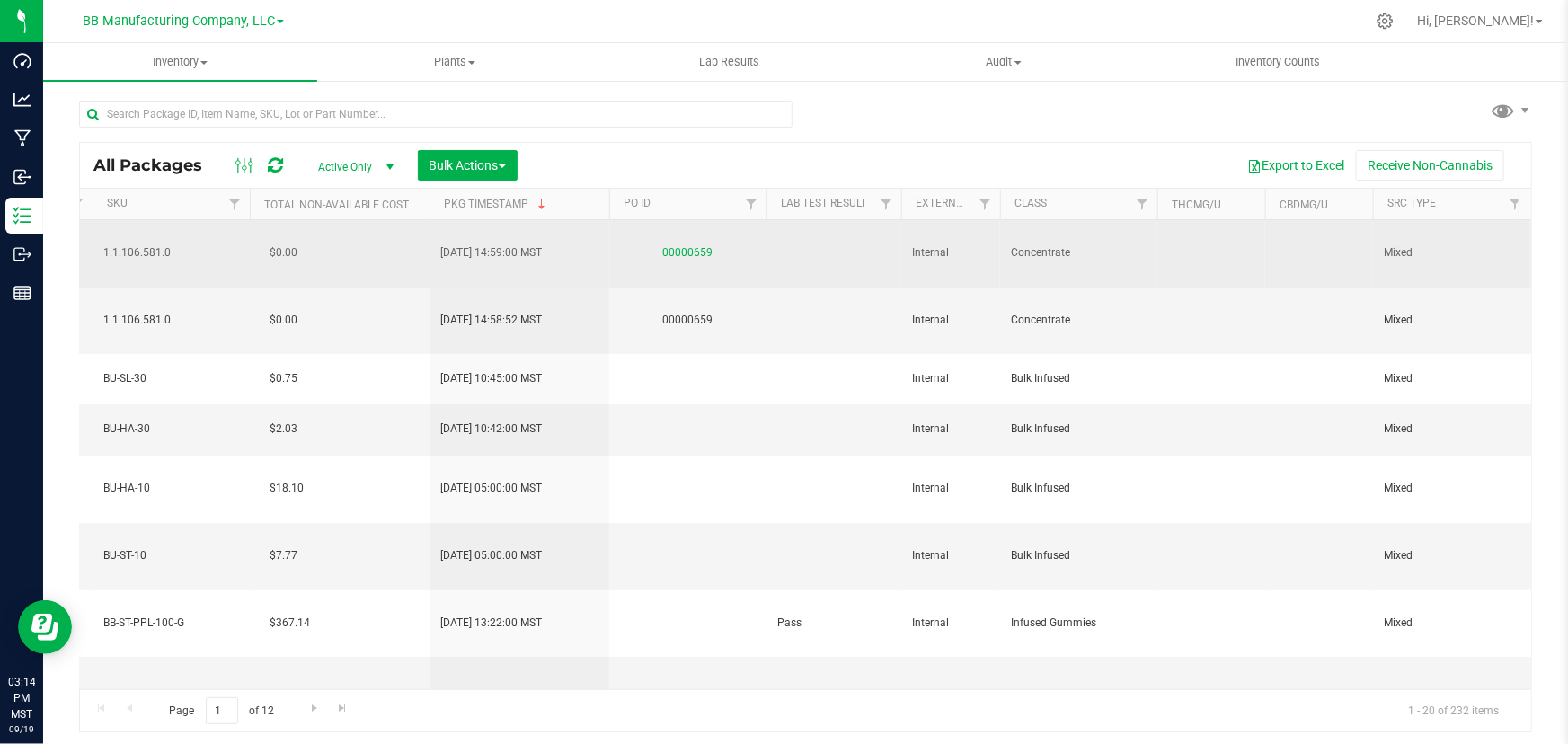
click at [704, 246] on link "00000659" at bounding box center [688, 253] width 50 height 13
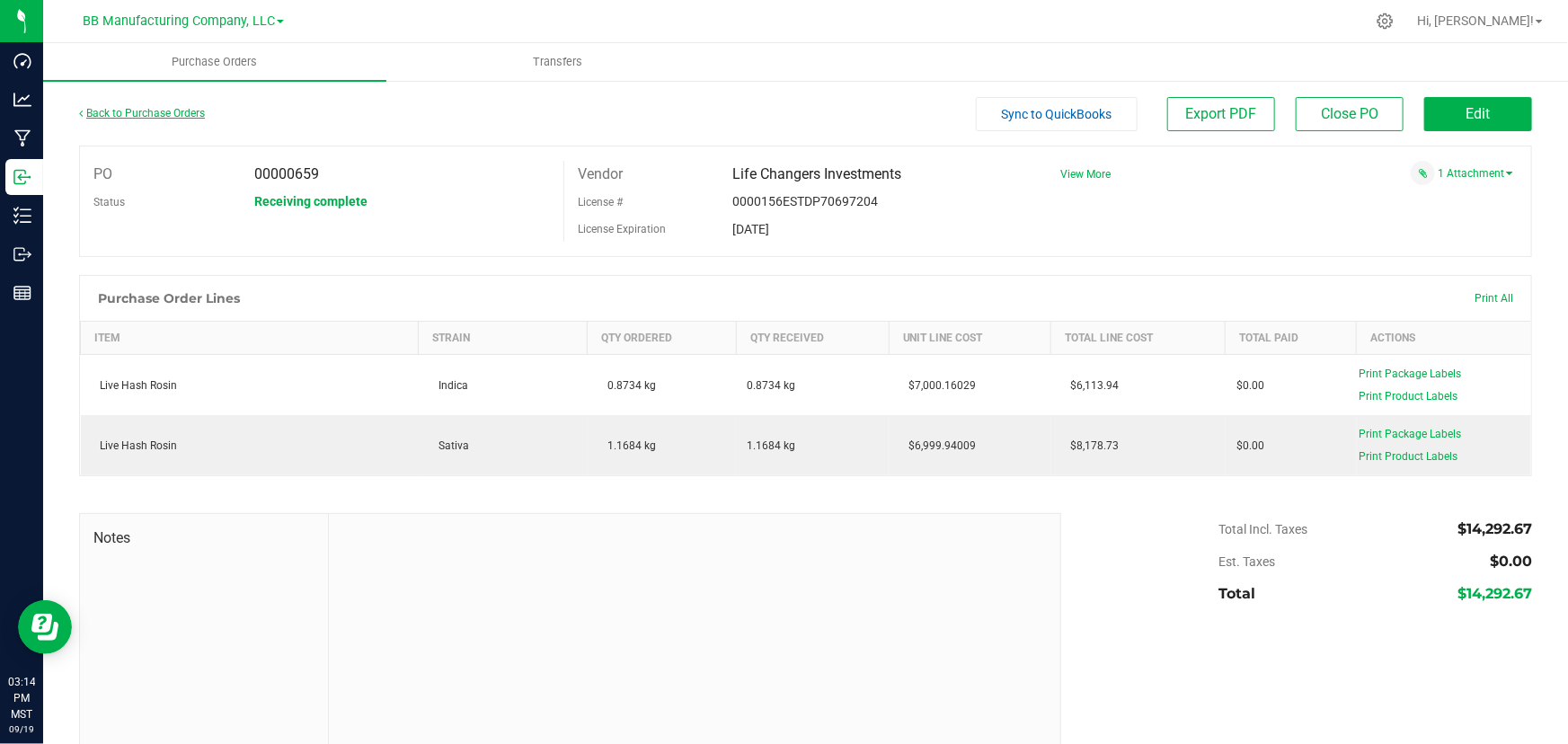
click at [87, 110] on link "Back to Purchase Orders" at bounding box center [142, 114] width 126 height 13
click at [1471, 107] on span "Edit" at bounding box center [1479, 114] width 24 height 17
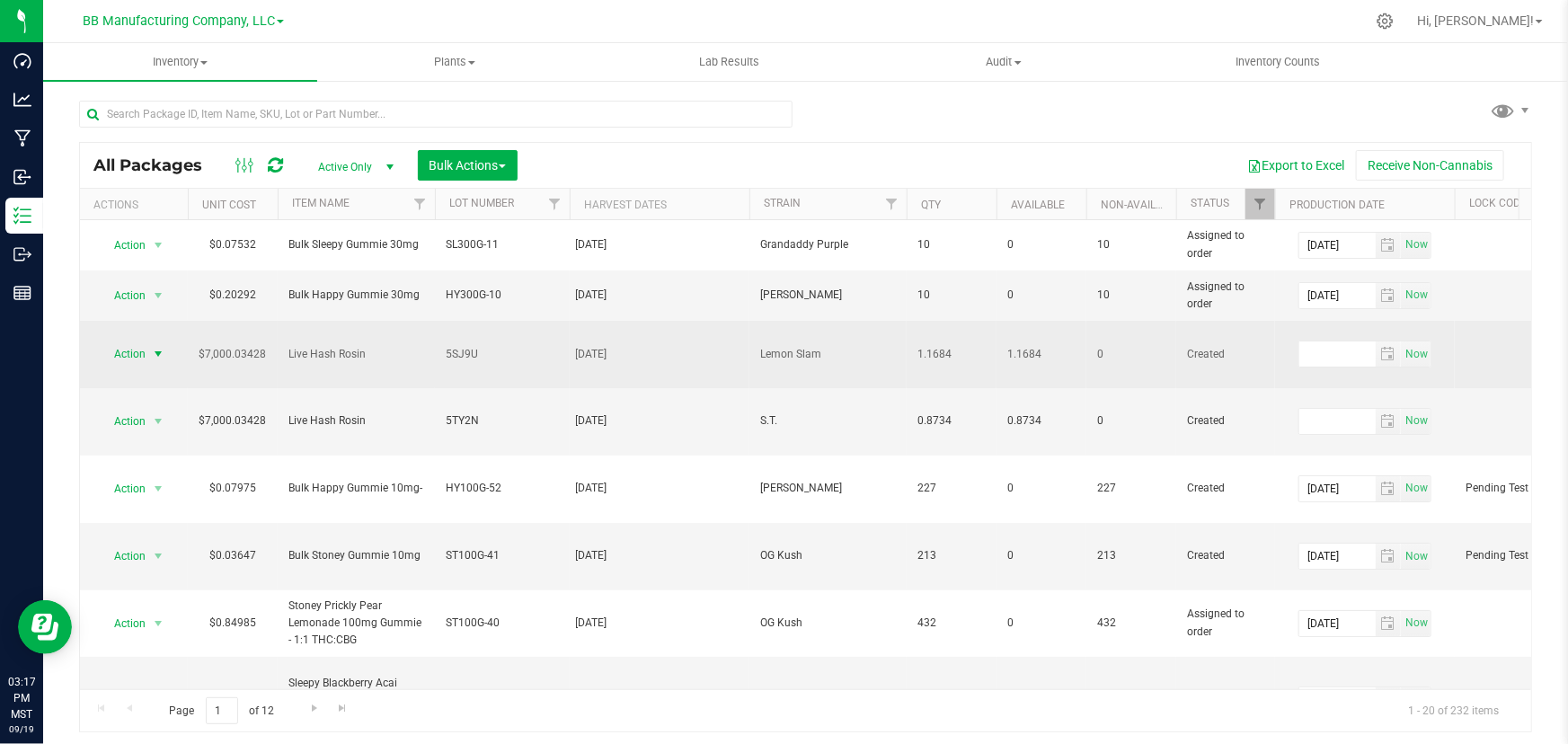
click at [126, 344] on span "Action" at bounding box center [122, 353] width 48 height 25
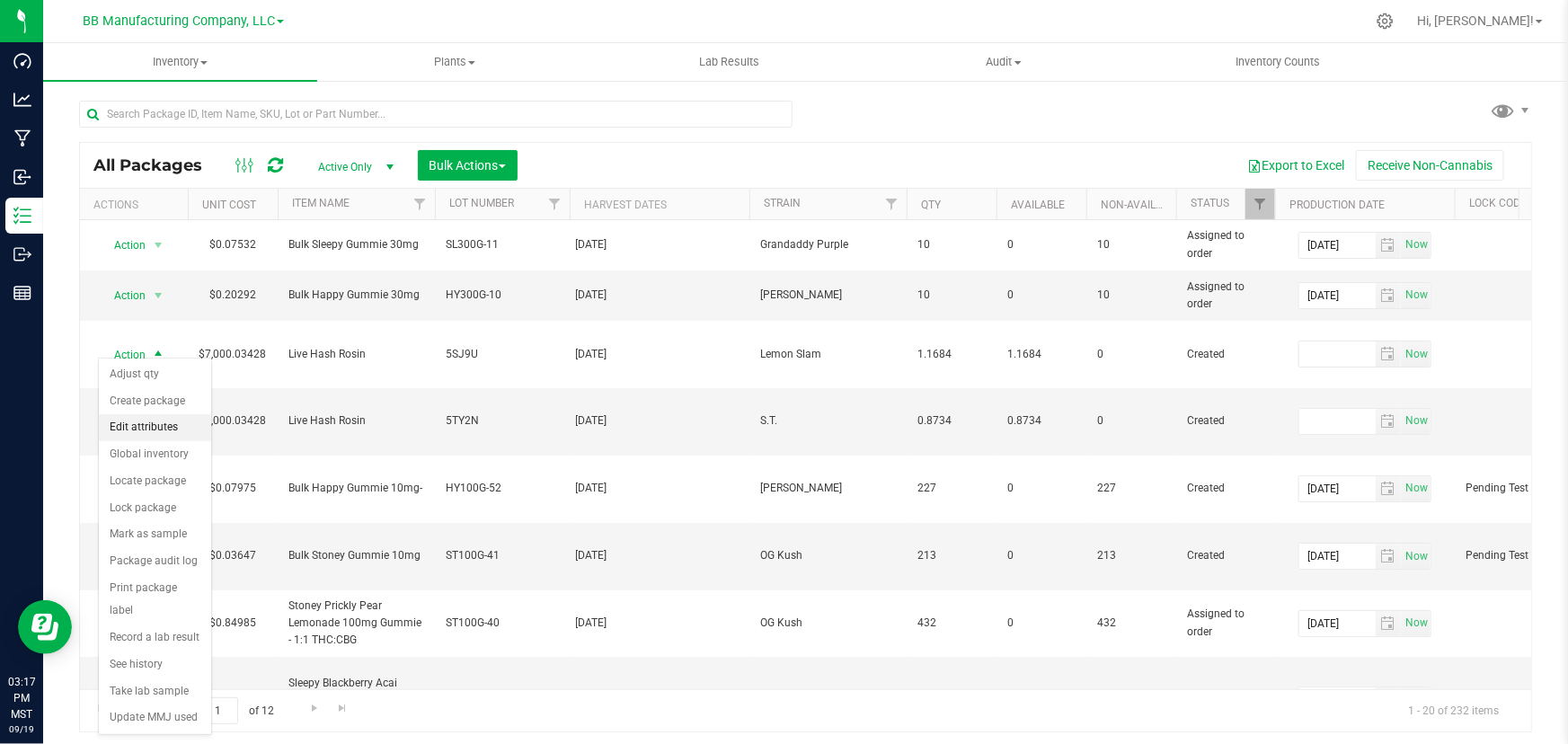
click at [142, 430] on li "Edit attributes" at bounding box center [154, 428] width 112 height 27
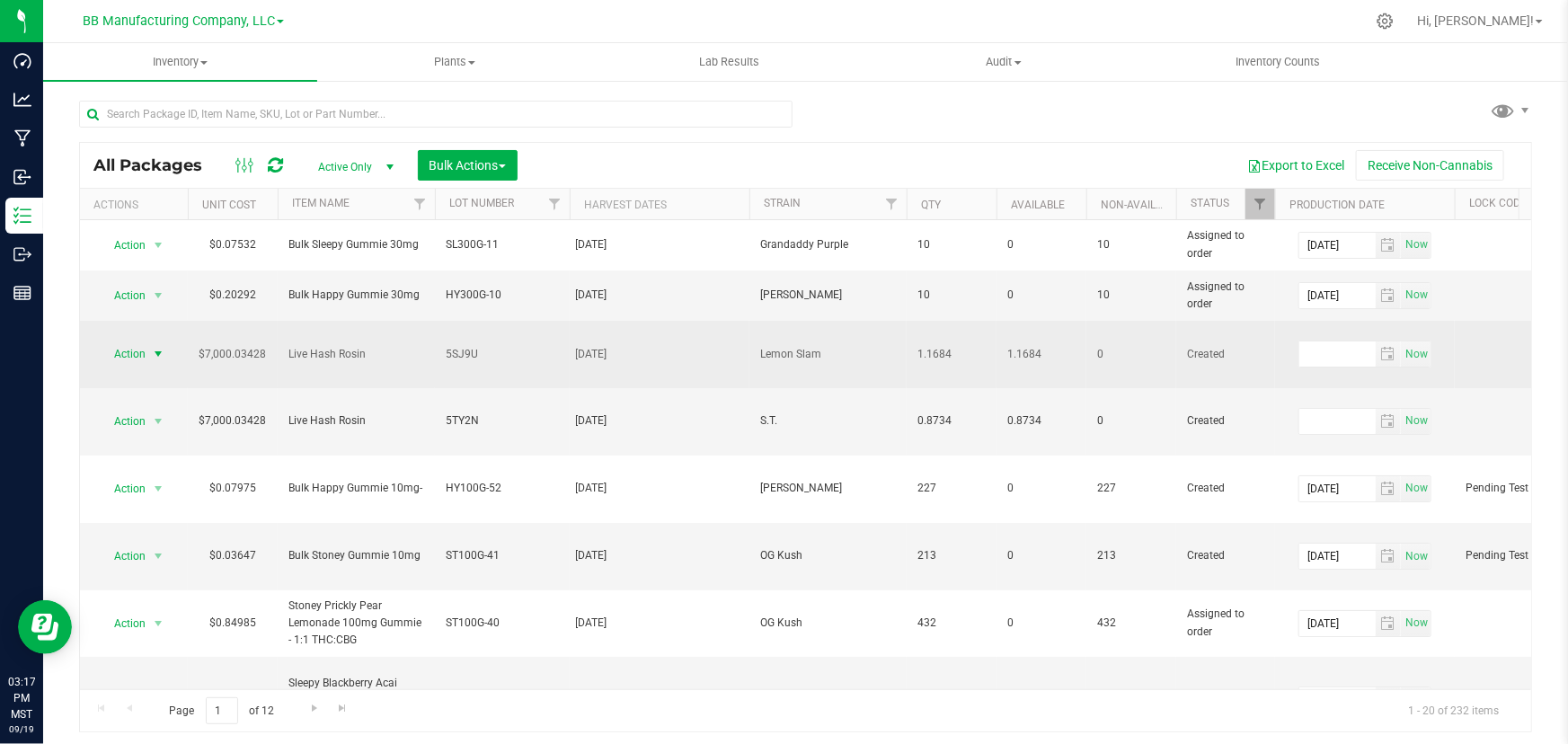
click at [145, 346] on span "Action" at bounding box center [122, 353] width 48 height 25
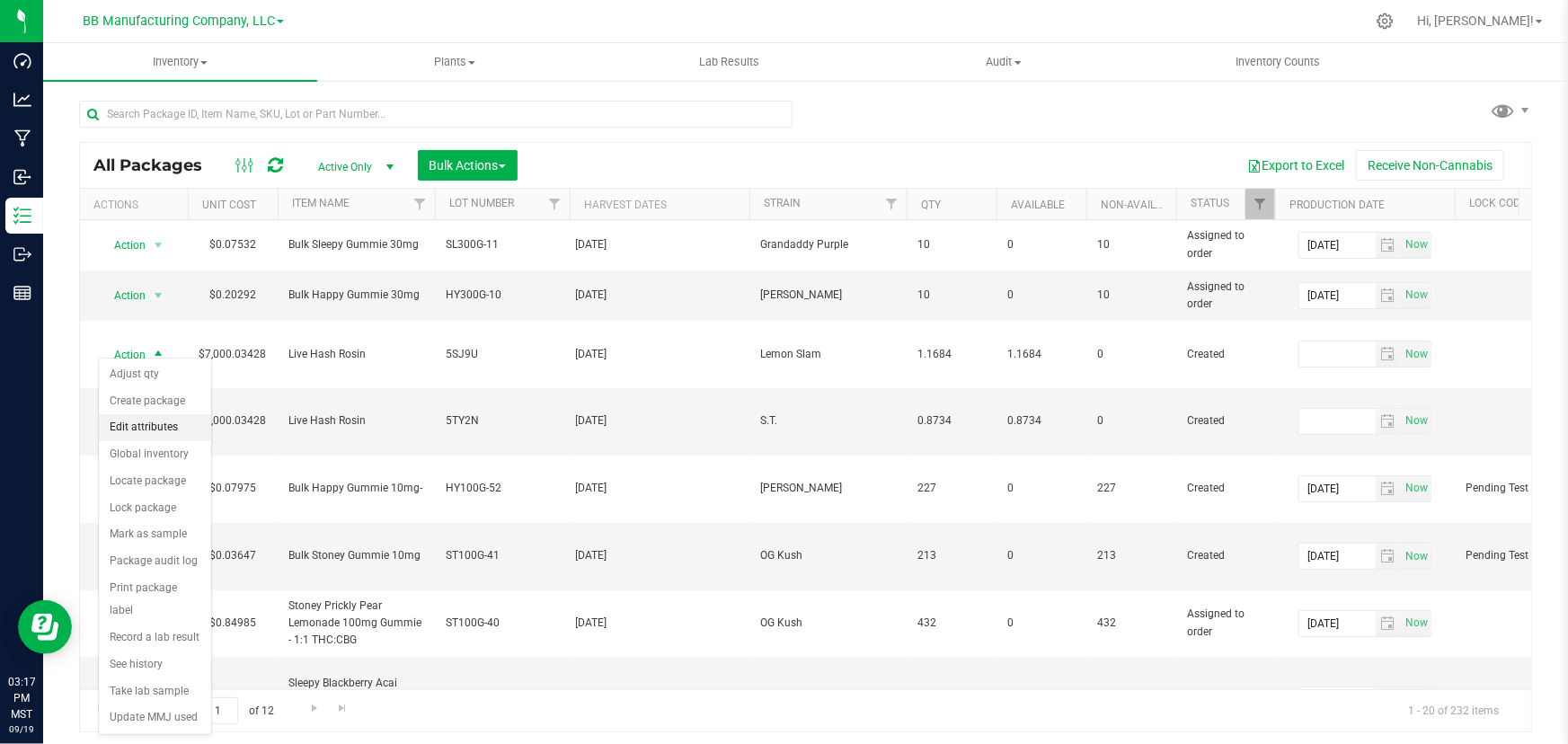
click at [142, 426] on li "Edit attributes" at bounding box center [154, 428] width 112 height 27
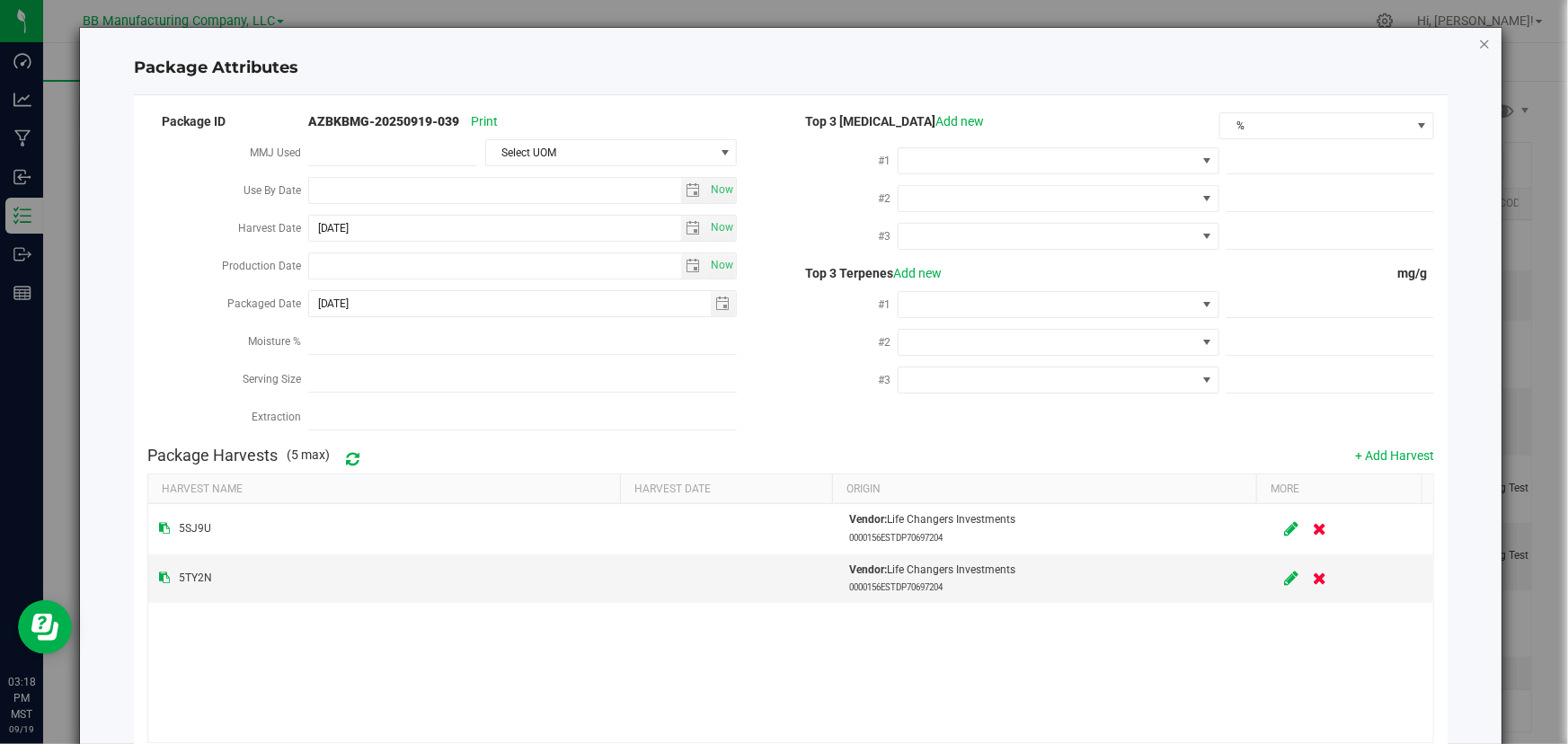
click at [1478, 39] on icon "Close modal" at bounding box center [1485, 43] width 13 height 21
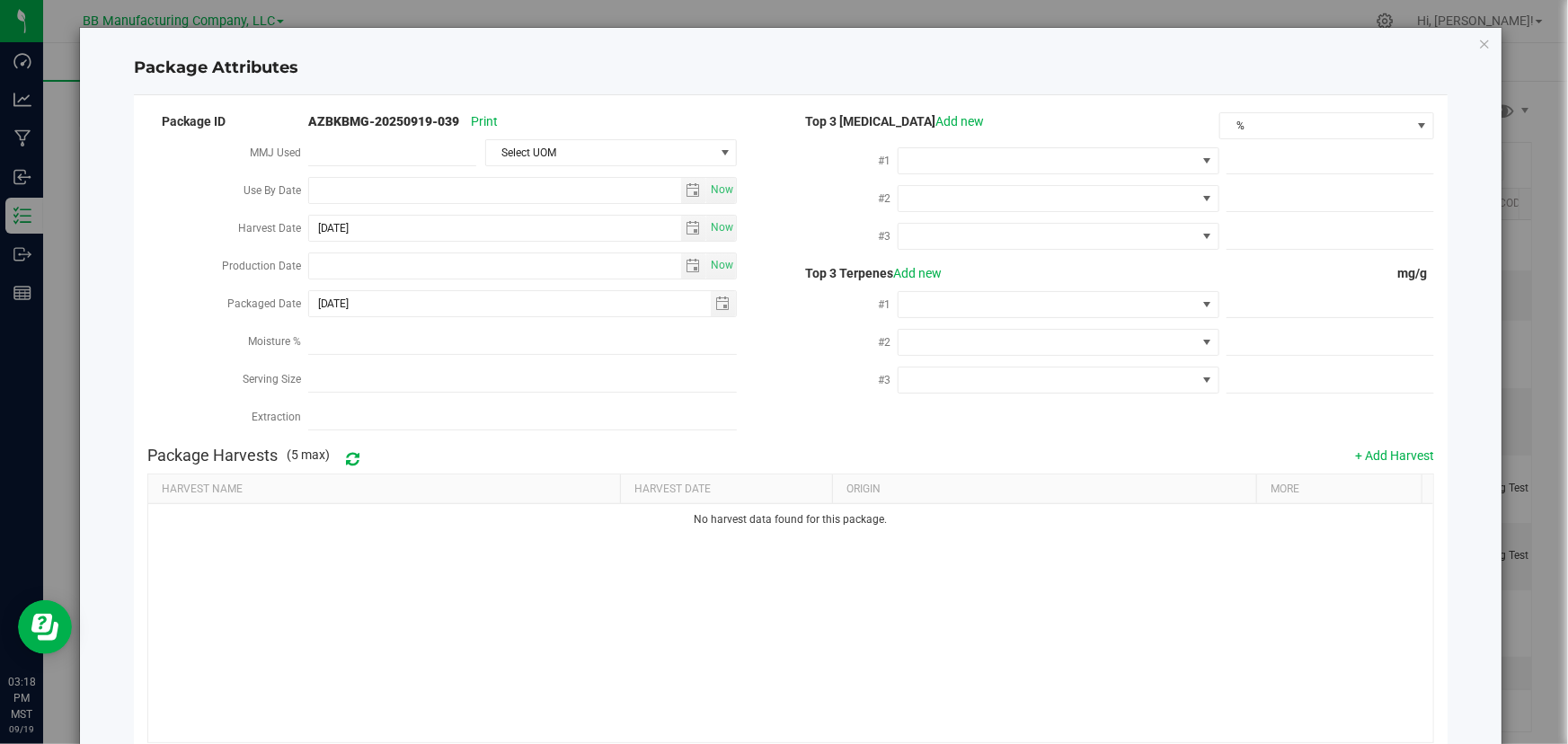
click at [57, 120] on div "Package Attributes Package ID AZBKBMG-20250919-039 Print MMJ Used Select UOM Us…" at bounding box center [791, 372] width 1582 height 744
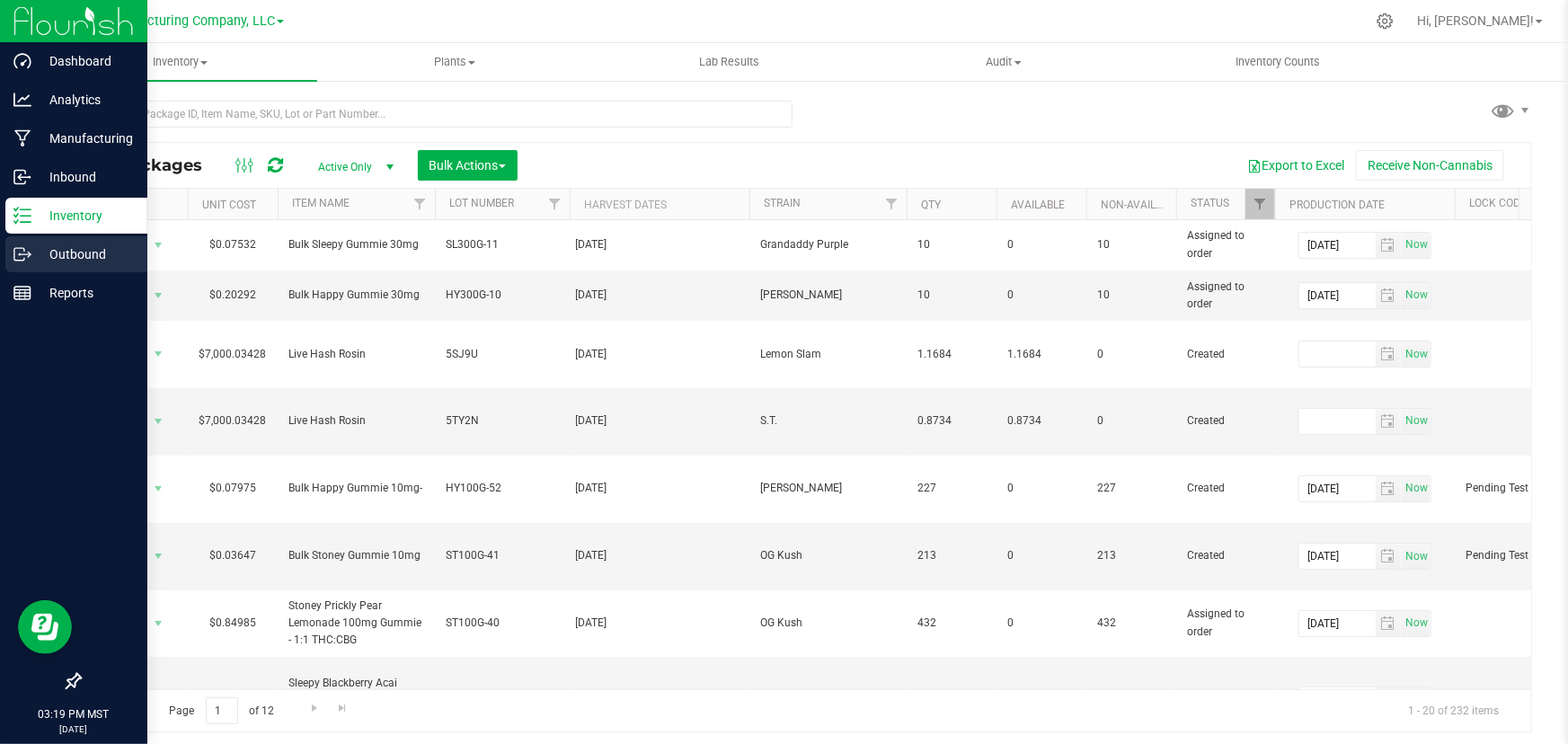
click at [25, 250] on icon at bounding box center [22, 254] width 18 height 18
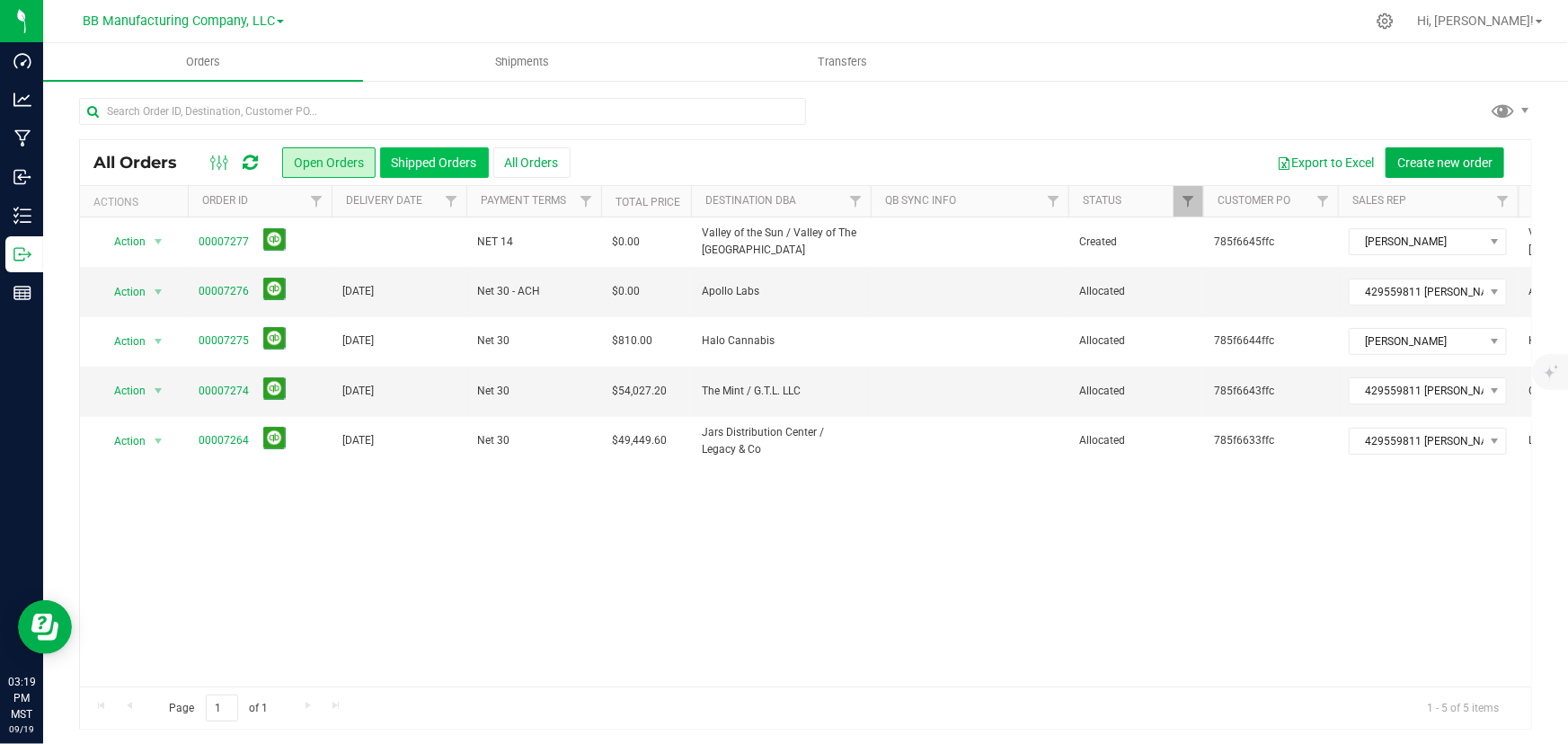
click at [426, 153] on button "Shipped Orders" at bounding box center [435, 162] width 109 height 31
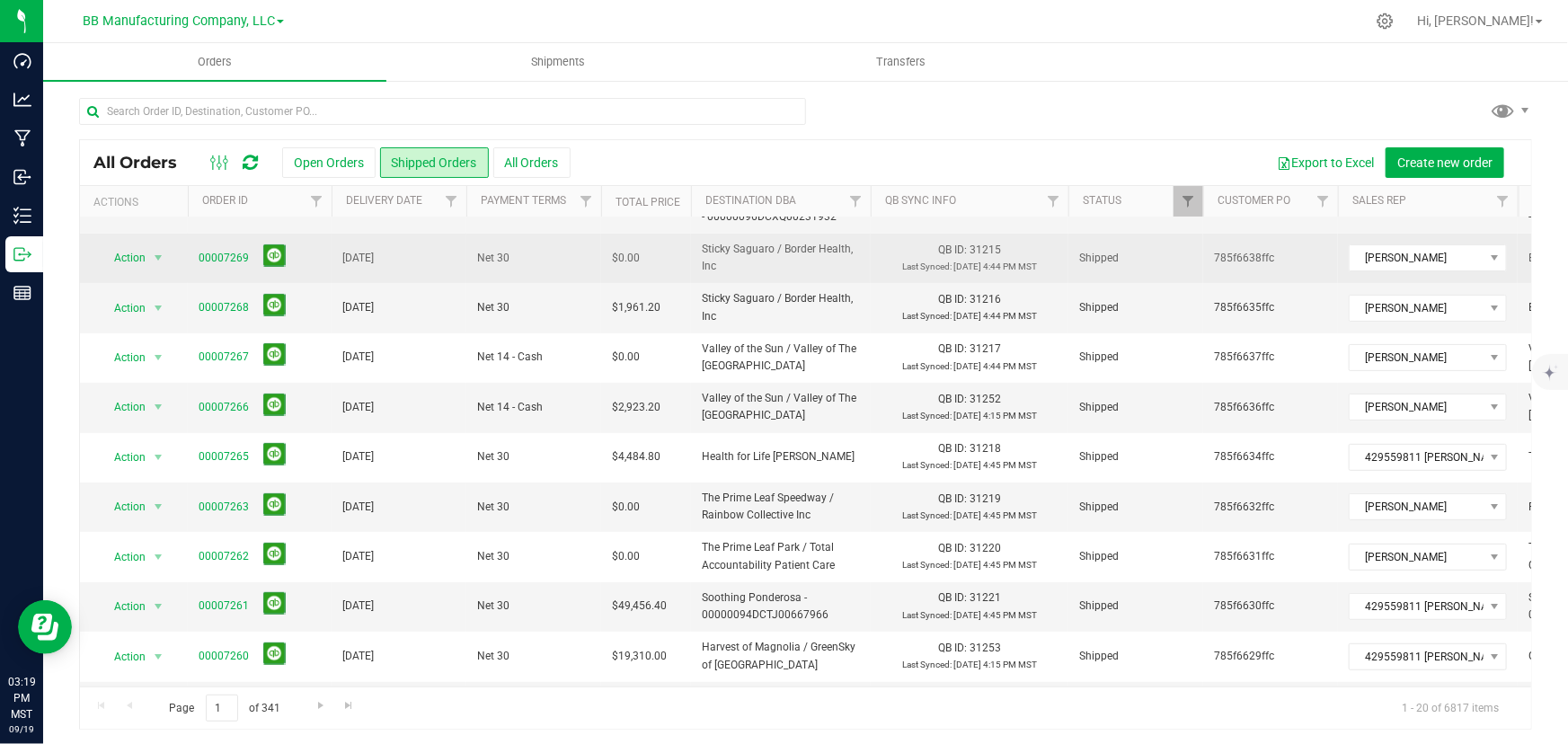
scroll to position [327, 0]
